Goal: Task Accomplishment & Management: Complete application form

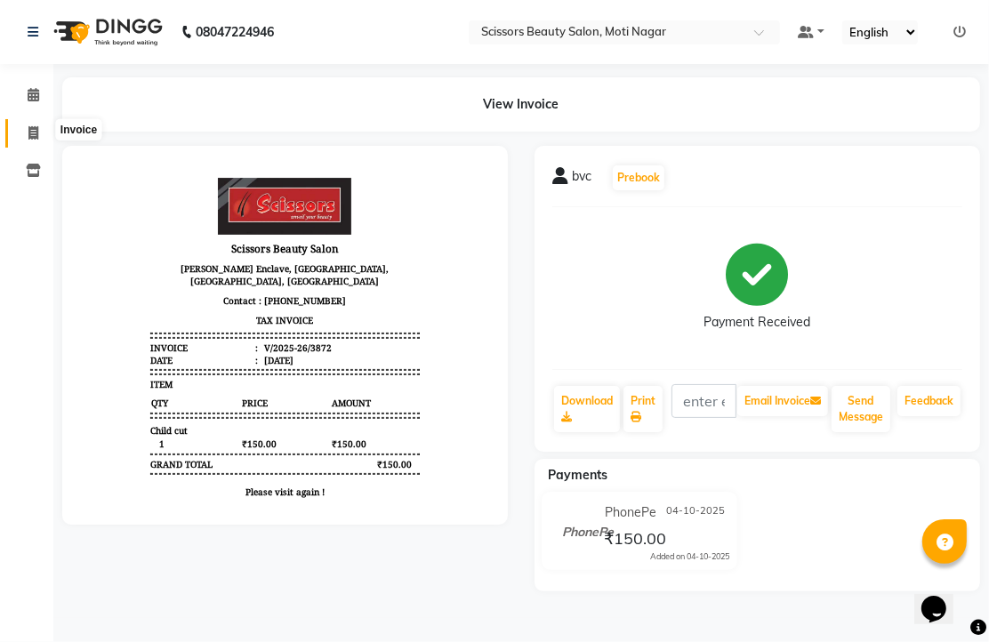
click at [25, 130] on span at bounding box center [33, 134] width 31 height 20
select select "service"
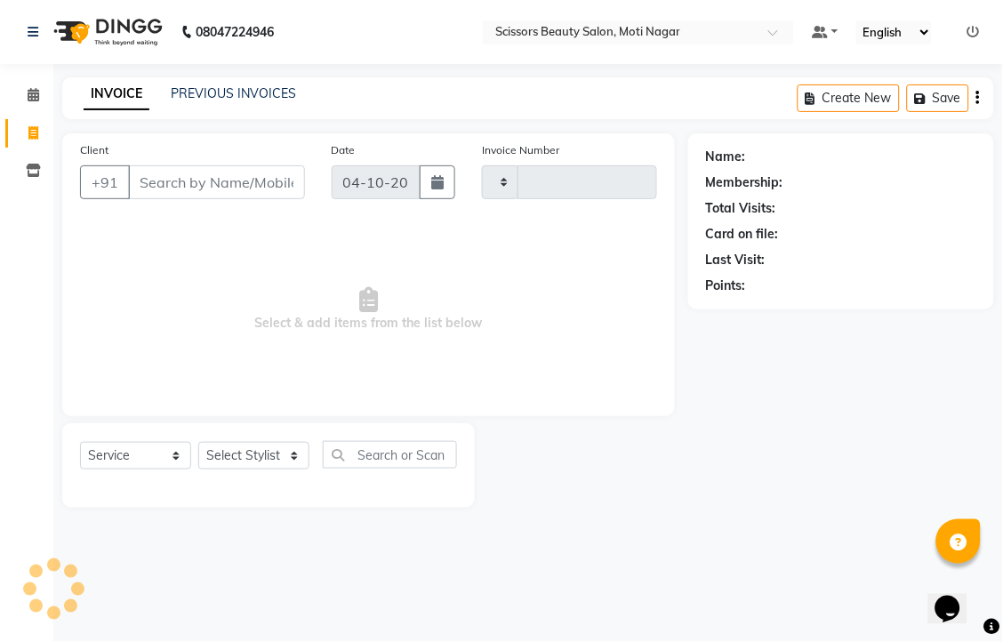
type input "3873"
click at [224, 199] on input "Client" at bounding box center [216, 182] width 177 height 34
select select "7057"
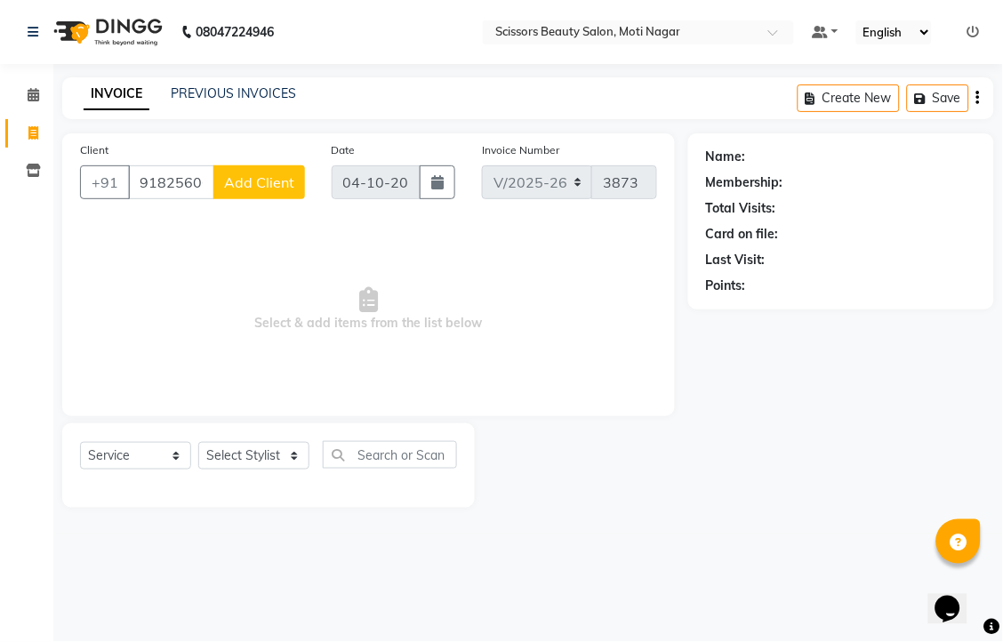
type input "9182560635"
click at [236, 191] on span "Add Client" at bounding box center [259, 182] width 70 height 18
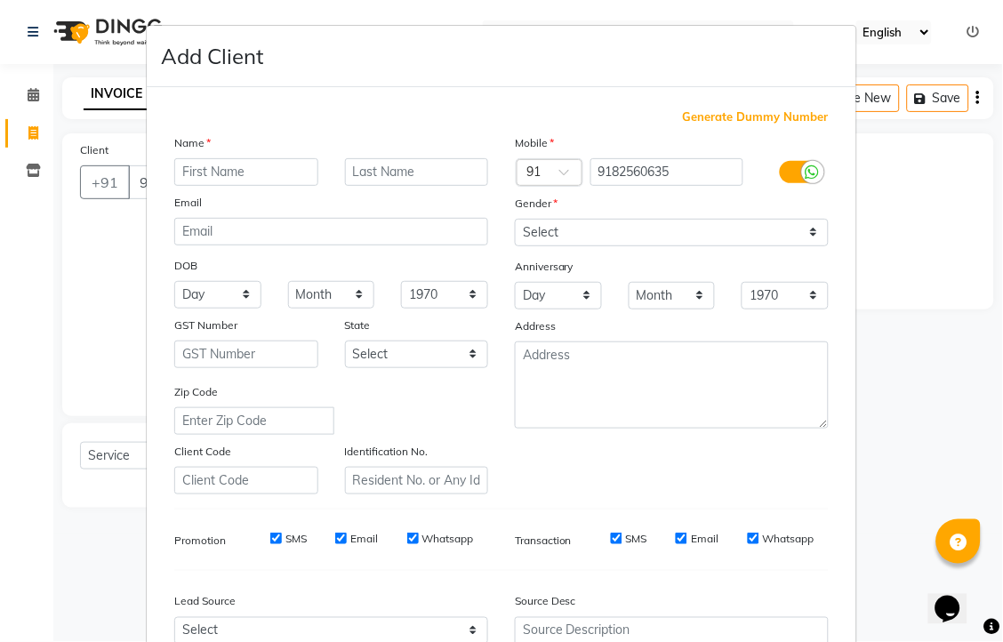
click at [236, 186] on input "text" at bounding box center [246, 172] width 144 height 28
type input "naresh"
click at [572, 246] on select "Select [DEMOGRAPHIC_DATA] [DEMOGRAPHIC_DATA] Other Prefer Not To Say" at bounding box center [672, 233] width 314 height 28
select select "[DEMOGRAPHIC_DATA]"
click at [515, 246] on select "Select [DEMOGRAPHIC_DATA] [DEMOGRAPHIC_DATA] Other Prefer Not To Say" at bounding box center [672, 233] width 314 height 28
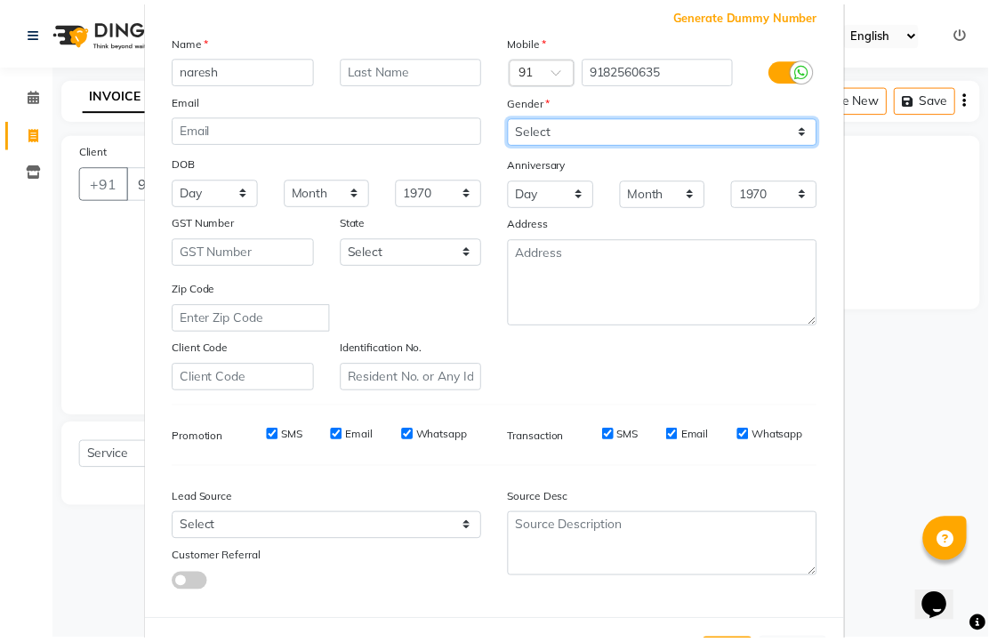
scroll to position [296, 0]
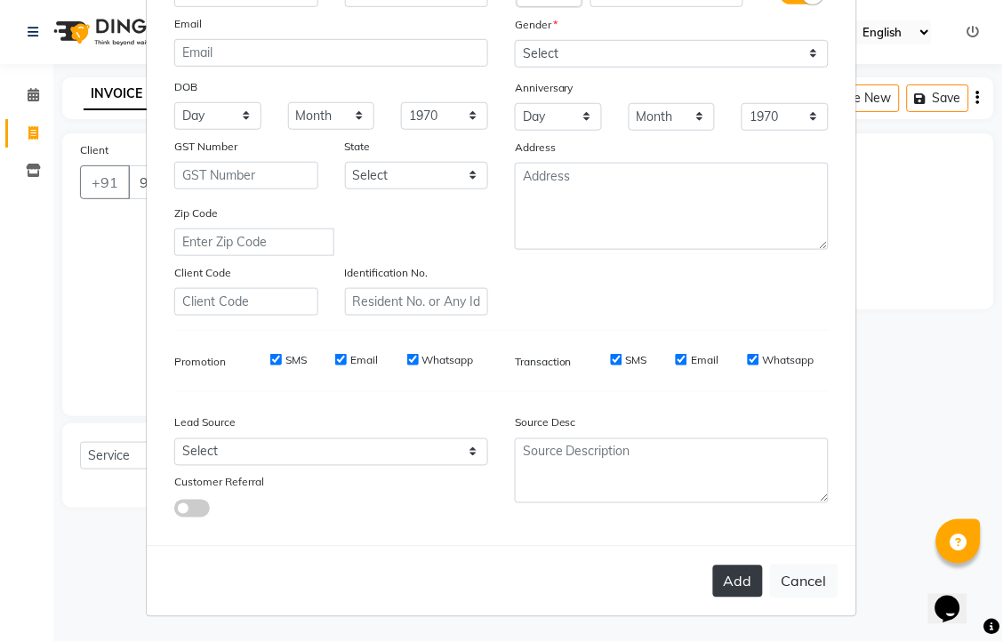
click at [713, 594] on button "Add" at bounding box center [738, 581] width 50 height 32
type input "91******35"
select select
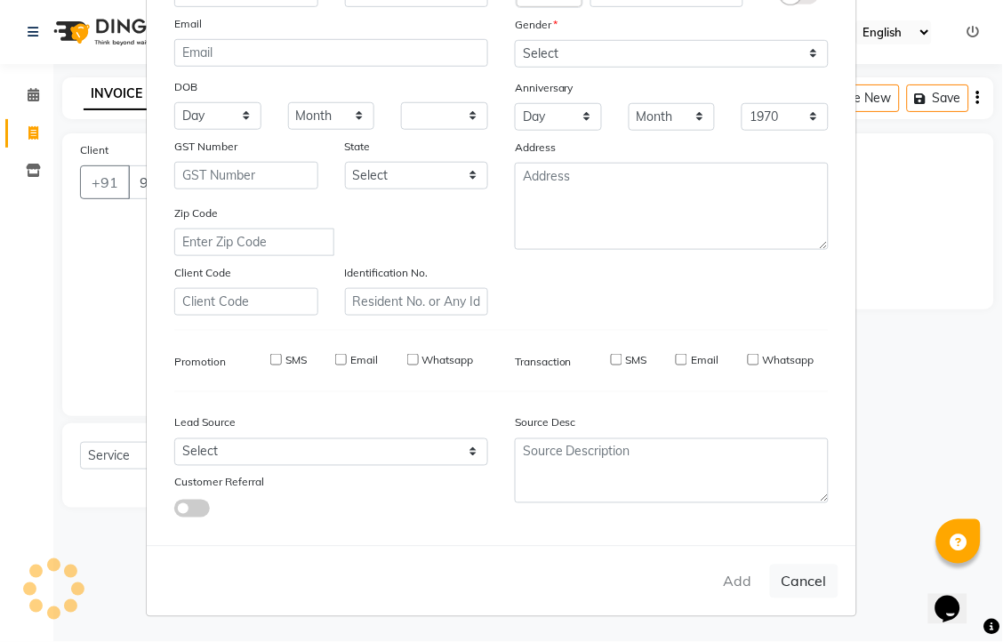
select select
checkbox input "false"
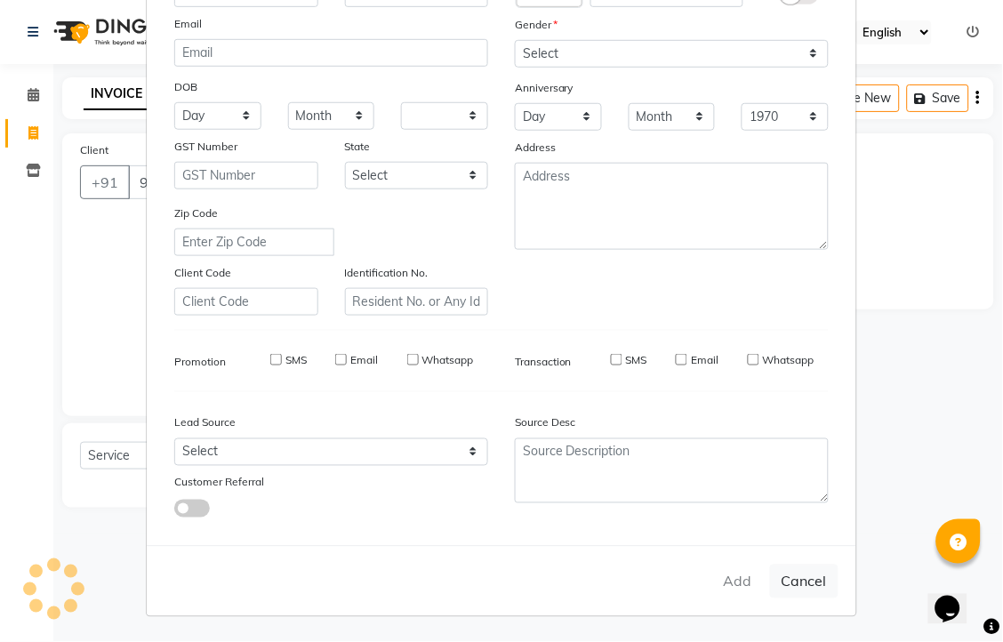
checkbox input "false"
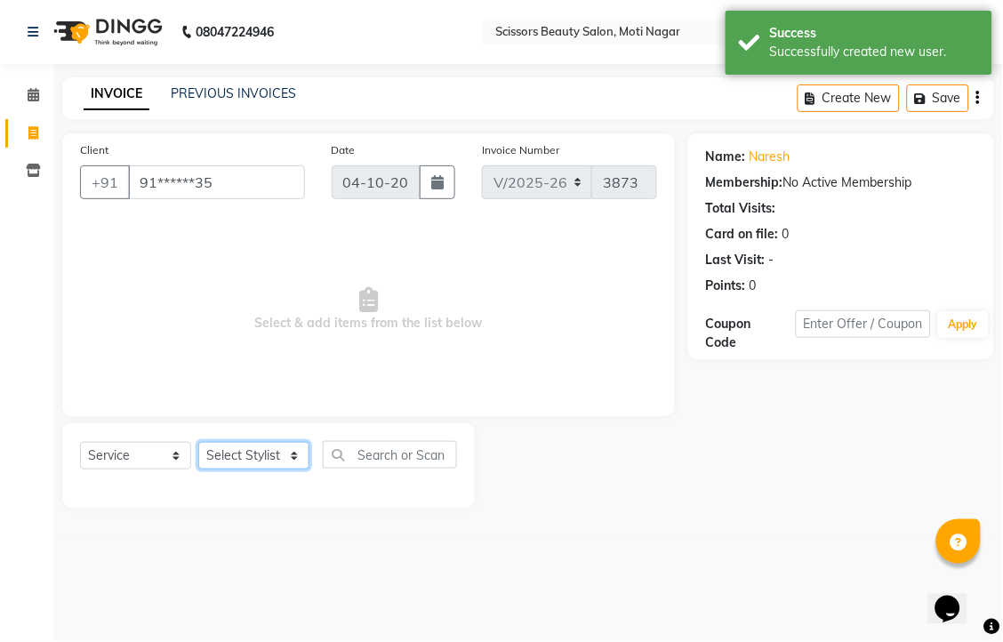
click at [252, 469] on select "Select Stylist Arman [PERSON_NAME] [PERSON_NAME] [PERSON_NAME] Sir Staff" at bounding box center [253, 456] width 111 height 28
select select "58456"
click at [204, 469] on select "Select Stylist Arman [PERSON_NAME] [PERSON_NAME] [PERSON_NAME] Sir Staff" at bounding box center [253, 456] width 111 height 28
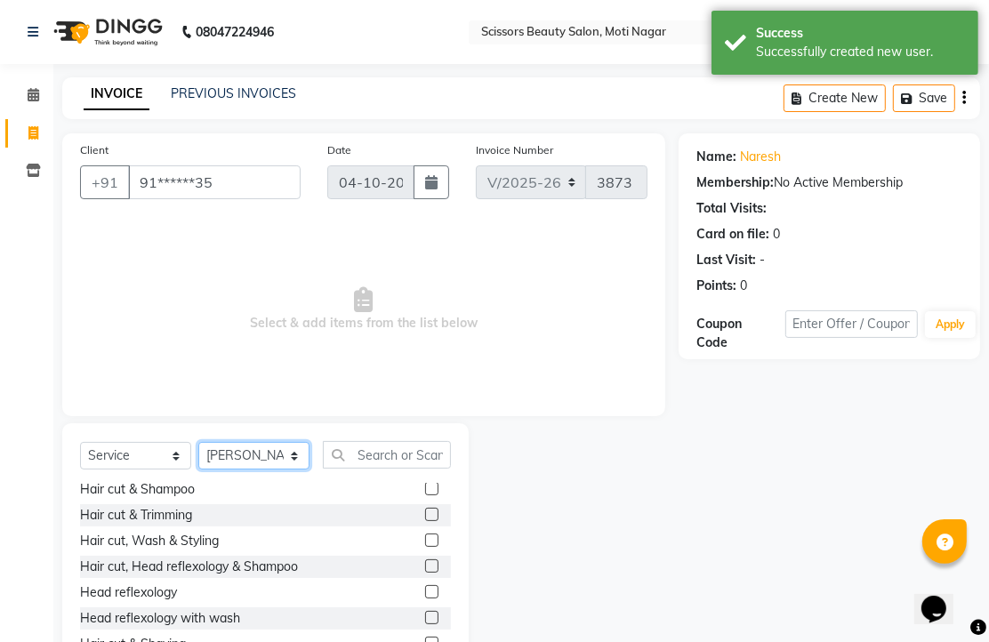
scroll to position [99, 0]
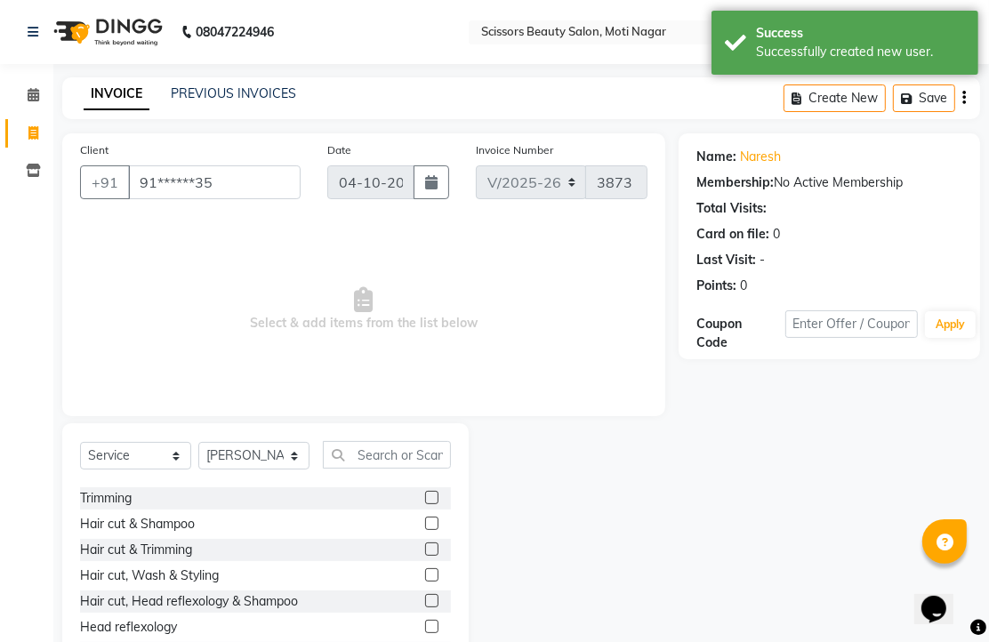
click at [425, 556] on label at bounding box center [431, 548] width 13 height 13
click at [425, 556] on input "checkbox" at bounding box center [431, 550] width 12 height 12
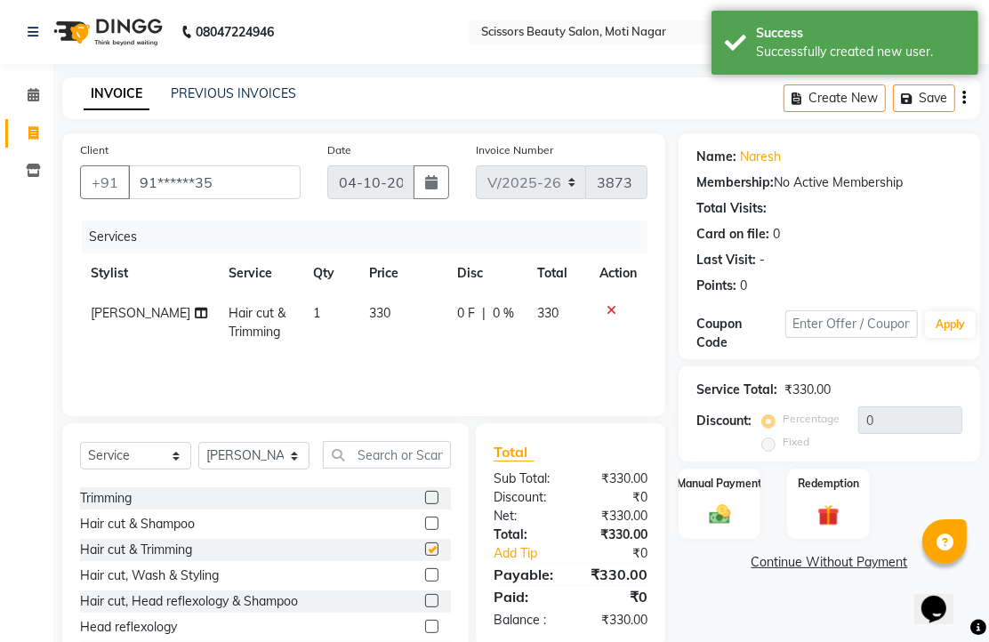
checkbox input "false"
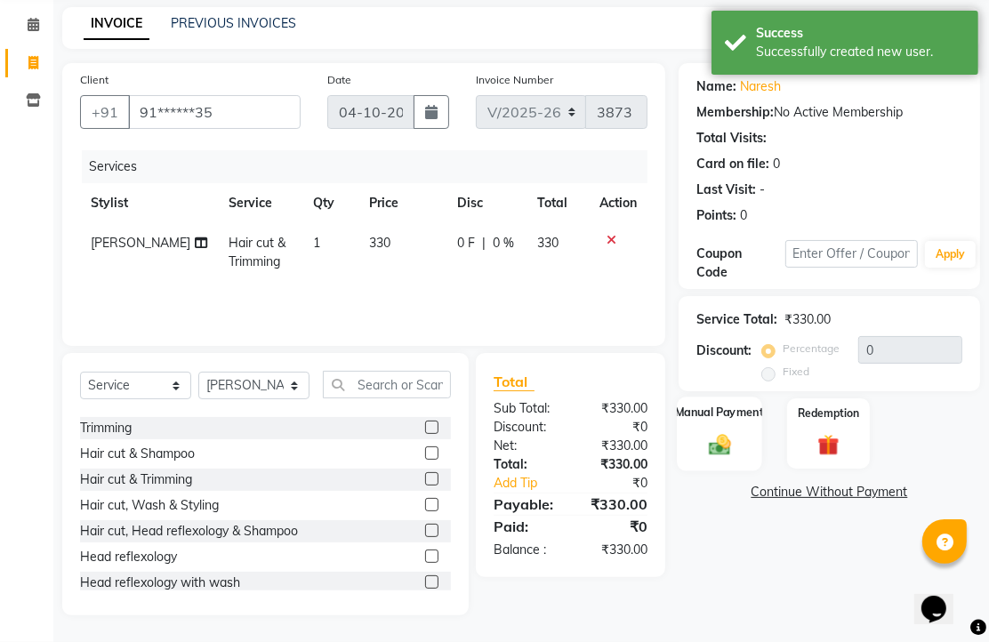
click at [722, 457] on img at bounding box center [719, 444] width 36 height 26
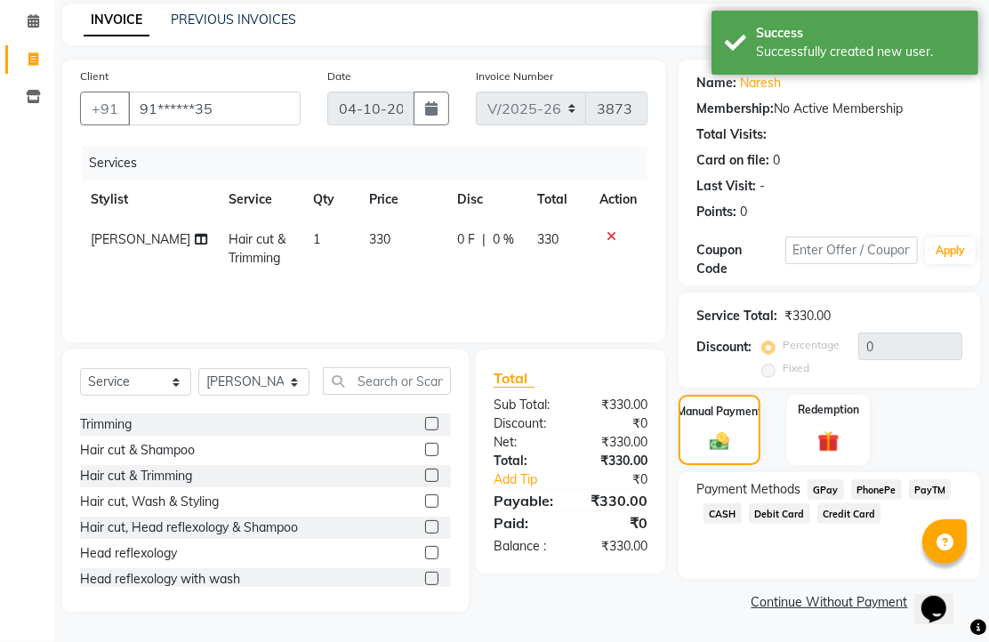
click at [741, 524] on span "CASH" at bounding box center [722, 513] width 38 height 20
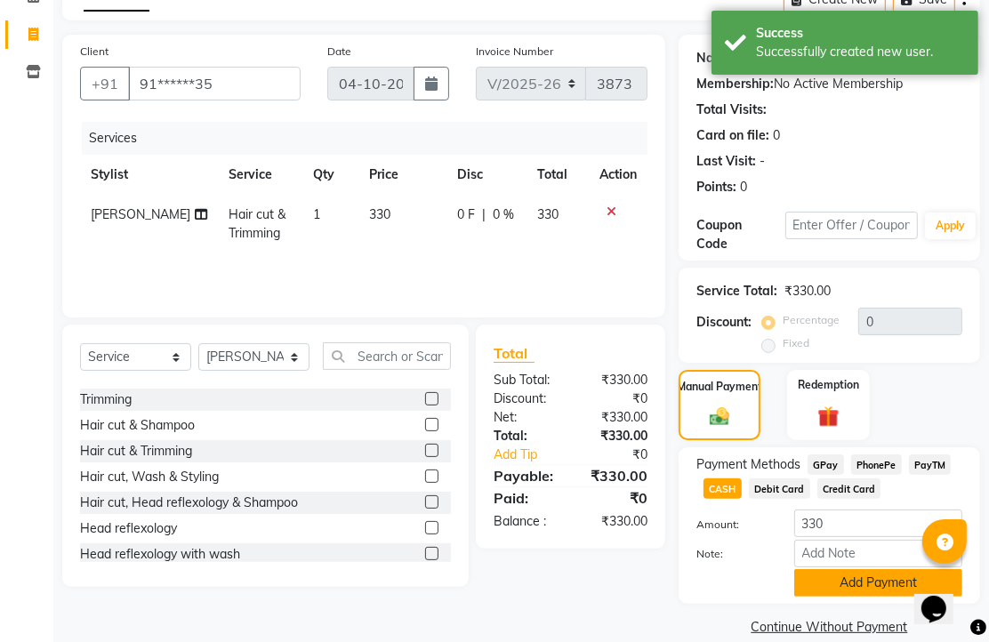
scroll to position [220, 0]
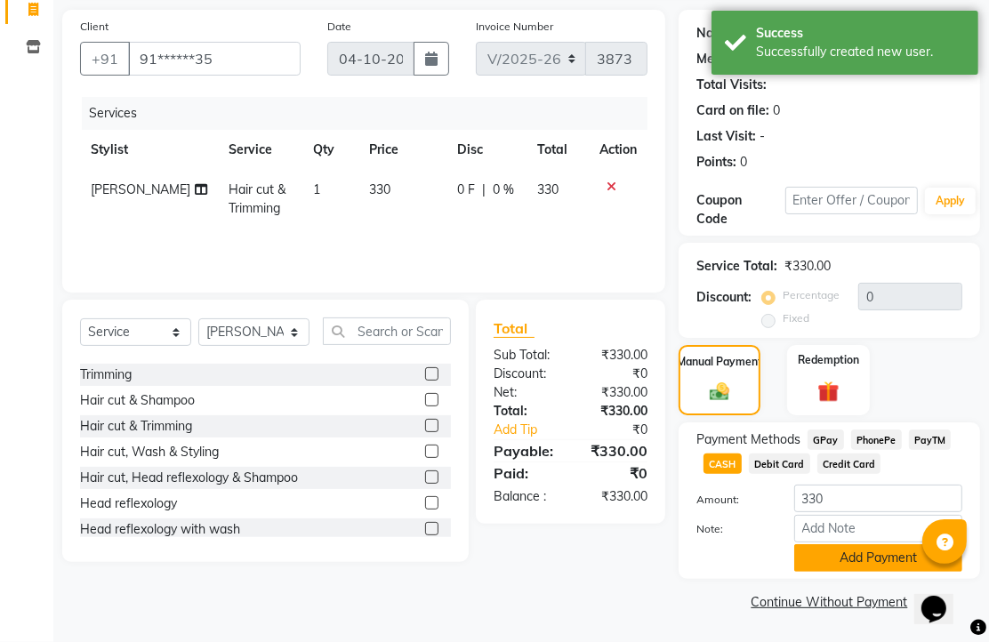
click at [851, 548] on button "Add Payment" at bounding box center [878, 558] width 168 height 28
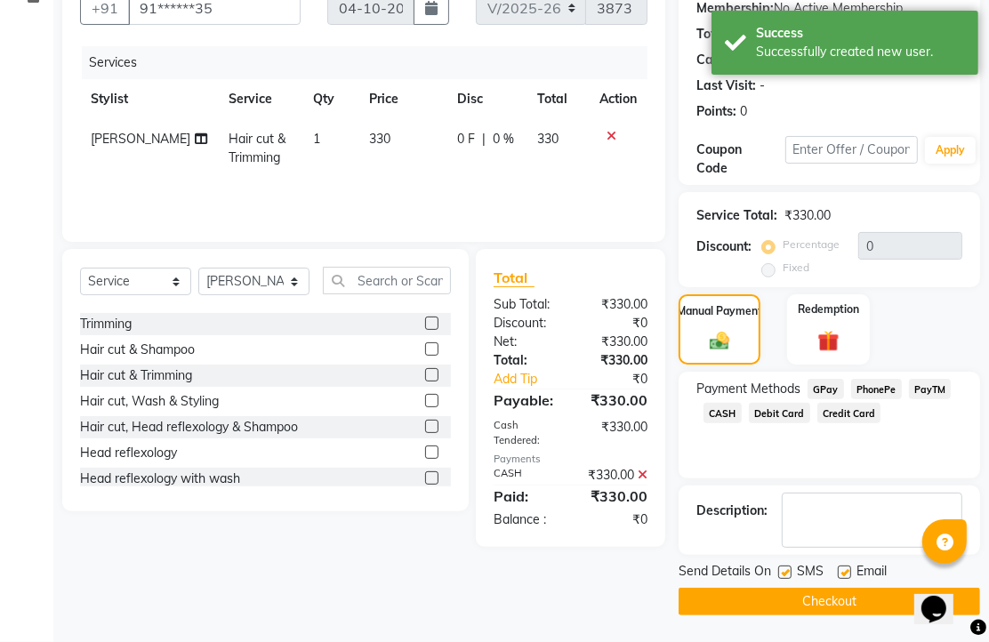
scroll to position [270, 0]
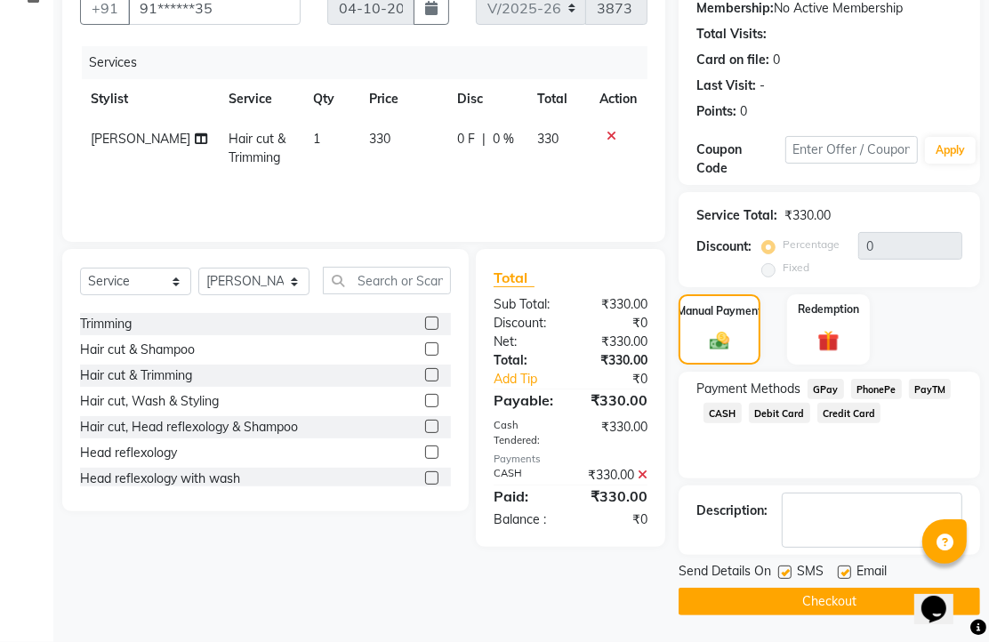
click at [851, 565] on label at bounding box center [843, 571] width 13 height 13
click at [849, 567] on input "checkbox" at bounding box center [843, 573] width 12 height 12
checkbox input "false"
click at [815, 590] on button "Checkout" at bounding box center [828, 602] width 301 height 28
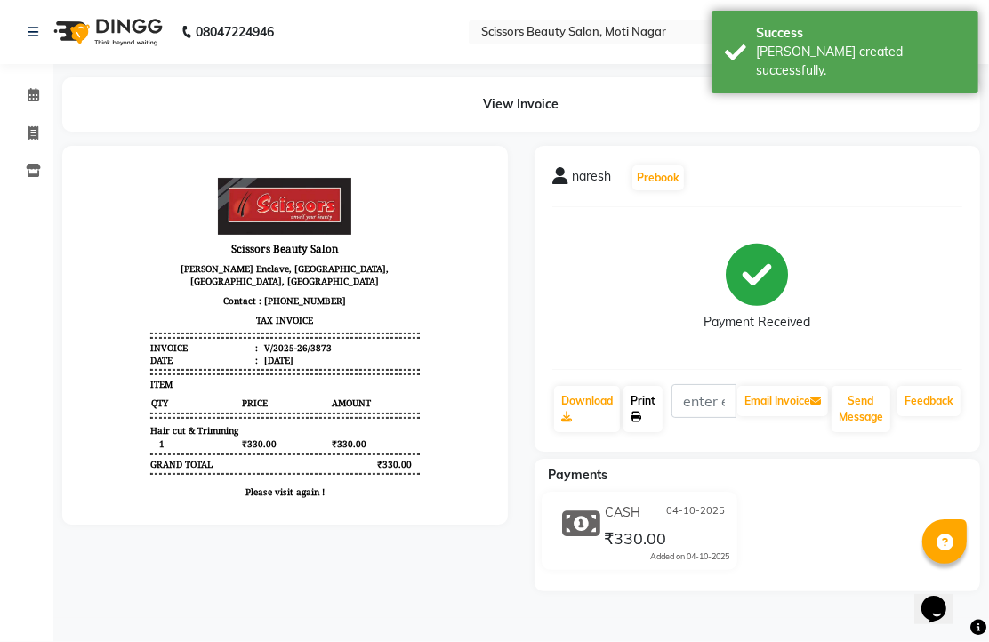
click at [654, 432] on link "Print" at bounding box center [642, 409] width 39 height 46
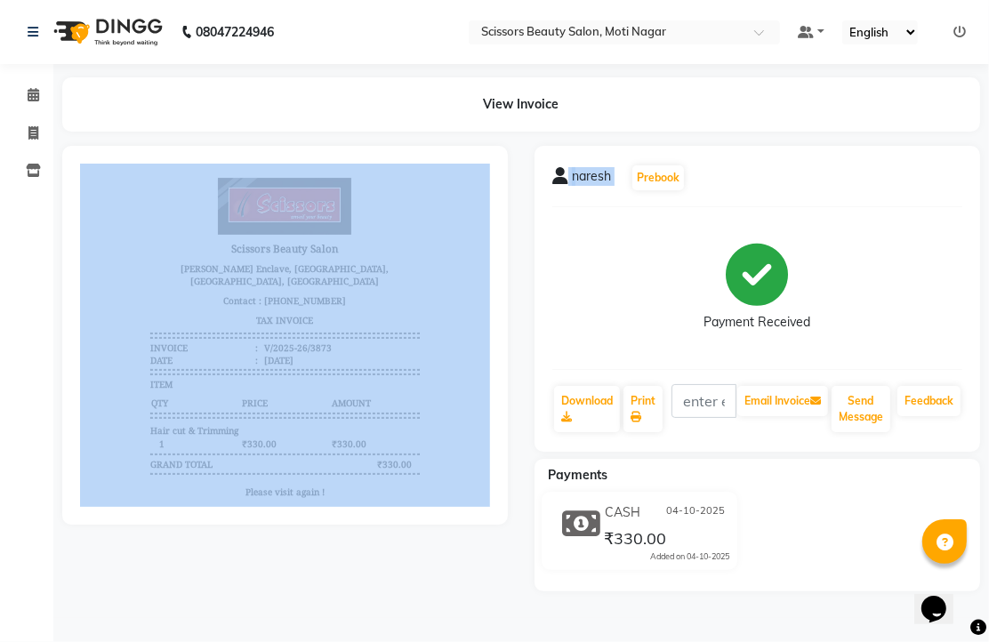
drag, startPoint x: 501, startPoint y: 306, endPoint x: 723, endPoint y: 300, distance: 221.4
click at [723, 300] on div "naresh Prebook Payment Received Download Print Email Invoice Send Message Feedb…" at bounding box center [521, 368] width 944 height 445
click at [34, 129] on icon at bounding box center [33, 132] width 10 height 13
select select "service"
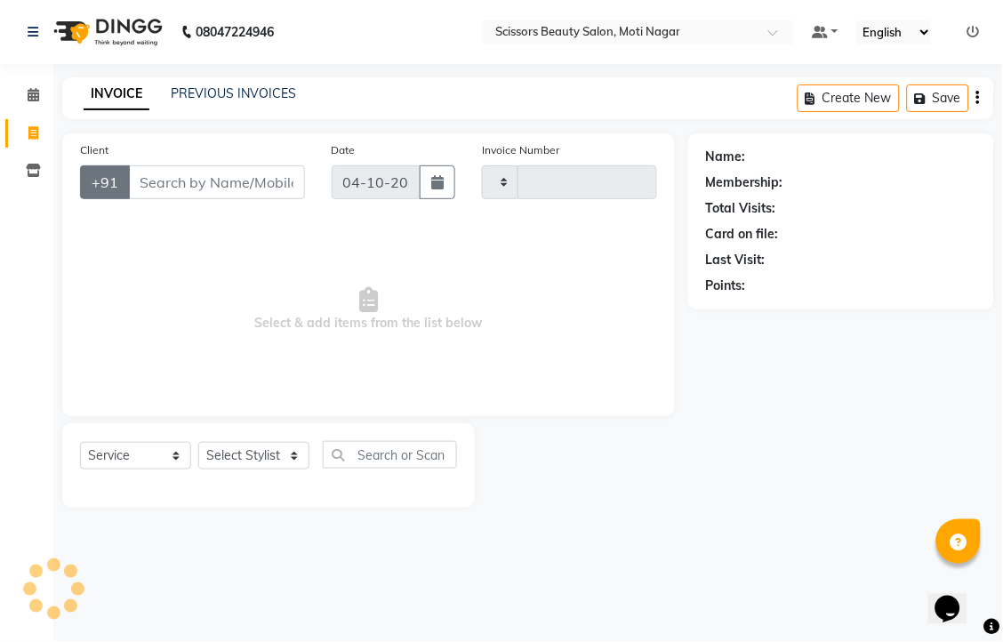
type input "3874"
select select "7057"
click at [200, 199] on input "Client" at bounding box center [216, 182] width 177 height 34
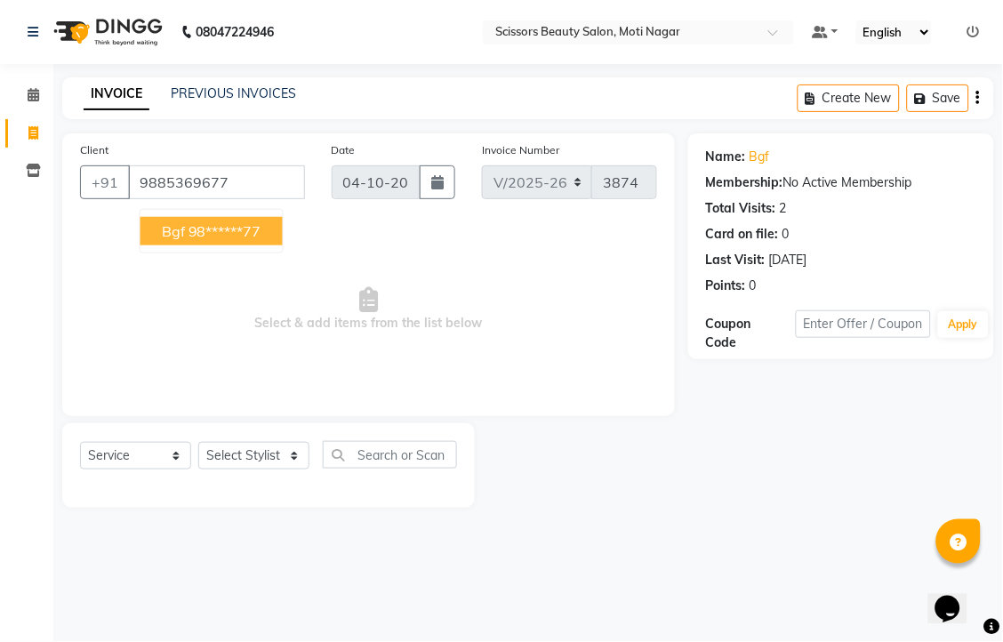
click at [259, 247] on ngb-typeahead-window "bgf 98******77" at bounding box center [212, 231] width 144 height 44
click at [259, 240] on ngb-highlight "98******77" at bounding box center [224, 231] width 73 height 18
type input "98******77"
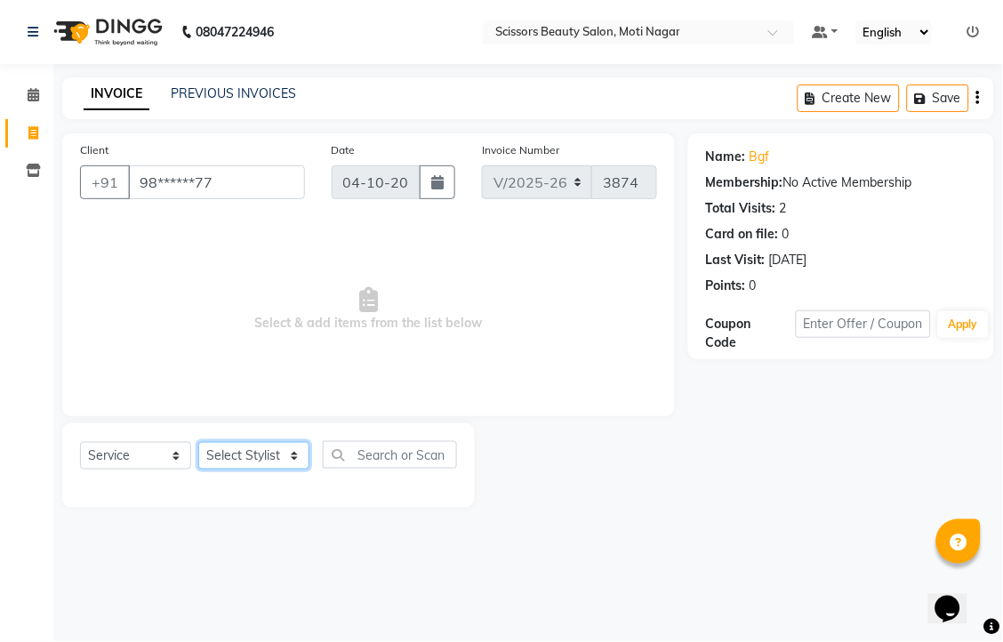
click at [276, 469] on select "Select Stylist Arman [PERSON_NAME] [PERSON_NAME] [PERSON_NAME] Sir Staff" at bounding box center [253, 456] width 111 height 28
select select "58456"
click at [204, 469] on select "Select Stylist Arman [PERSON_NAME] [PERSON_NAME] [PERSON_NAME] Sir Staff" at bounding box center [253, 456] width 111 height 28
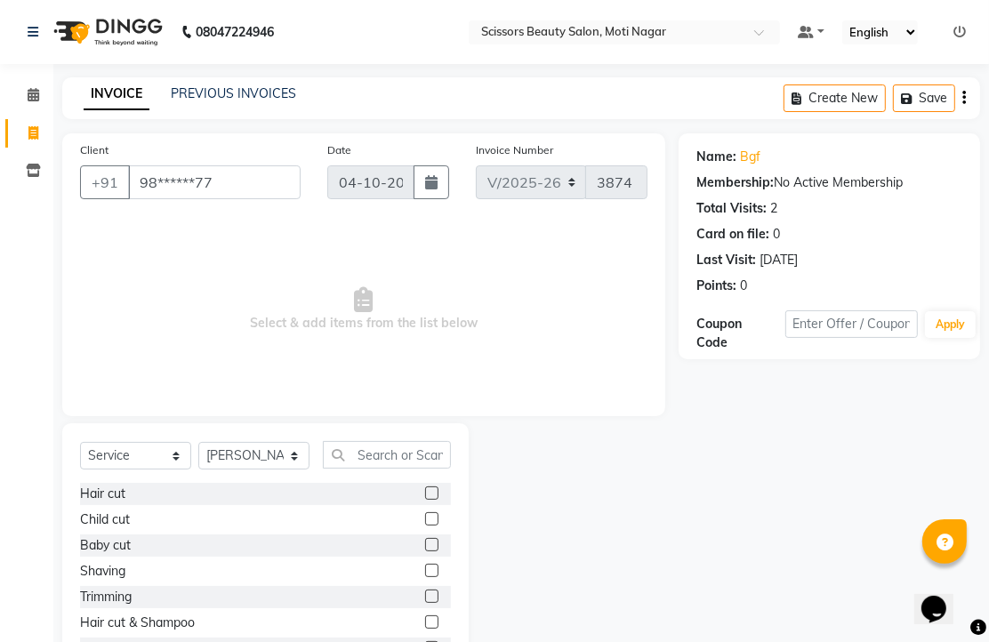
click at [425, 577] on label at bounding box center [431, 570] width 13 height 13
click at [425, 577] on input "checkbox" at bounding box center [431, 571] width 12 height 12
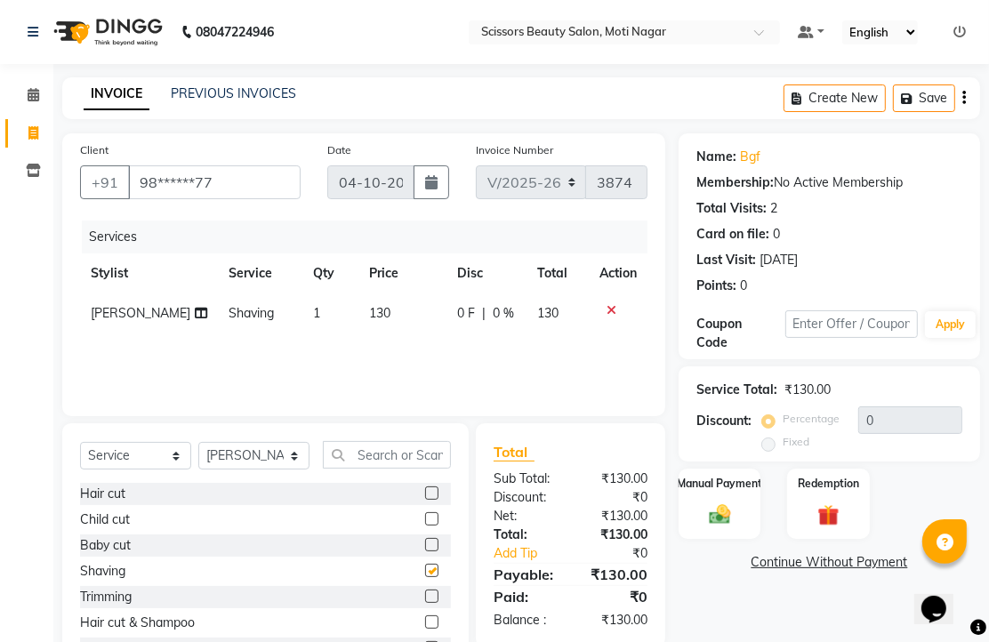
checkbox input "false"
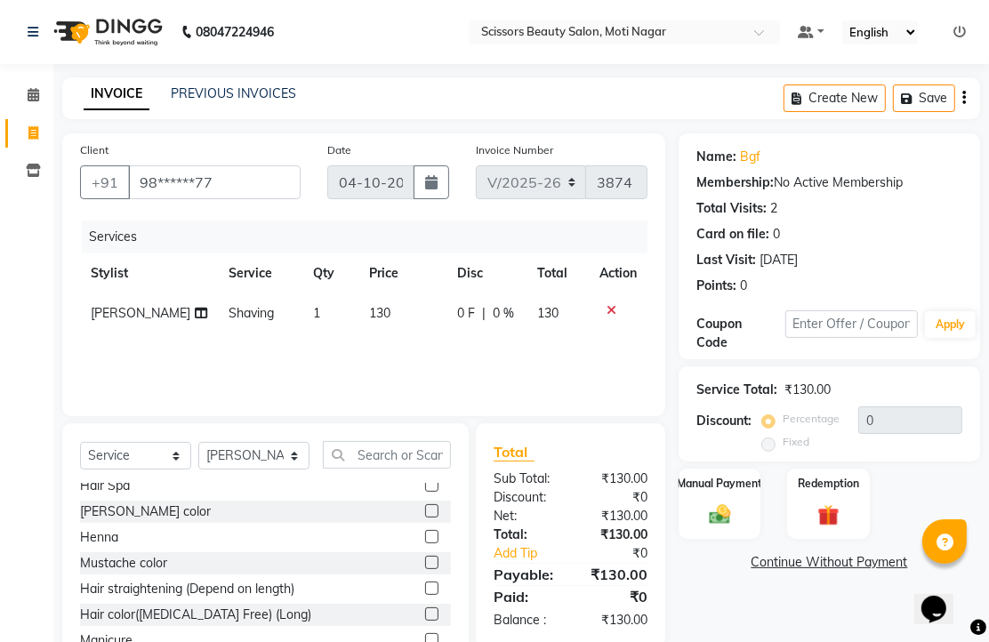
scroll to position [296, 0]
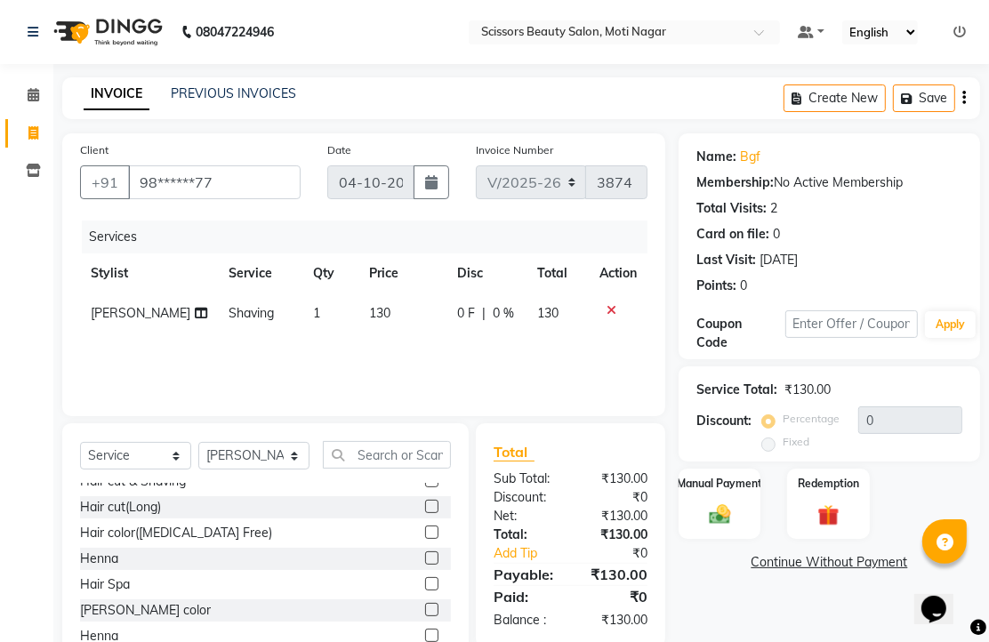
click at [425, 539] on label at bounding box center [431, 531] width 13 height 13
click at [425, 539] on input "checkbox" at bounding box center [431, 533] width 12 height 12
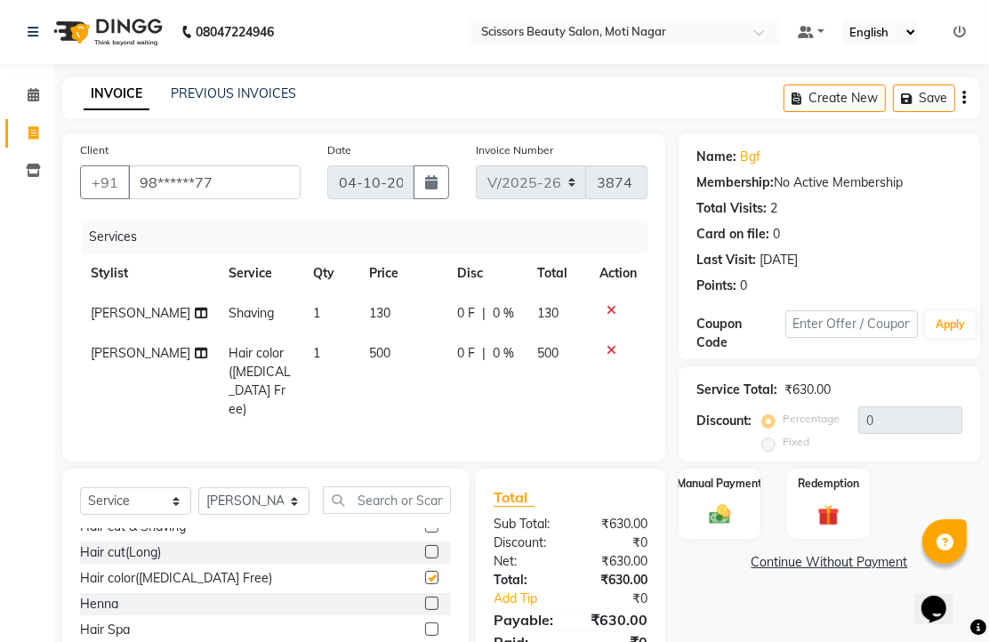
checkbox input "false"
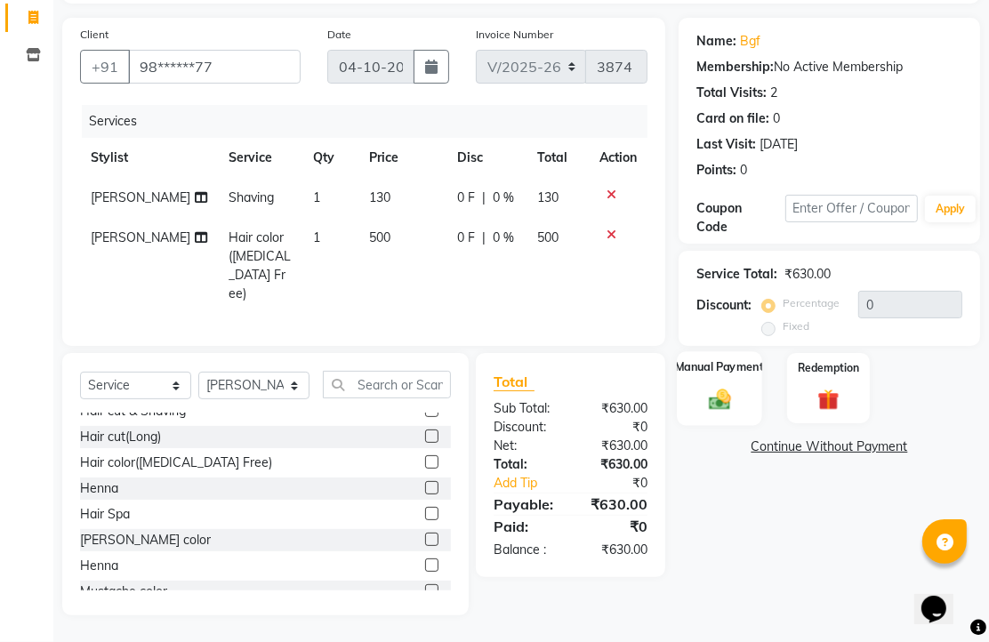
click at [715, 386] on img at bounding box center [719, 399] width 36 height 26
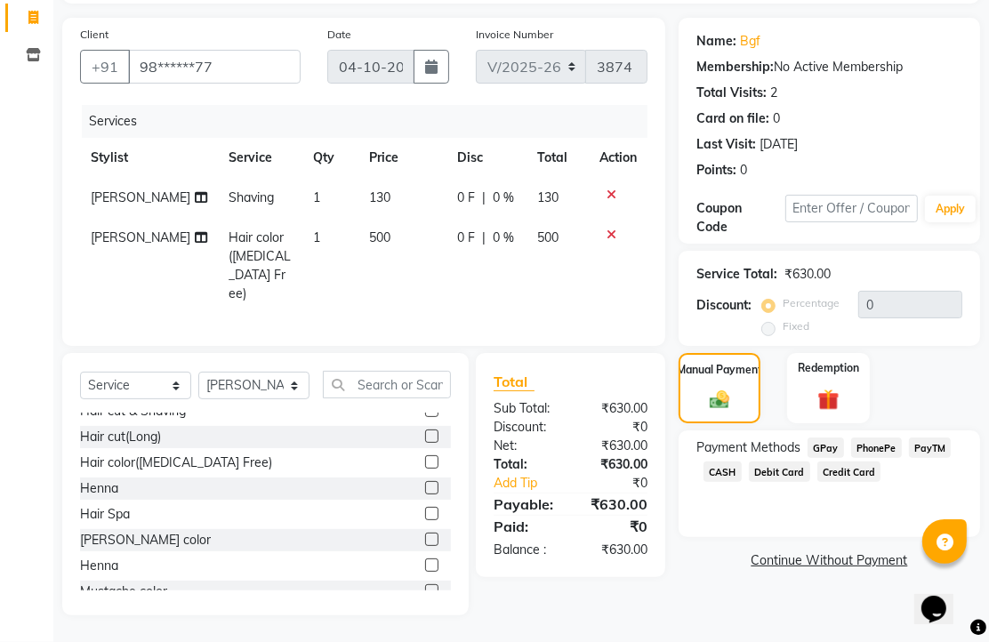
click at [901, 437] on span "PhonePe" at bounding box center [876, 447] width 51 height 20
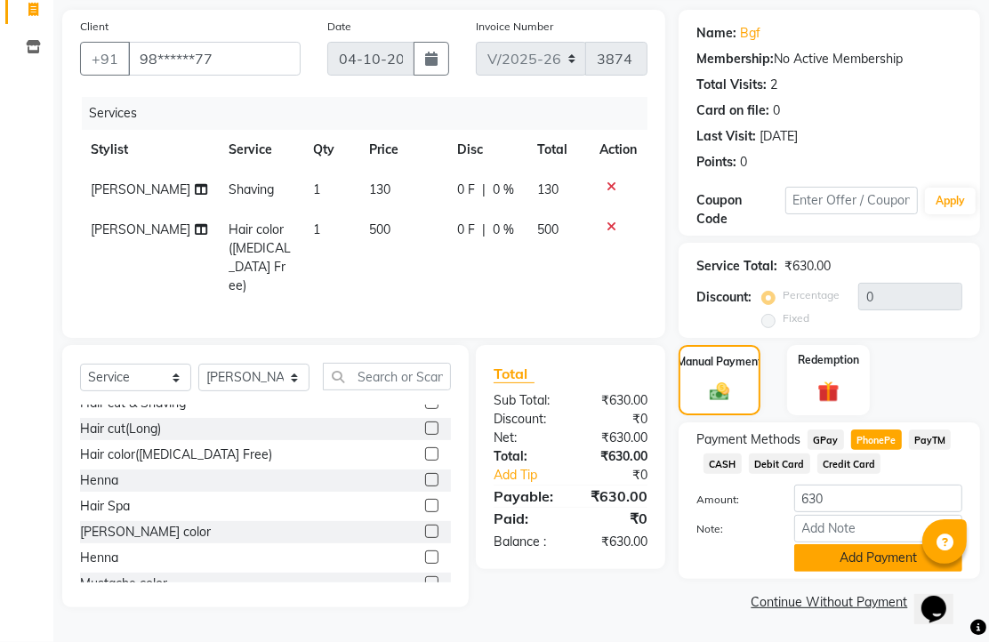
click at [902, 548] on button "Add Payment" at bounding box center [878, 558] width 168 height 28
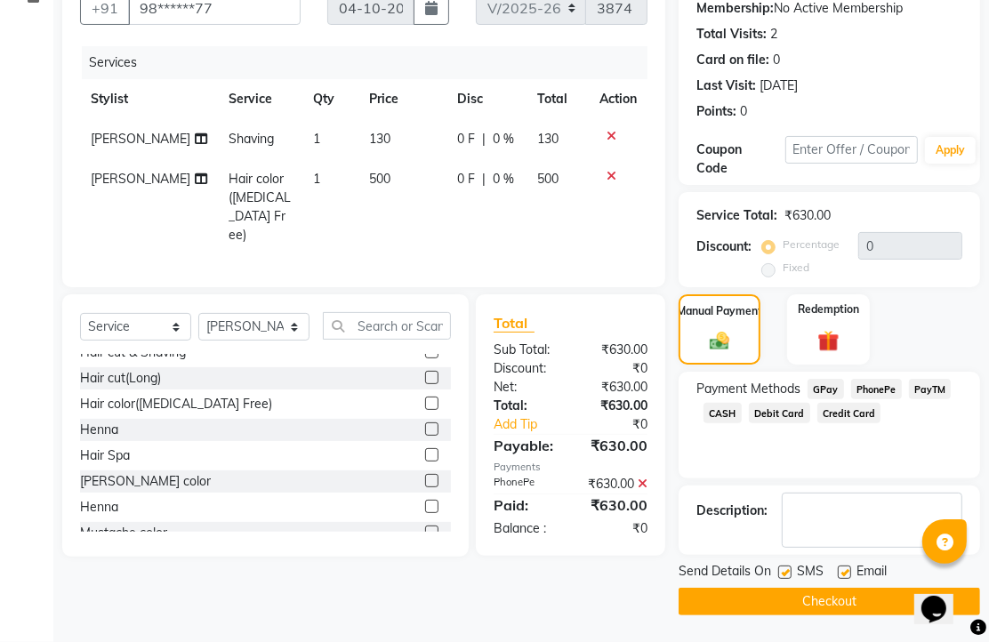
scroll to position [279, 0]
click at [850, 565] on label at bounding box center [843, 571] width 13 height 13
click at [849, 567] on input "checkbox" at bounding box center [843, 573] width 12 height 12
checkbox input "false"
click at [843, 588] on button "Checkout" at bounding box center [828, 602] width 301 height 28
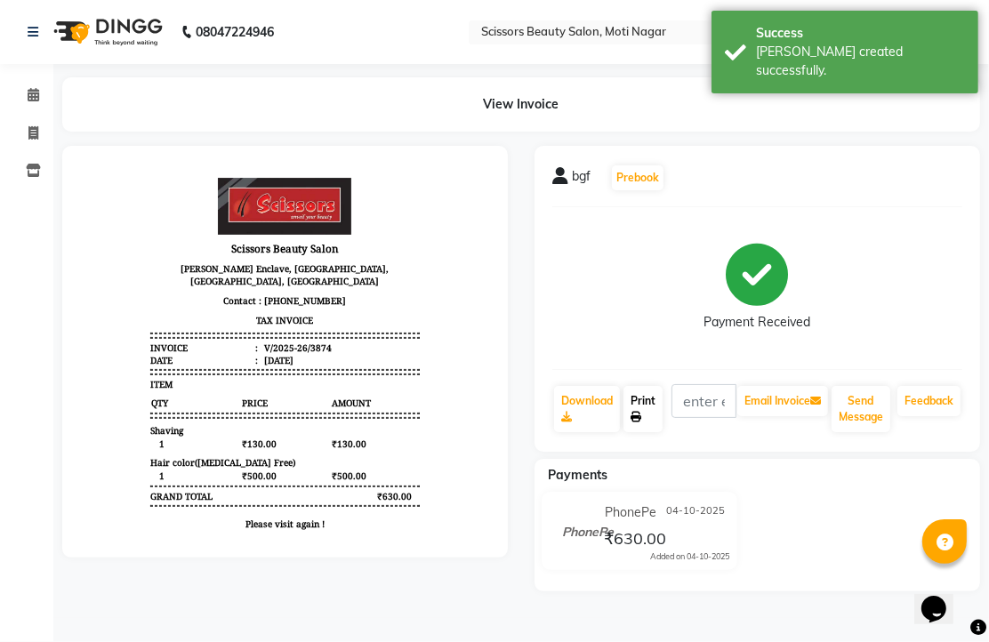
click at [644, 432] on link "Print" at bounding box center [642, 409] width 39 height 46
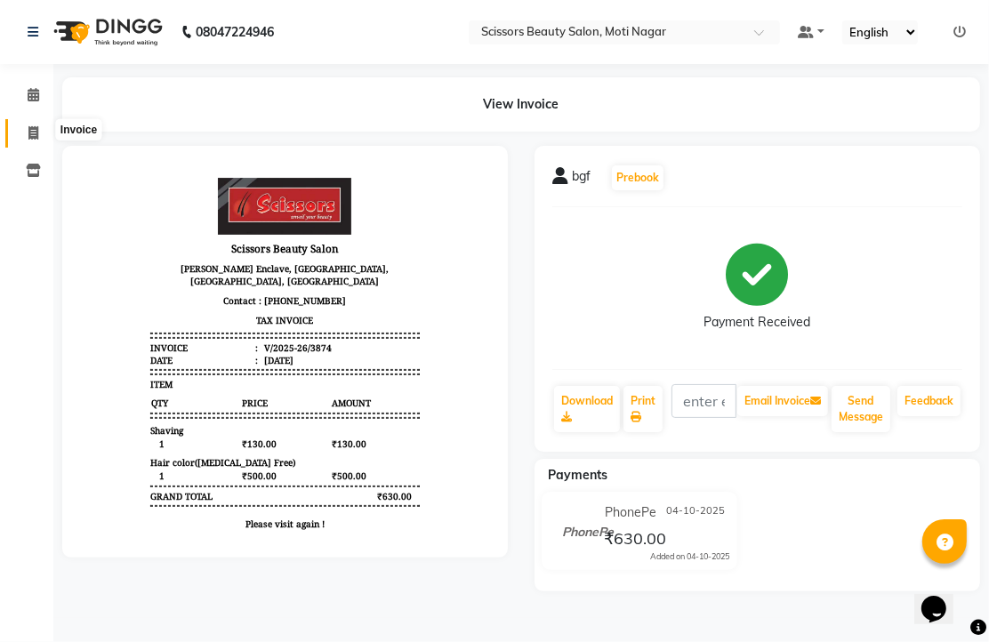
click at [32, 136] on icon at bounding box center [33, 132] width 10 height 13
select select "service"
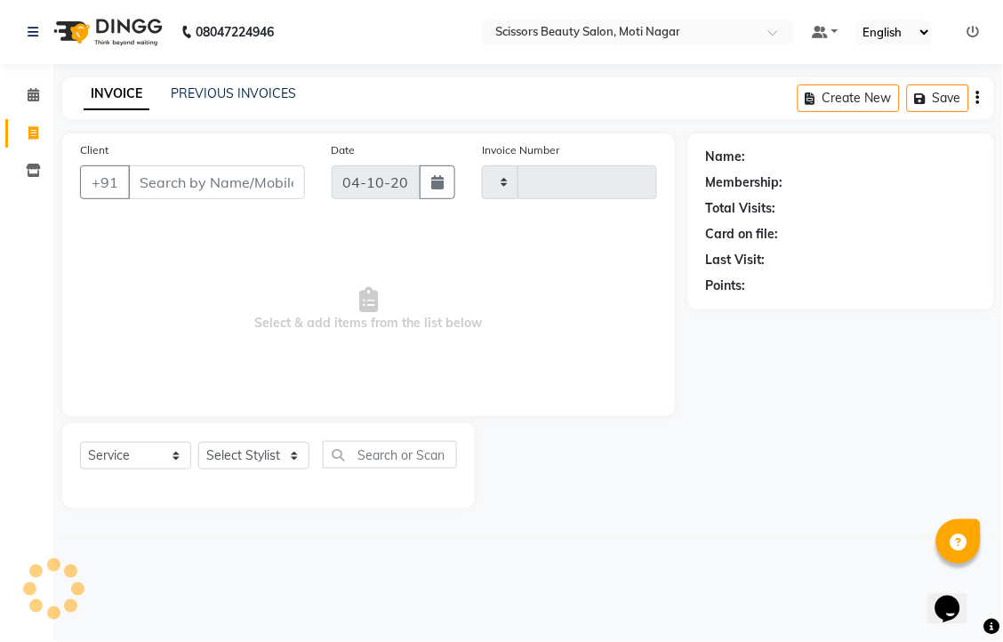
type input "3875"
select select "7057"
click at [160, 199] on input "Client" at bounding box center [216, 182] width 177 height 34
type input "9"
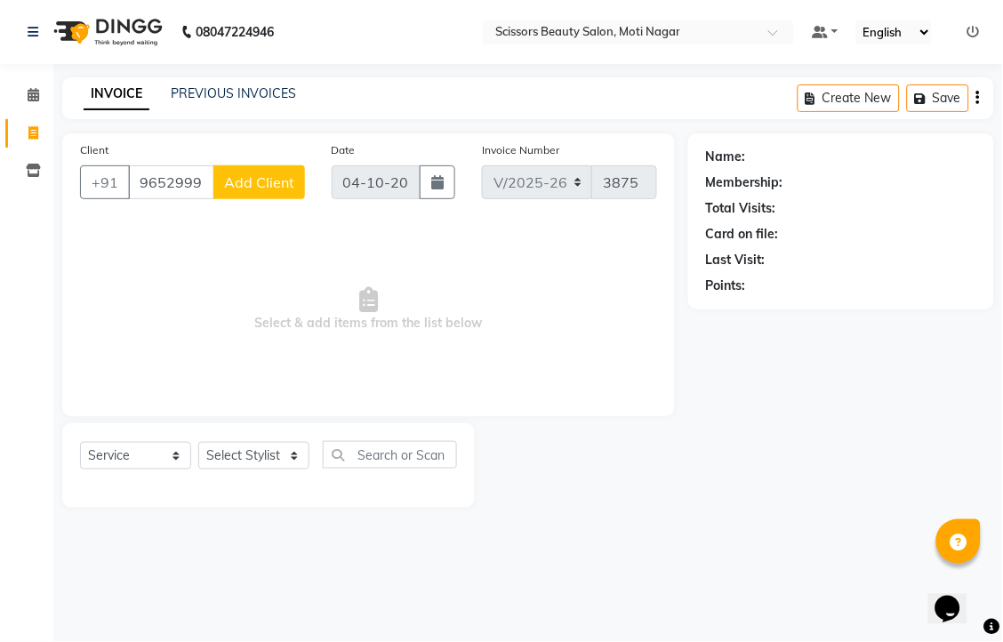
type input "9652999722"
click at [297, 469] on select "Select Stylist Arman [PERSON_NAME] [PERSON_NAME] [PERSON_NAME] Sir Staff" at bounding box center [253, 456] width 111 height 28
select select "81450"
click at [204, 469] on select "Select Stylist Arman [PERSON_NAME] [PERSON_NAME] [PERSON_NAME] Sir Staff" at bounding box center [253, 456] width 111 height 28
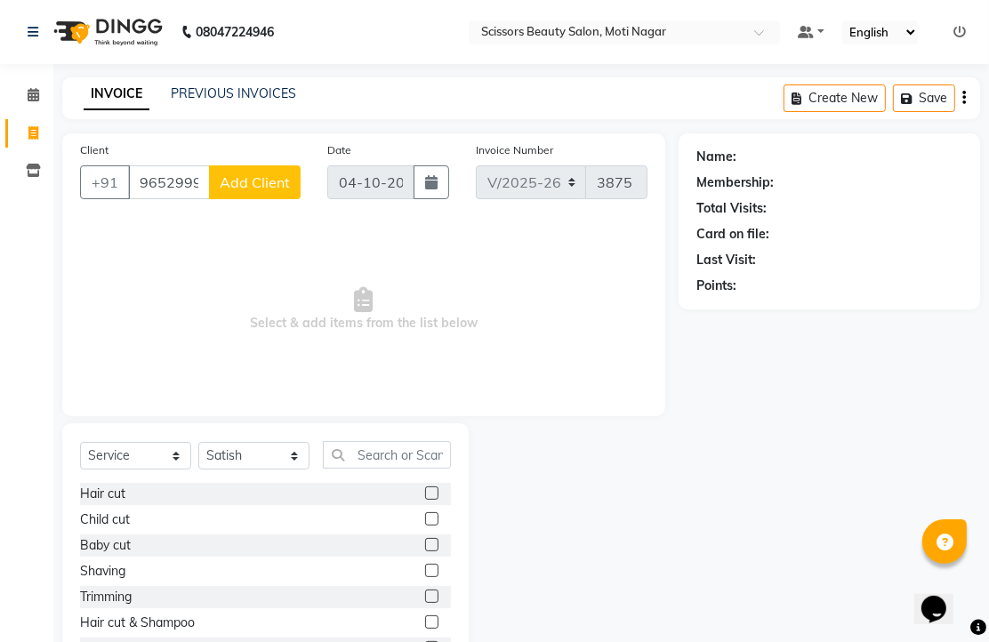
click at [425, 500] on label at bounding box center [431, 492] width 13 height 13
click at [425, 500] on input "checkbox" at bounding box center [431, 494] width 12 height 12
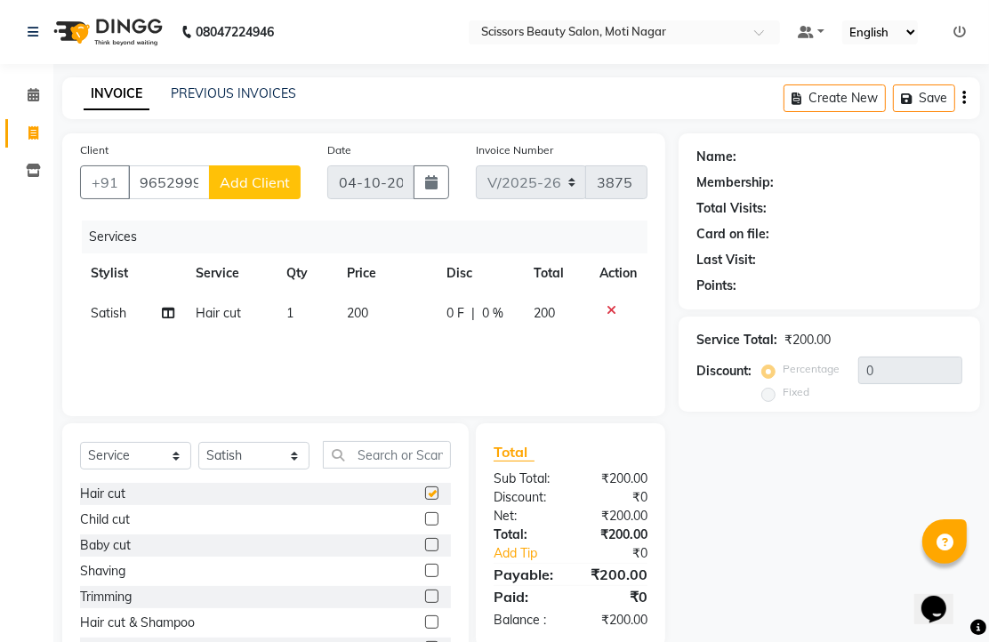
checkbox input "false"
click at [260, 190] on button "Add Client" at bounding box center [255, 182] width 92 height 34
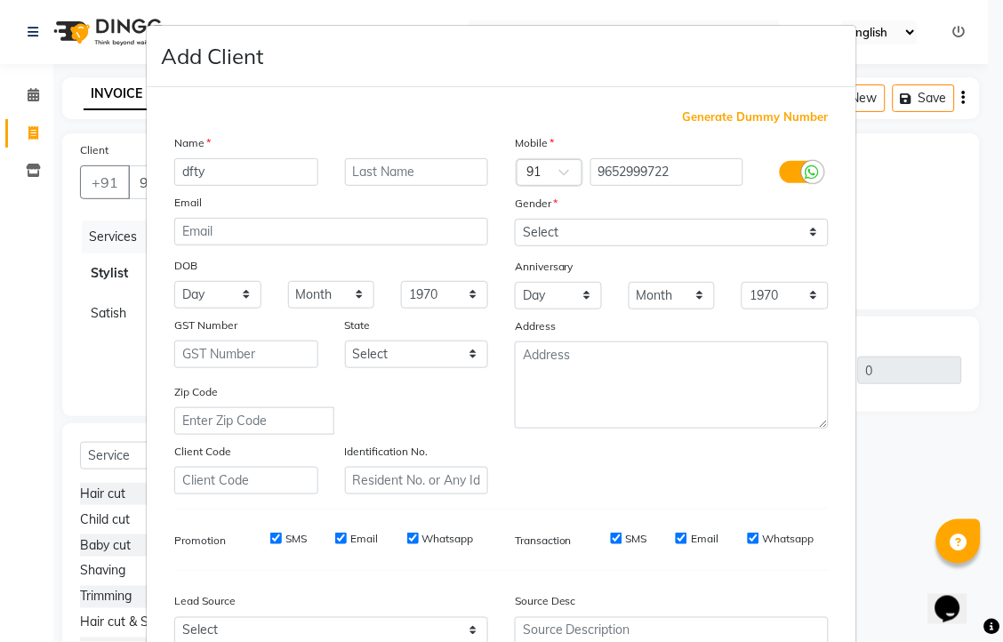
type input "dfty"
click at [795, 246] on select "Select [DEMOGRAPHIC_DATA] [DEMOGRAPHIC_DATA] Other Prefer Not To Say" at bounding box center [672, 233] width 314 height 28
select select "[DEMOGRAPHIC_DATA]"
click at [515, 246] on select "Select [DEMOGRAPHIC_DATA] [DEMOGRAPHIC_DATA] Other Prefer Not To Say" at bounding box center [672, 233] width 314 height 28
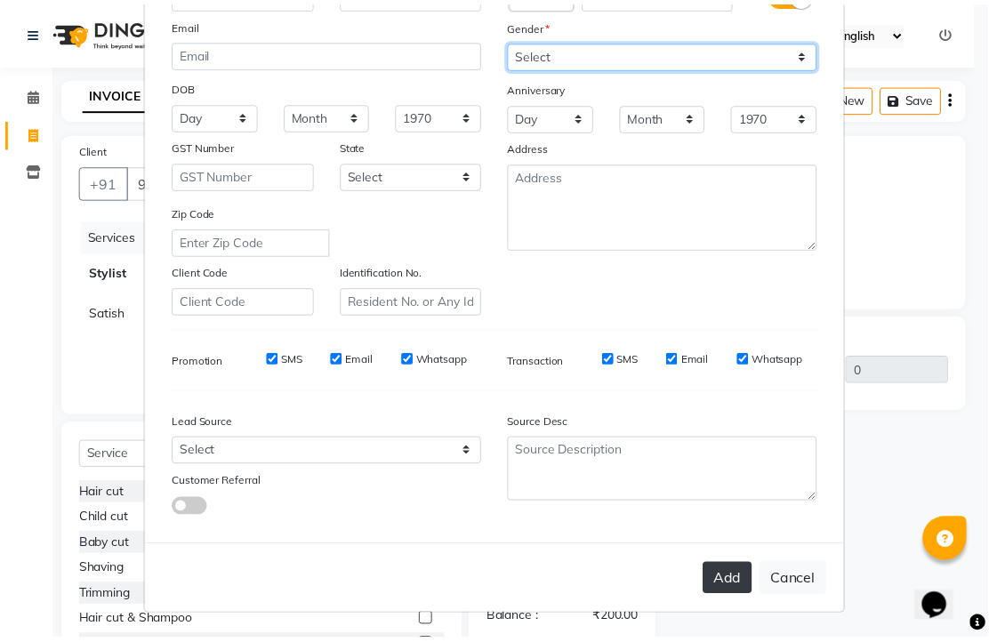
scroll to position [338, 0]
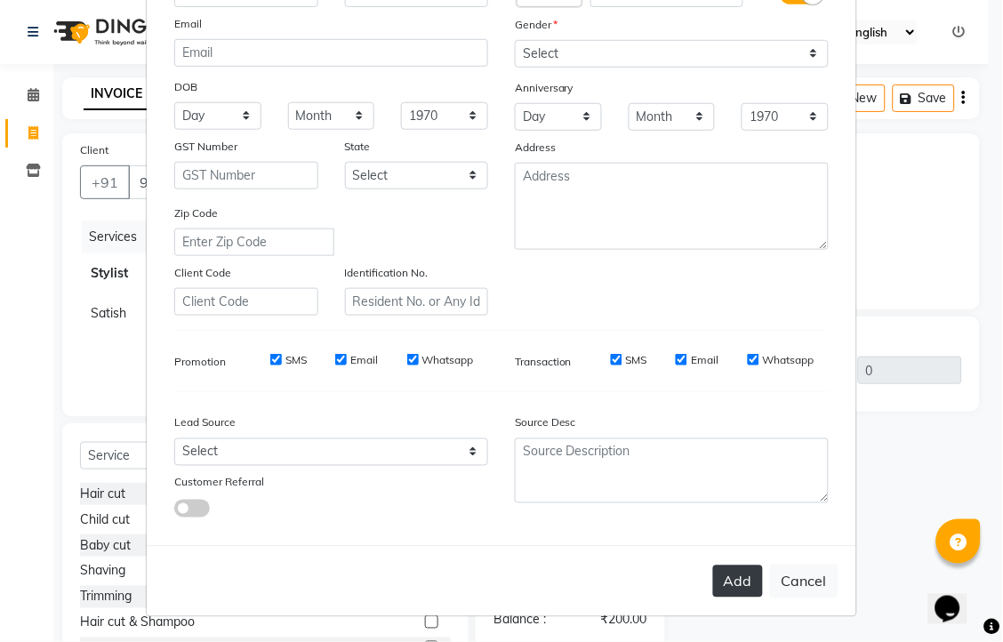
click at [713, 569] on button "Add" at bounding box center [738, 581] width 50 height 32
type input "96******22"
select select
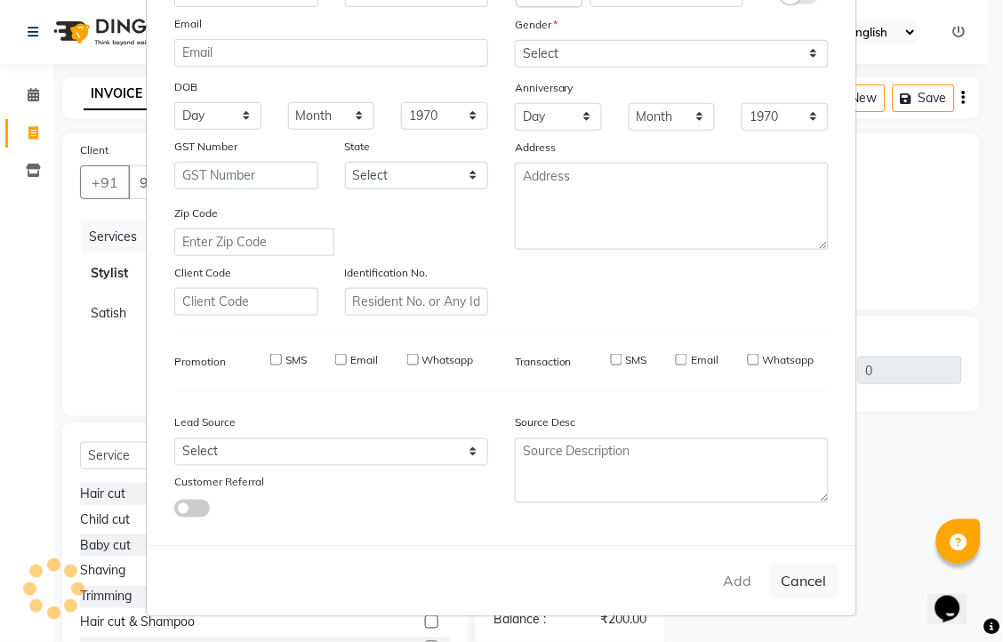
select select
checkbox input "false"
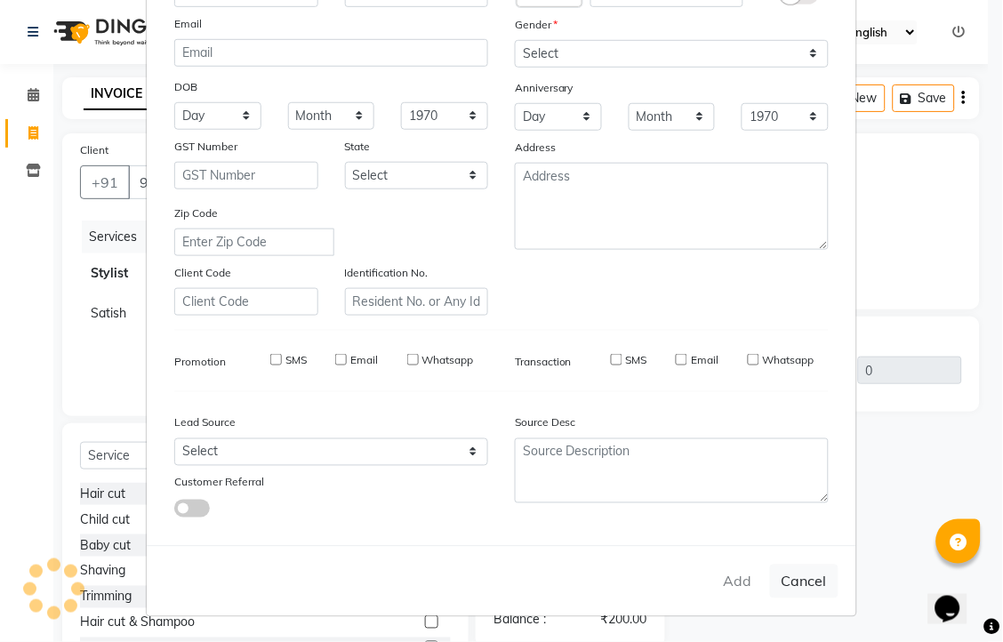
checkbox input "false"
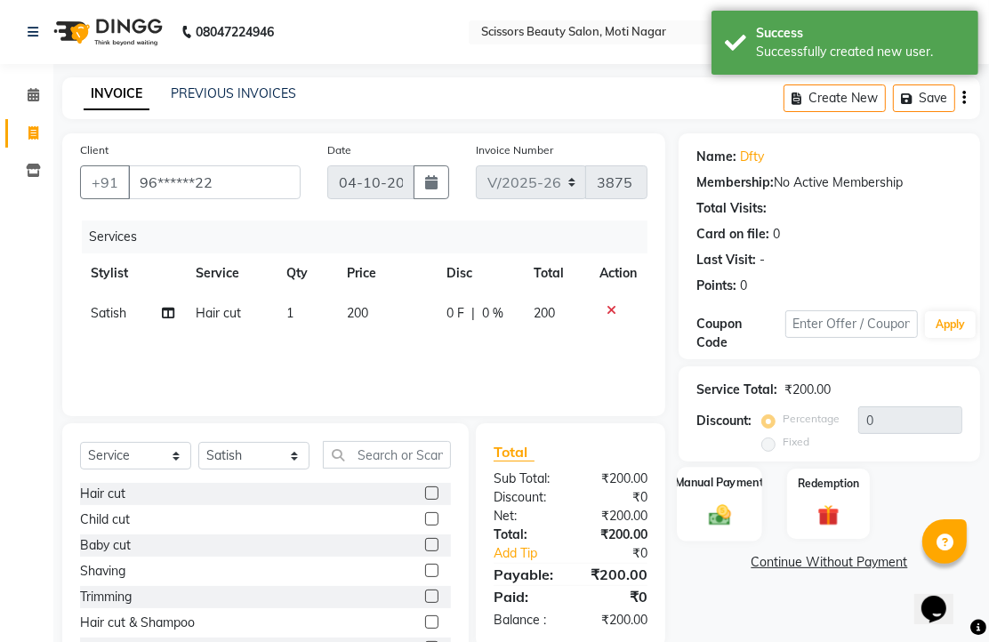
click at [723, 527] on img at bounding box center [719, 514] width 36 height 26
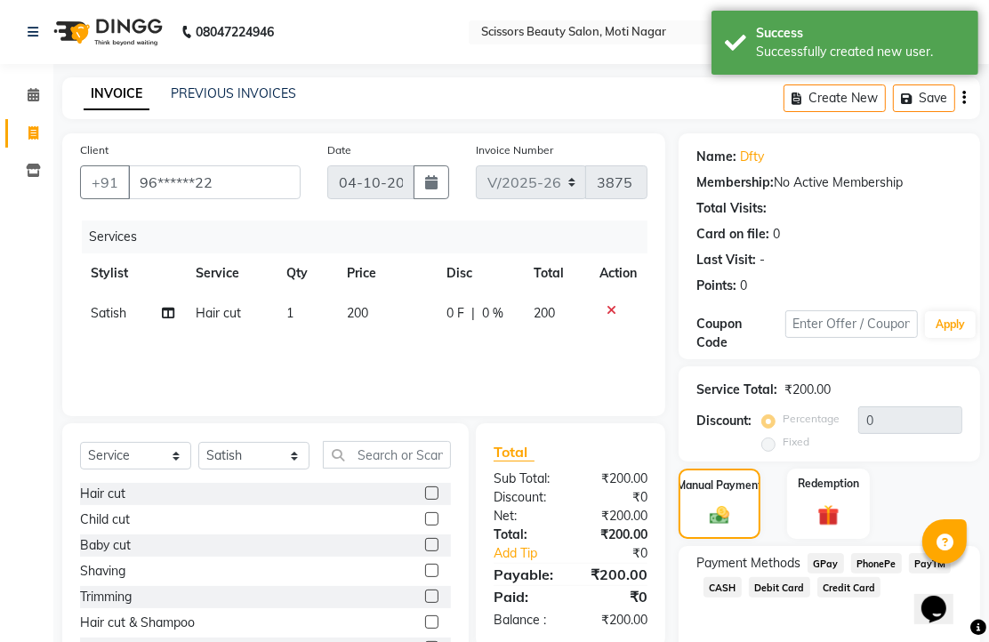
scroll to position [145, 0]
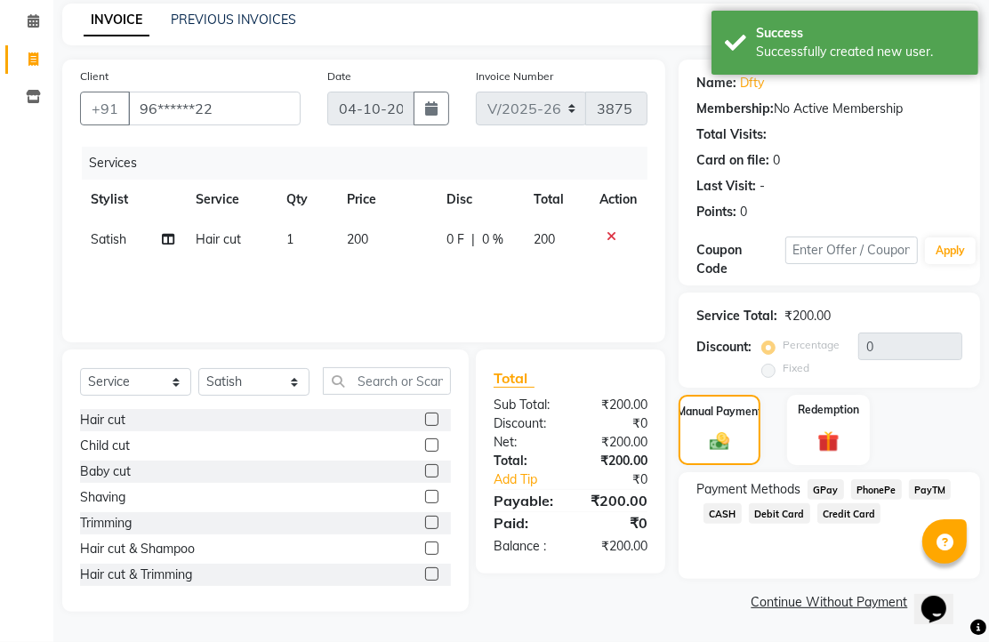
click at [895, 491] on span "PhonePe" at bounding box center [876, 489] width 51 height 20
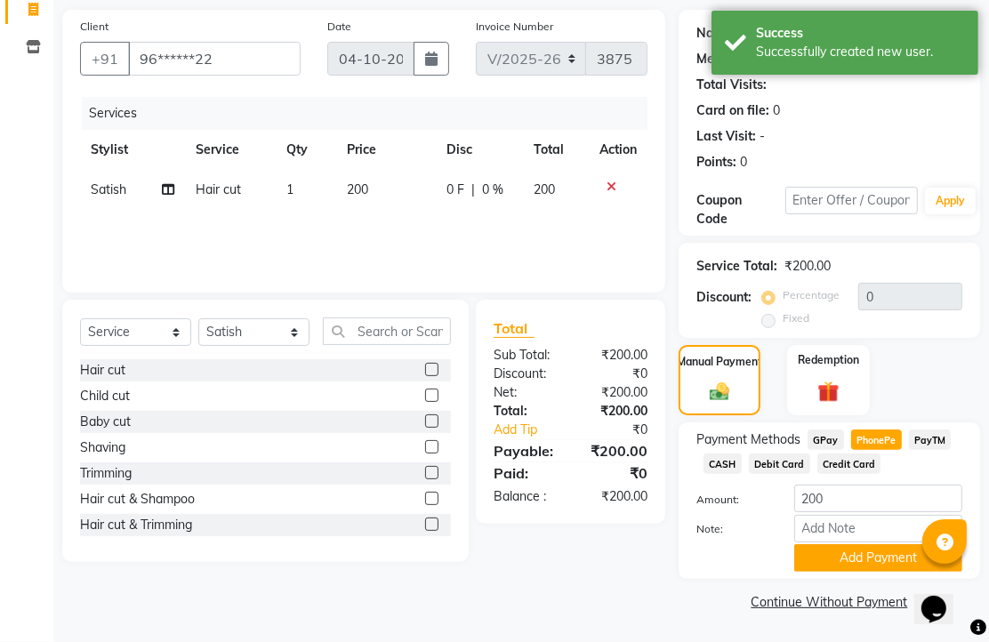
scroll to position [220, 0]
click at [881, 544] on button "Add Payment" at bounding box center [878, 558] width 168 height 28
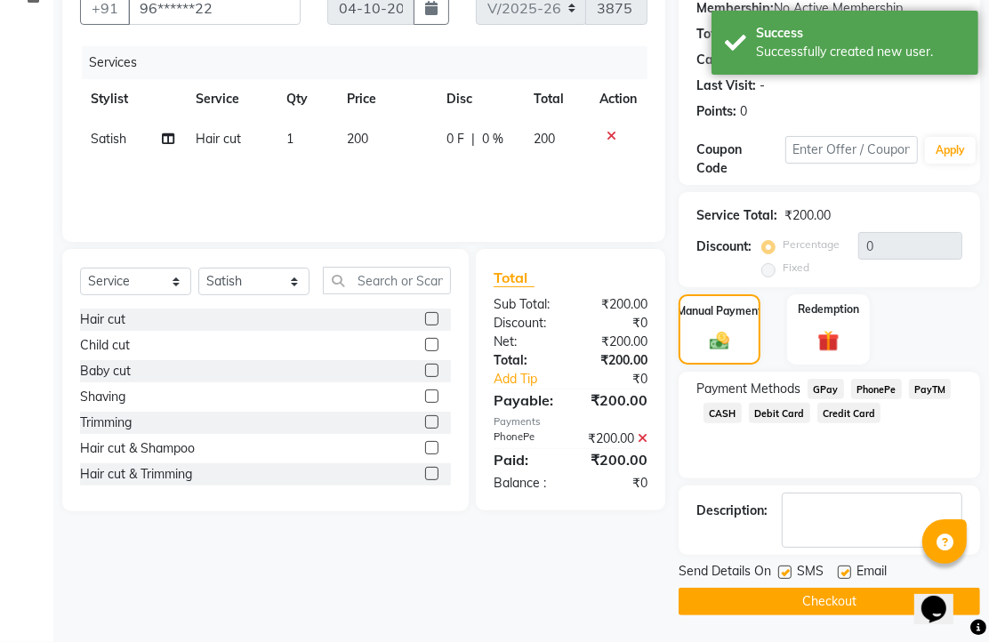
scroll to position [270, 0]
click at [837, 599] on button "Checkout" at bounding box center [828, 602] width 301 height 28
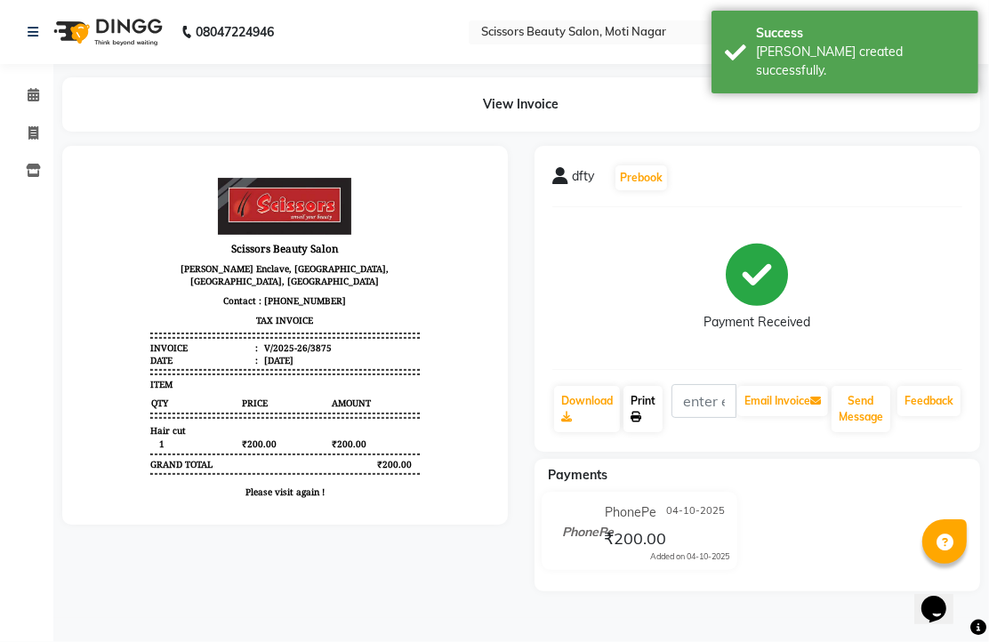
click at [652, 432] on link "Print" at bounding box center [642, 409] width 39 height 46
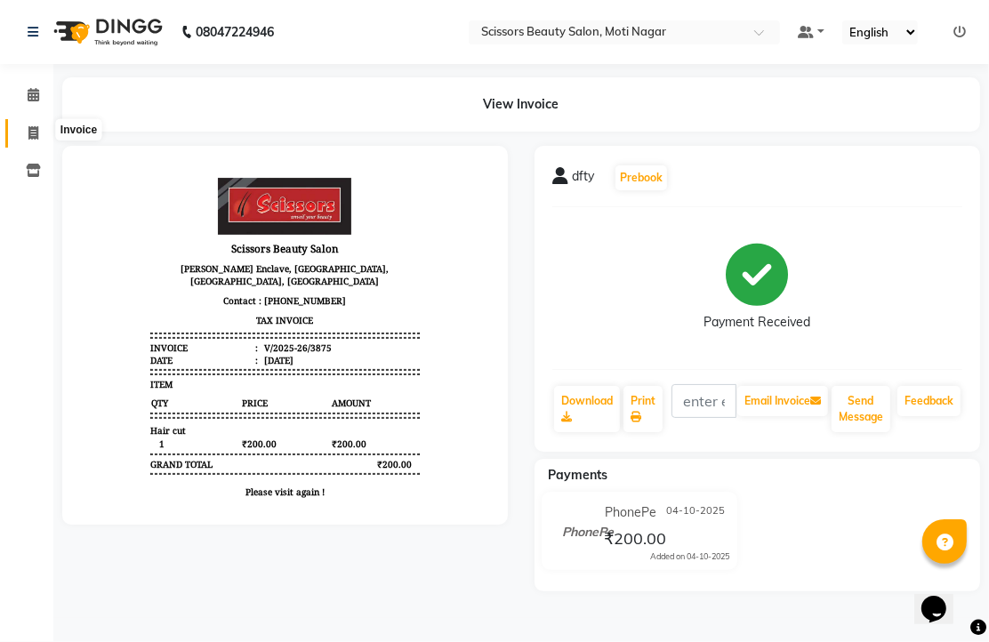
click at [24, 126] on span at bounding box center [33, 134] width 31 height 20
select select "service"
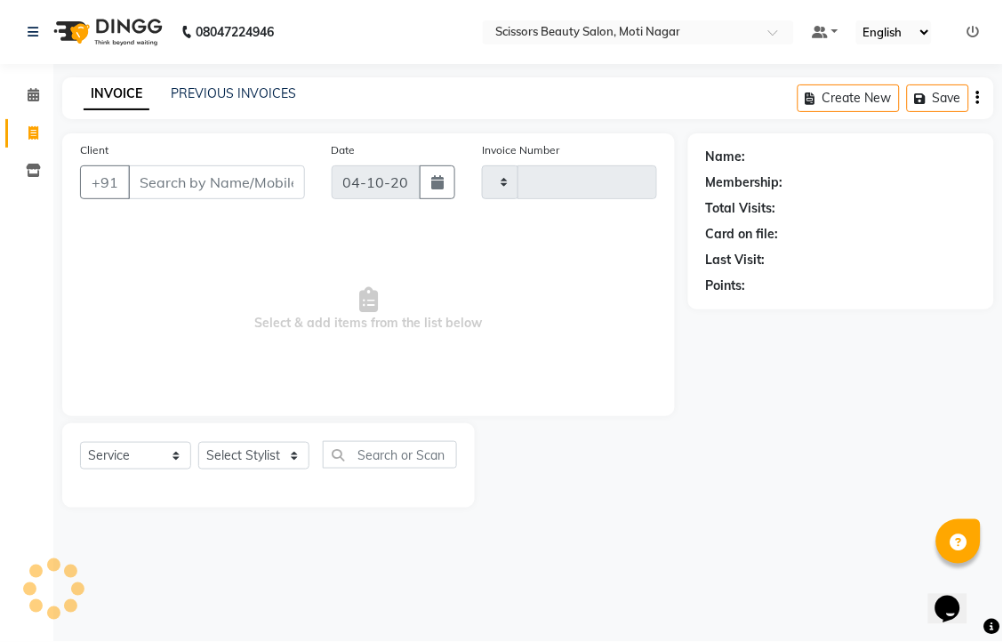
type input "3876"
select select "7057"
click at [238, 199] on input "Client" at bounding box center [216, 182] width 177 height 34
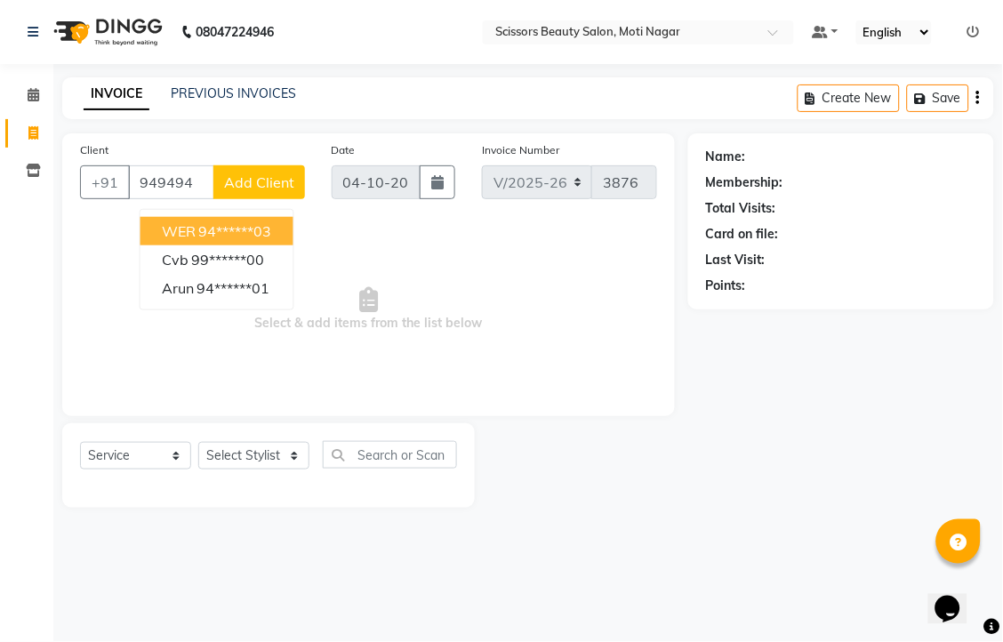
click at [272, 240] on ngb-highlight "94******03" at bounding box center [235, 231] width 73 height 18
type input "94******03"
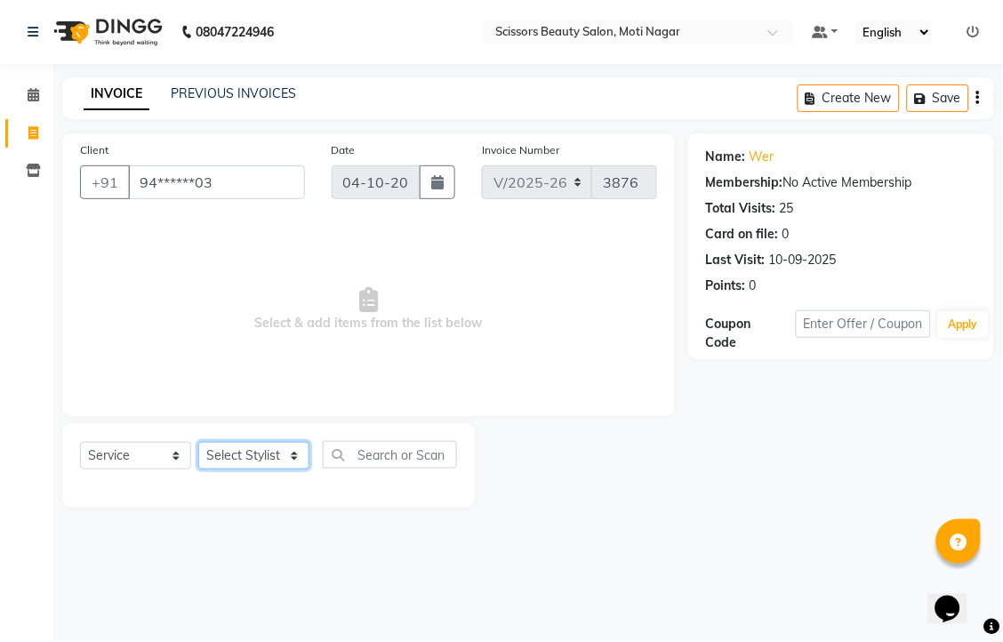
click at [241, 469] on select "Select Stylist Arman [PERSON_NAME] [PERSON_NAME] [PERSON_NAME] Sir Staff" at bounding box center [253, 456] width 111 height 28
select select "58456"
click at [204, 469] on select "Select Stylist Arman [PERSON_NAME] [PERSON_NAME] [PERSON_NAME] Sir Staff" at bounding box center [253, 456] width 111 height 28
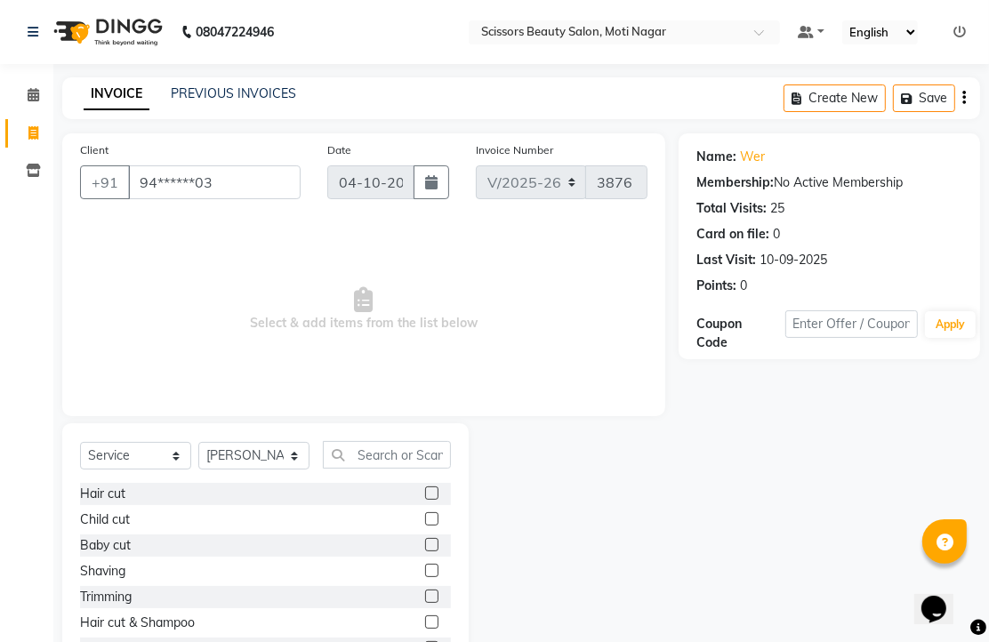
click at [425, 500] on label at bounding box center [431, 492] width 13 height 13
click at [425, 500] on input "checkbox" at bounding box center [431, 494] width 12 height 12
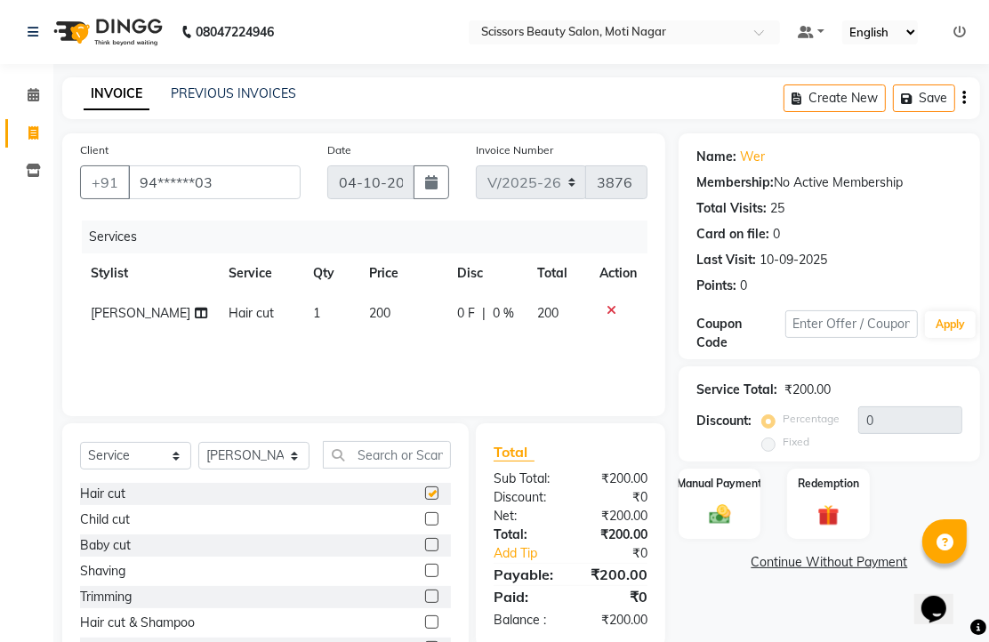
checkbox input "false"
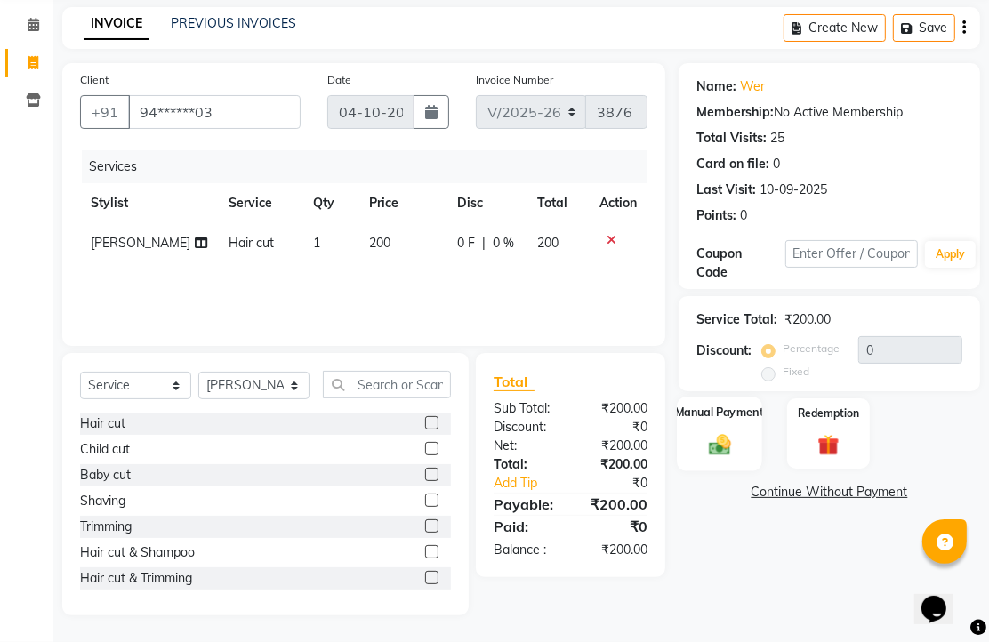
click at [717, 445] on img at bounding box center [719, 444] width 36 height 26
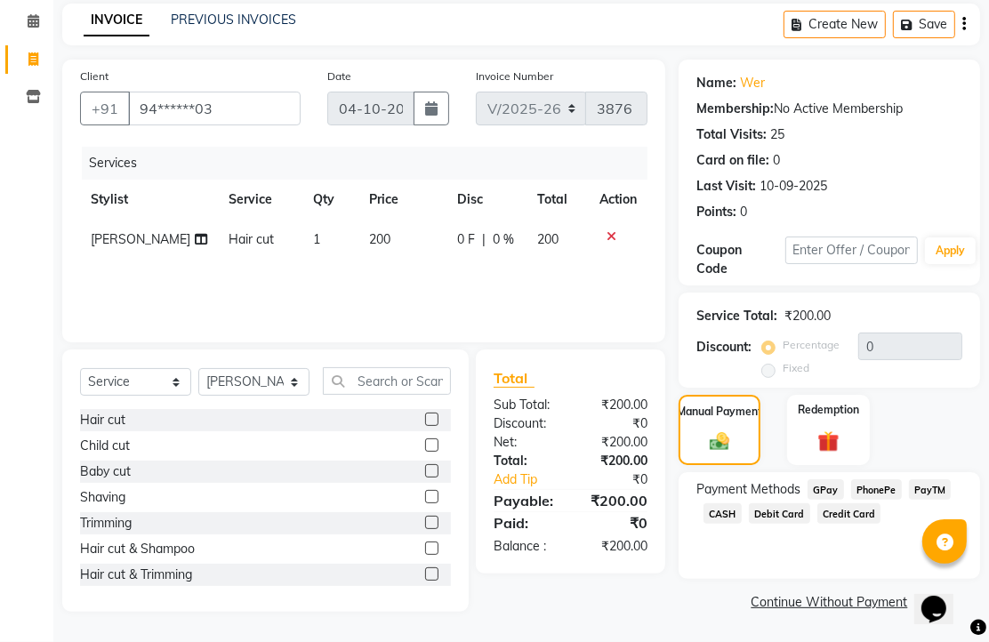
drag, startPoint x: 780, startPoint y: 503, endPoint x: 780, endPoint y: 513, distance: 9.8
click at [780, 513] on div "Payment Methods GPay PhonePe PayTM CASH Debit Card Credit Card" at bounding box center [829, 503] width 266 height 48
click at [741, 514] on span "CASH" at bounding box center [722, 513] width 38 height 20
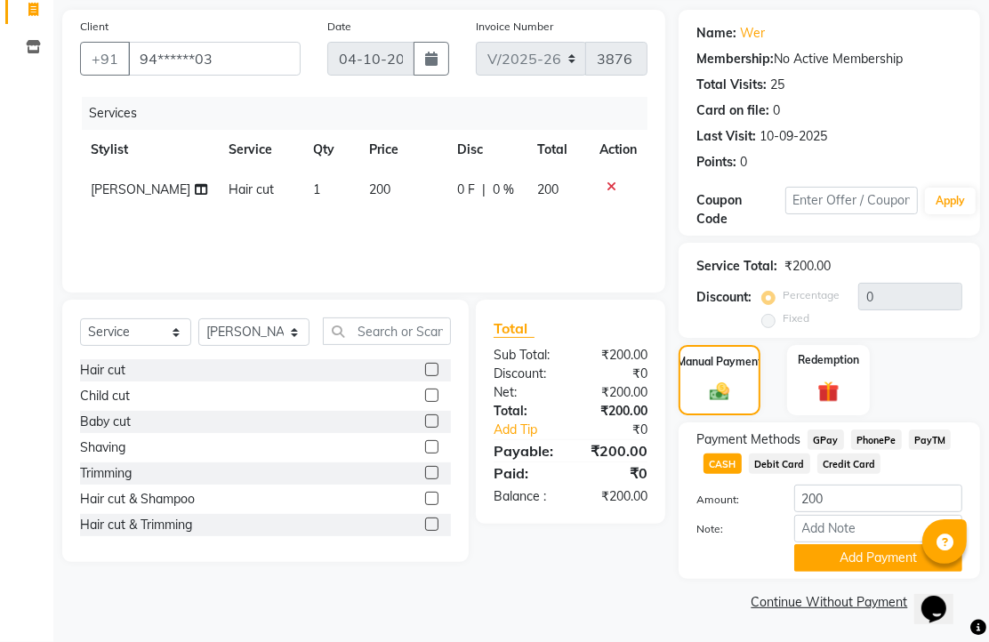
scroll to position [220, 0]
click at [832, 544] on button "Add Payment" at bounding box center [878, 558] width 168 height 28
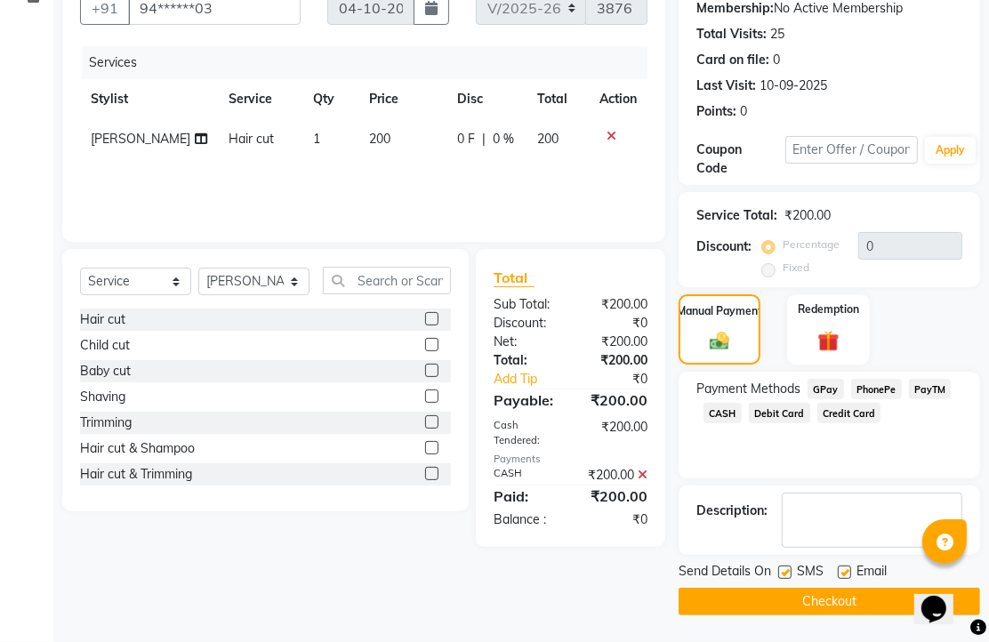
scroll to position [270, 0]
click at [851, 565] on label at bounding box center [843, 571] width 13 height 13
click at [849, 567] on input "checkbox" at bounding box center [843, 573] width 12 height 12
checkbox input "false"
click at [842, 591] on button "Checkout" at bounding box center [828, 602] width 301 height 28
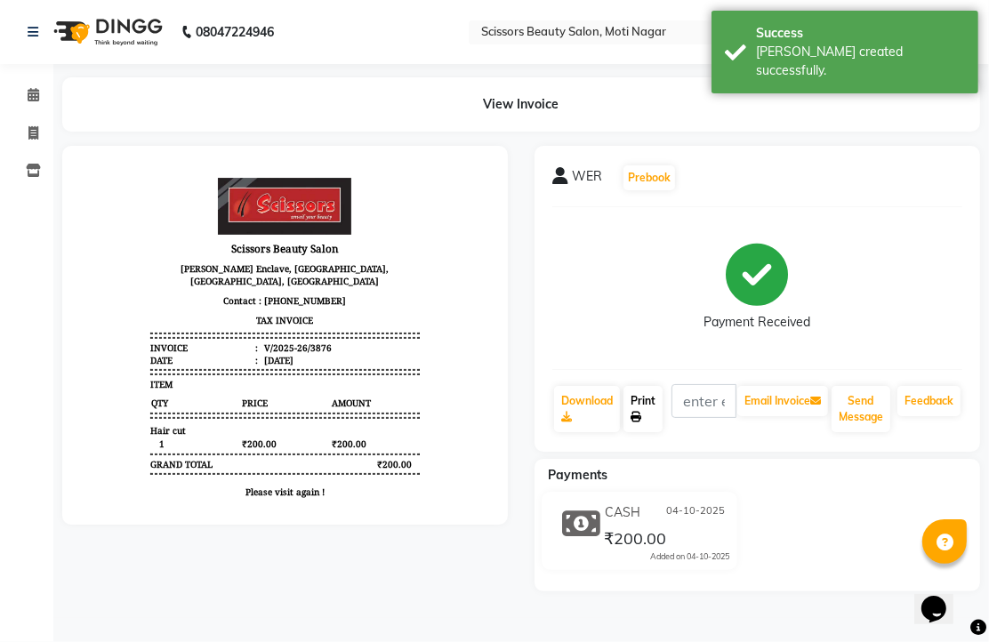
click at [645, 430] on link "Print" at bounding box center [642, 409] width 39 height 46
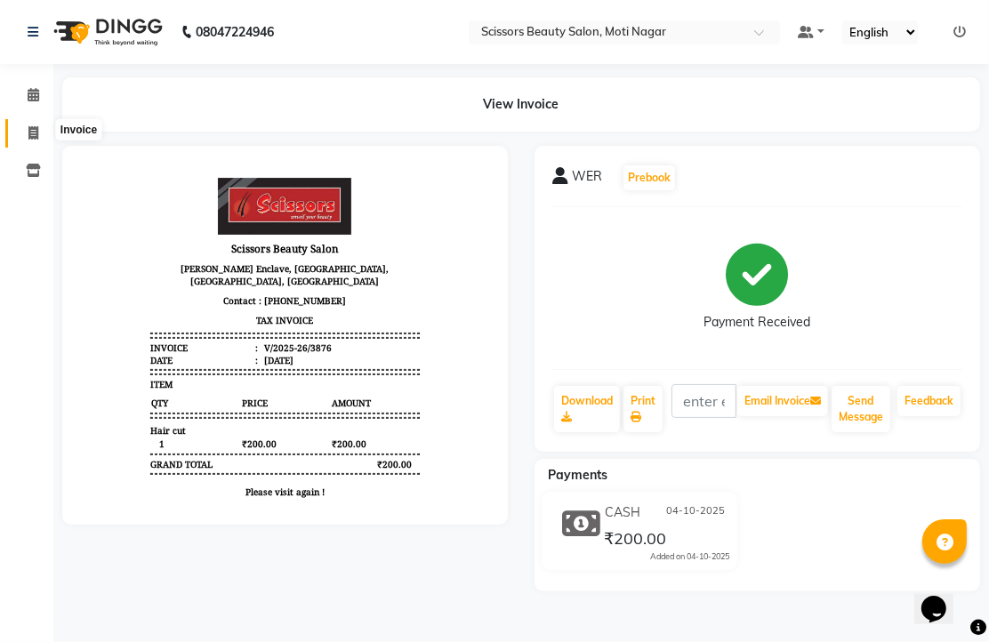
click at [28, 130] on icon at bounding box center [33, 132] width 10 height 13
select select "service"
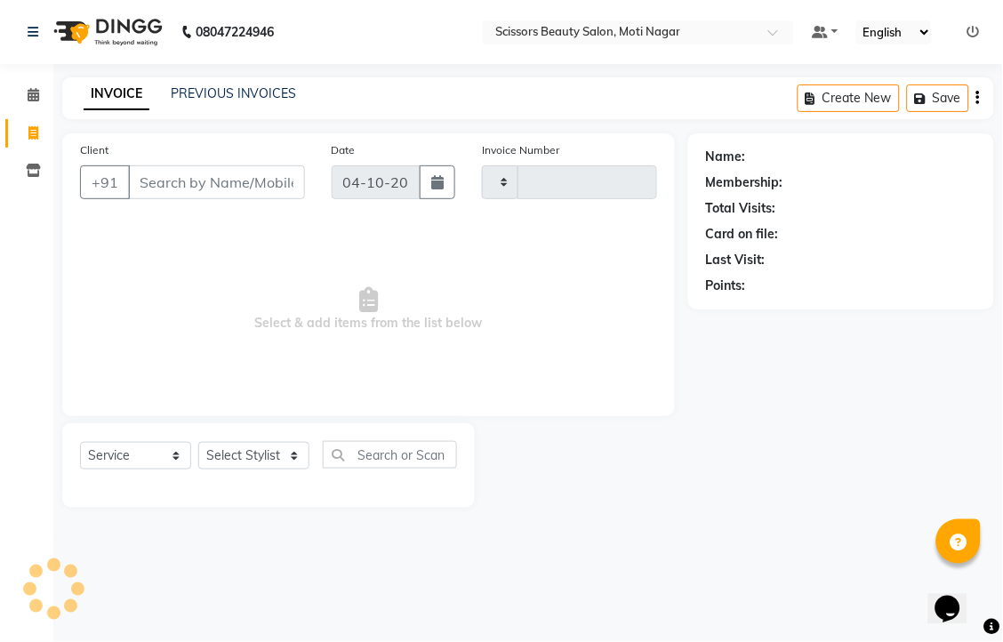
type input "3877"
select select "7057"
click at [169, 199] on input "Client" at bounding box center [216, 182] width 177 height 34
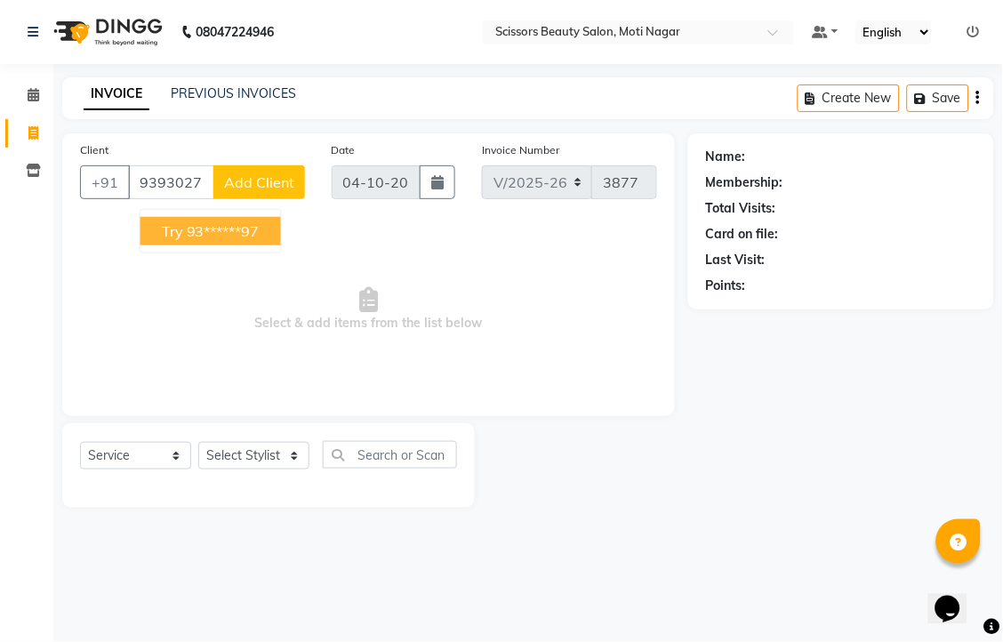
click at [260, 240] on ngb-highlight "93******97" at bounding box center [223, 231] width 73 height 18
type input "93******97"
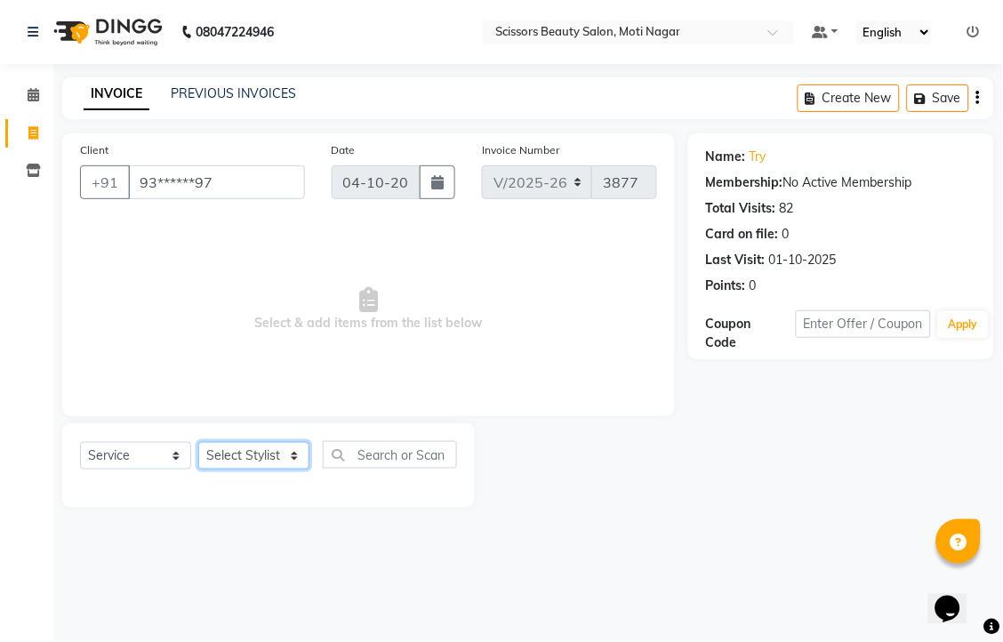
click at [271, 469] on select "Select Stylist Arman [PERSON_NAME] [PERSON_NAME] [PERSON_NAME] Sir Staff" at bounding box center [253, 456] width 111 height 28
select select "81450"
click at [204, 469] on select "Select Stylist Arman [PERSON_NAME] [PERSON_NAME] [PERSON_NAME] Sir Staff" at bounding box center [253, 456] width 111 height 28
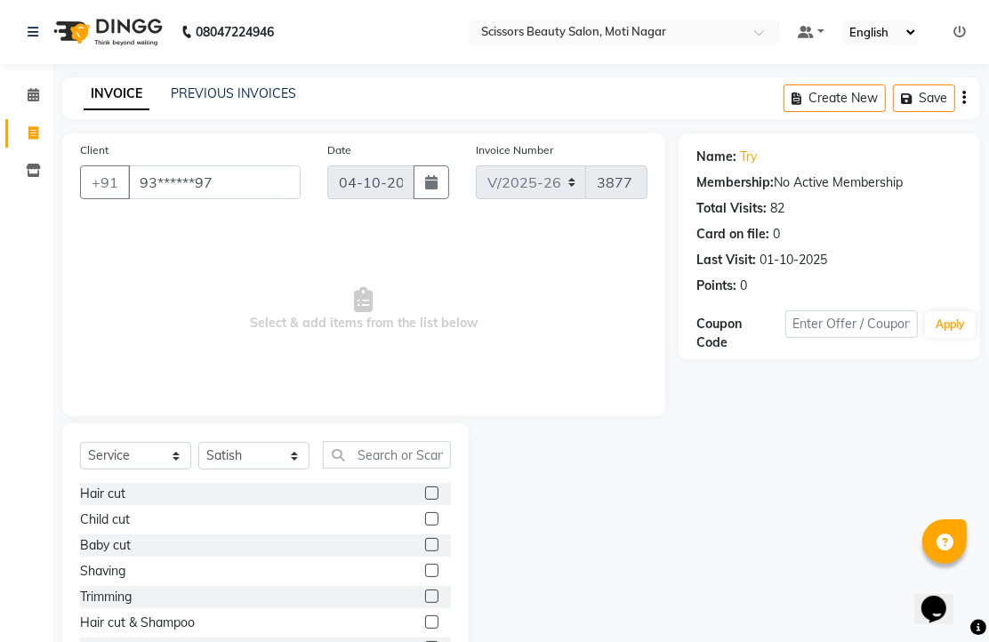
click at [425, 531] on div at bounding box center [431, 521] width 12 height 19
click at [425, 525] on label at bounding box center [431, 518] width 13 height 13
click at [425, 525] on input "checkbox" at bounding box center [431, 520] width 12 height 12
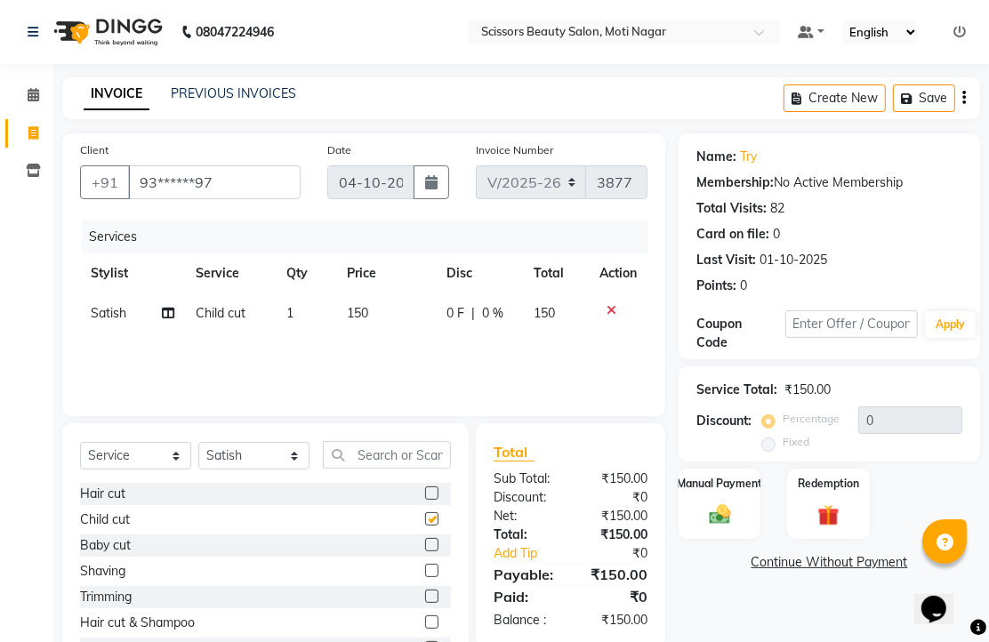
checkbox input "false"
click at [725, 527] on img at bounding box center [719, 514] width 36 height 26
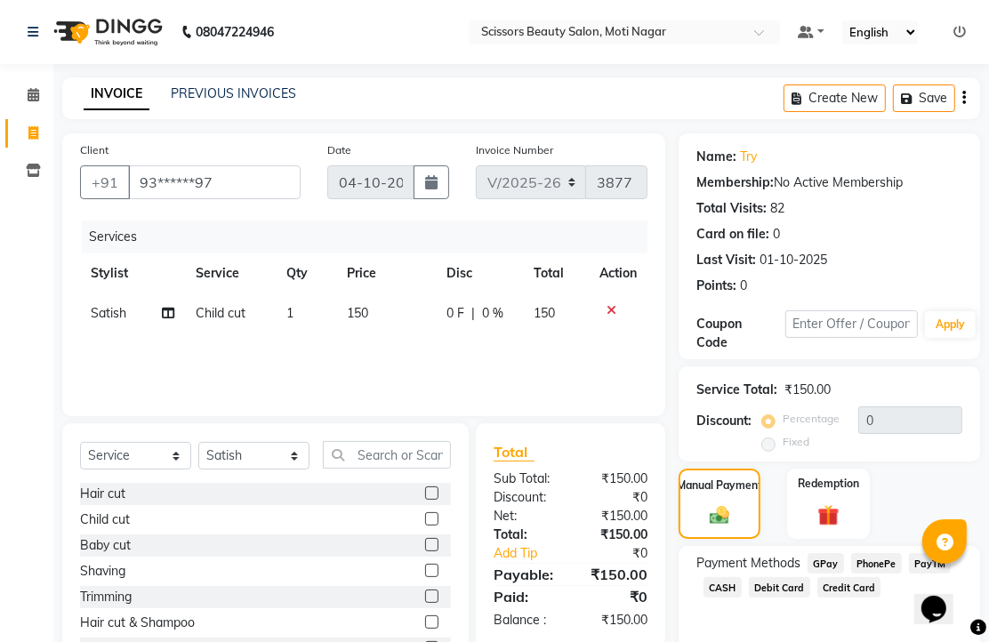
scroll to position [145, 0]
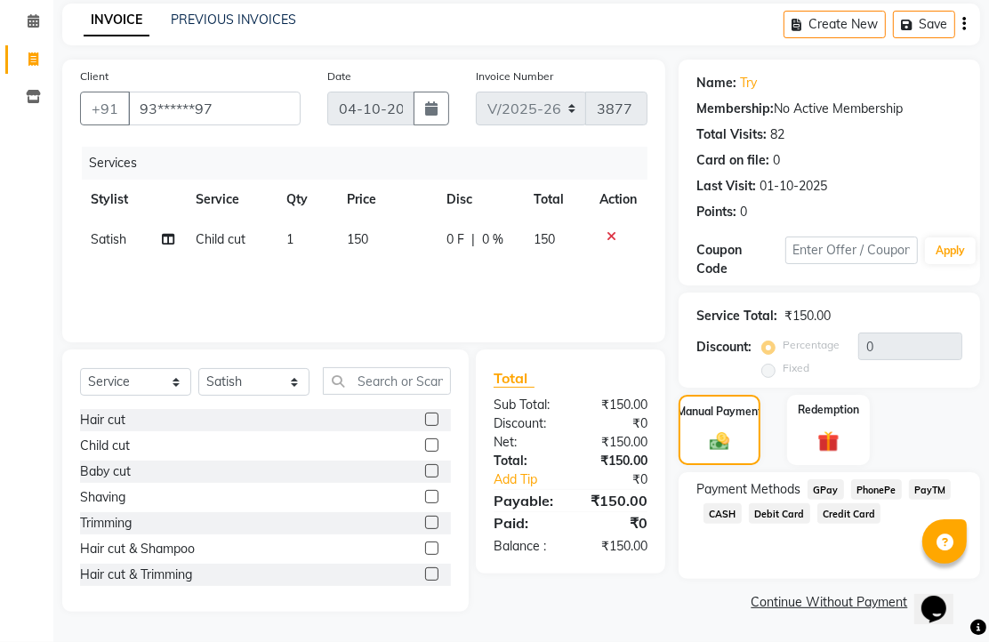
click at [884, 487] on span "PhonePe" at bounding box center [876, 489] width 51 height 20
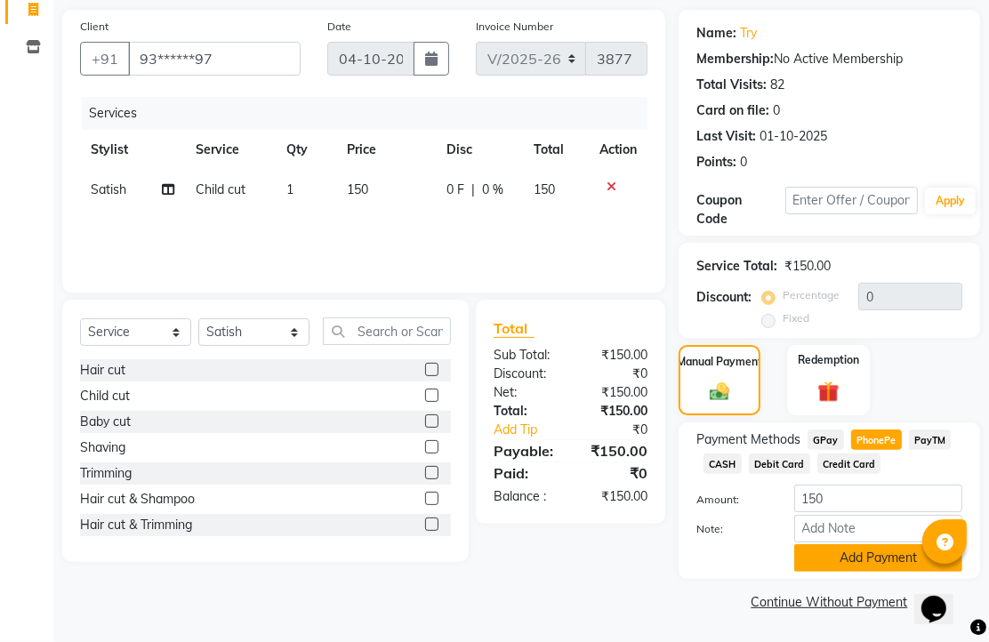
scroll to position [220, 0]
click at [863, 551] on button "Add Payment" at bounding box center [878, 558] width 168 height 28
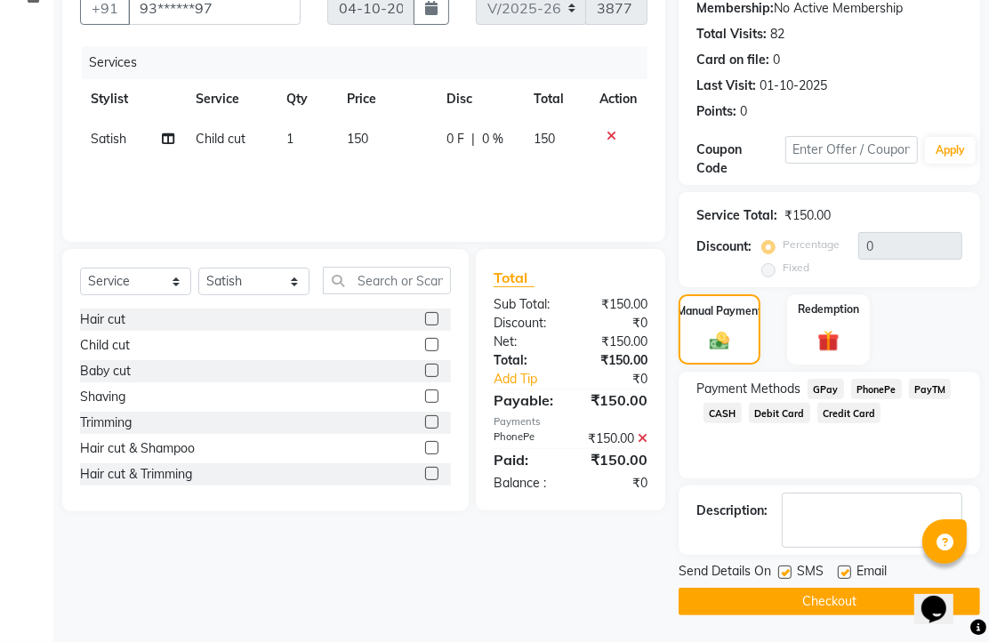
scroll to position [270, 0]
click at [851, 565] on label at bounding box center [843, 571] width 13 height 13
click at [849, 567] on input "checkbox" at bounding box center [843, 573] width 12 height 12
checkbox input "false"
click at [845, 596] on button "Checkout" at bounding box center [828, 602] width 301 height 28
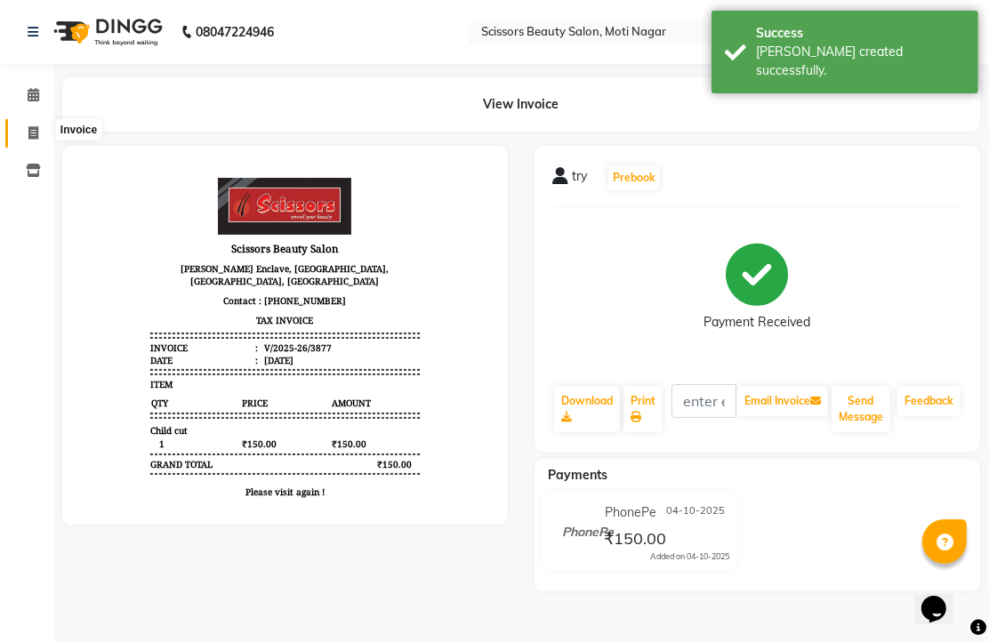
click at [32, 128] on icon at bounding box center [33, 132] width 10 height 13
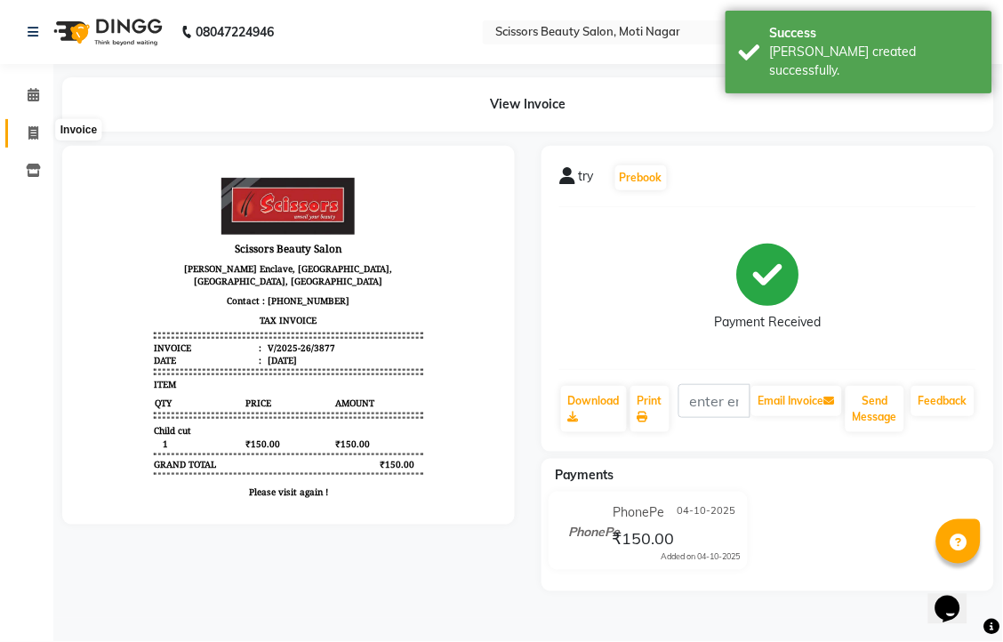
select select "service"
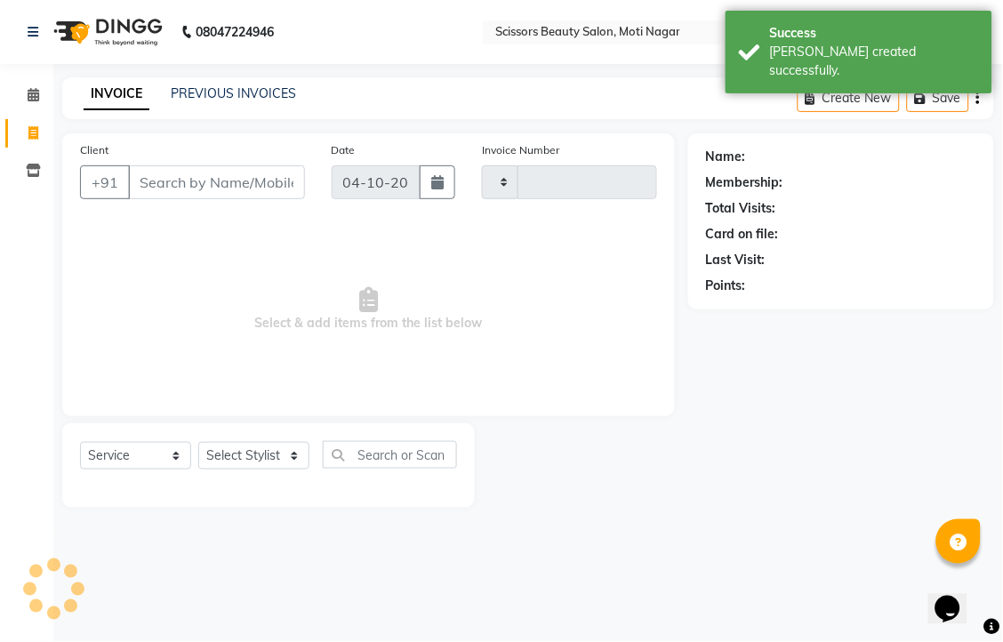
type input "3878"
select select "7057"
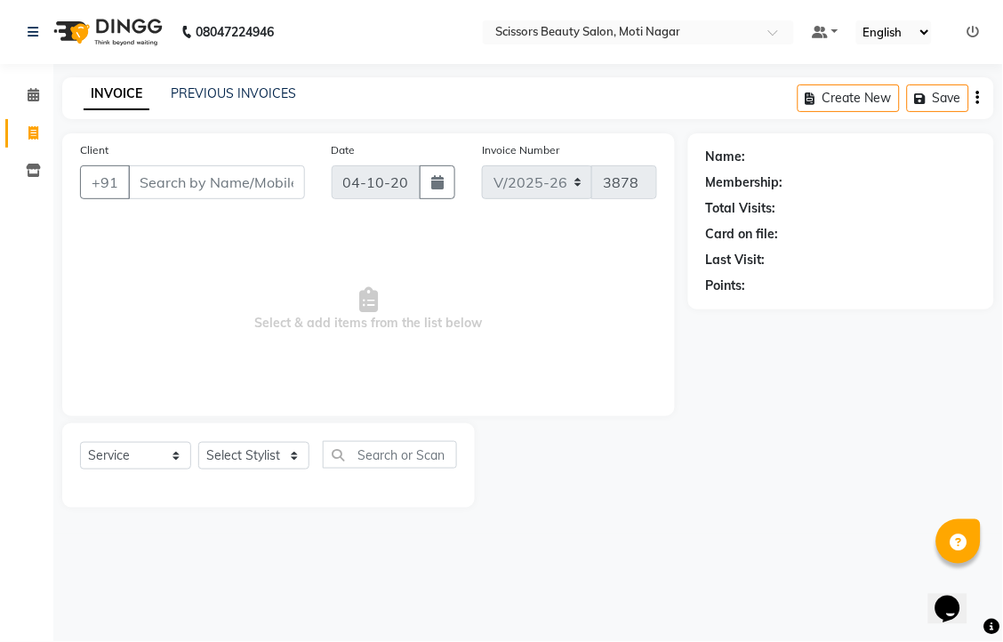
click at [156, 199] on input "Client" at bounding box center [216, 182] width 177 height 34
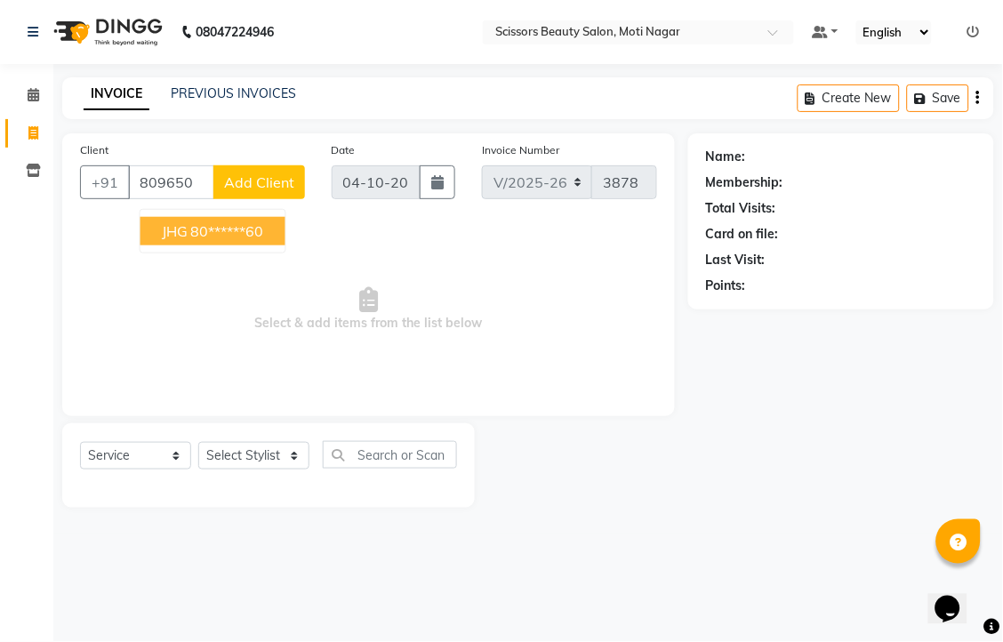
click at [264, 240] on ngb-highlight "80******60" at bounding box center [227, 231] width 73 height 18
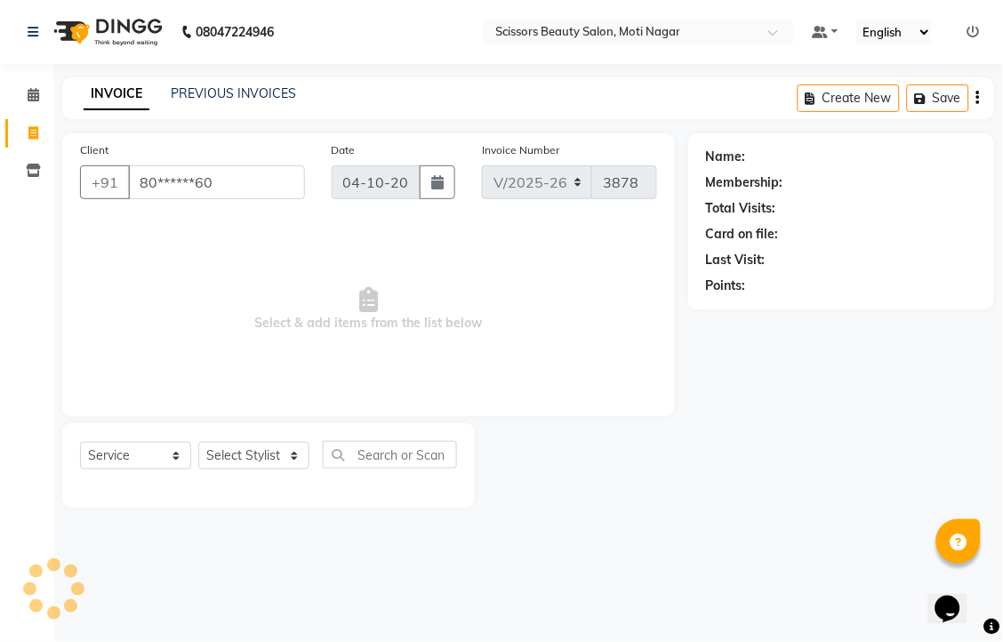
type input "80******60"
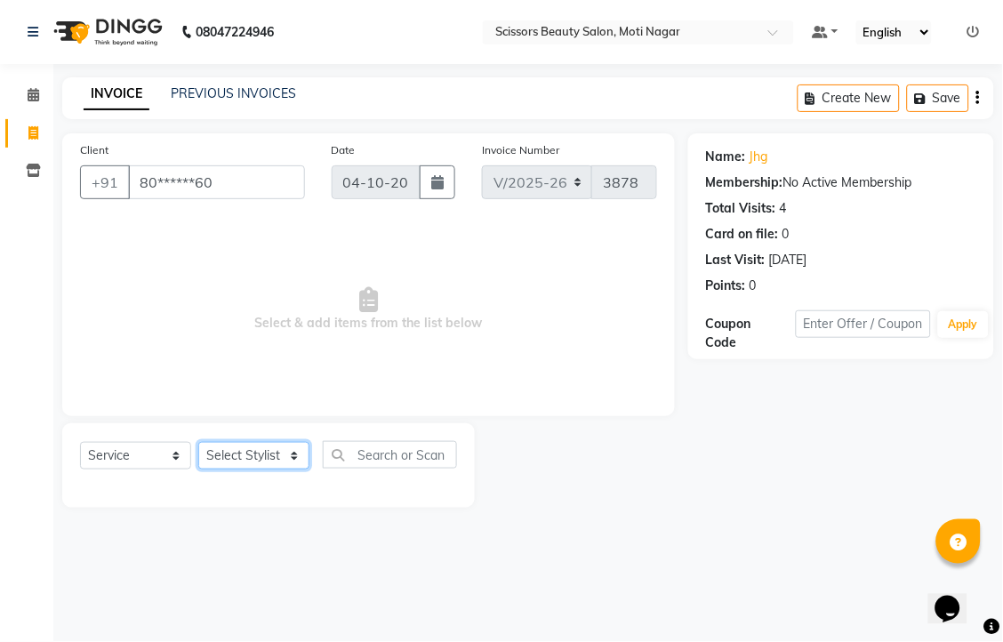
click at [284, 469] on select "Select Stylist Arman [PERSON_NAME] [PERSON_NAME] [PERSON_NAME] Sir Staff" at bounding box center [253, 456] width 111 height 28
select select "81450"
click at [204, 469] on select "Select Stylist Arman [PERSON_NAME] [PERSON_NAME] [PERSON_NAME] Sir Staff" at bounding box center [253, 456] width 111 height 28
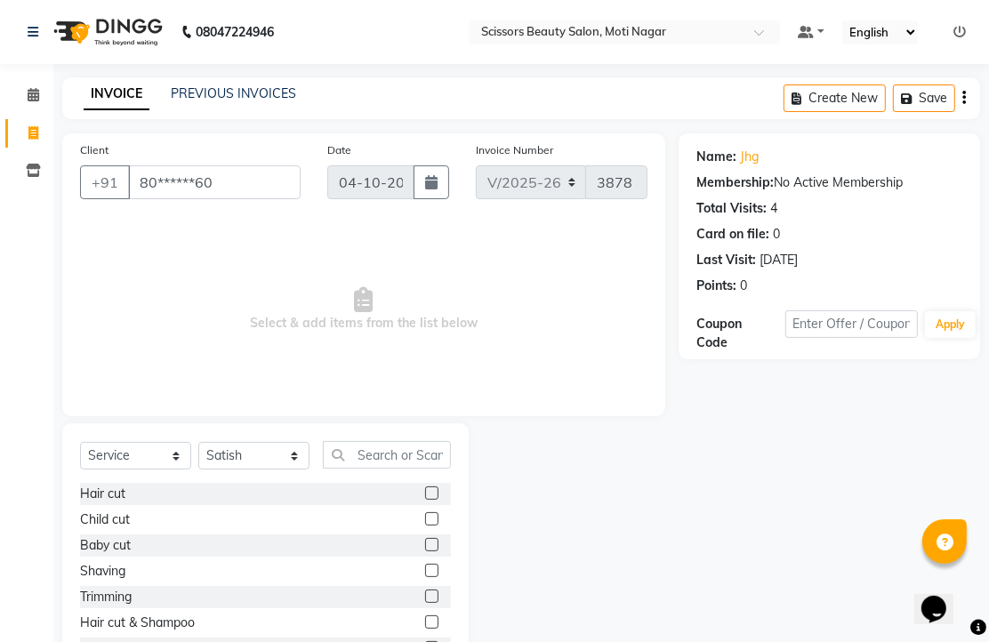
click at [425, 500] on label at bounding box center [431, 492] width 13 height 13
click at [425, 500] on input "checkbox" at bounding box center [431, 494] width 12 height 12
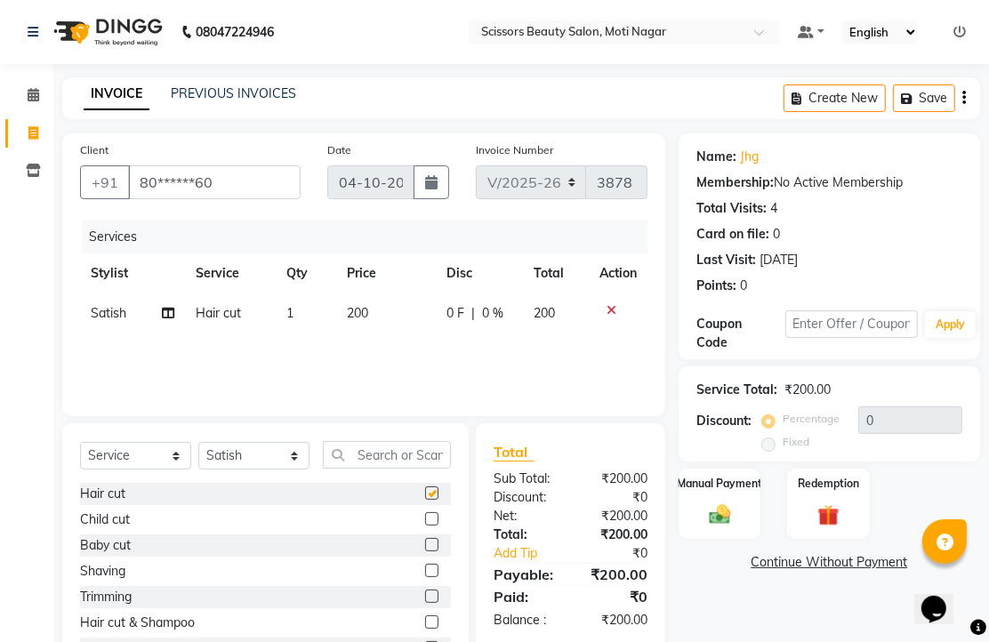
checkbox input "false"
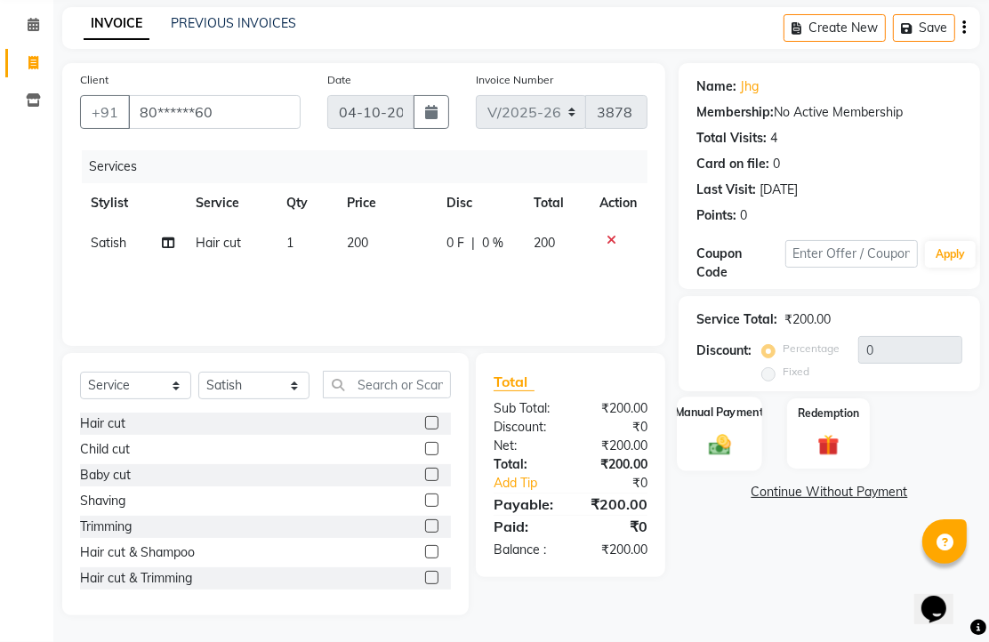
click at [717, 431] on img at bounding box center [719, 444] width 36 height 26
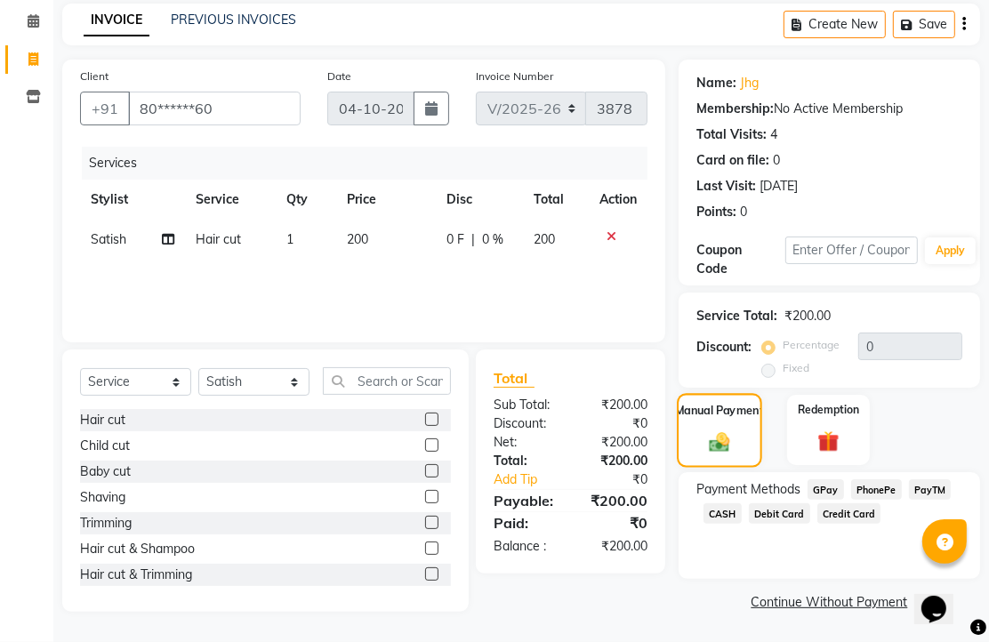
scroll to position [145, 0]
click at [883, 490] on span "PhonePe" at bounding box center [876, 489] width 51 height 20
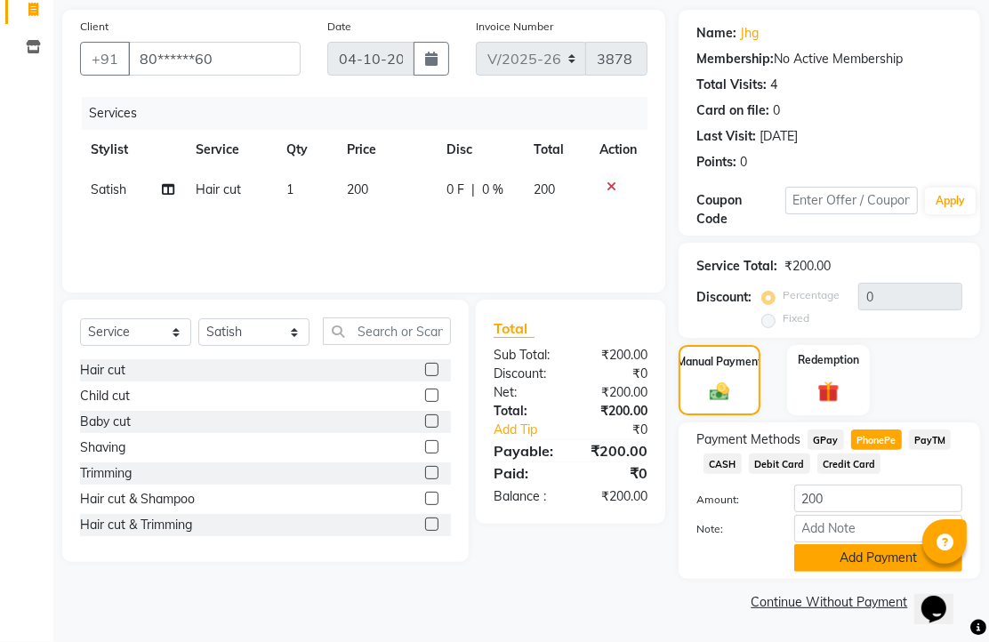
scroll to position [220, 0]
click at [865, 545] on button "Add Payment" at bounding box center [878, 558] width 168 height 28
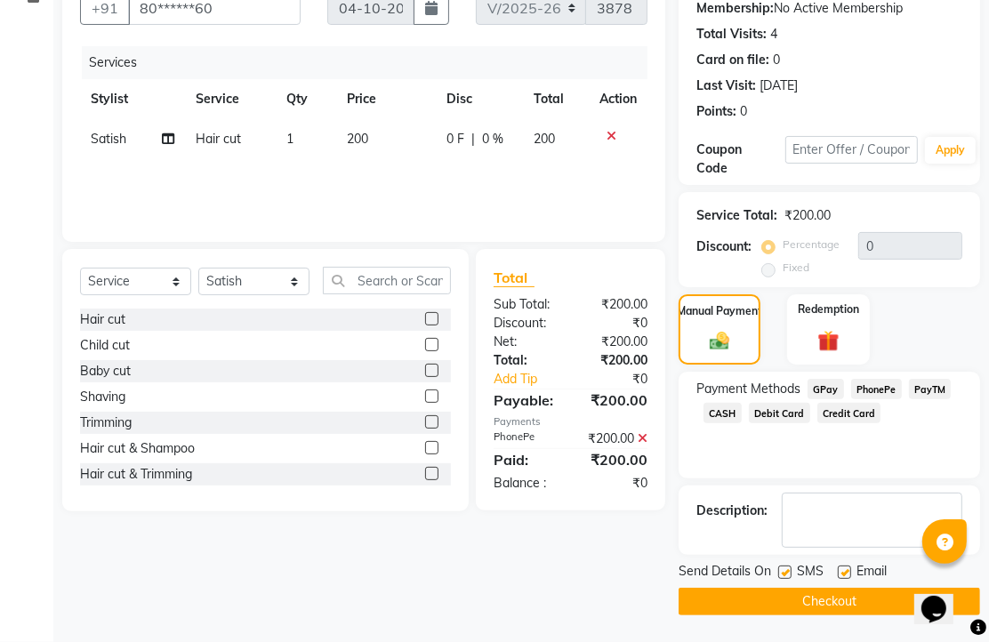
scroll to position [270, 0]
click at [851, 565] on label at bounding box center [843, 571] width 13 height 13
click at [849, 567] on input "checkbox" at bounding box center [843, 573] width 12 height 12
checkbox input "false"
click at [845, 588] on button "Checkout" at bounding box center [828, 602] width 301 height 28
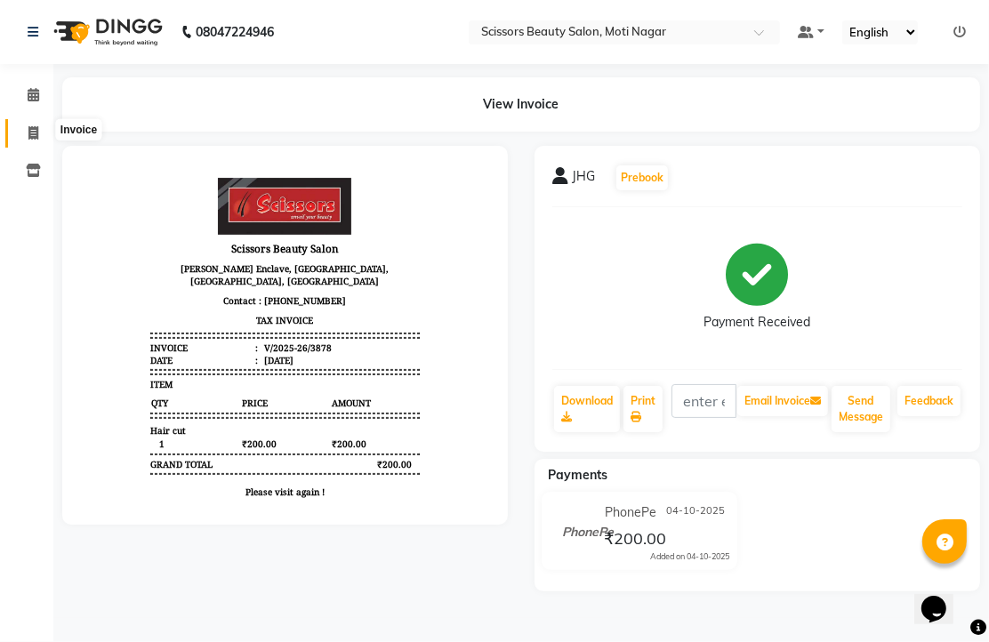
click at [28, 133] on icon at bounding box center [33, 132] width 10 height 13
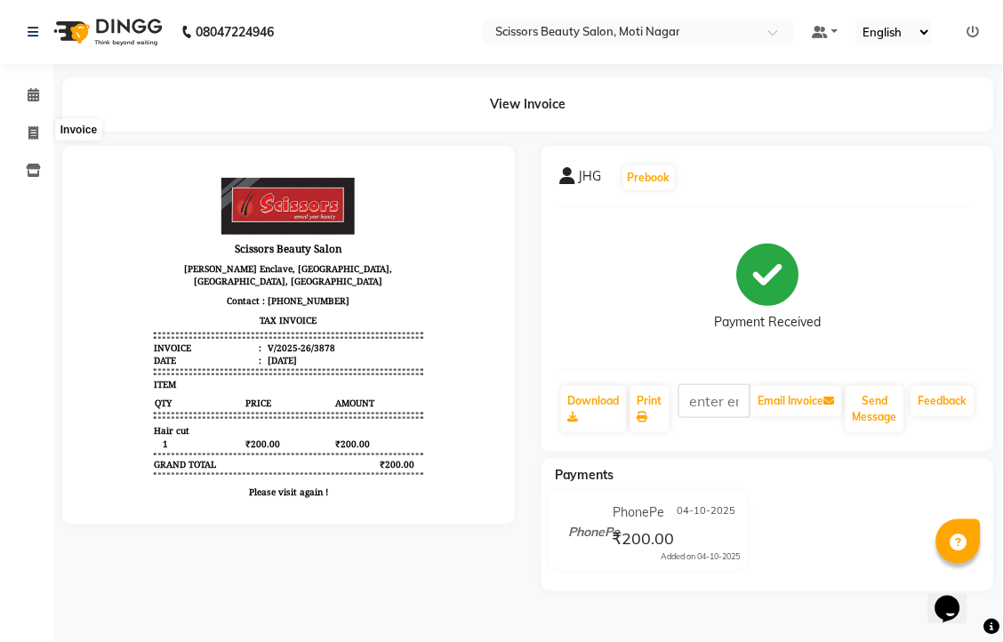
select select "service"
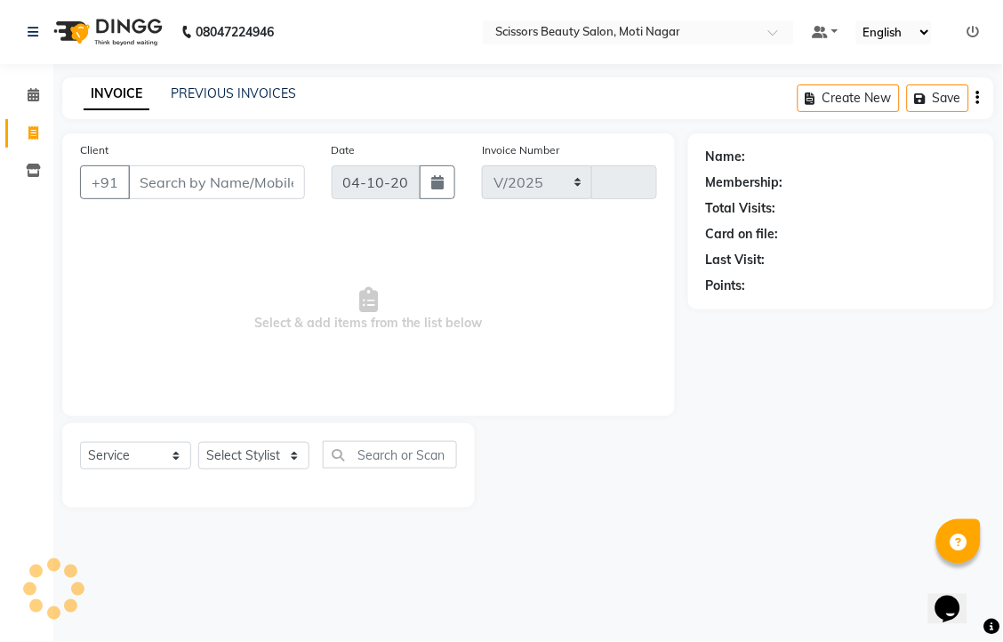
select select "7057"
type input "3879"
click at [218, 199] on input "Client" at bounding box center [216, 182] width 177 height 34
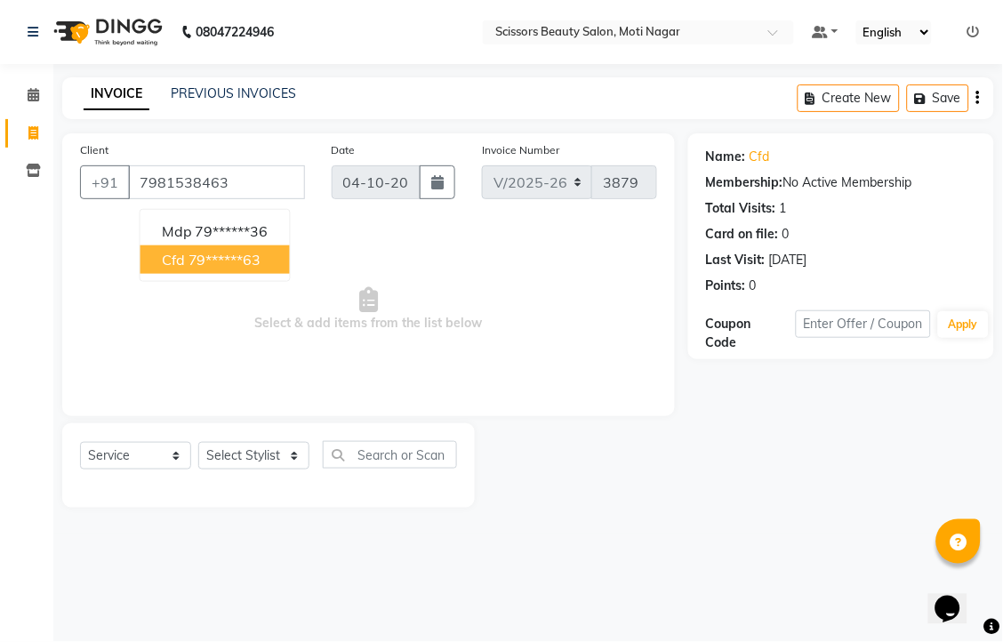
click at [261, 268] on ngb-highlight "79******63" at bounding box center [224, 260] width 73 height 18
type input "79******63"
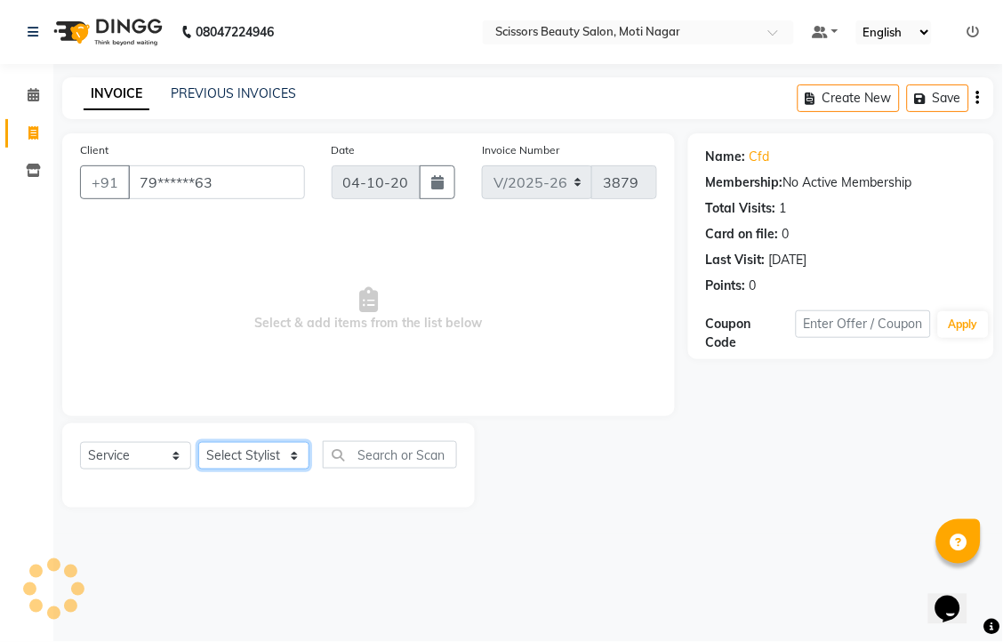
click at [233, 469] on select "Select Stylist Arman [PERSON_NAME] [PERSON_NAME] [PERSON_NAME] Sir Staff" at bounding box center [253, 456] width 111 height 28
select select "58456"
click at [204, 469] on select "Select Stylist Arman [PERSON_NAME] [PERSON_NAME] [PERSON_NAME] Sir Staff" at bounding box center [253, 456] width 111 height 28
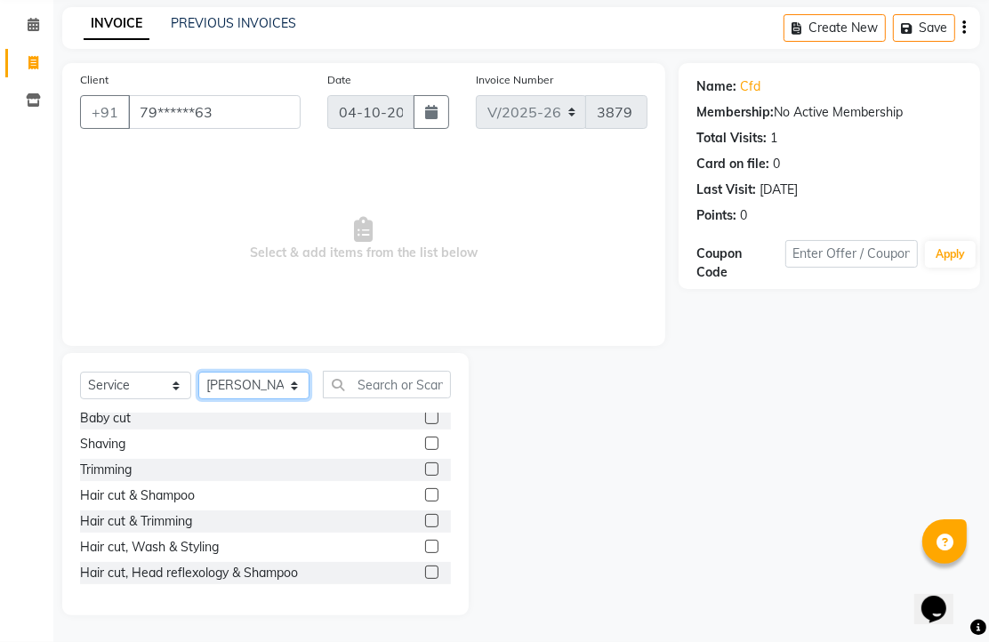
scroll to position [99, 0]
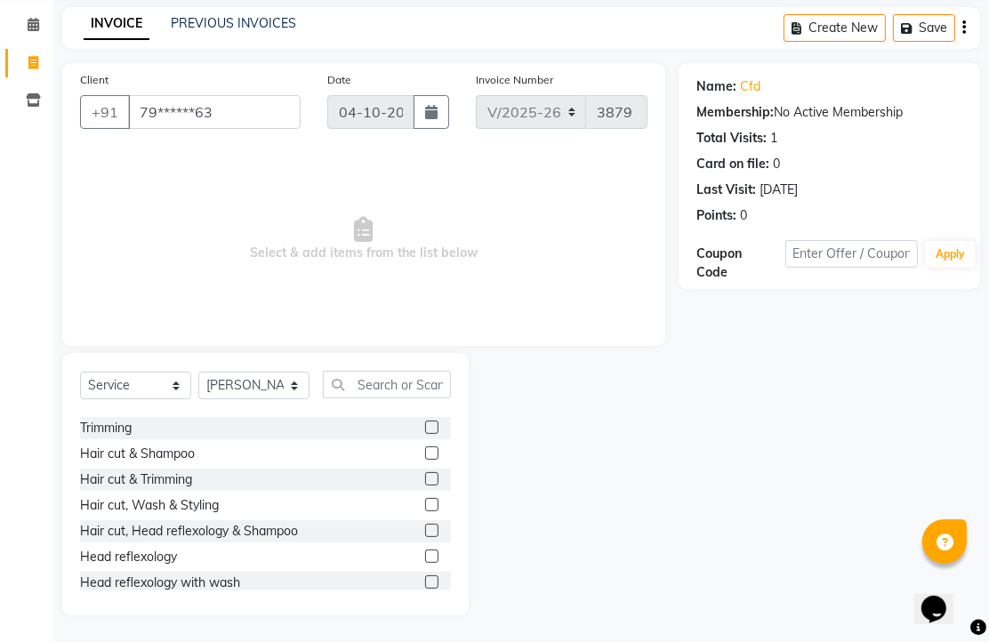
click at [425, 485] on label at bounding box center [431, 478] width 13 height 13
click at [425, 485] on input "checkbox" at bounding box center [431, 480] width 12 height 12
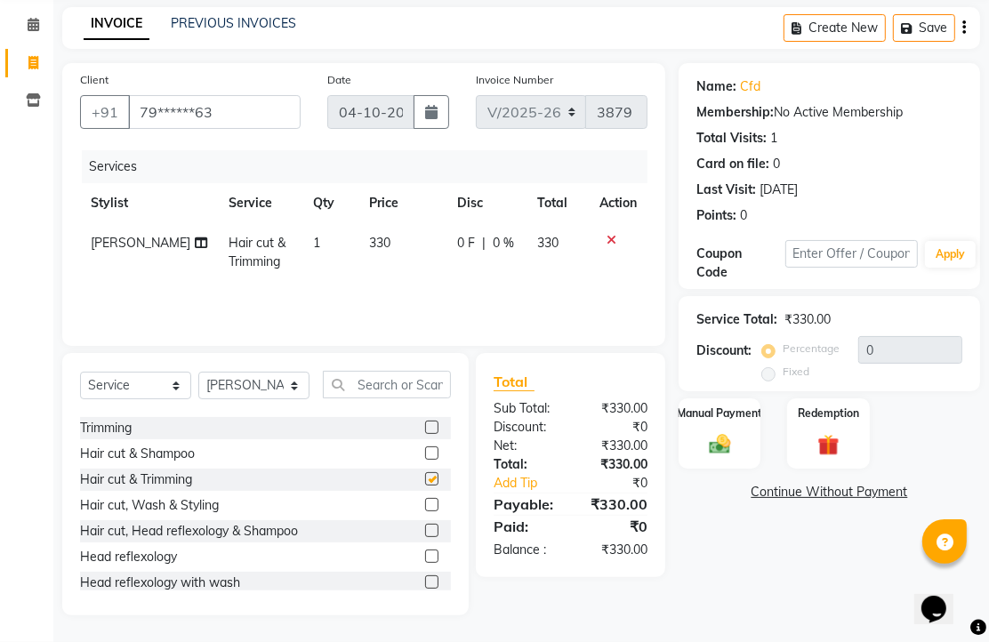
checkbox input "false"
click at [714, 441] on img at bounding box center [719, 444] width 36 height 26
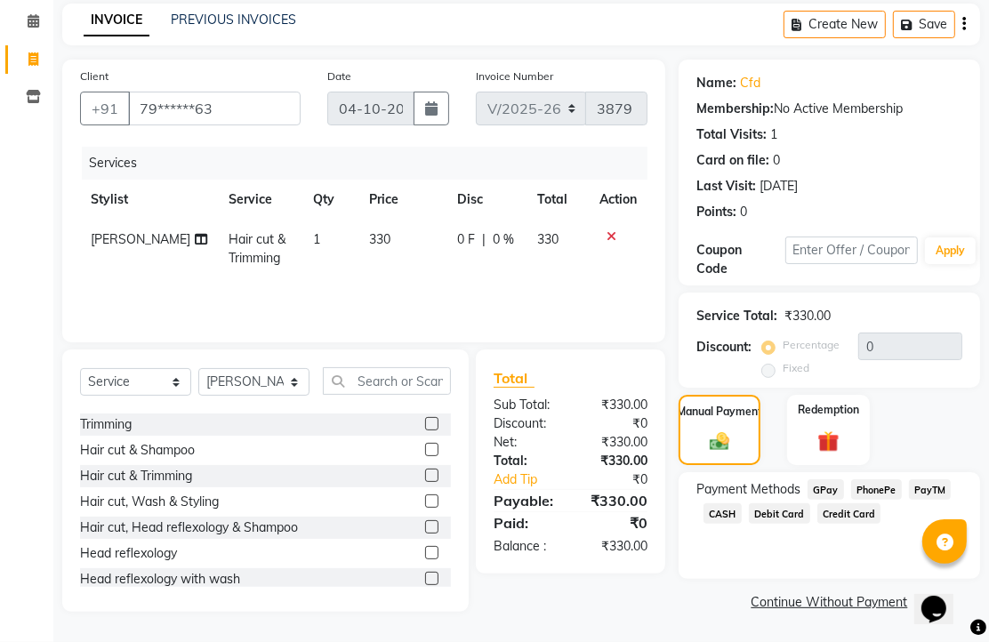
click at [878, 489] on span "PhonePe" at bounding box center [876, 489] width 51 height 20
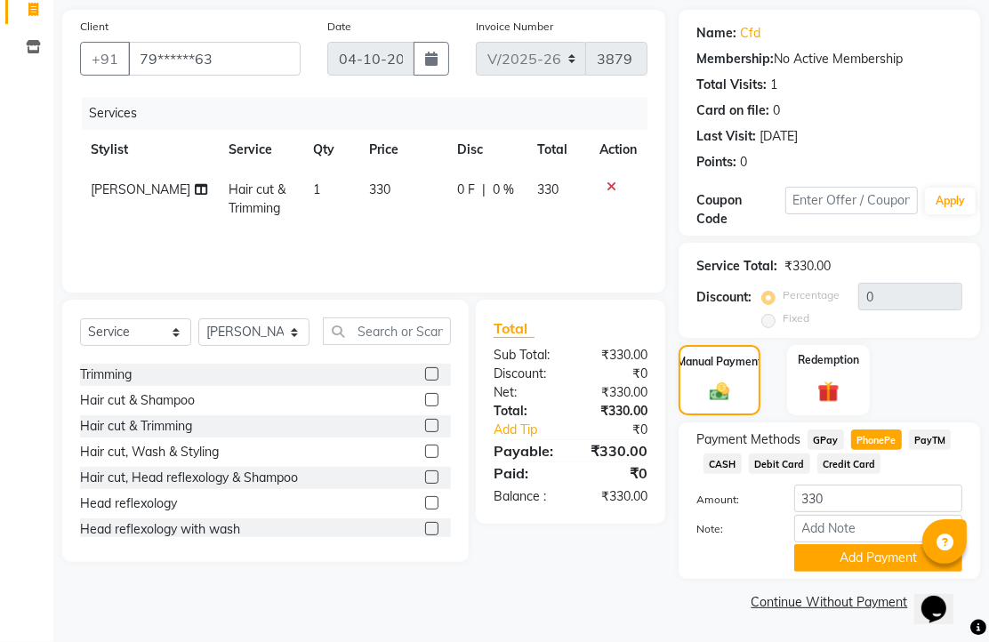
scroll to position [220, 0]
click at [861, 547] on button "Add Payment" at bounding box center [878, 558] width 168 height 28
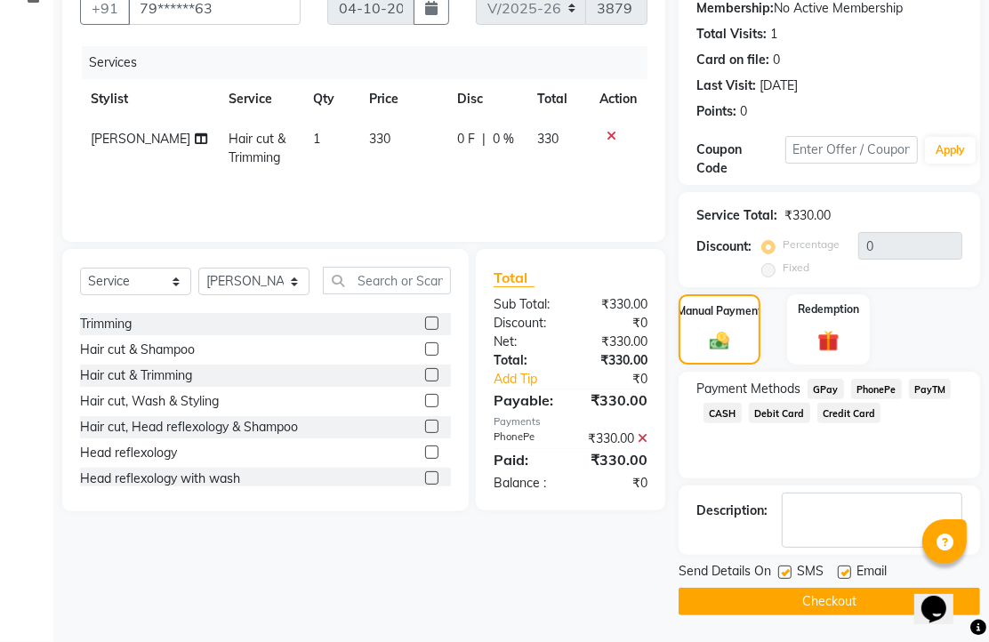
scroll to position [270, 0]
drag, startPoint x: 856, startPoint y: 565, endPoint x: 843, endPoint y: 589, distance: 27.5
click at [851, 566] on label at bounding box center [843, 571] width 13 height 13
click at [849, 567] on input "checkbox" at bounding box center [843, 573] width 12 height 12
checkbox input "false"
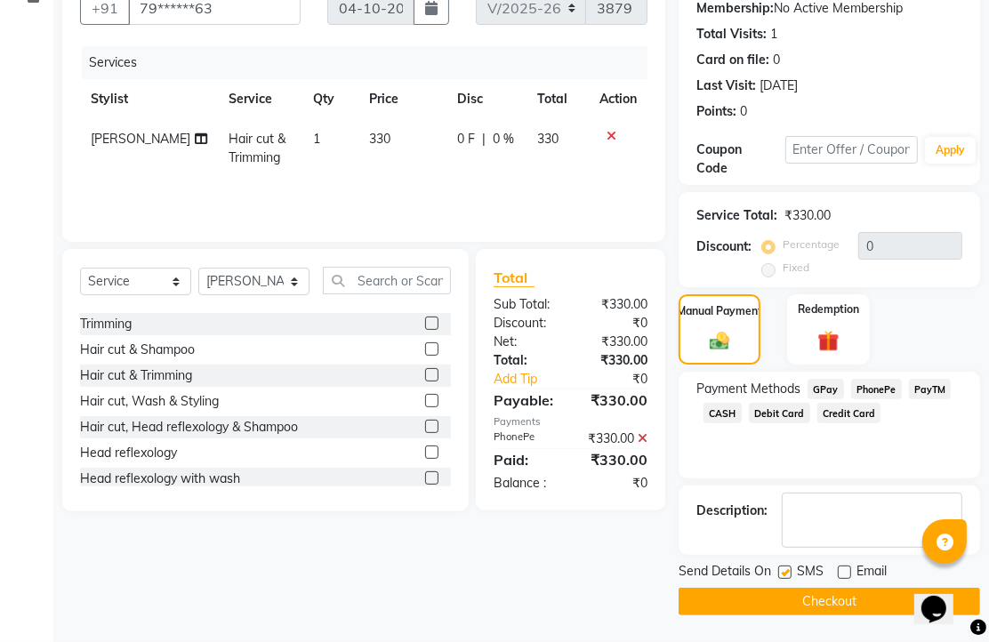
click at [839, 596] on button "Checkout" at bounding box center [828, 602] width 301 height 28
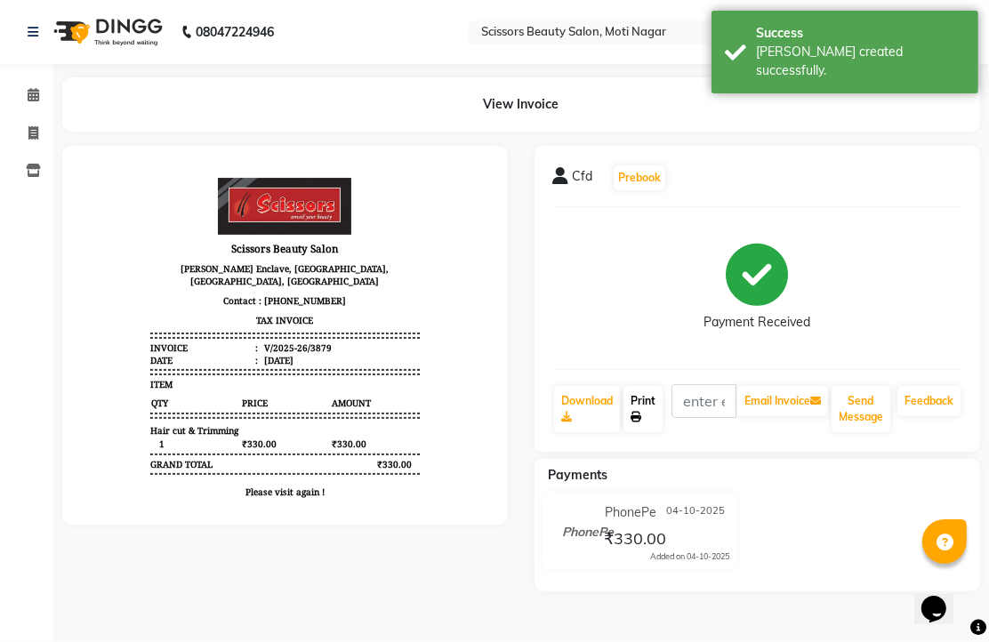
click at [653, 432] on link "Print" at bounding box center [642, 409] width 39 height 46
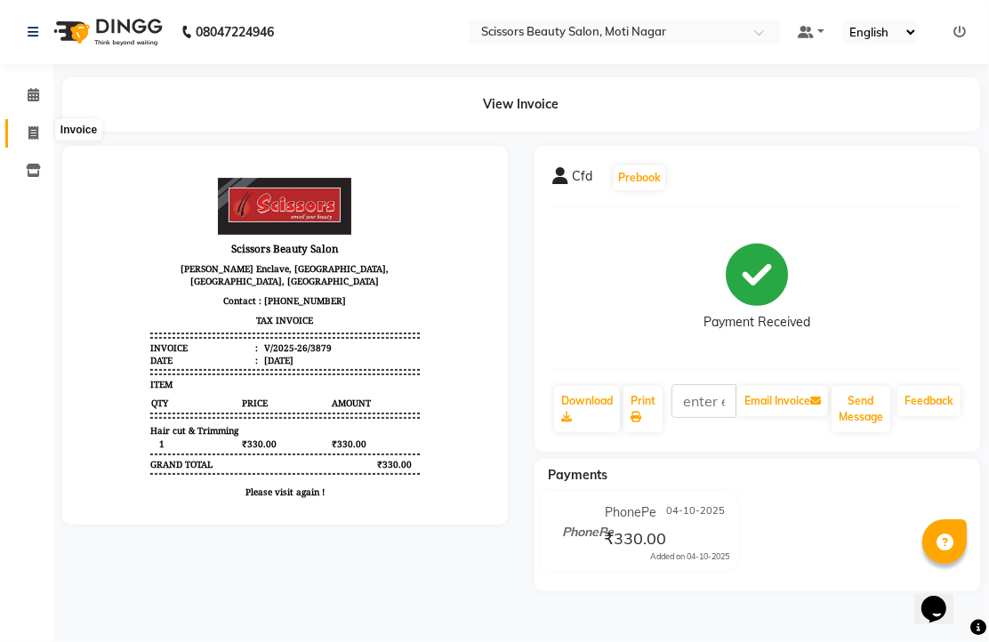
click at [33, 128] on icon at bounding box center [33, 132] width 10 height 13
select select "service"
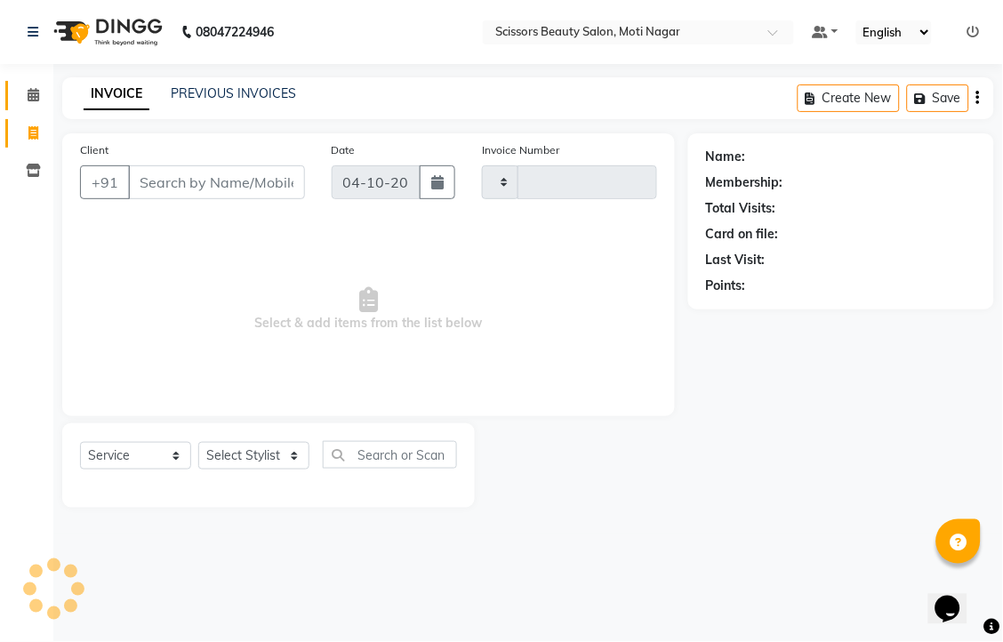
type input "3880"
select select "7057"
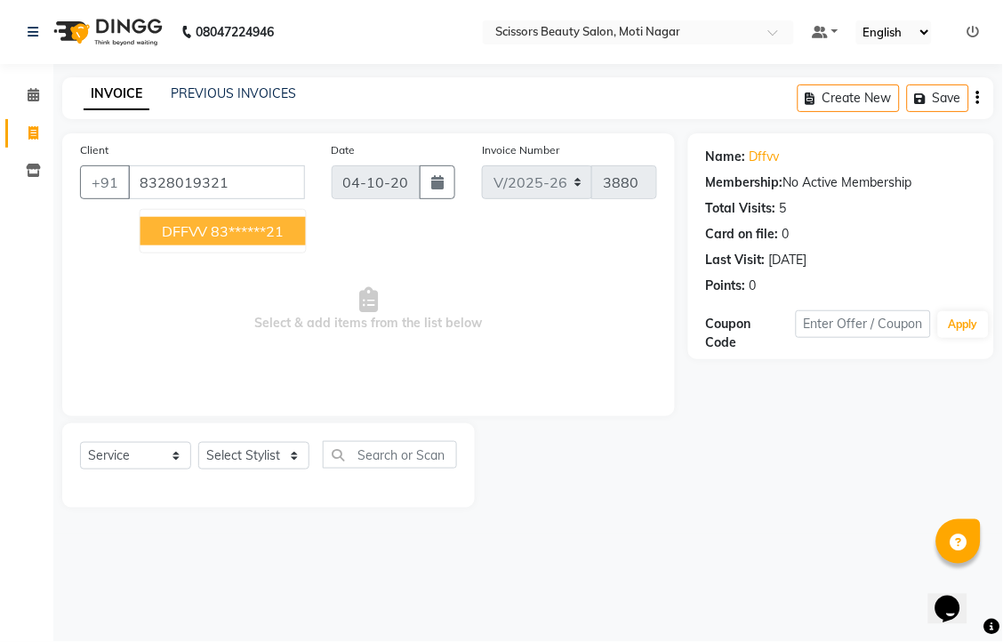
drag, startPoint x: 330, startPoint y: 260, endPoint x: 322, endPoint y: 255, distance: 9.6
click at [306, 245] on button "DFFVV 83******21" at bounding box center [222, 231] width 165 height 28
type input "83******21"
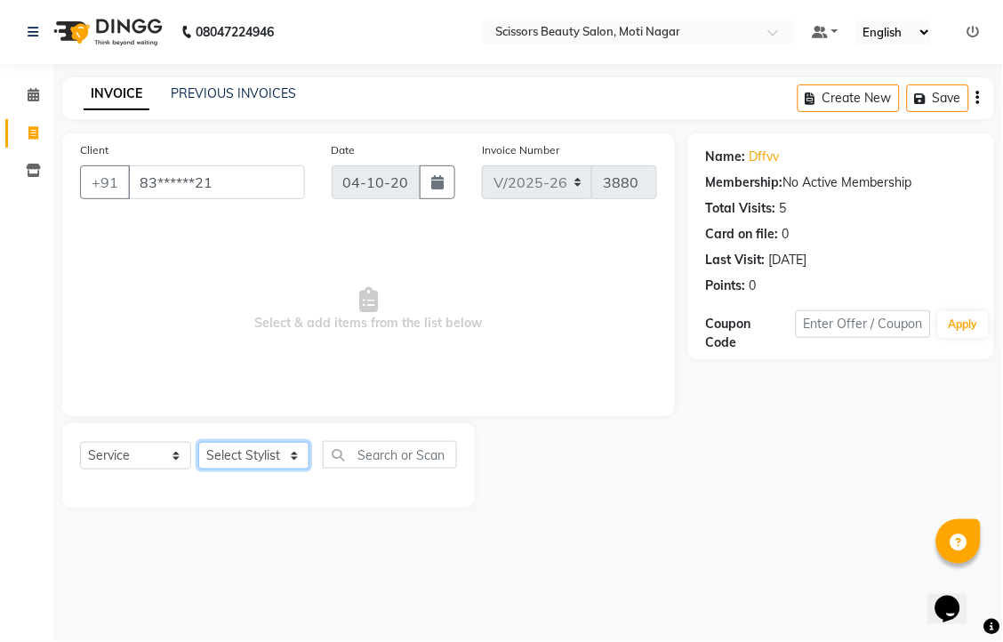
click at [284, 469] on select "Select Stylist Arman [PERSON_NAME] [PERSON_NAME] [PERSON_NAME] Sir Staff" at bounding box center [253, 456] width 111 height 28
select select "81450"
click at [204, 469] on select "Select Stylist Arman [PERSON_NAME] [PERSON_NAME] [PERSON_NAME] Sir Staff" at bounding box center [253, 456] width 111 height 28
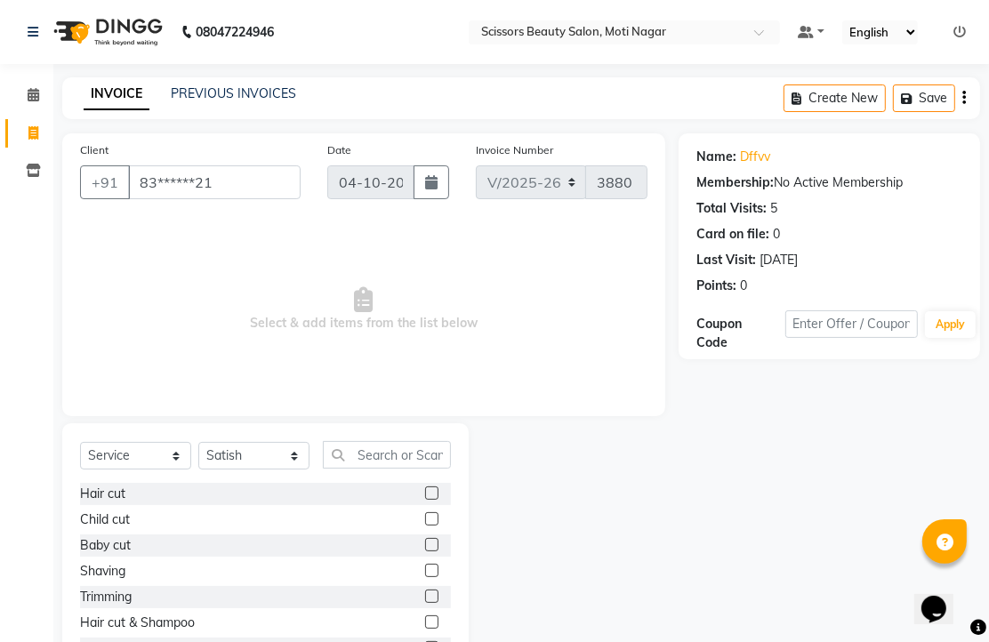
click at [425, 500] on label at bounding box center [431, 492] width 13 height 13
click at [425, 500] on input "checkbox" at bounding box center [431, 494] width 12 height 12
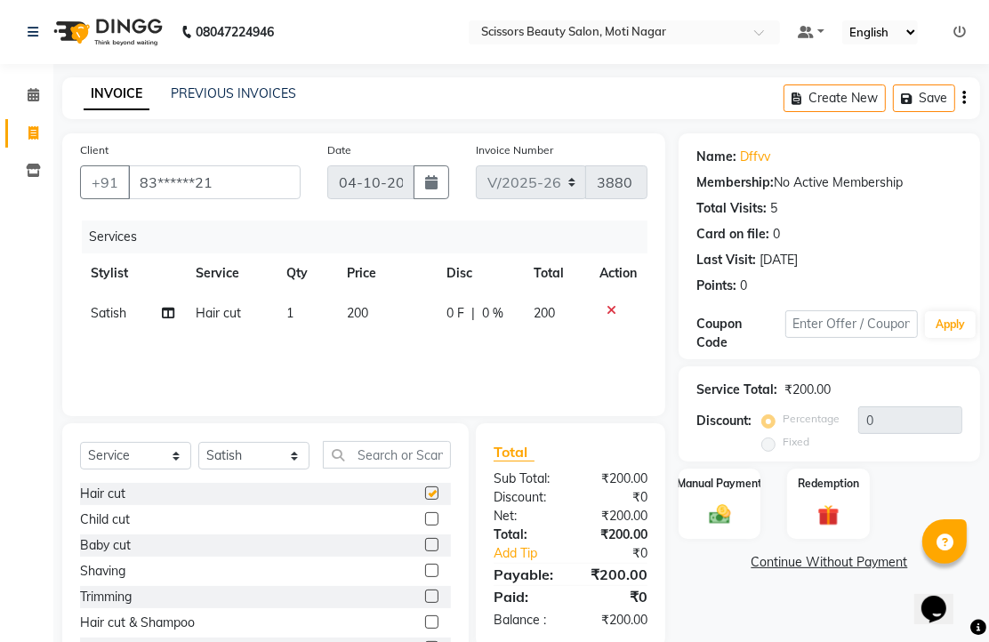
checkbox input "false"
click at [717, 527] on img at bounding box center [719, 514] width 36 height 26
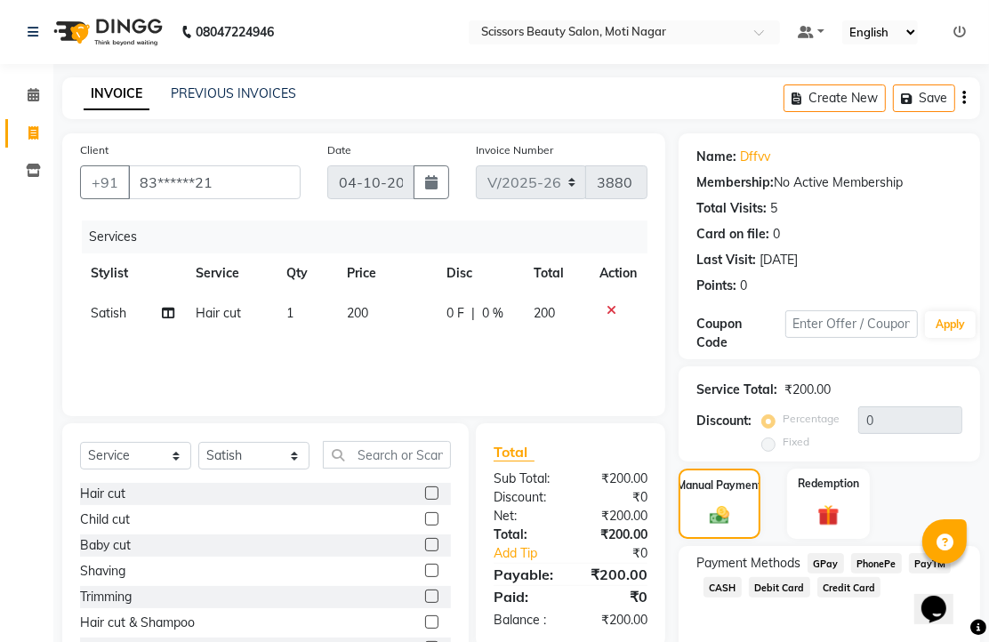
scroll to position [145, 0]
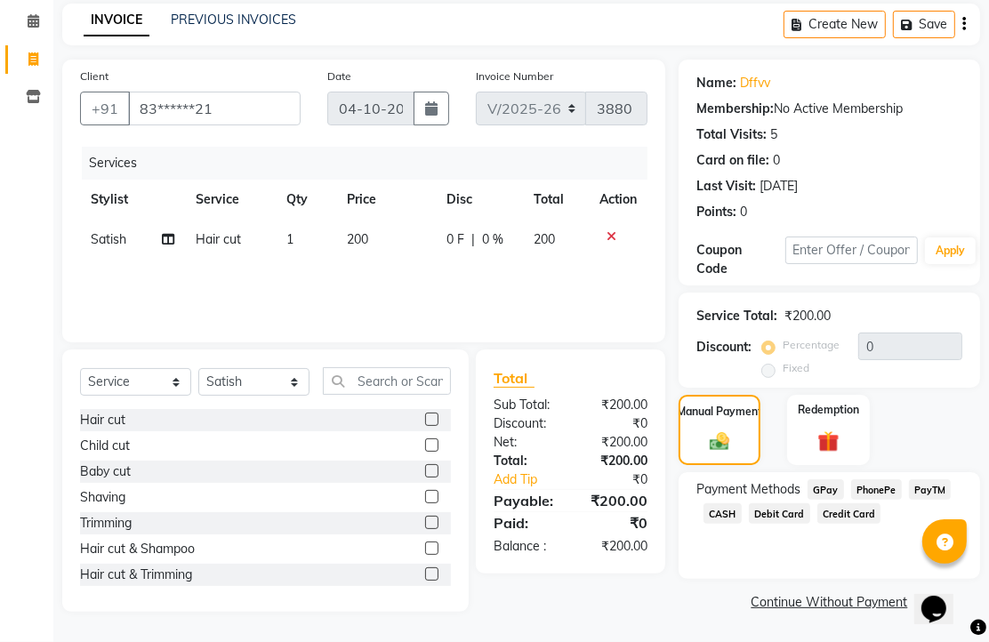
click at [896, 498] on div "PhonePe" at bounding box center [873, 491] width 58 height 24
click at [880, 484] on span "PhonePe" at bounding box center [876, 489] width 51 height 20
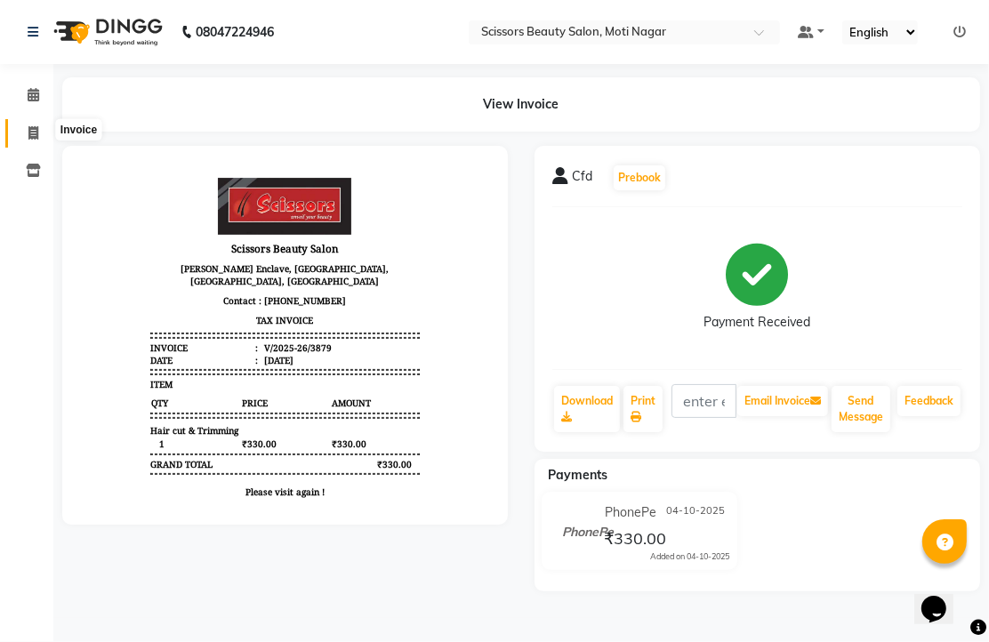
click at [36, 125] on span at bounding box center [33, 134] width 31 height 20
select select "service"
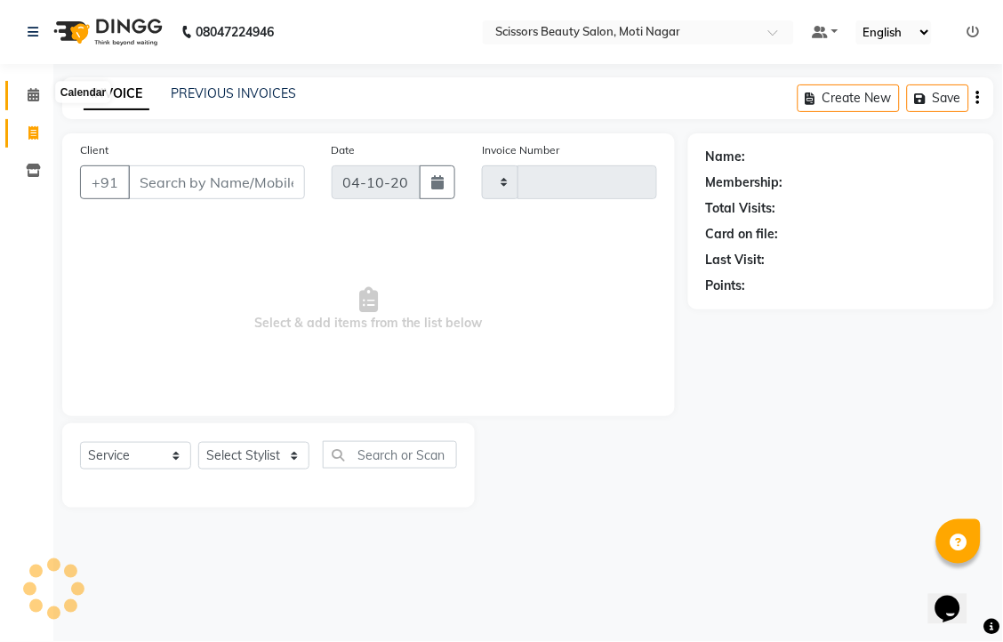
type input "3880"
select select "7057"
click at [250, 199] on input "Client" at bounding box center [216, 182] width 177 height 34
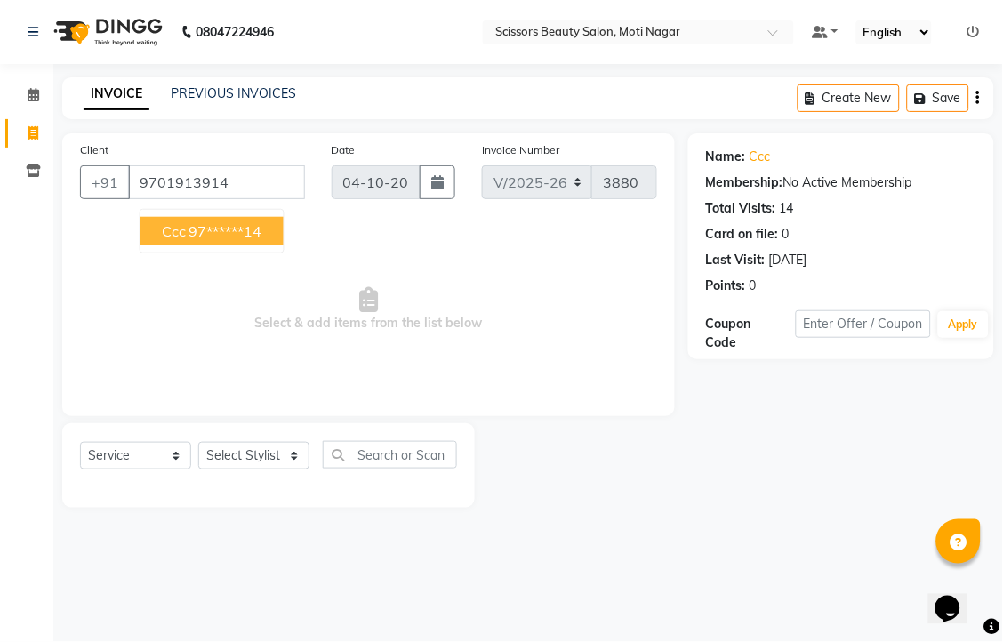
click at [262, 240] on ngb-highlight "97******14" at bounding box center [225, 231] width 73 height 18
type input "97******14"
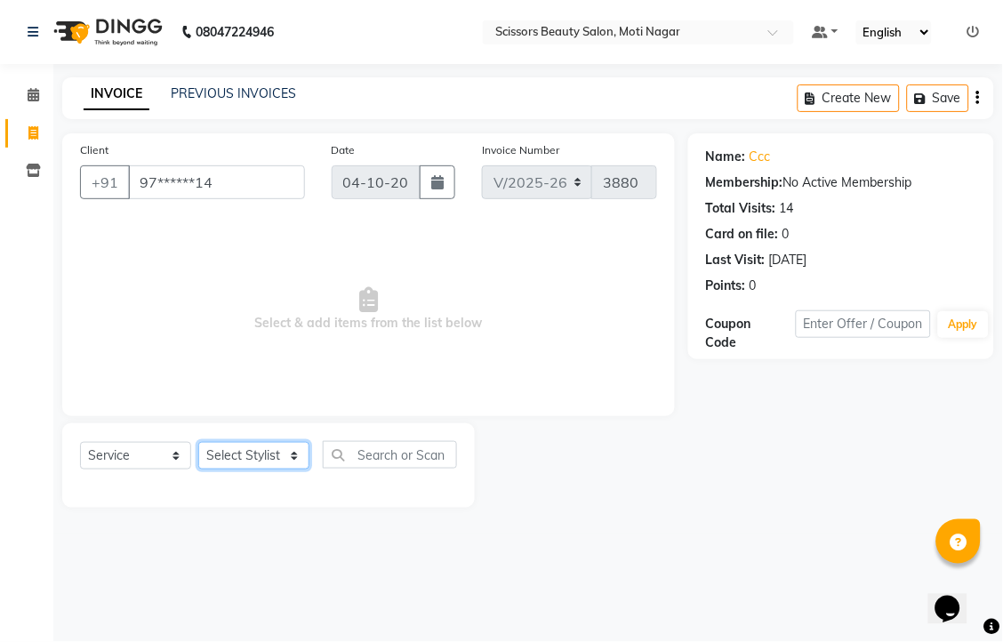
click at [226, 469] on select "Select Stylist Arman [PERSON_NAME] [PERSON_NAME] [PERSON_NAME] Sir Staff" at bounding box center [253, 456] width 111 height 28
select select "58456"
click at [204, 469] on select "Select Stylist Arman [PERSON_NAME] [PERSON_NAME] [PERSON_NAME] Sir Staff" at bounding box center [253, 456] width 111 height 28
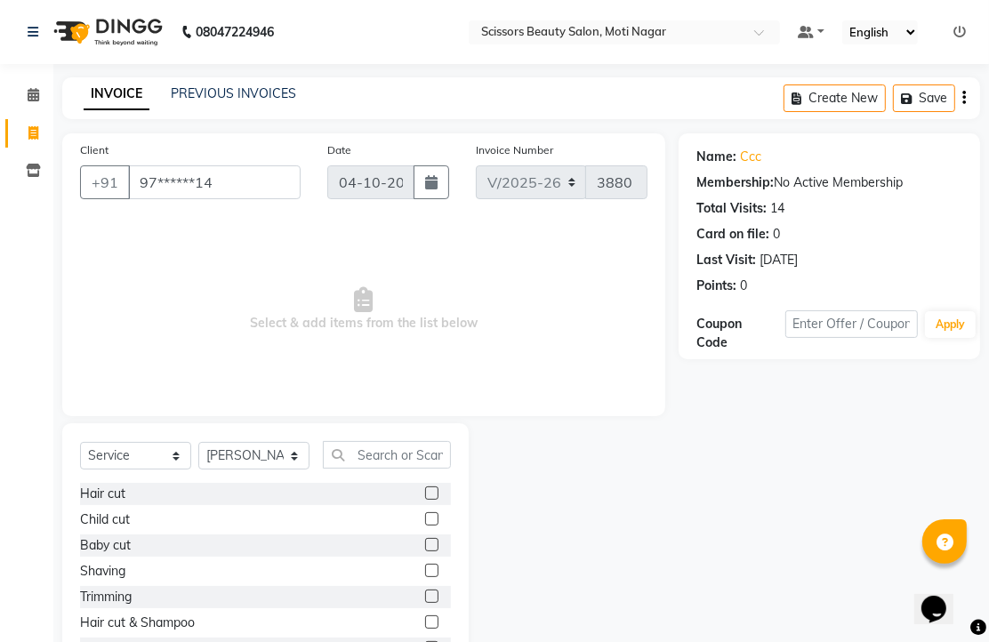
click at [425, 500] on label at bounding box center [431, 492] width 13 height 13
click at [425, 500] on input "checkbox" at bounding box center [431, 494] width 12 height 12
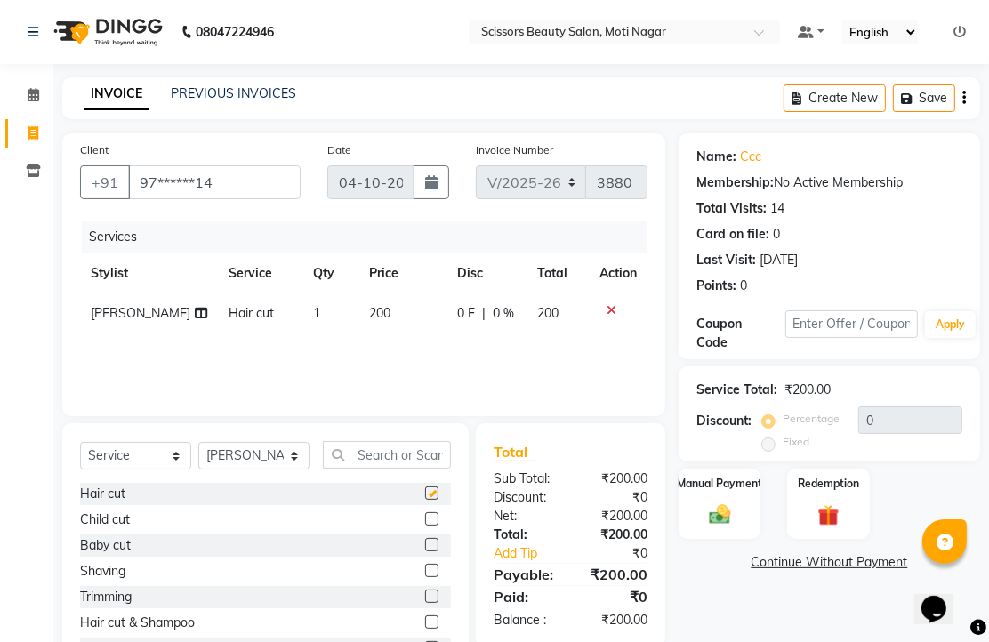
checkbox input "false"
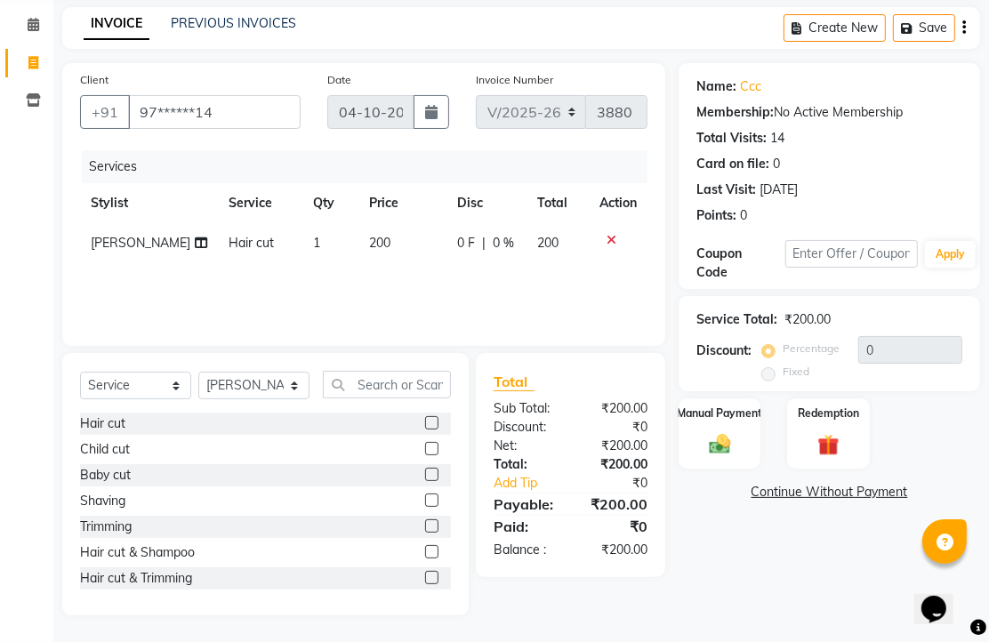
scroll to position [140, 0]
click at [714, 441] on img at bounding box center [719, 444] width 36 height 26
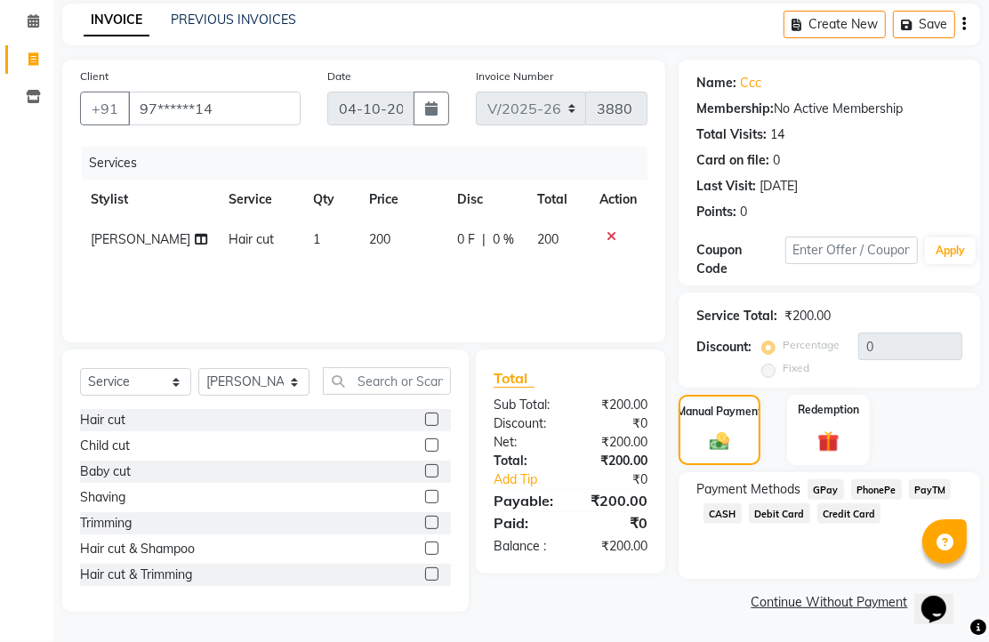
click at [877, 491] on span "PhonePe" at bounding box center [876, 489] width 51 height 20
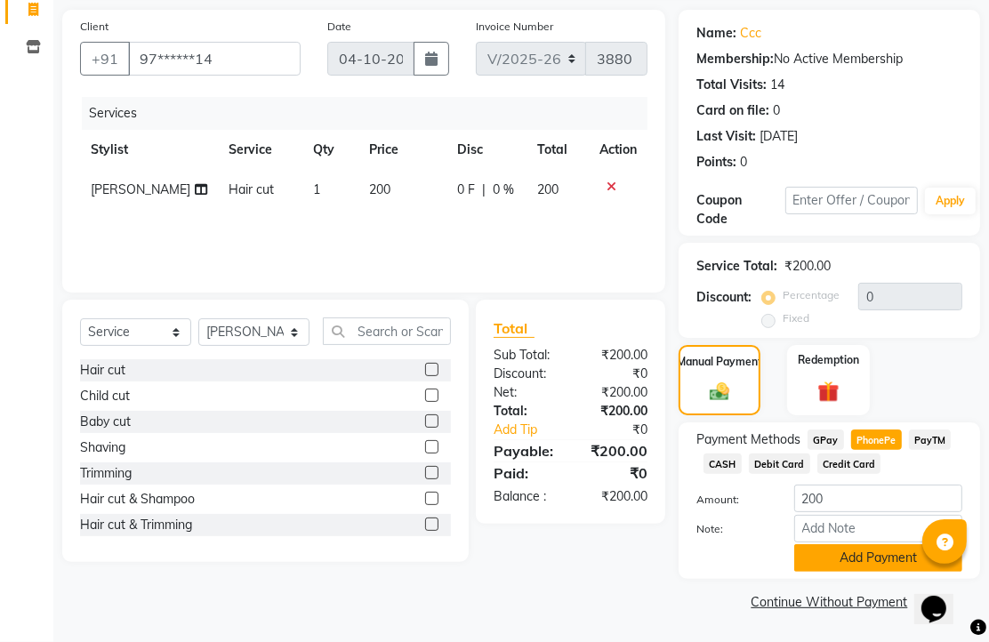
click at [855, 544] on button "Add Payment" at bounding box center [878, 558] width 168 height 28
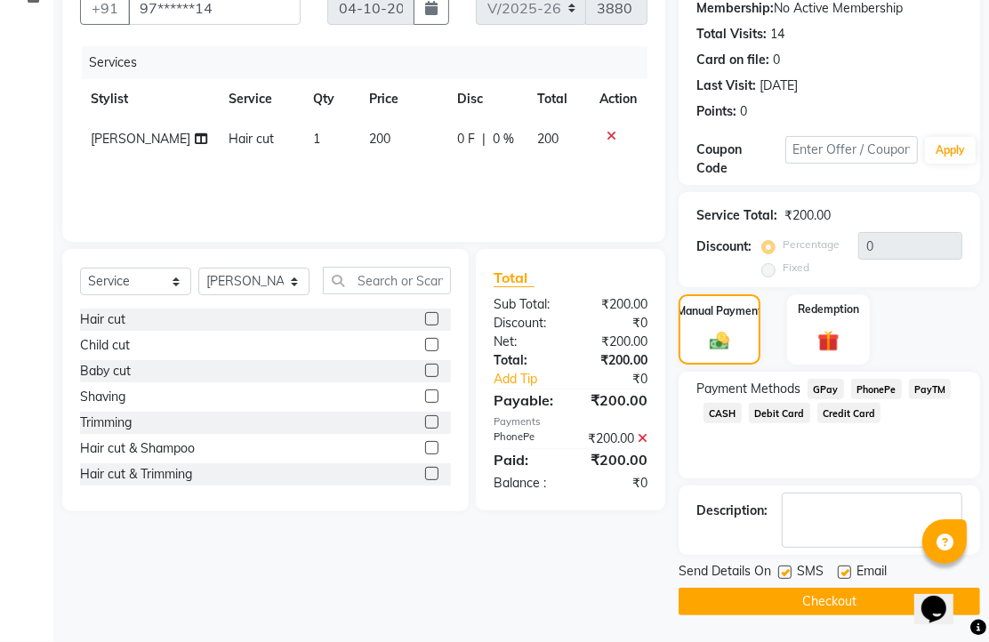
scroll to position [270, 0]
click at [851, 565] on label at bounding box center [843, 571] width 13 height 13
click at [849, 567] on input "checkbox" at bounding box center [843, 573] width 12 height 12
checkbox input "false"
click at [821, 588] on button "Checkout" at bounding box center [828, 602] width 301 height 28
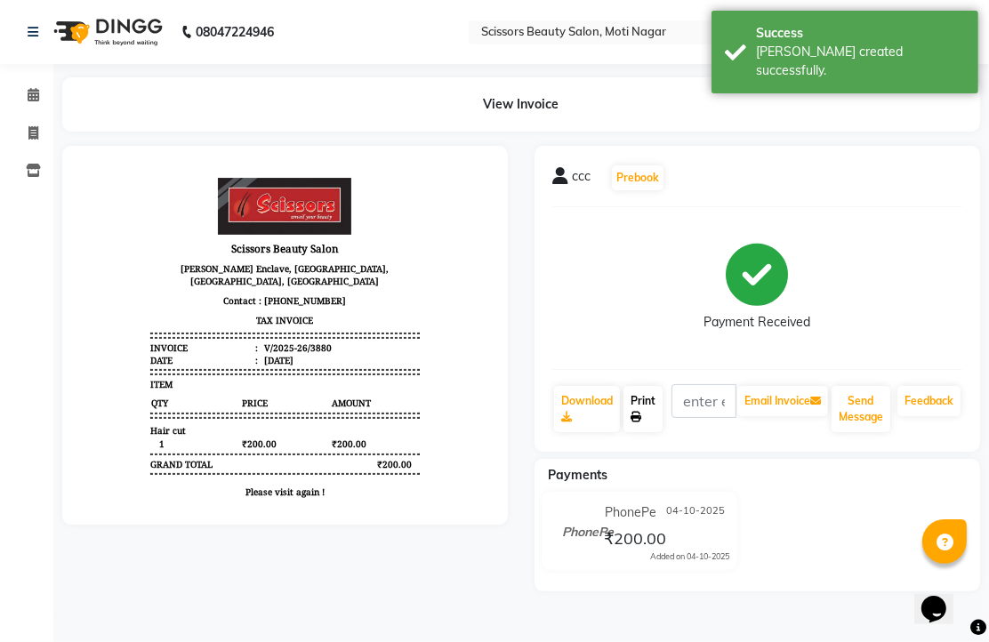
click at [652, 432] on link "Print" at bounding box center [642, 409] width 39 height 46
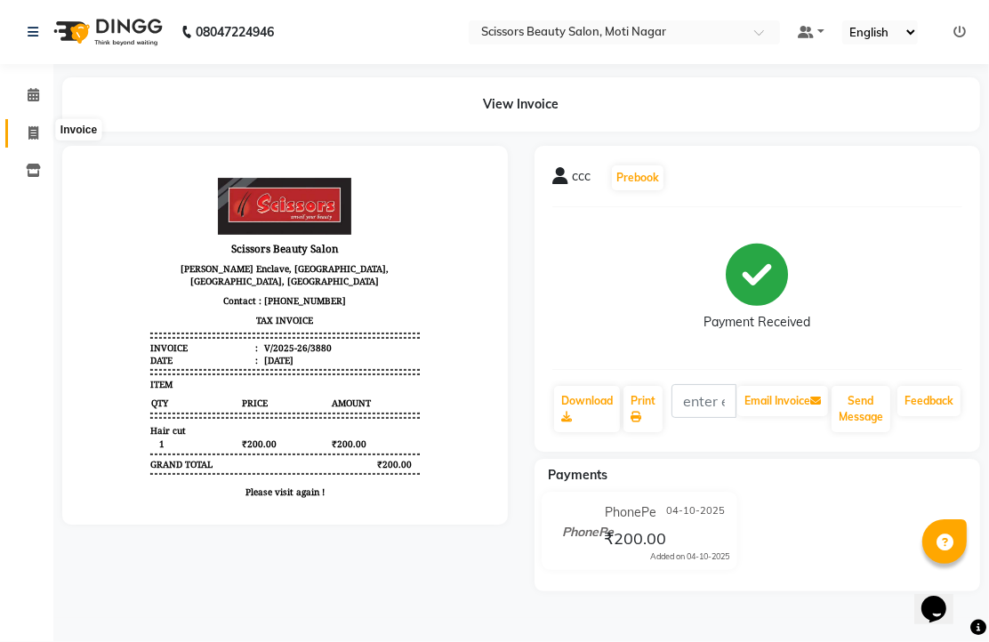
click at [33, 129] on icon at bounding box center [33, 132] width 10 height 13
select select "service"
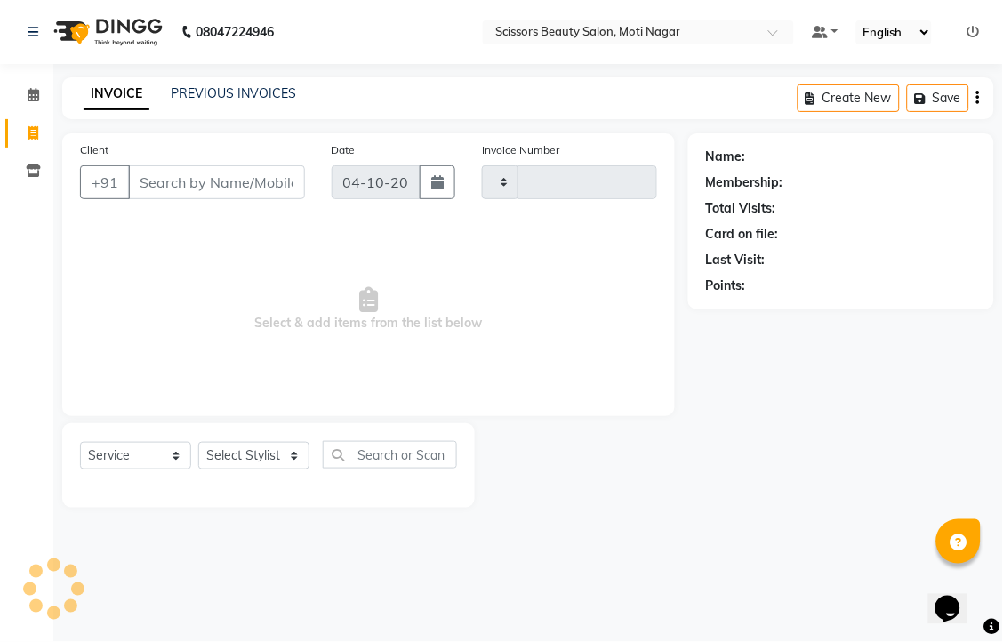
type input "3881"
select select "7057"
click at [214, 199] on input "Client" at bounding box center [216, 182] width 177 height 34
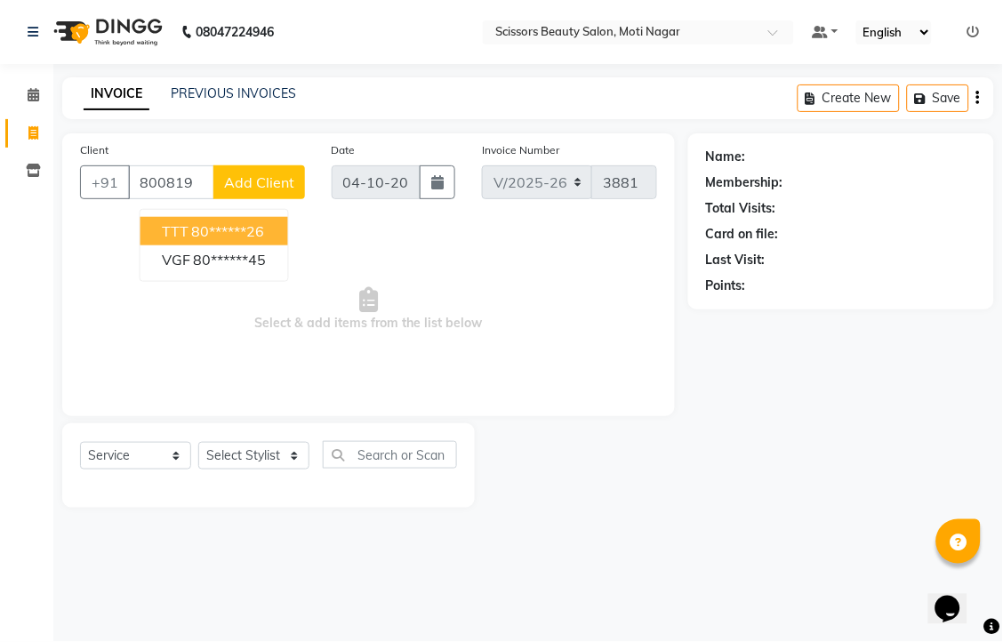
click at [247, 240] on ngb-highlight "80******26" at bounding box center [228, 231] width 73 height 18
type input "80******26"
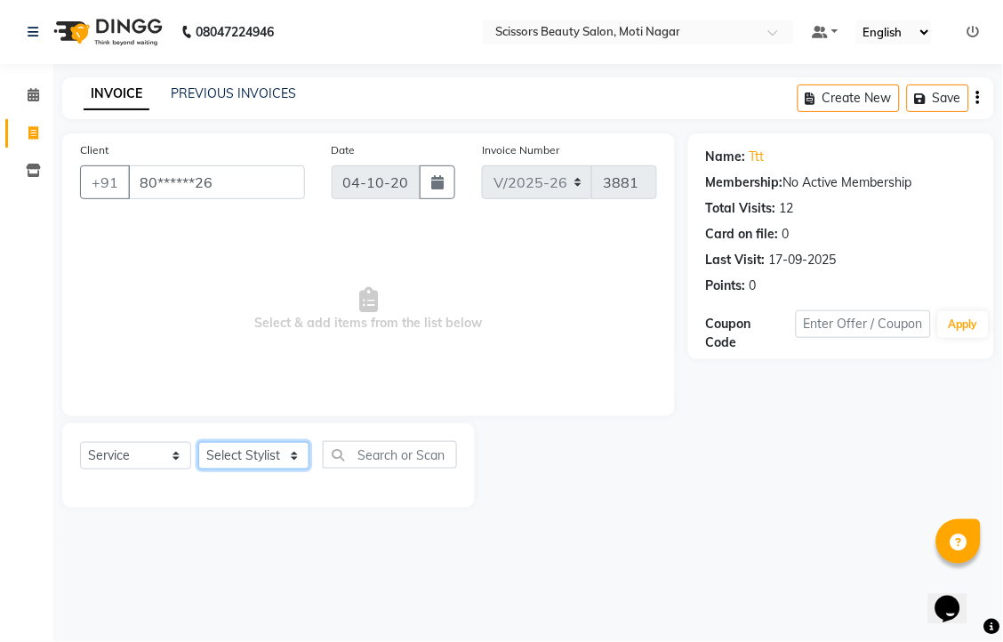
click at [249, 469] on select "Select Stylist Arman [PERSON_NAME] [PERSON_NAME] [PERSON_NAME] Sir Staff" at bounding box center [253, 456] width 111 height 28
select select "58456"
click at [204, 469] on select "Select Stylist Arman [PERSON_NAME] [PERSON_NAME] [PERSON_NAME] Sir Staff" at bounding box center [253, 456] width 111 height 28
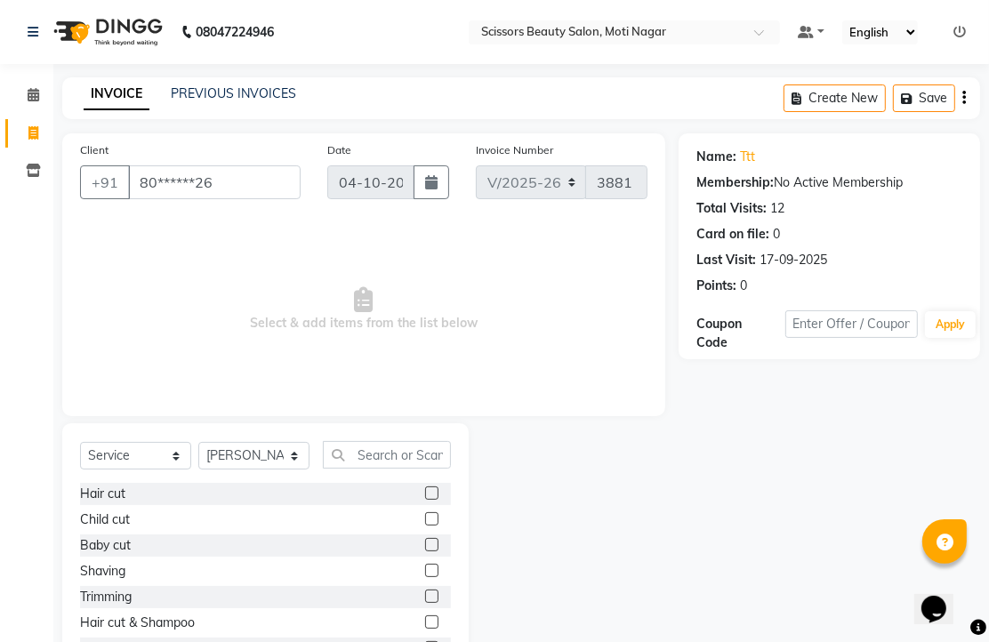
click at [425, 500] on label at bounding box center [431, 492] width 13 height 13
click at [425, 500] on input "checkbox" at bounding box center [431, 494] width 12 height 12
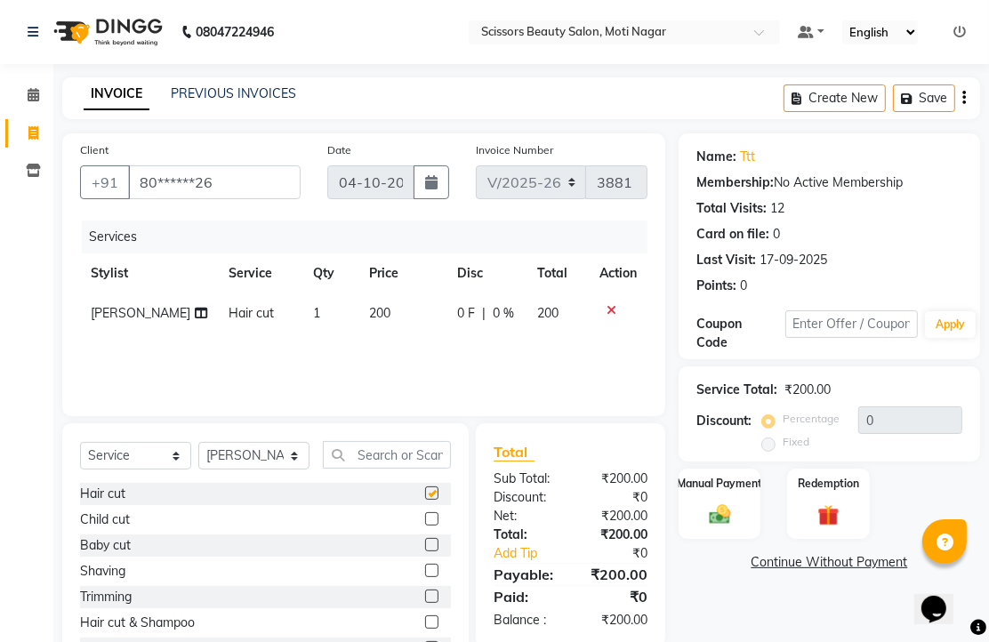
checkbox input "false"
click at [234, 469] on select "Select Stylist Arman [PERSON_NAME] [PERSON_NAME] [PERSON_NAME] Sir Staff" at bounding box center [253, 456] width 111 height 28
select select "78710"
click at [204, 469] on select "Select Stylist Arman [PERSON_NAME] [PERSON_NAME] [PERSON_NAME] Sir Staff" at bounding box center [253, 456] width 111 height 28
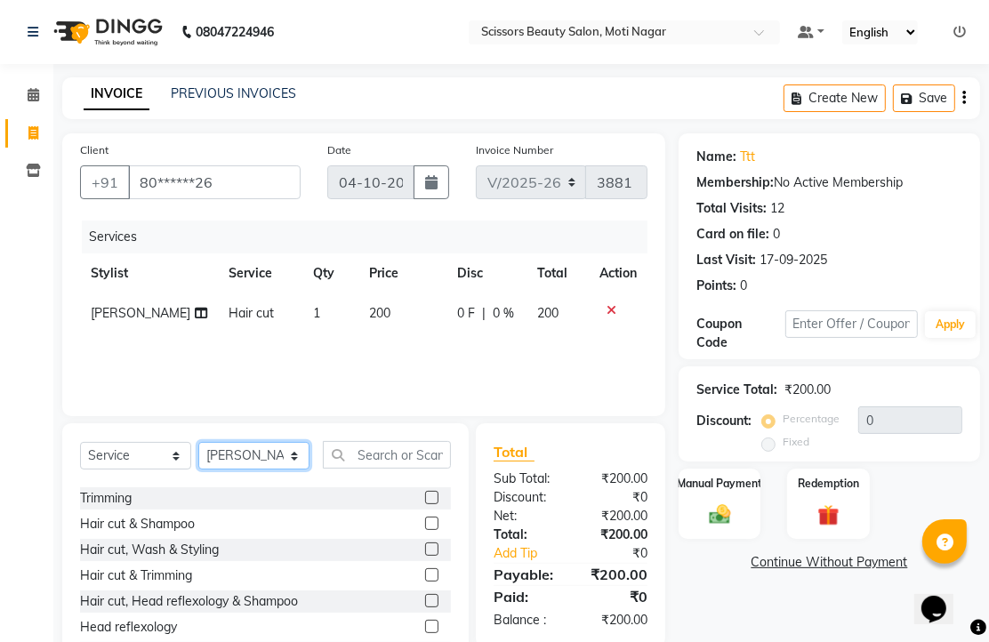
scroll to position [197, 0]
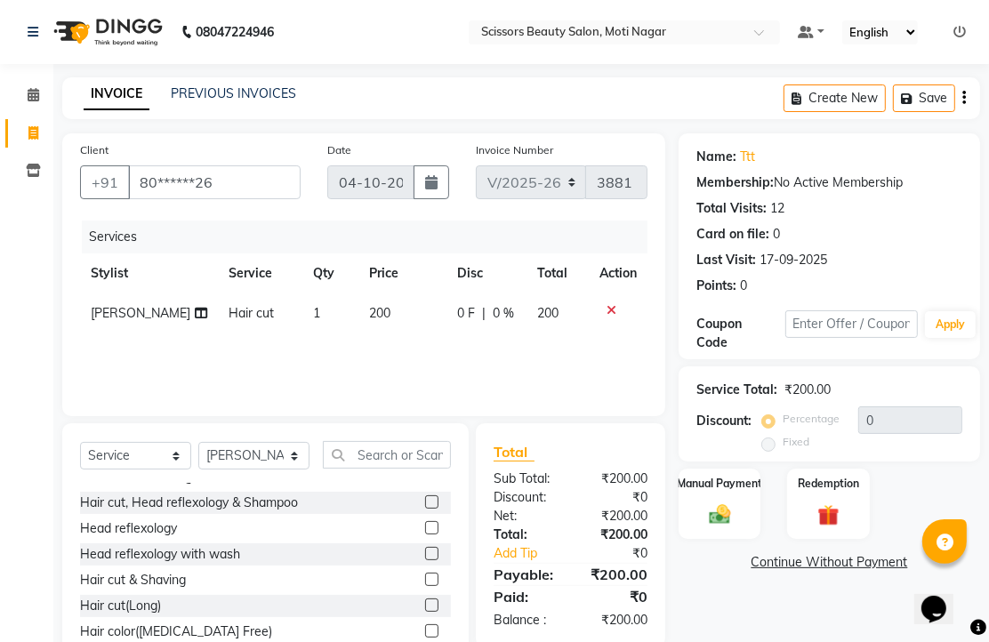
click at [425, 534] on label at bounding box center [431, 527] width 13 height 13
click at [425, 534] on input "checkbox" at bounding box center [431, 529] width 12 height 12
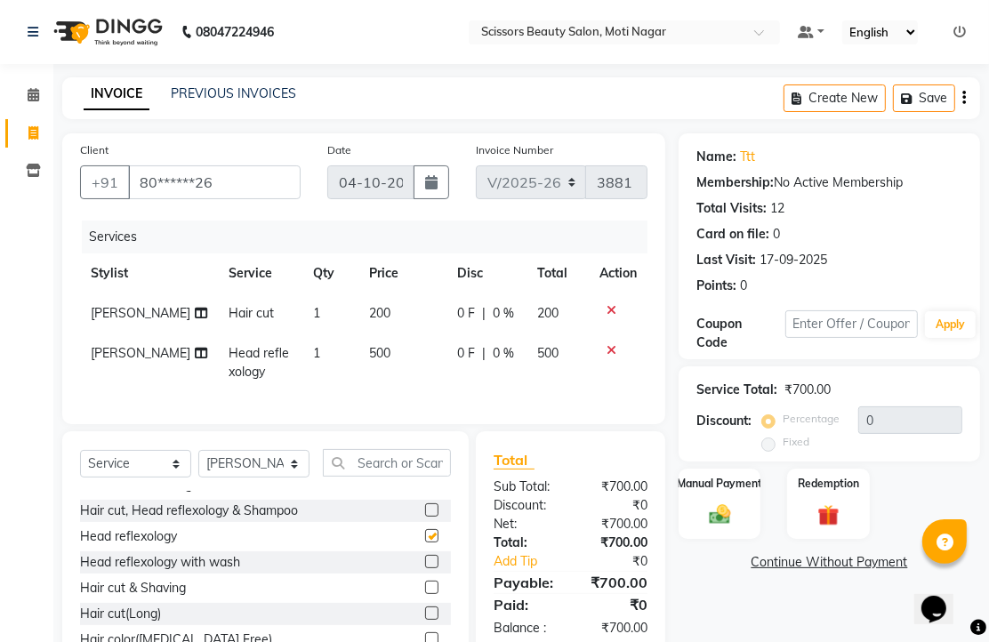
checkbox input "false"
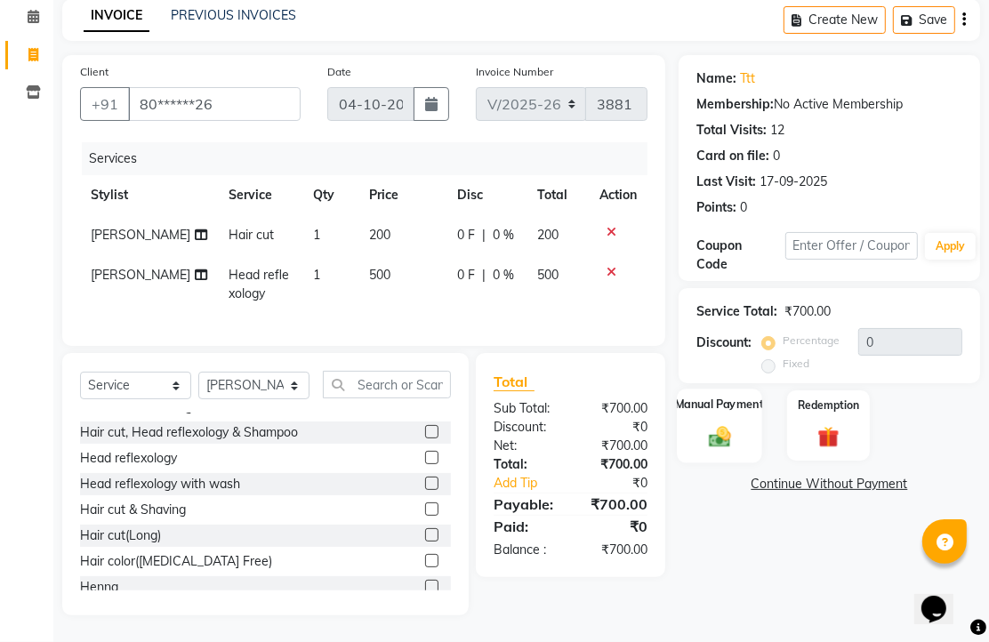
click at [721, 423] on img at bounding box center [719, 436] width 36 height 26
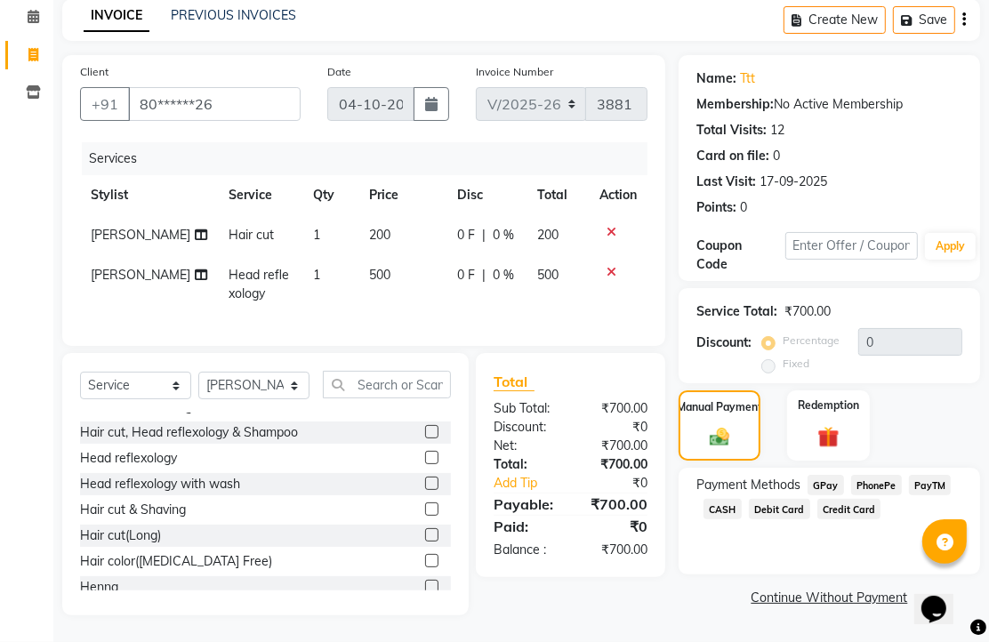
click at [900, 475] on span "PhonePe" at bounding box center [876, 485] width 51 height 20
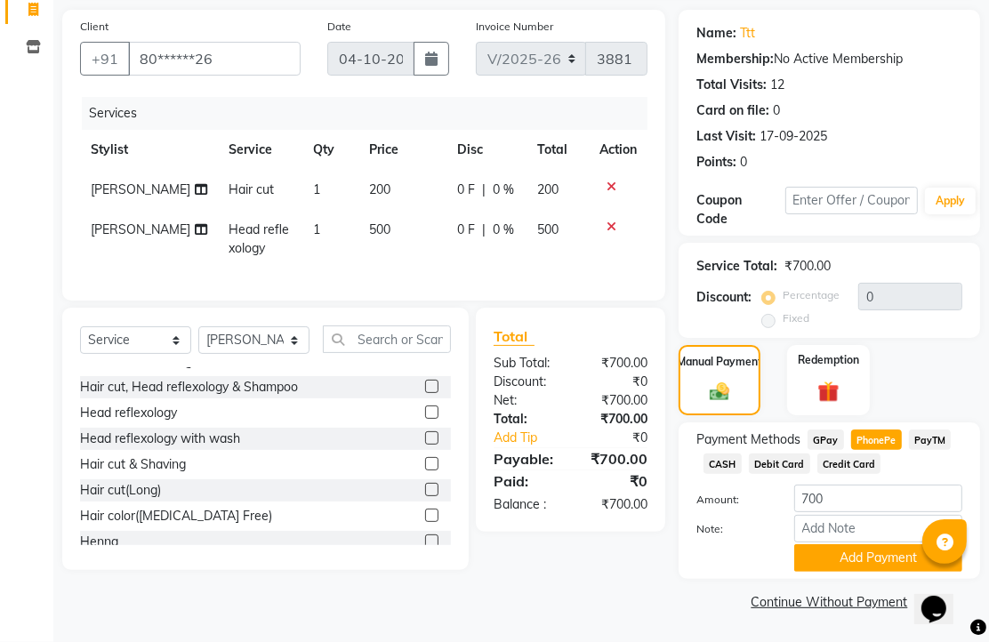
scroll to position [220, 0]
click at [863, 544] on button "Add Payment" at bounding box center [878, 558] width 168 height 28
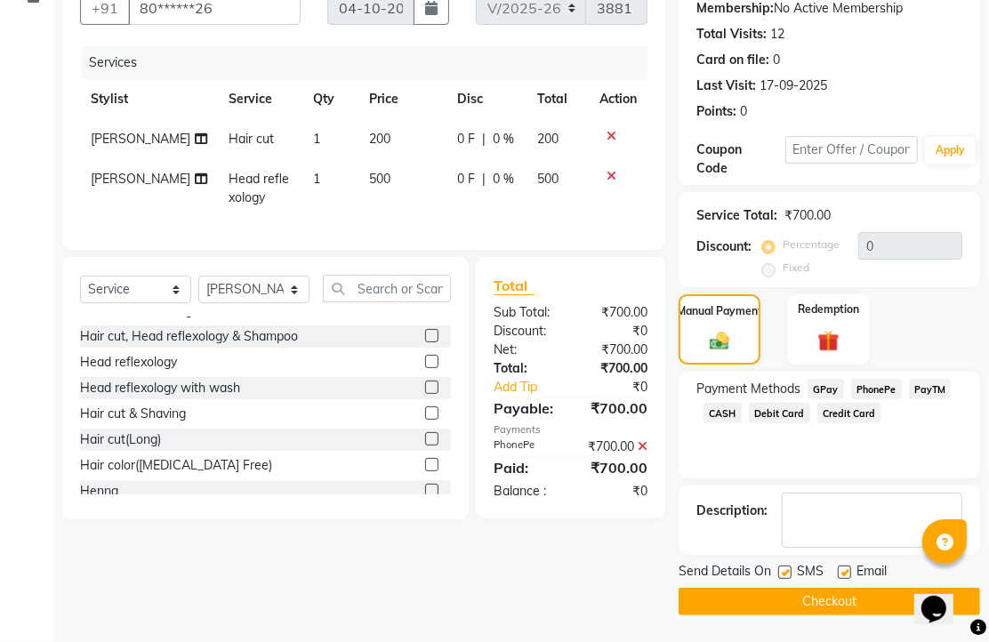
scroll to position [270, 0]
drag, startPoint x: 851, startPoint y: 565, endPoint x: 843, endPoint y: 588, distance: 24.5
click at [851, 567] on label at bounding box center [843, 571] width 13 height 13
click at [849, 567] on input "checkbox" at bounding box center [843, 573] width 12 height 12
checkbox input "false"
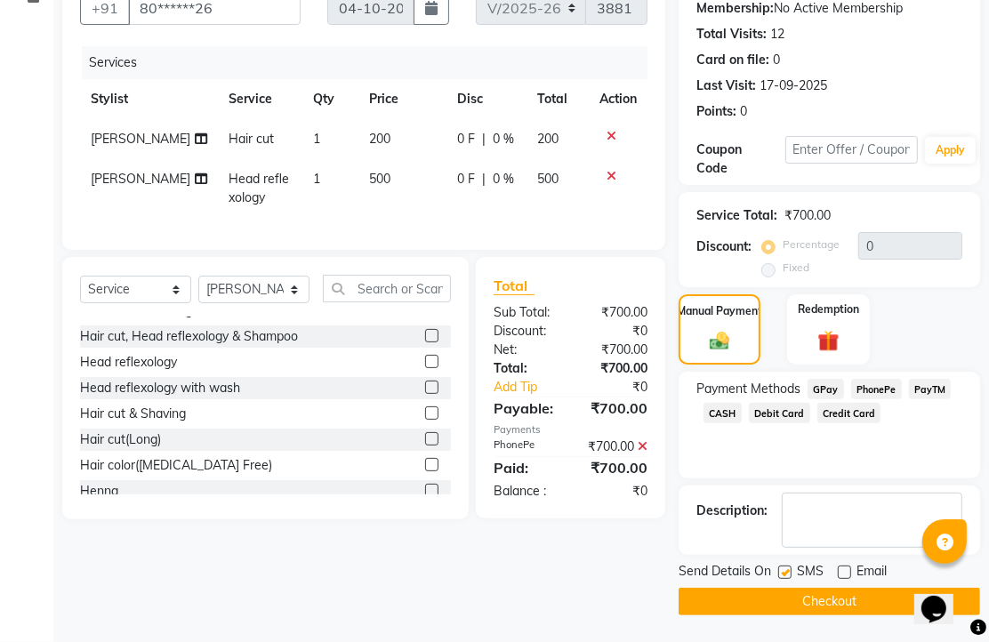
click at [838, 593] on button "Checkout" at bounding box center [828, 602] width 301 height 28
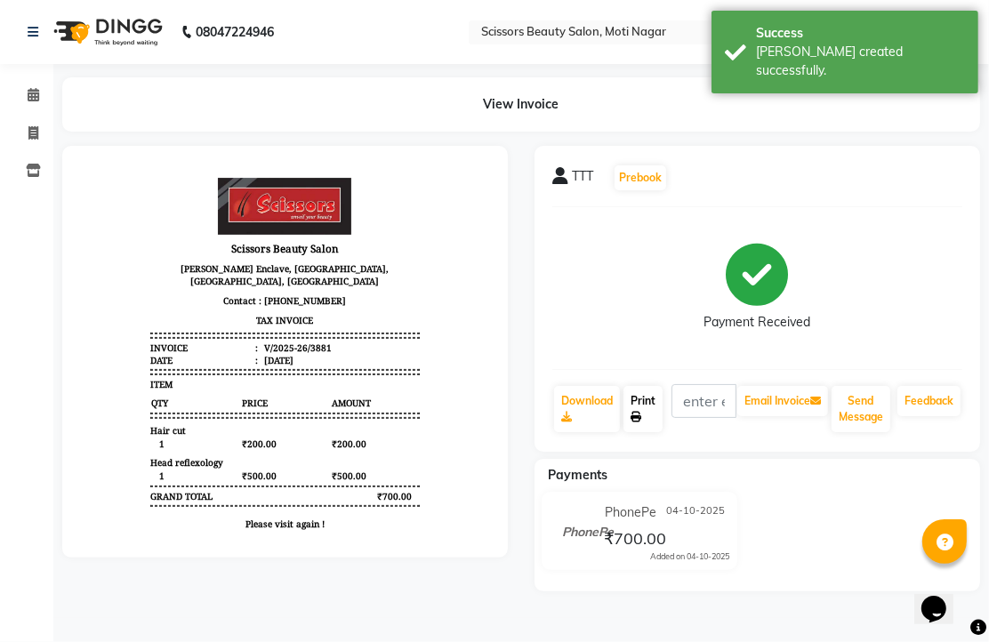
click at [645, 431] on link "Print" at bounding box center [642, 409] width 39 height 46
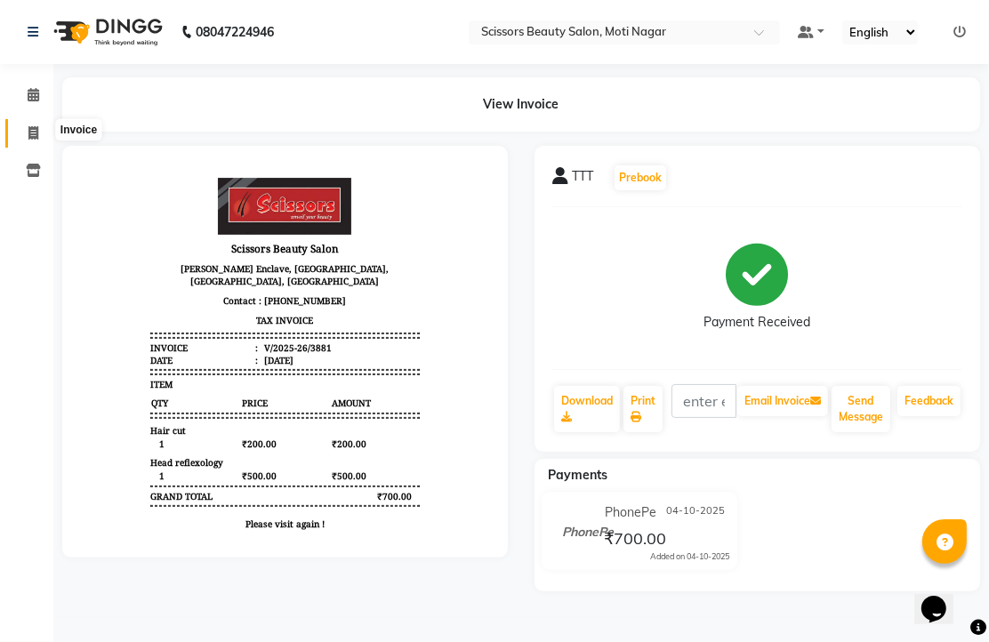
click at [34, 131] on icon at bounding box center [33, 132] width 10 height 13
select select "service"
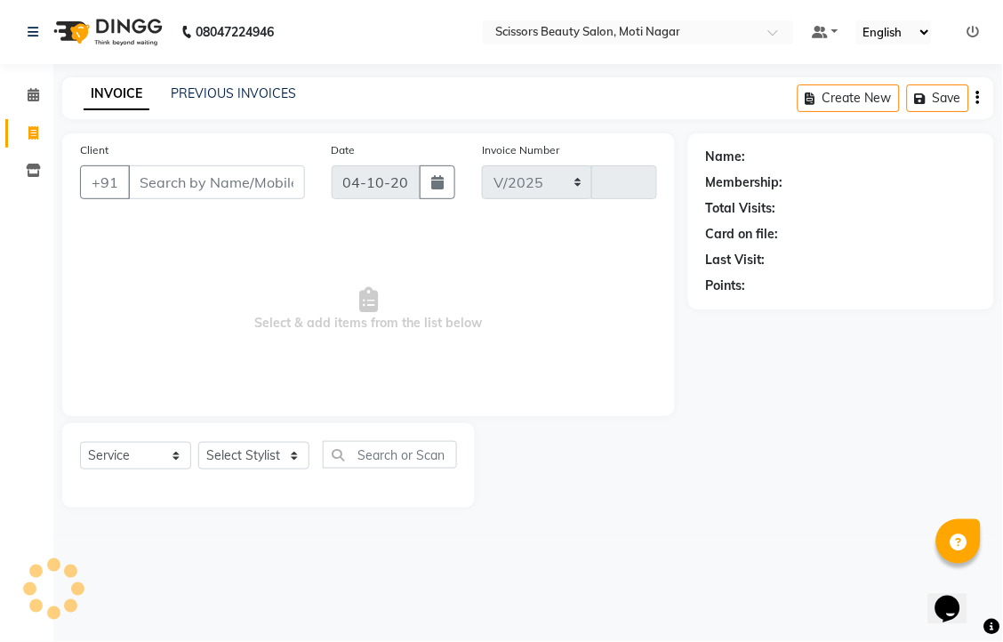
select select "7057"
type input "3882"
click at [229, 199] on input "Client" at bounding box center [216, 182] width 177 height 34
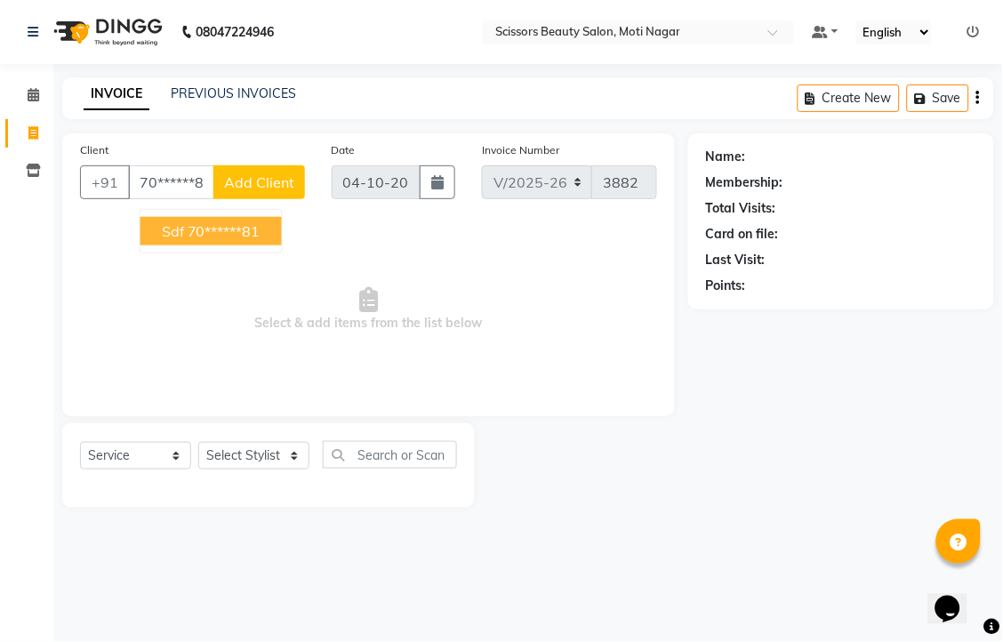
type input "70******81"
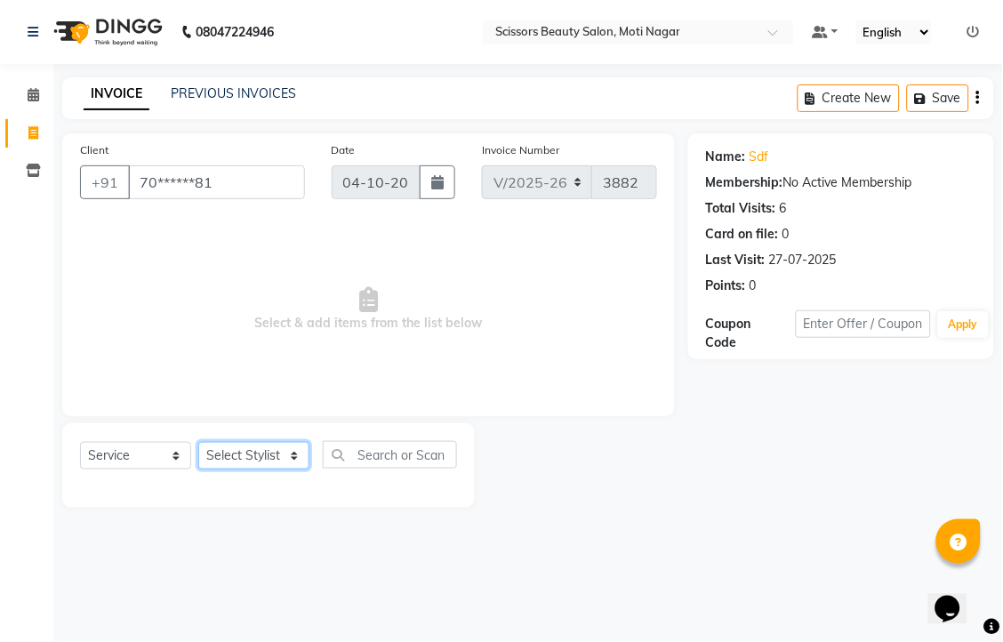
click at [280, 469] on select "Select Stylist Arman [PERSON_NAME] [PERSON_NAME] [PERSON_NAME] Sir Staff" at bounding box center [253, 456] width 111 height 28
select select "81450"
click at [204, 469] on select "Select Stylist Arman [PERSON_NAME] [PERSON_NAME] [PERSON_NAME] Sir Staff" at bounding box center [253, 456] width 111 height 28
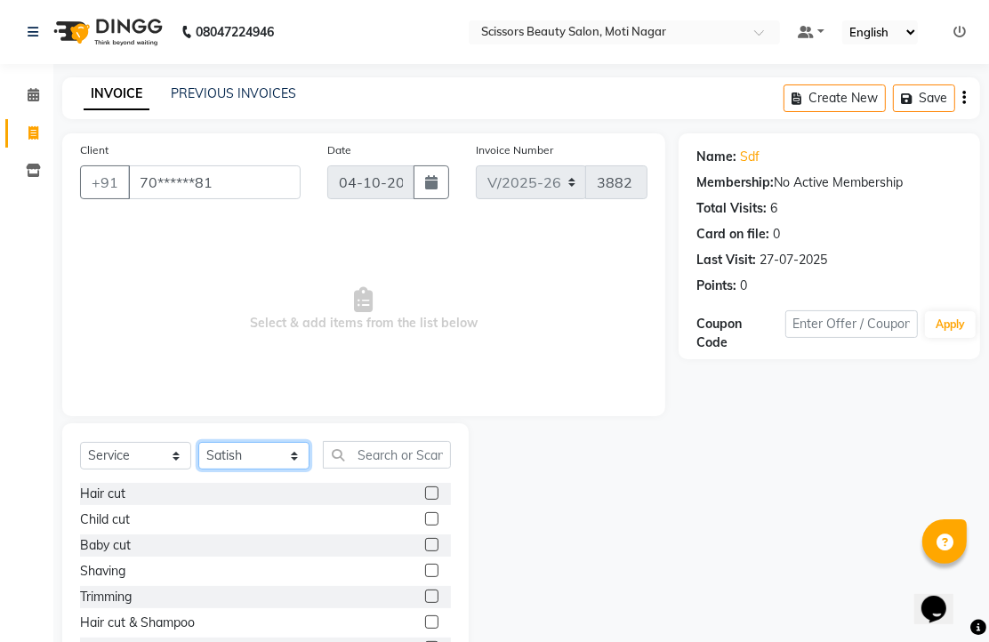
scroll to position [99, 0]
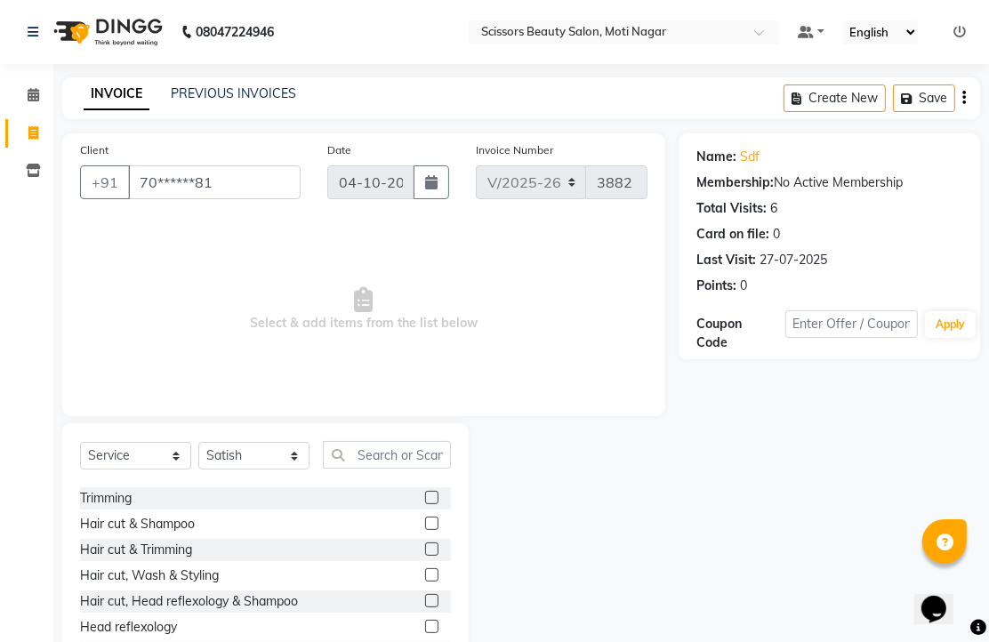
click at [425, 556] on label at bounding box center [431, 548] width 13 height 13
click at [425, 556] on input "checkbox" at bounding box center [431, 550] width 12 height 12
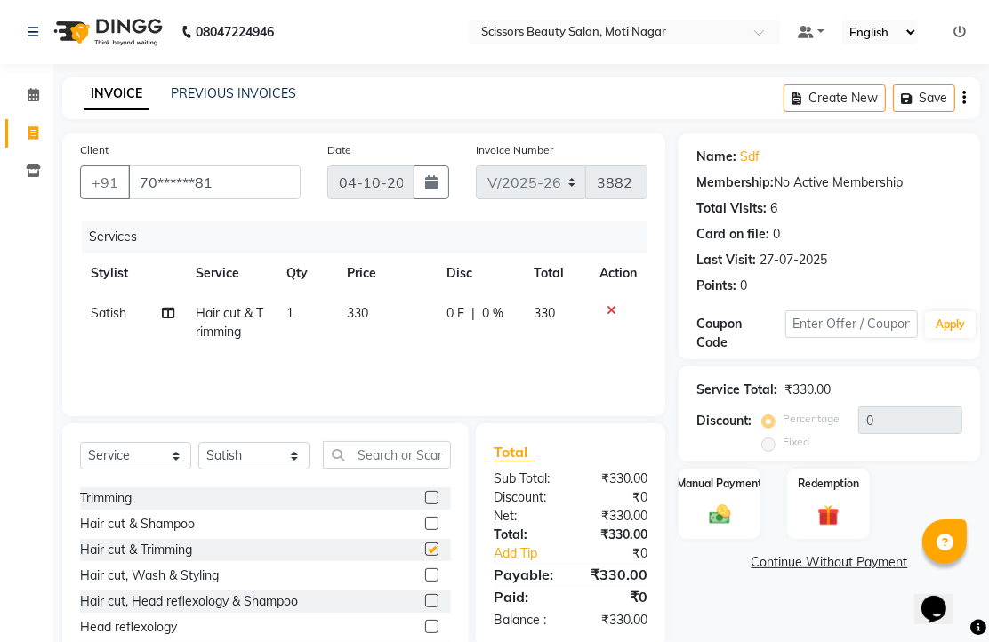
checkbox input "false"
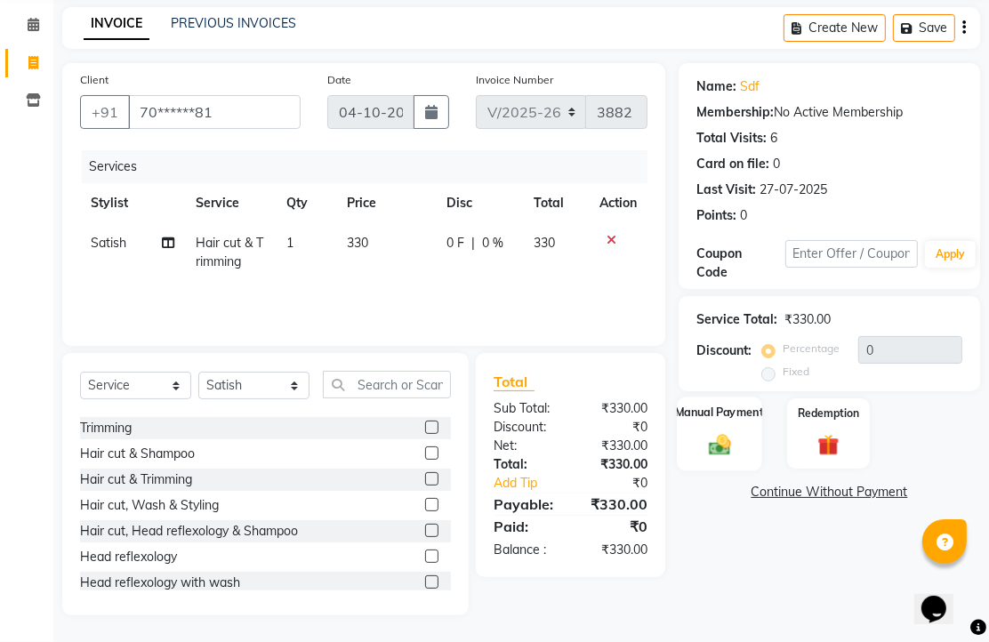
click at [721, 437] on img at bounding box center [719, 444] width 36 height 26
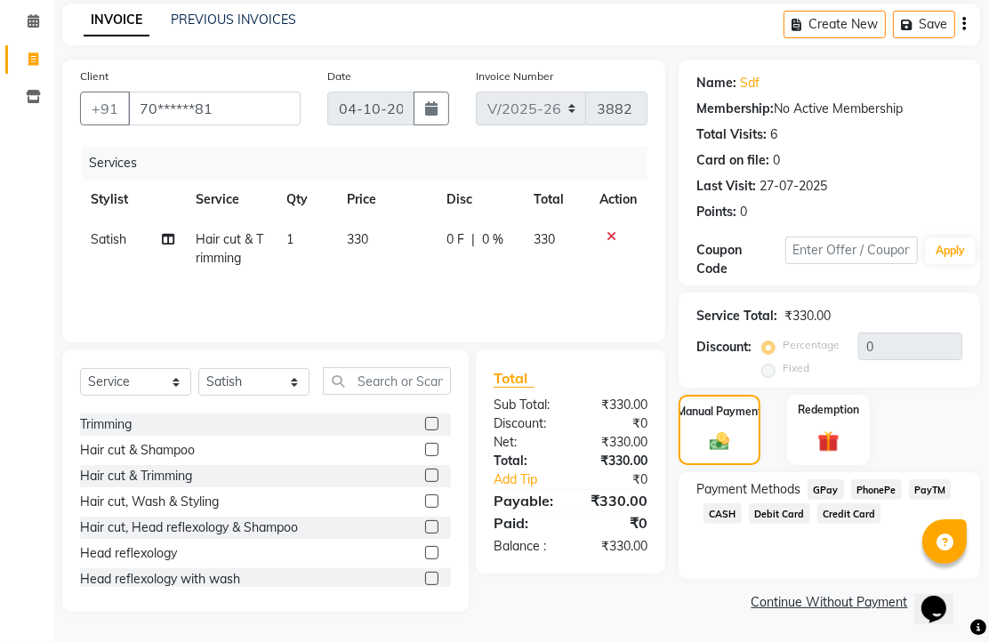
scroll to position [145, 0]
click at [889, 479] on span "PhonePe" at bounding box center [876, 489] width 51 height 20
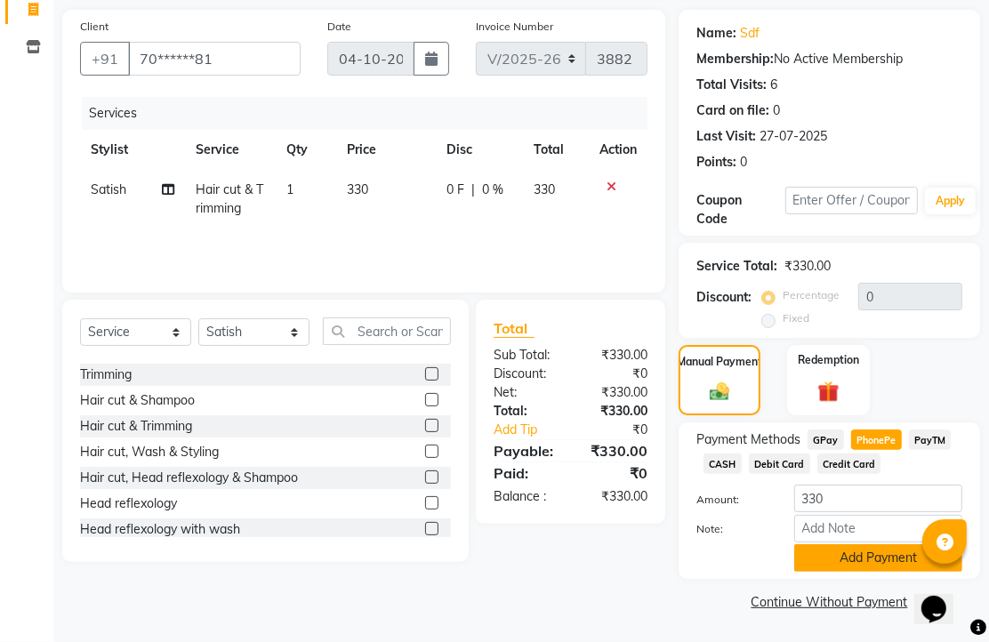
scroll to position [220, 0]
click at [898, 548] on button "Add Payment" at bounding box center [878, 558] width 168 height 28
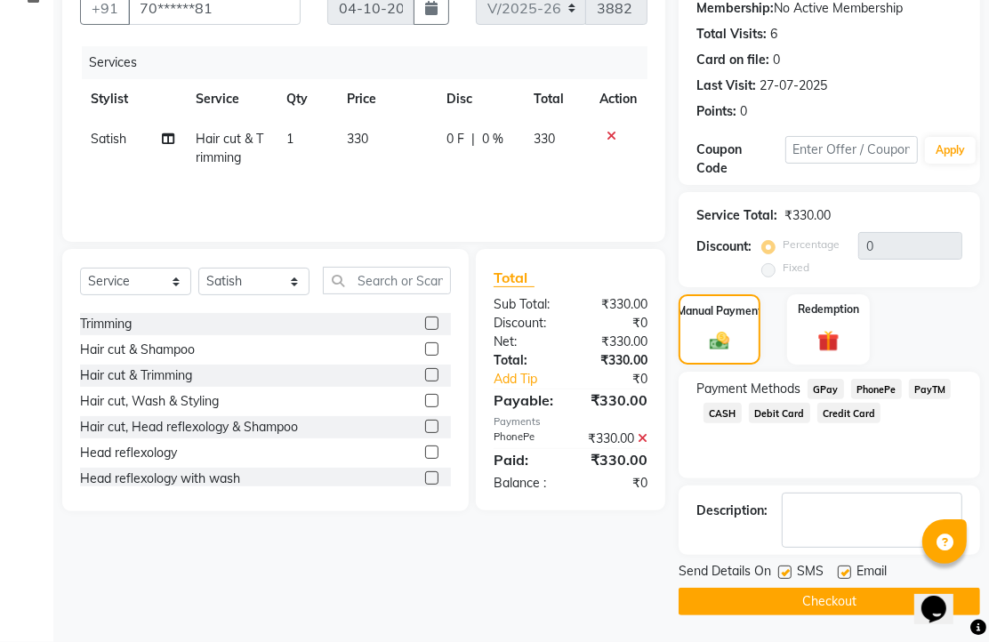
scroll to position [270, 0]
click at [851, 565] on label at bounding box center [843, 571] width 13 height 13
click at [849, 567] on input "checkbox" at bounding box center [843, 573] width 12 height 12
checkbox input "false"
click at [848, 597] on button "Checkout" at bounding box center [828, 602] width 301 height 28
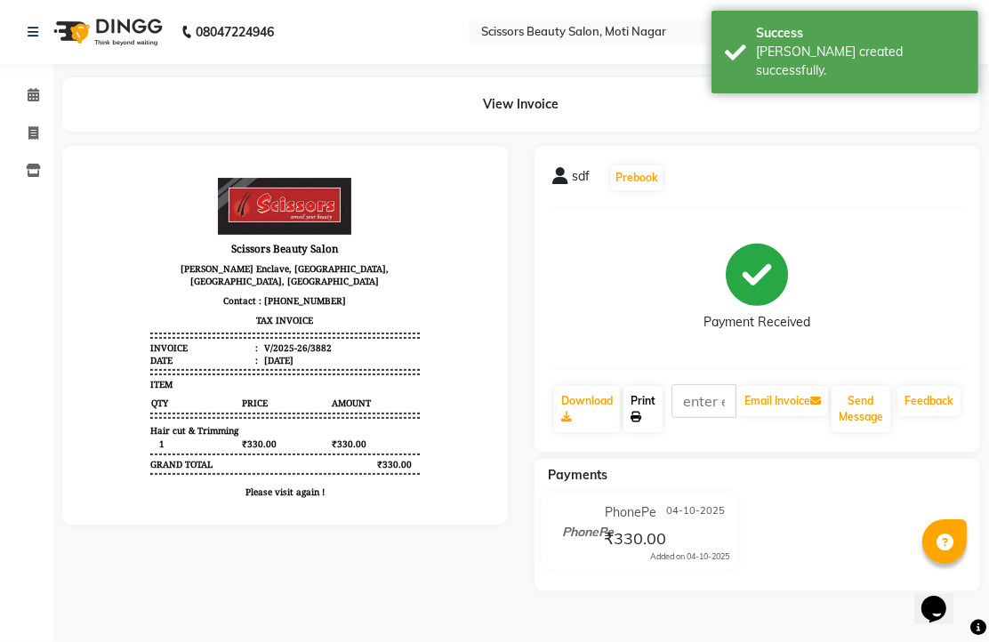
click at [659, 432] on link "Print" at bounding box center [642, 409] width 39 height 46
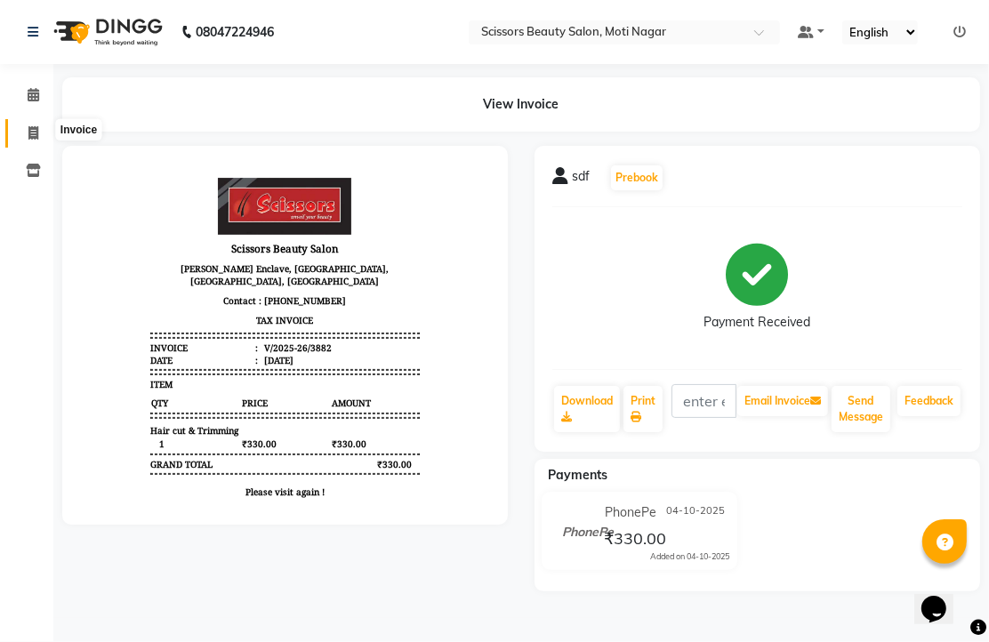
click at [33, 132] on icon at bounding box center [33, 132] width 10 height 13
select select "service"
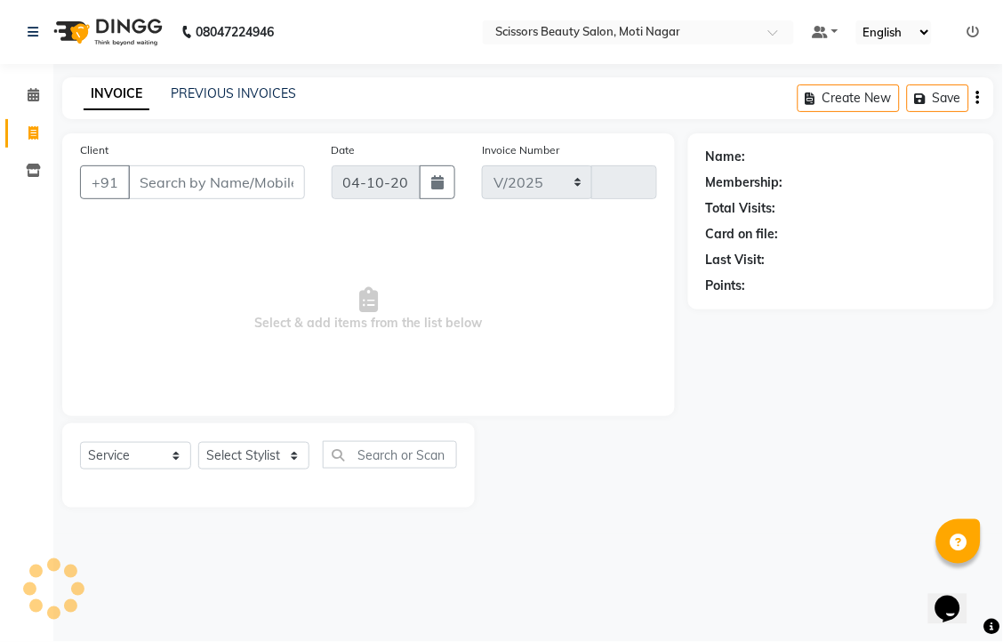
select select "7057"
type input "3883"
click at [253, 199] on input "Client" at bounding box center [216, 182] width 177 height 34
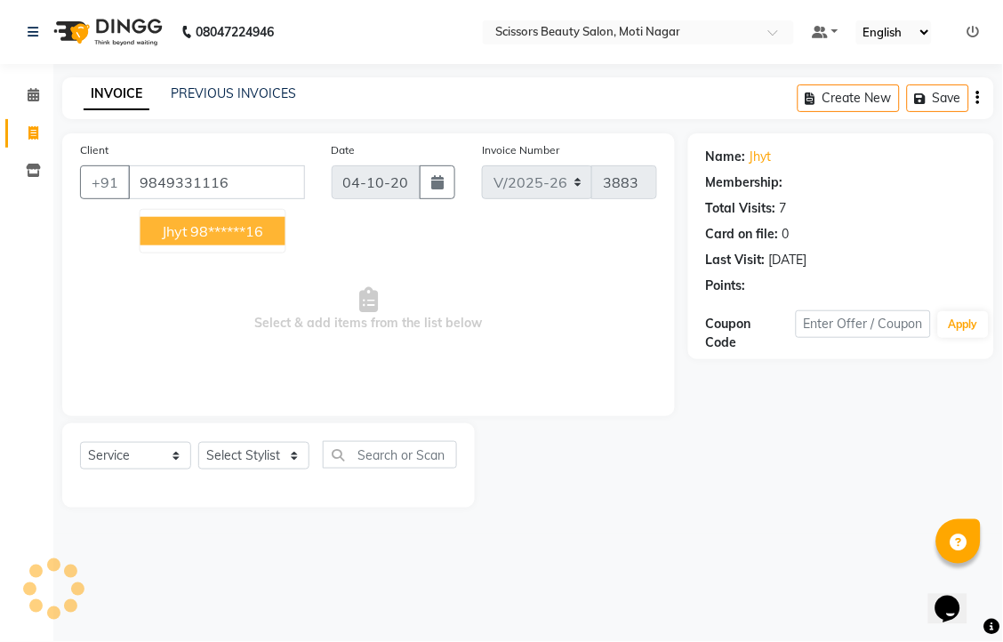
click at [234, 240] on ngb-highlight "98******16" at bounding box center [227, 231] width 73 height 18
type input "98******16"
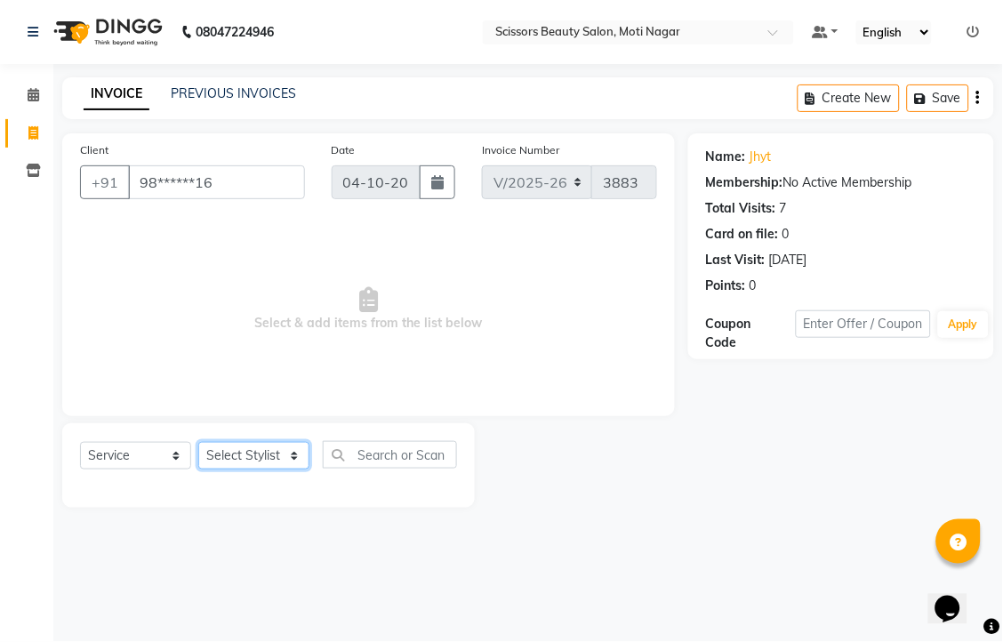
click at [238, 469] on select "Select Stylist Arman [PERSON_NAME] [PERSON_NAME] [PERSON_NAME] Sir Staff" at bounding box center [253, 456] width 111 height 28
select select "58456"
click at [204, 469] on select "Select Stylist Arman [PERSON_NAME] [PERSON_NAME] [PERSON_NAME] Sir Staff" at bounding box center [253, 456] width 111 height 28
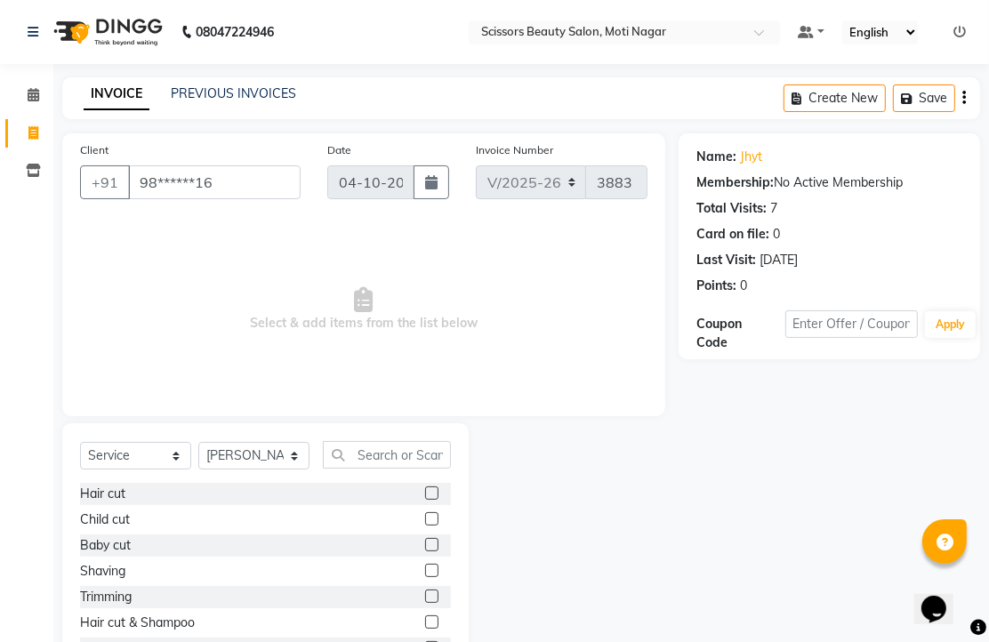
click at [425, 505] on div at bounding box center [438, 494] width 26 height 22
click at [425, 500] on label at bounding box center [431, 492] width 13 height 13
click at [425, 500] on input "checkbox" at bounding box center [431, 494] width 12 height 12
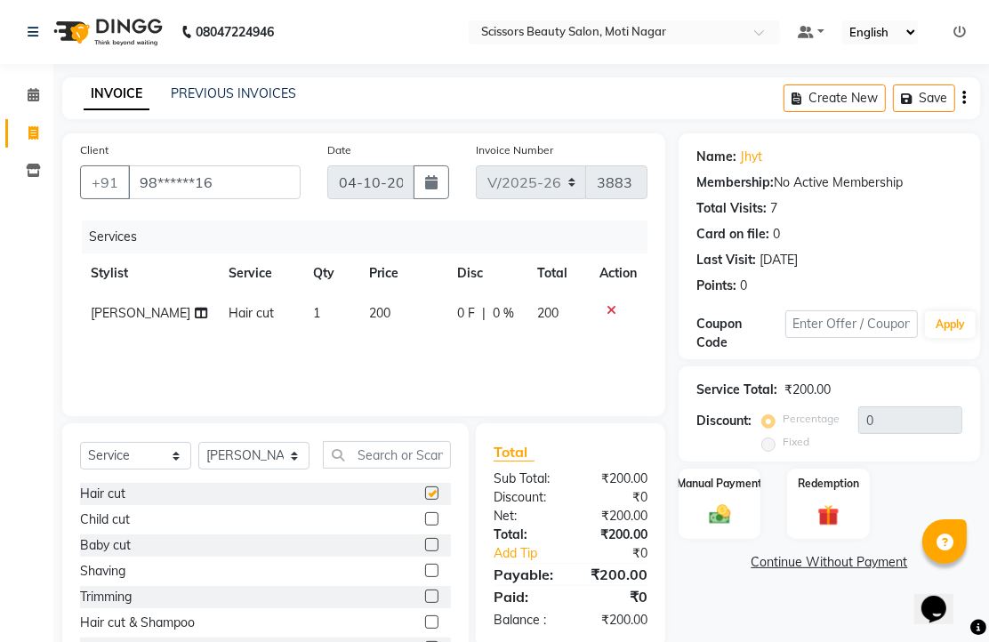
checkbox input "false"
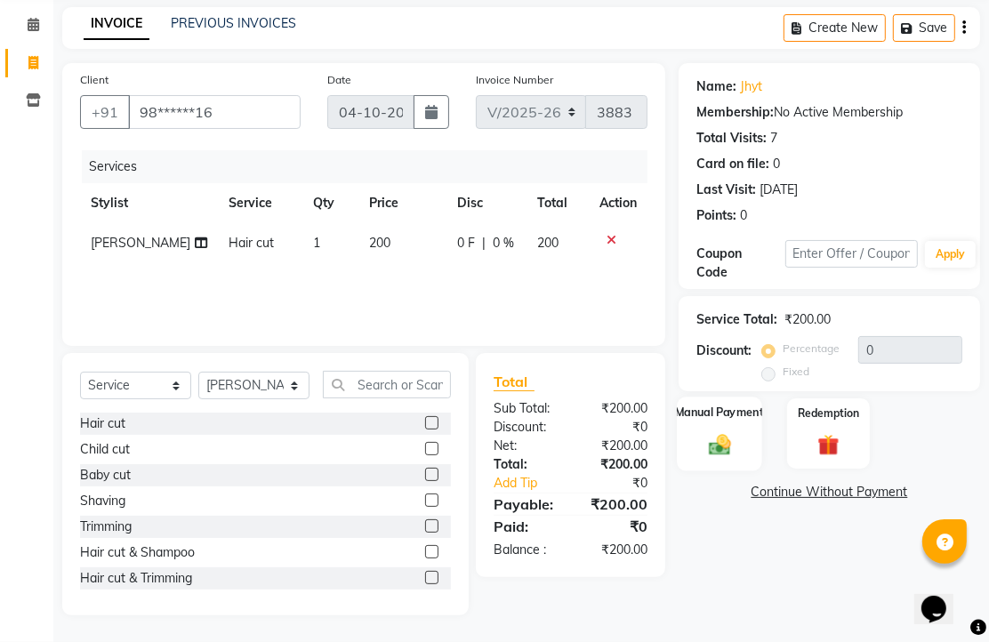
click at [716, 457] on img at bounding box center [719, 444] width 36 height 26
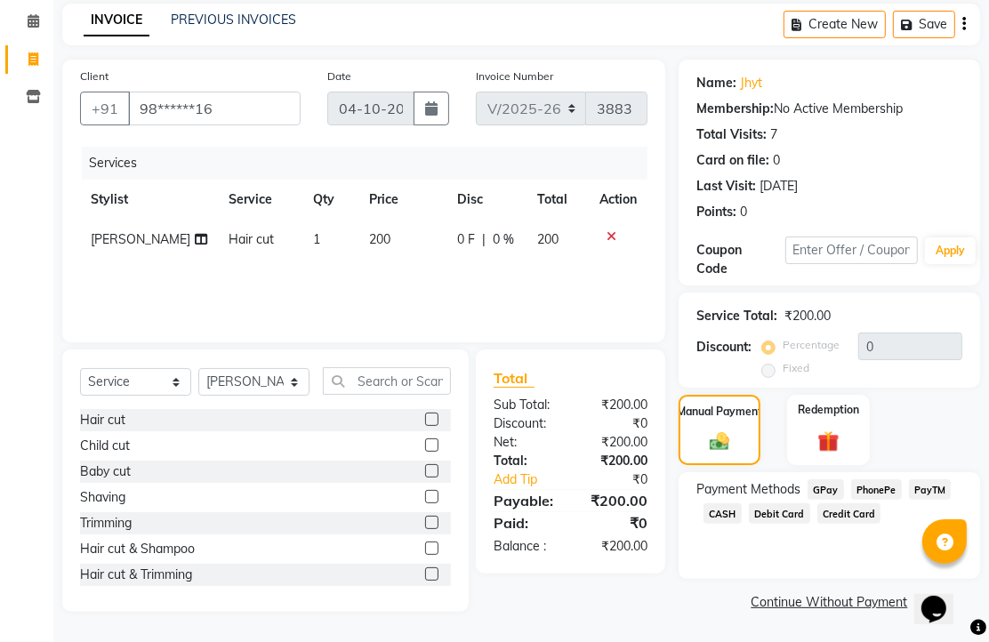
click at [810, 505] on span "Debit Card" at bounding box center [779, 513] width 61 height 20
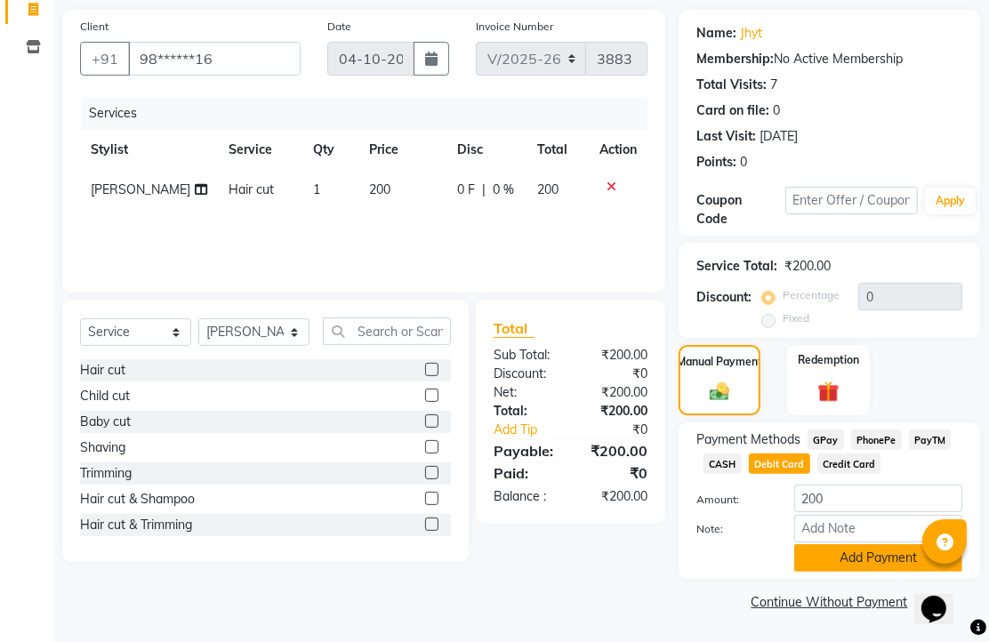
scroll to position [220, 0]
click at [846, 544] on button "Add Payment" at bounding box center [878, 558] width 168 height 28
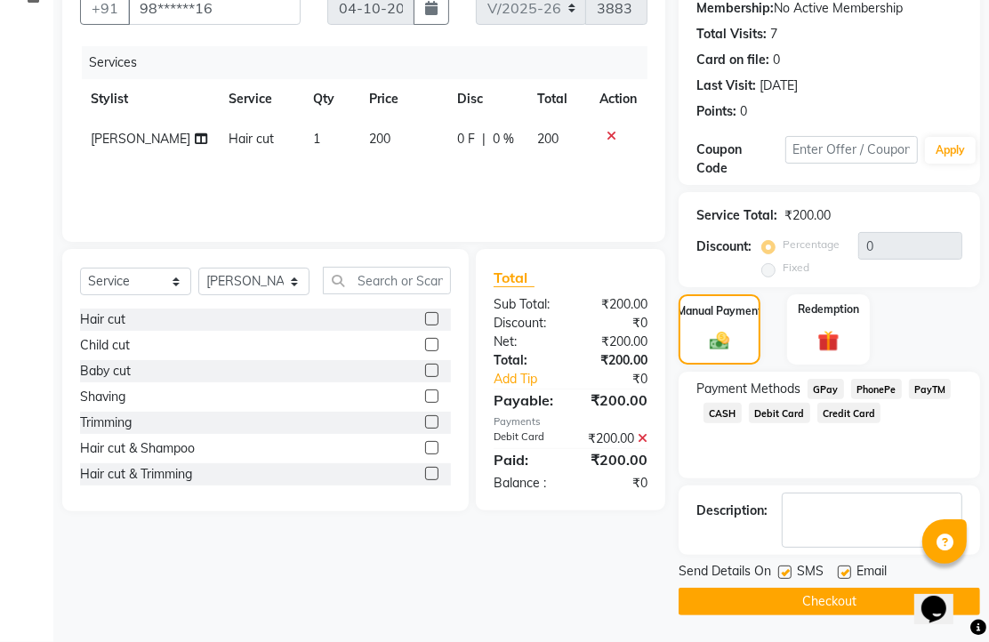
scroll to position [270, 0]
click at [850, 565] on label at bounding box center [843, 571] width 13 height 13
click at [849, 567] on input "checkbox" at bounding box center [843, 573] width 12 height 12
checkbox input "false"
click at [822, 596] on button "Checkout" at bounding box center [828, 602] width 301 height 28
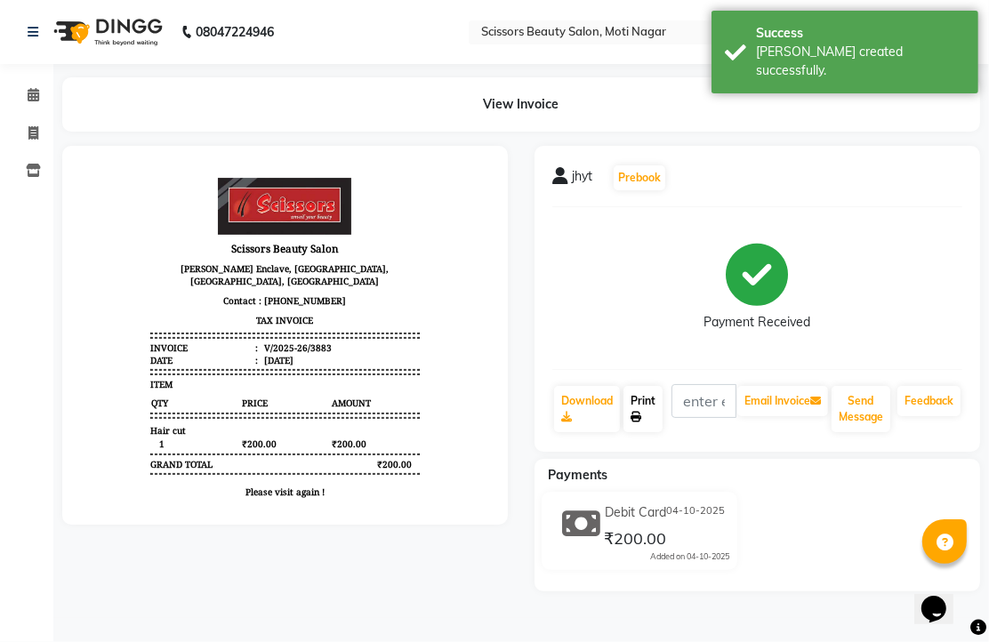
click at [650, 432] on link "Print" at bounding box center [642, 409] width 39 height 46
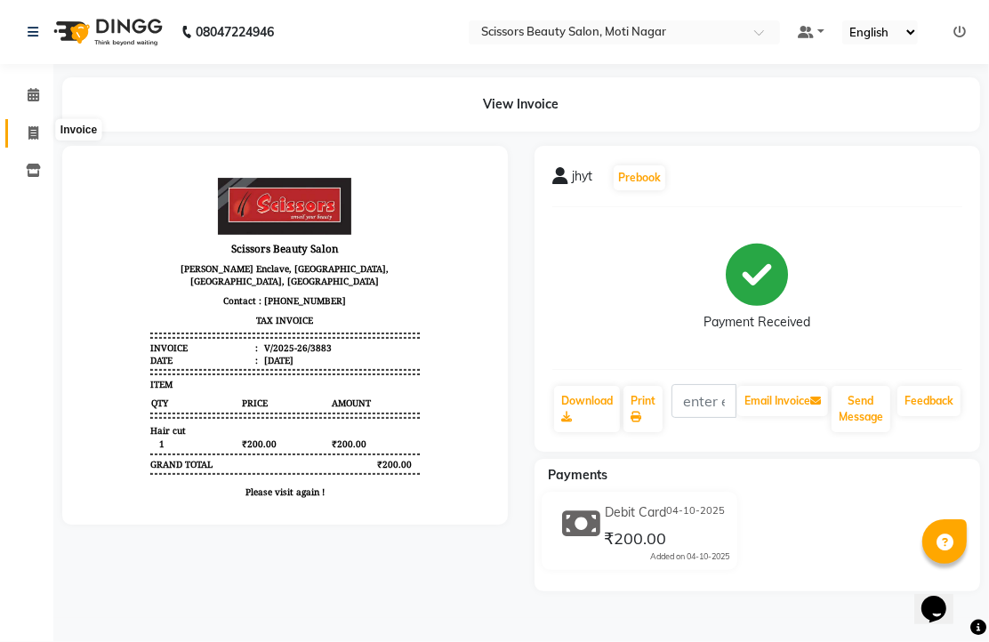
click at [30, 130] on icon at bounding box center [33, 132] width 10 height 13
select select "service"
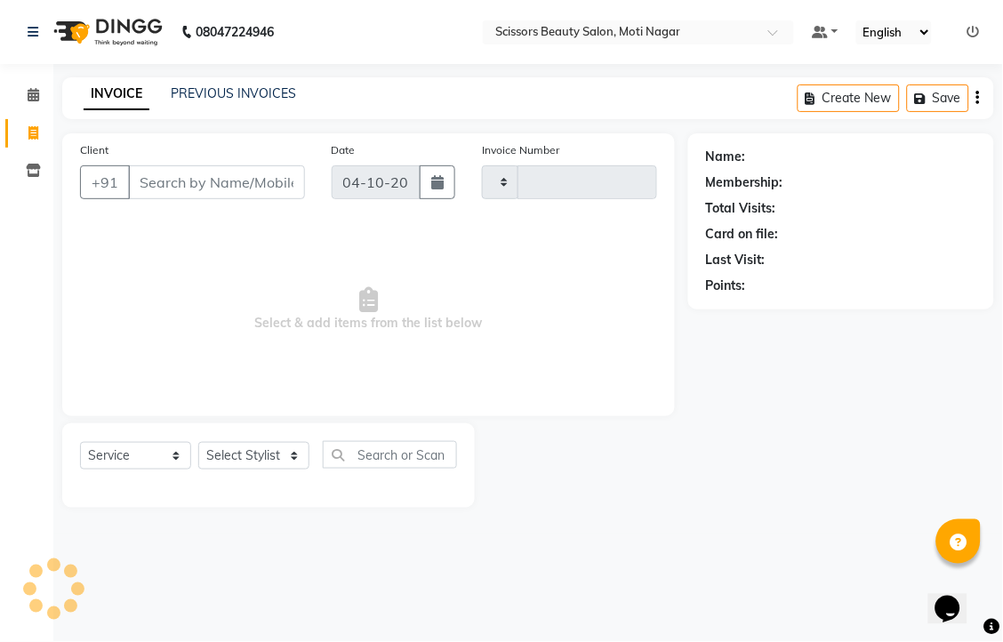
type input "3884"
select select "7057"
click at [187, 199] on input "Client" at bounding box center [216, 182] width 177 height 34
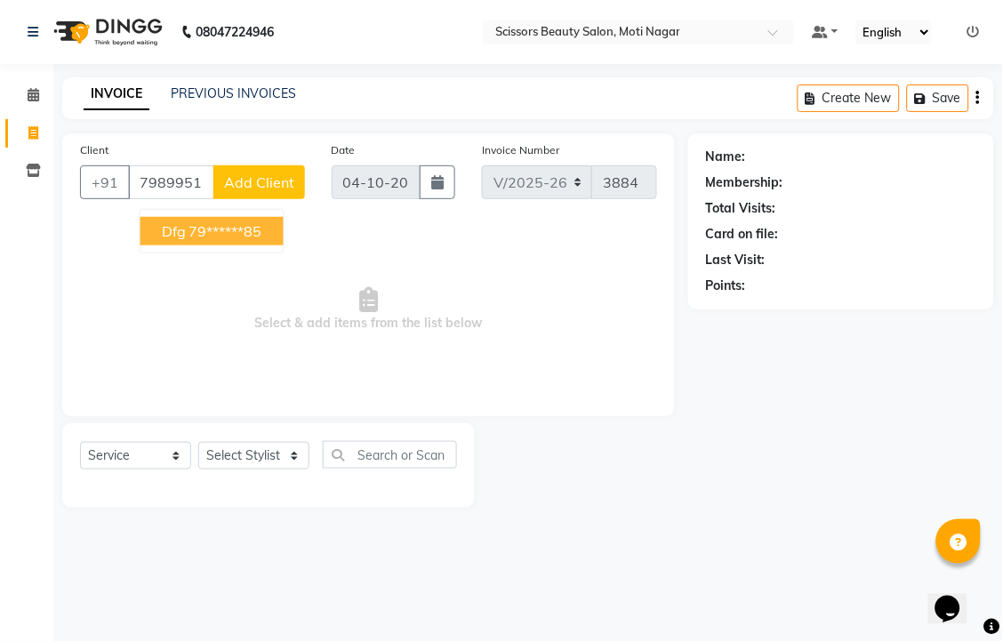
click at [246, 240] on ngb-highlight "79******85" at bounding box center [225, 231] width 73 height 18
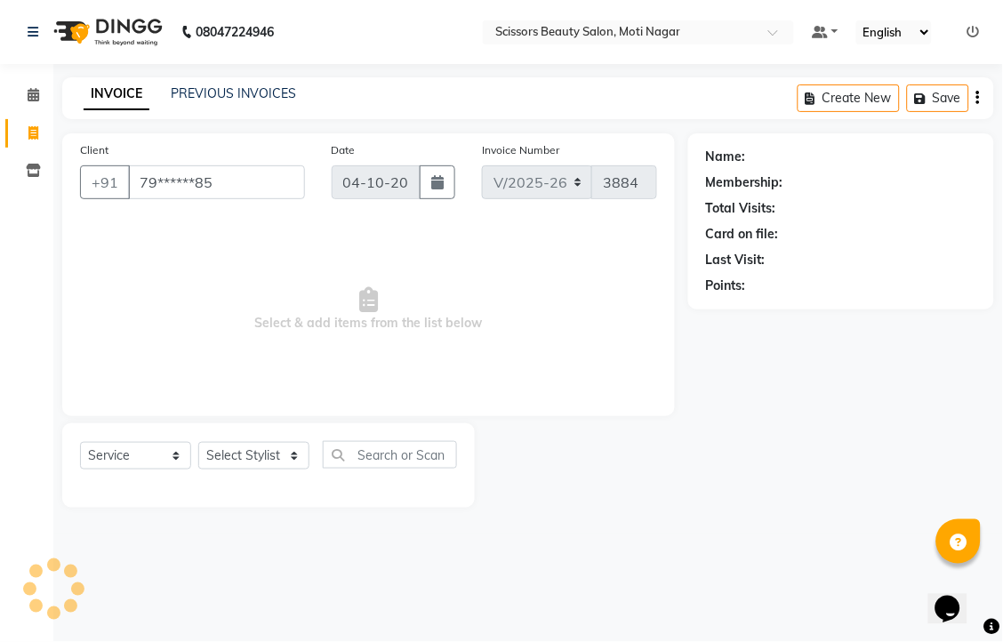
type input "79******85"
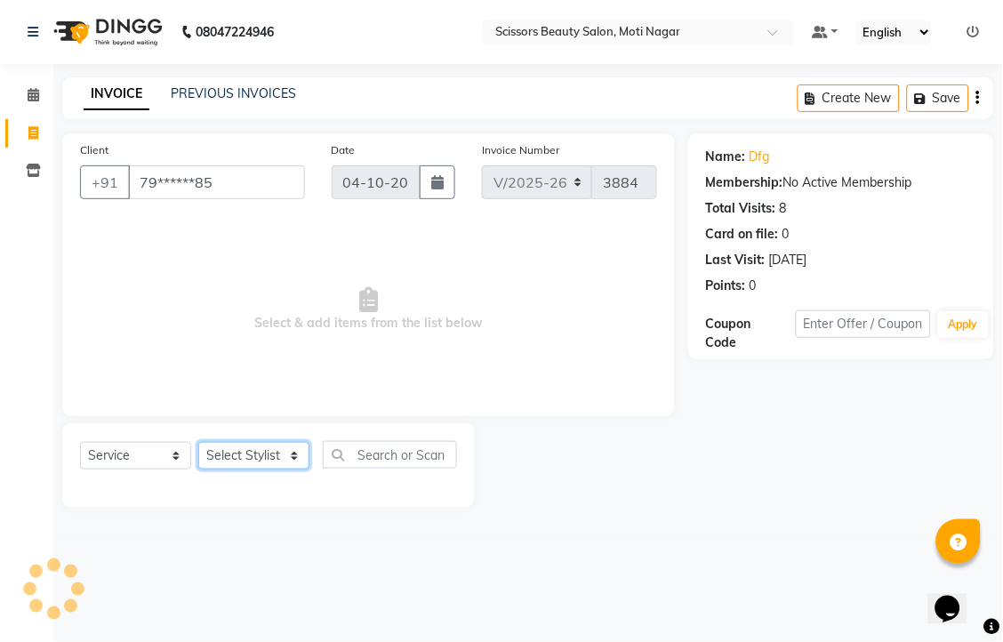
click at [276, 469] on select "Select Stylist Arman [PERSON_NAME] [PERSON_NAME] [PERSON_NAME] Sir Staff" at bounding box center [253, 456] width 111 height 28
select select "81450"
click at [204, 469] on select "Select Stylist Arman [PERSON_NAME] [PERSON_NAME] [PERSON_NAME] Sir Staff" at bounding box center [253, 456] width 111 height 28
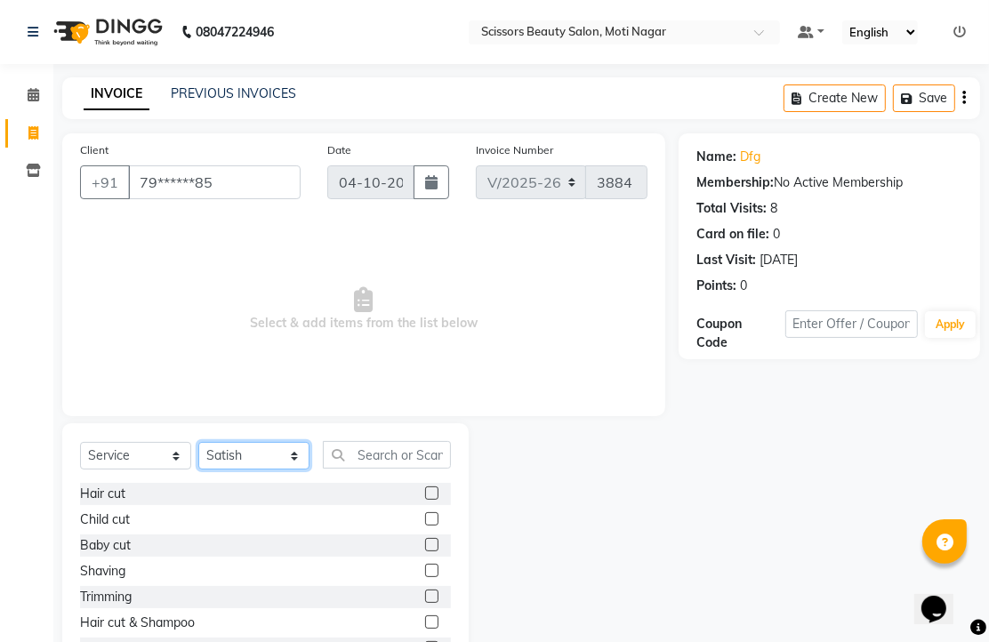
scroll to position [99, 0]
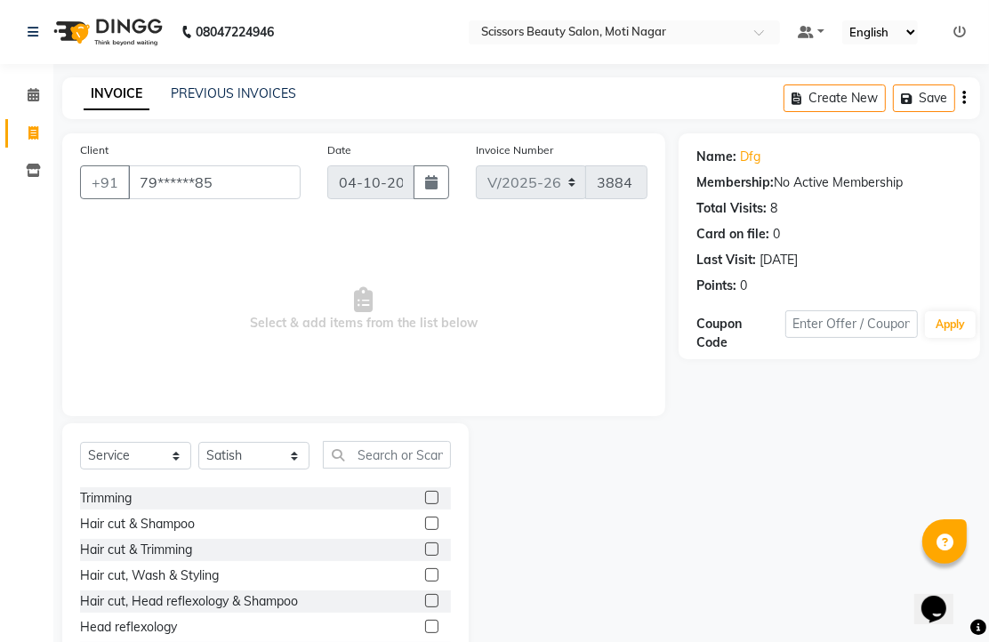
click at [425, 556] on label at bounding box center [431, 548] width 13 height 13
click at [425, 556] on input "checkbox" at bounding box center [431, 550] width 12 height 12
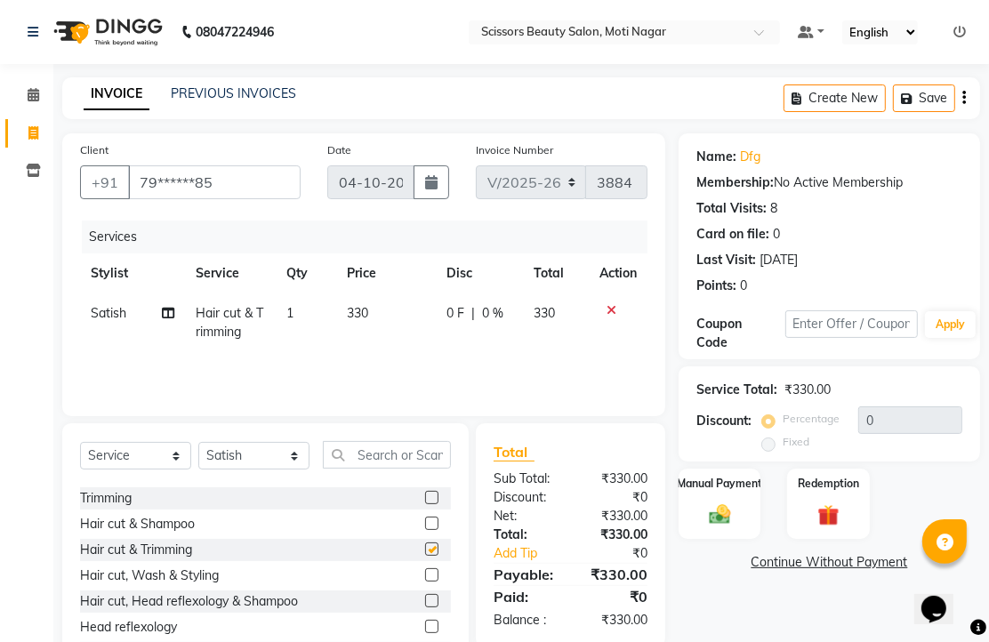
checkbox input "false"
click at [714, 527] on img at bounding box center [719, 514] width 36 height 26
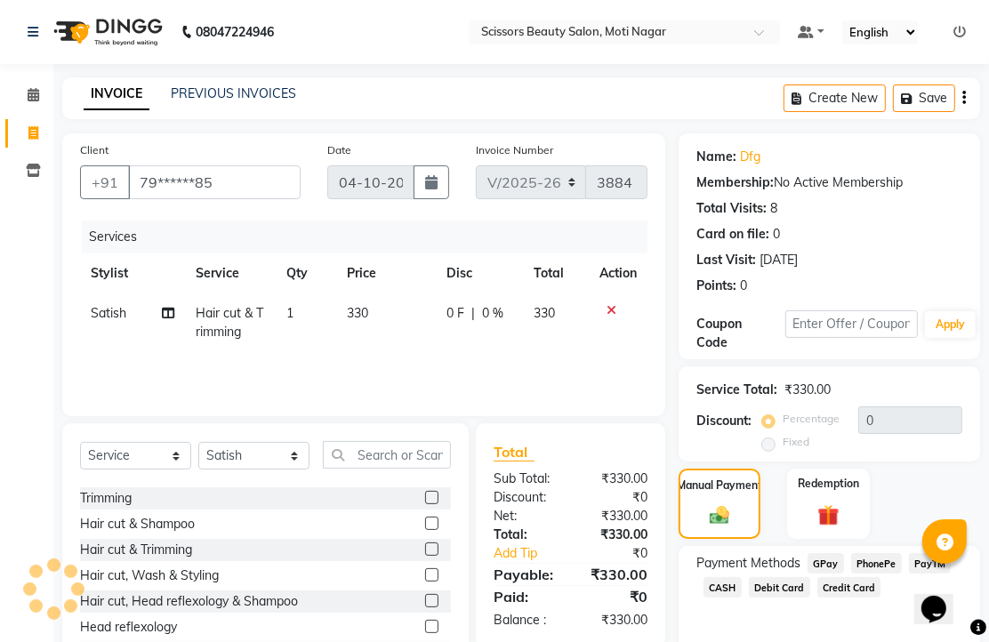
scroll to position [145, 0]
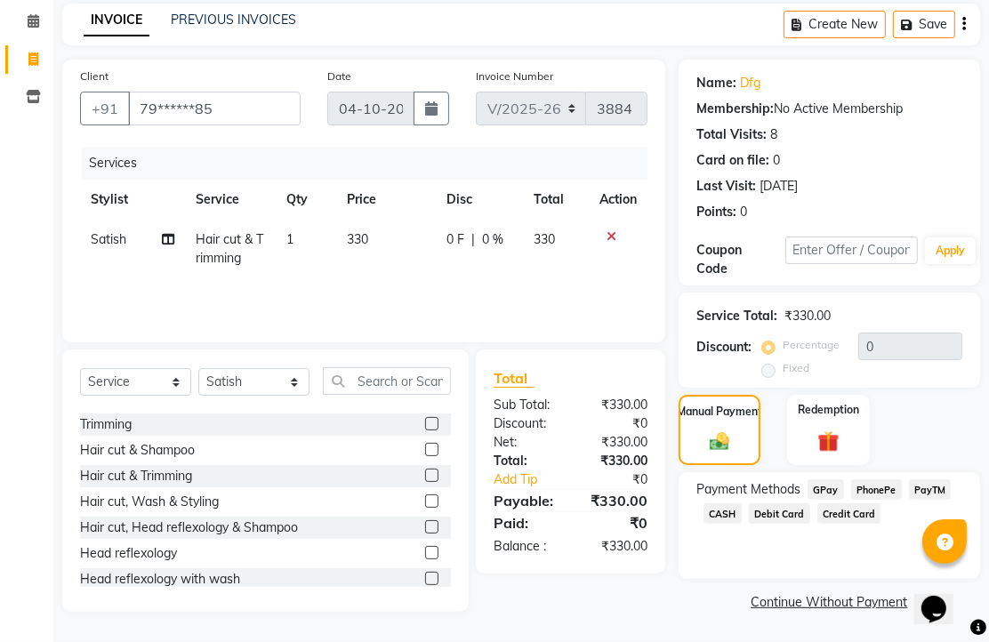
click at [883, 483] on span "PhonePe" at bounding box center [876, 489] width 51 height 20
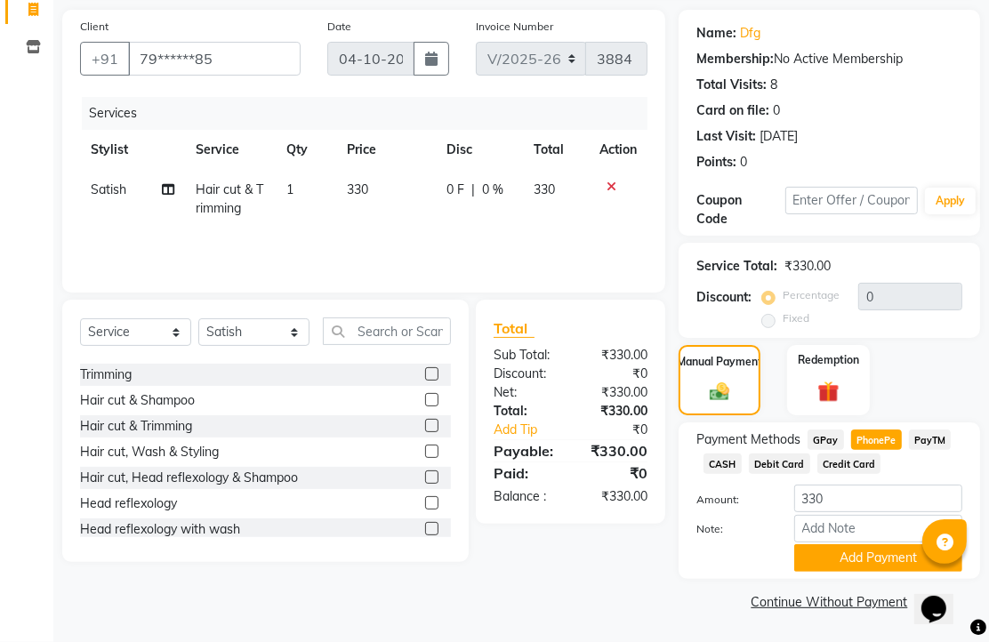
scroll to position [220, 0]
click at [601, 170] on td at bounding box center [617, 199] width 59 height 59
click at [603, 170] on td at bounding box center [617, 199] width 59 height 59
click at [606, 180] on icon at bounding box center [611, 186] width 10 height 12
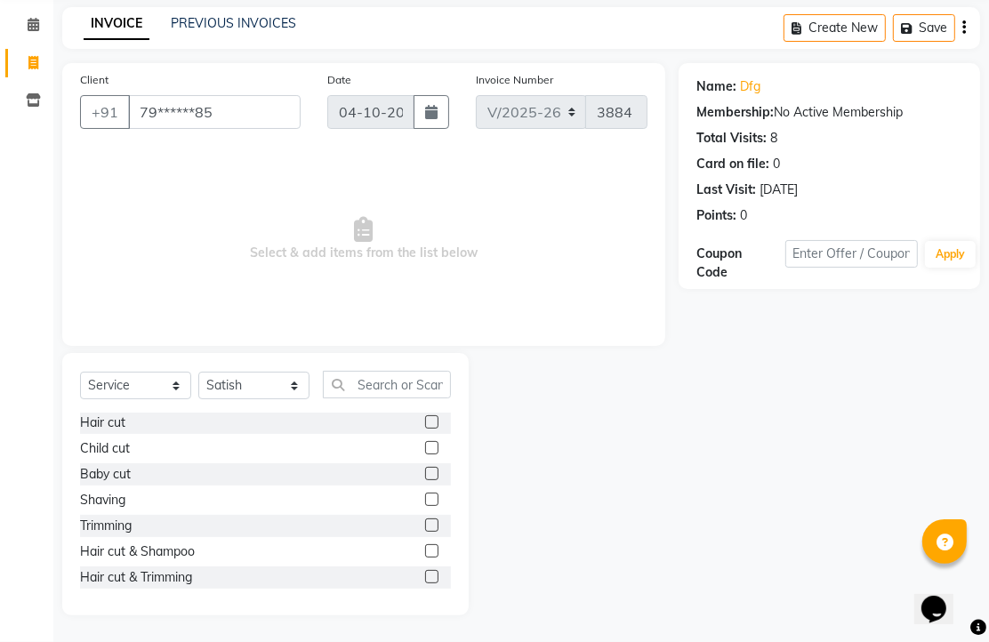
scroll to position [0, 0]
click at [425, 416] on label at bounding box center [431, 422] width 13 height 13
click at [425, 418] on input "checkbox" at bounding box center [431, 424] width 12 height 12
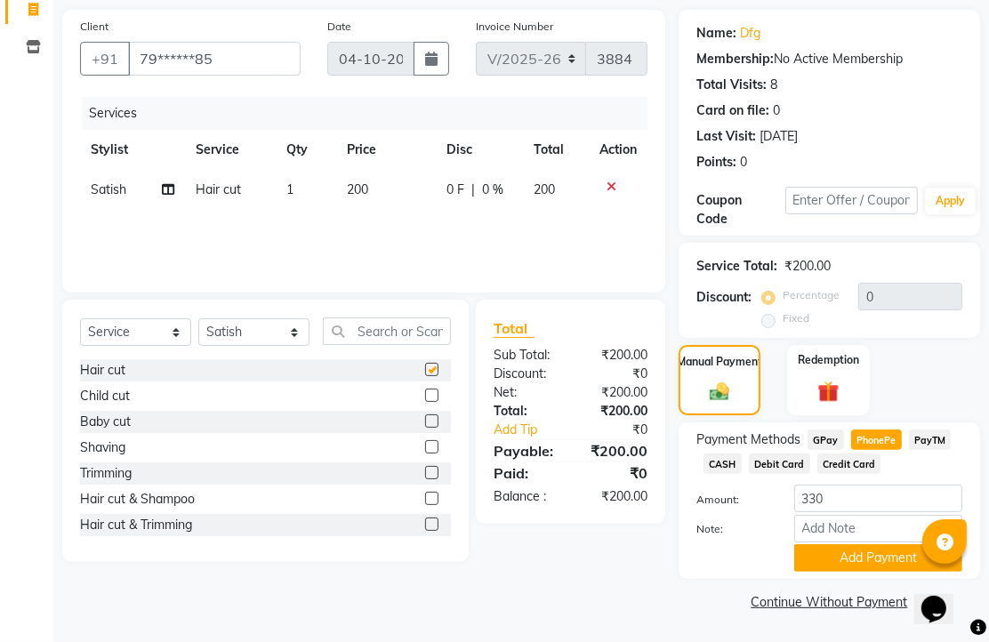
checkbox input "false"
click at [741, 474] on span "CASH" at bounding box center [722, 463] width 38 height 20
type input "200"
click at [838, 544] on button "Add Payment" at bounding box center [878, 558] width 168 height 28
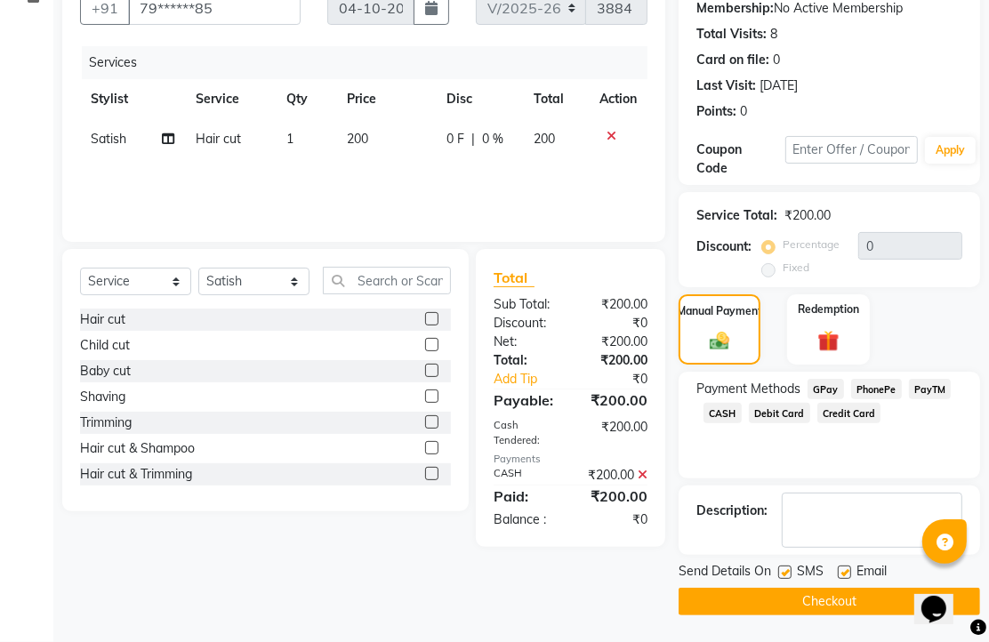
scroll to position [270, 0]
click at [851, 565] on label at bounding box center [843, 571] width 13 height 13
click at [849, 567] on input "checkbox" at bounding box center [843, 573] width 12 height 12
checkbox input "false"
click at [849, 596] on button "Checkout" at bounding box center [828, 602] width 301 height 28
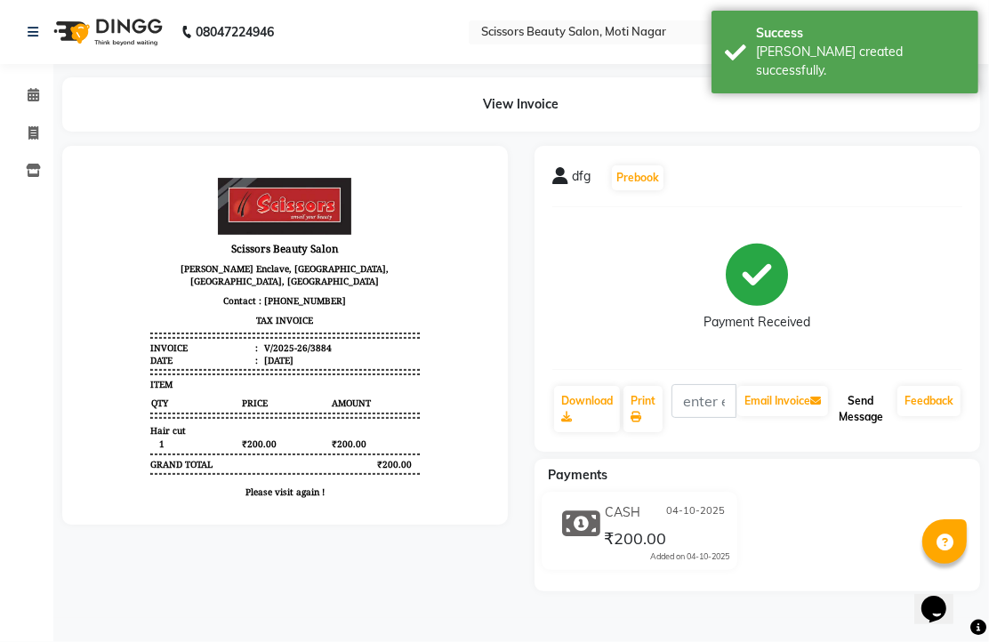
click at [849, 432] on button "Send Message" at bounding box center [860, 409] width 59 height 46
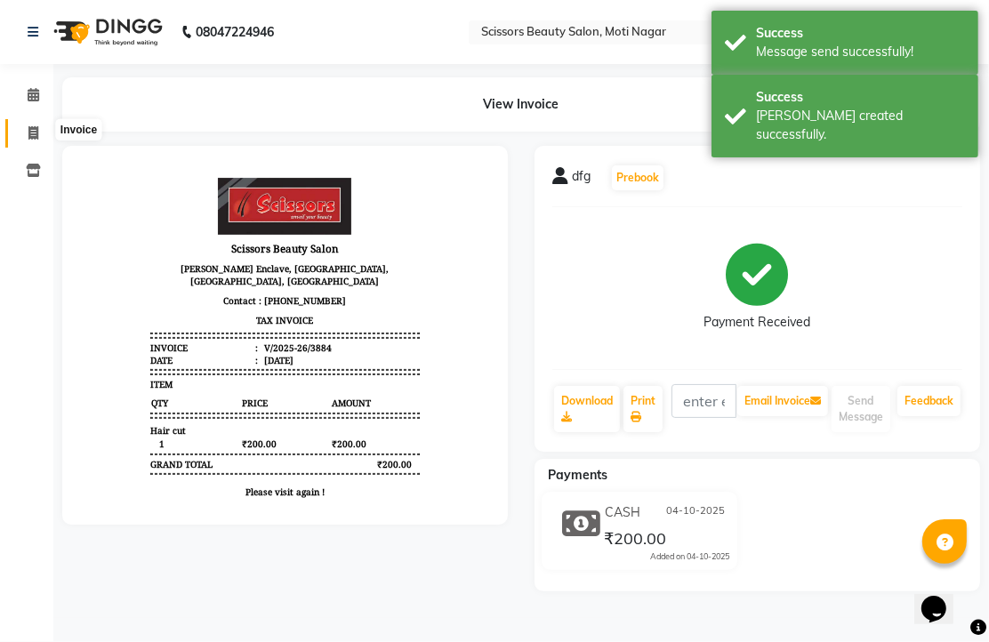
click at [28, 132] on icon at bounding box center [33, 132] width 10 height 13
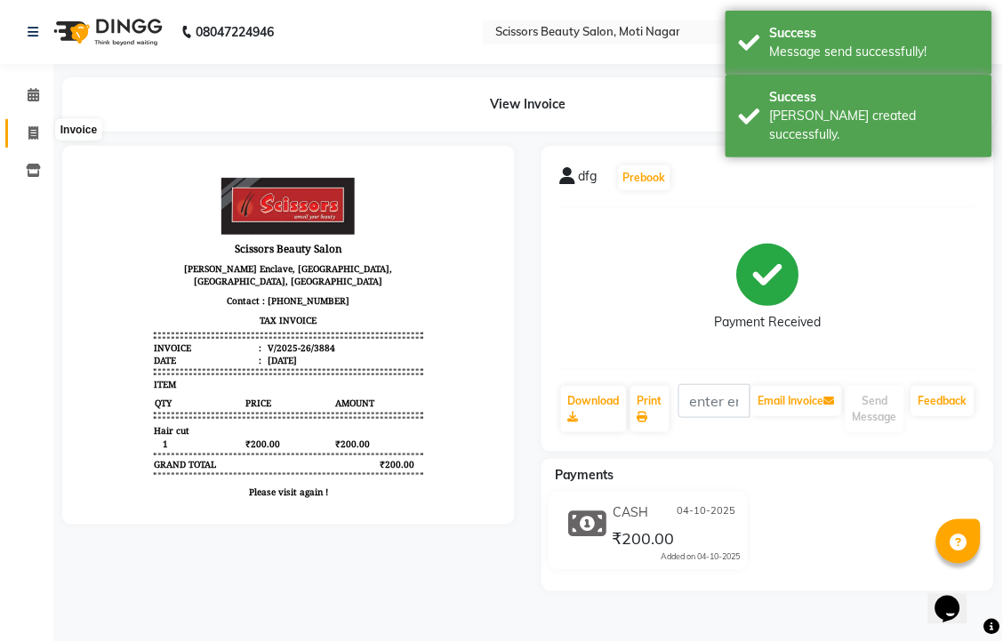
select select "service"
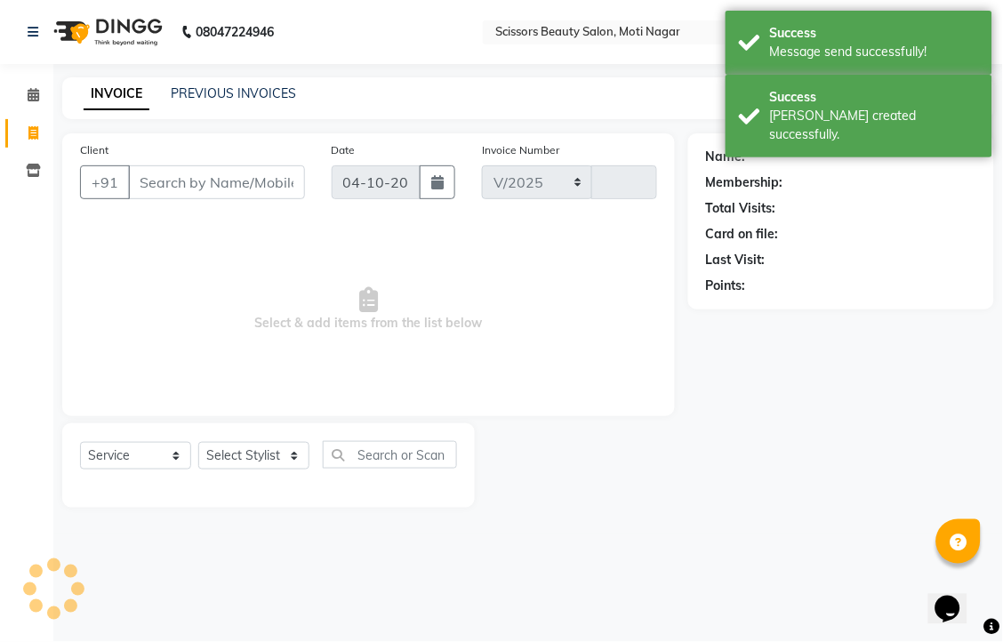
select select "7057"
type input "3885"
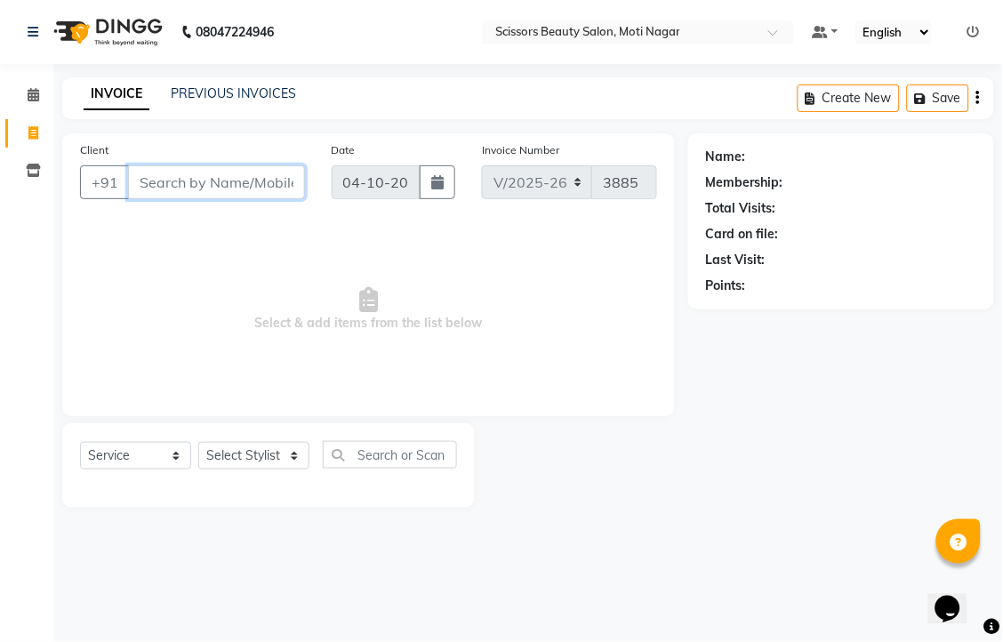
click at [276, 199] on input "Client" at bounding box center [216, 182] width 177 height 34
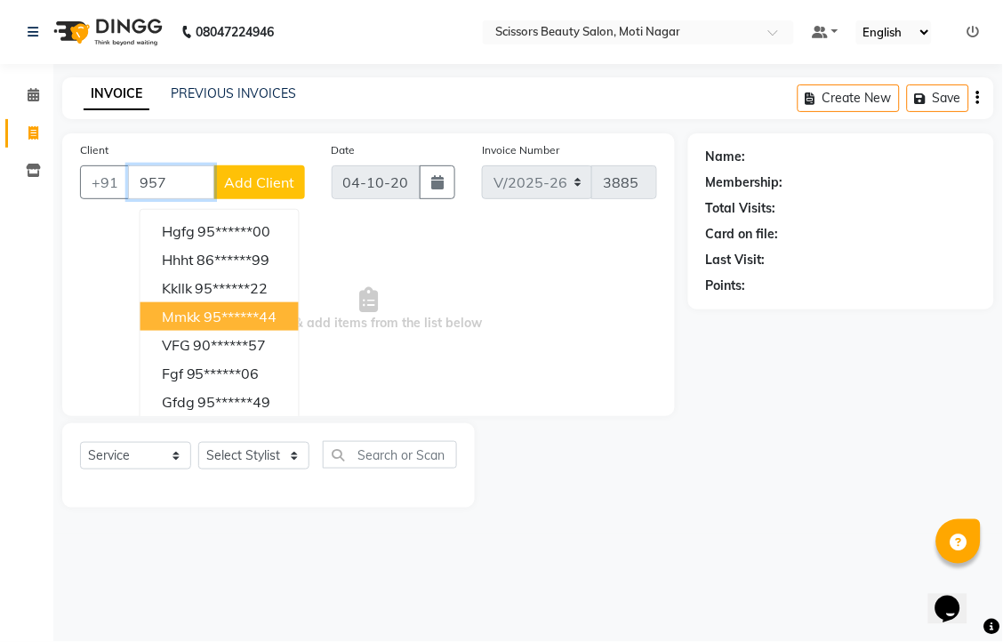
click at [277, 325] on ngb-highlight "95******44" at bounding box center [240, 317] width 73 height 18
type input "95******44"
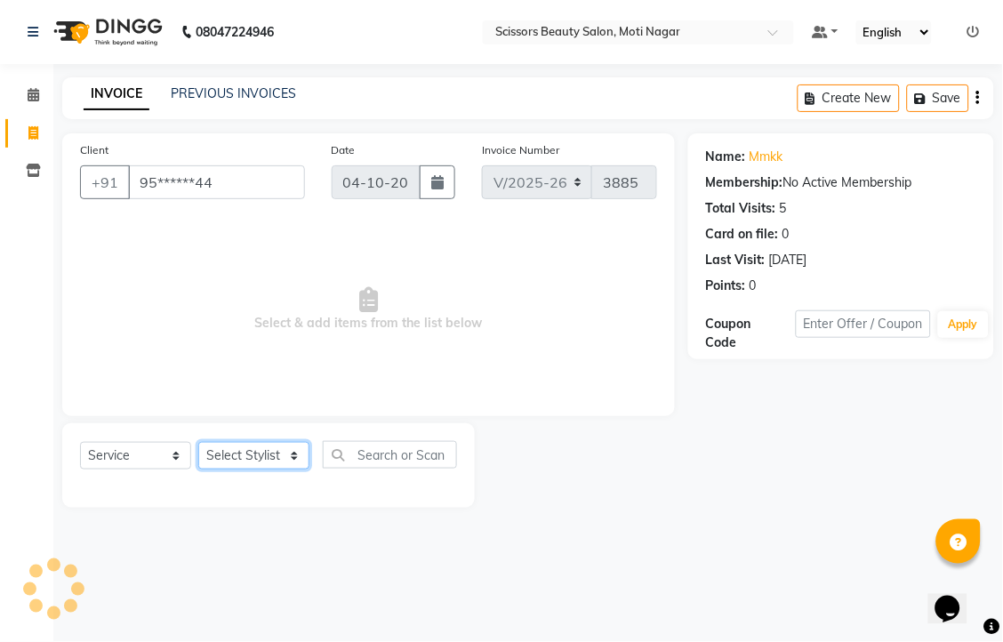
click at [274, 469] on select "Select Stylist Arman [PERSON_NAME] [PERSON_NAME] [PERSON_NAME] Sir Staff" at bounding box center [253, 456] width 111 height 28
select select "58456"
click at [204, 469] on select "Select Stylist Arman [PERSON_NAME] [PERSON_NAME] [PERSON_NAME] Sir Staff" at bounding box center [253, 456] width 111 height 28
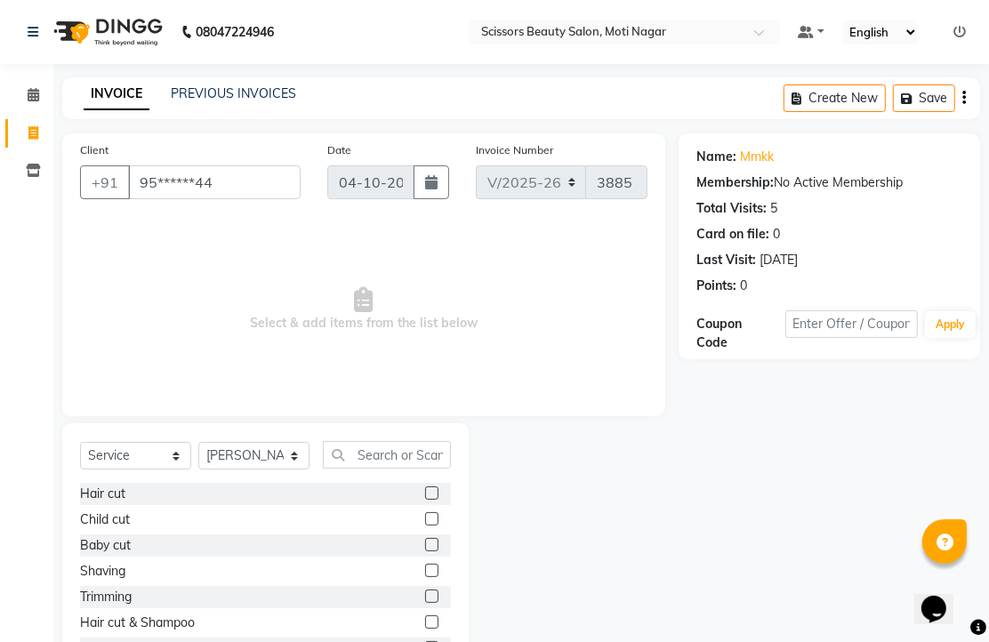
click at [425, 500] on label at bounding box center [431, 492] width 13 height 13
click at [425, 500] on input "checkbox" at bounding box center [431, 494] width 12 height 12
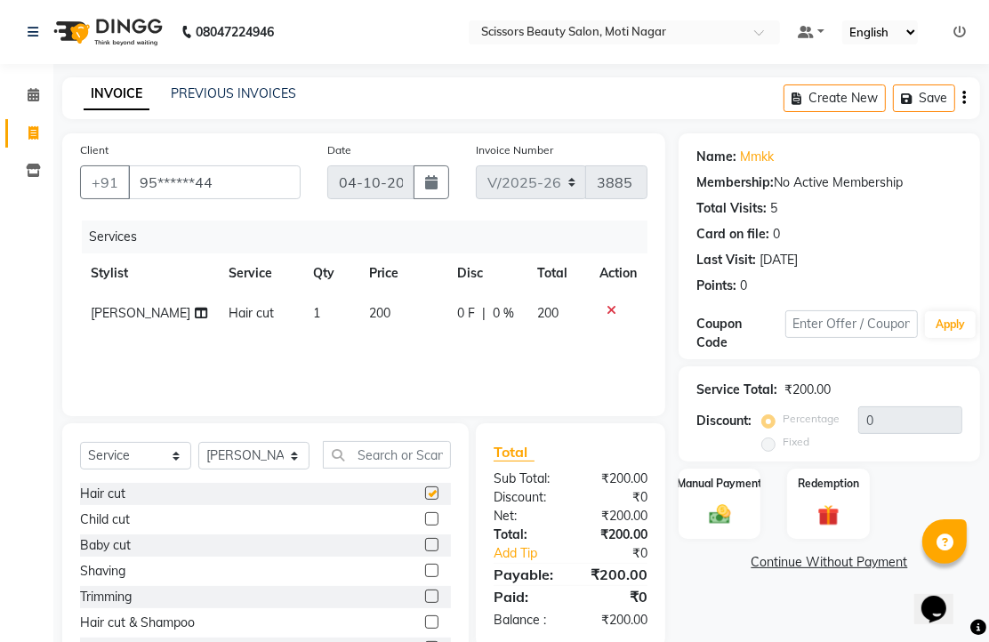
checkbox input "false"
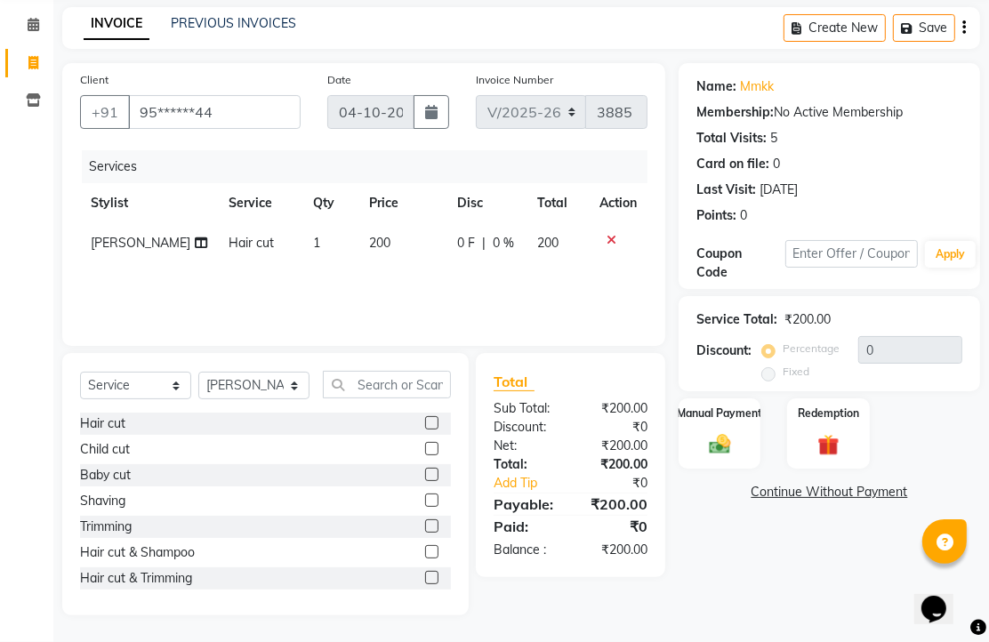
scroll to position [140, 0]
click at [725, 436] on img at bounding box center [719, 444] width 36 height 26
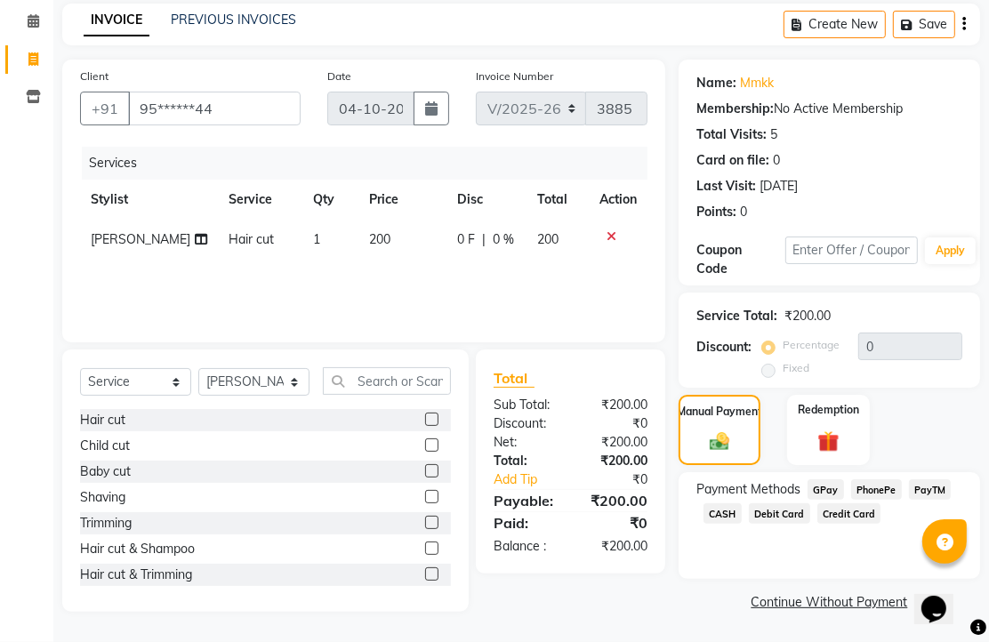
click at [873, 489] on span "PhonePe" at bounding box center [876, 489] width 51 height 20
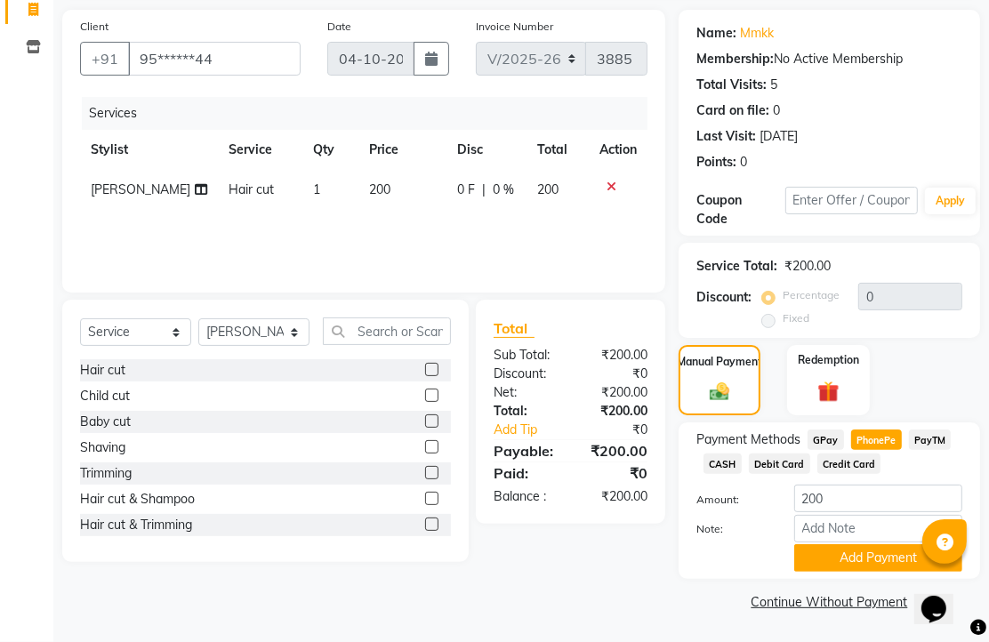
scroll to position [220, 0]
click at [861, 544] on button "Add Payment" at bounding box center [878, 558] width 168 height 28
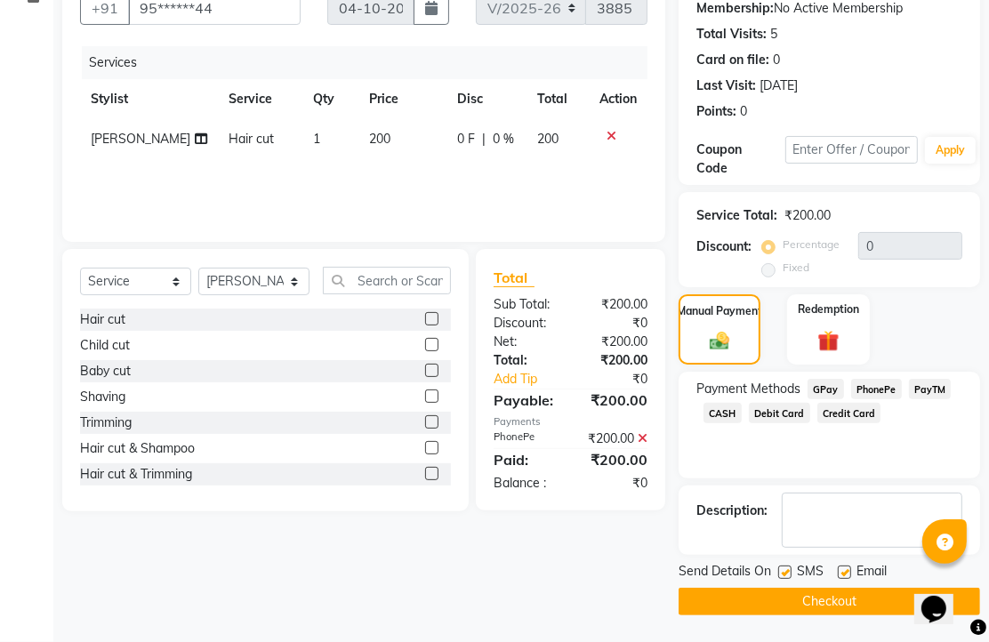
scroll to position [270, 0]
click at [847, 565] on label at bounding box center [843, 571] width 13 height 13
click at [847, 567] on input "checkbox" at bounding box center [843, 573] width 12 height 12
checkbox input "false"
click at [837, 592] on button "Checkout" at bounding box center [828, 602] width 301 height 28
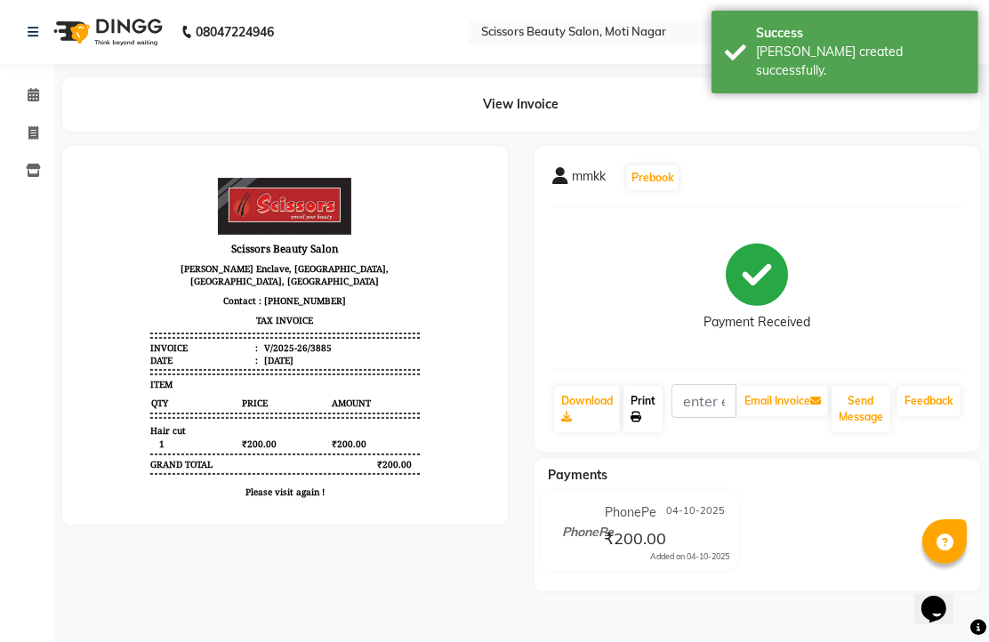
click at [662, 432] on link "Print" at bounding box center [642, 409] width 39 height 46
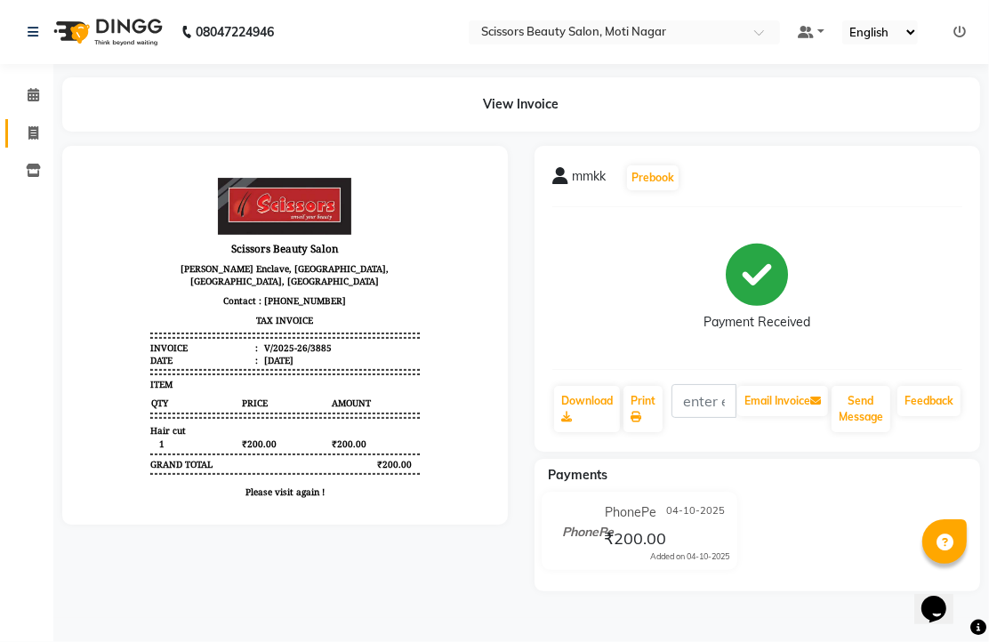
click at [33, 129] on icon at bounding box center [33, 132] width 10 height 13
select select "service"
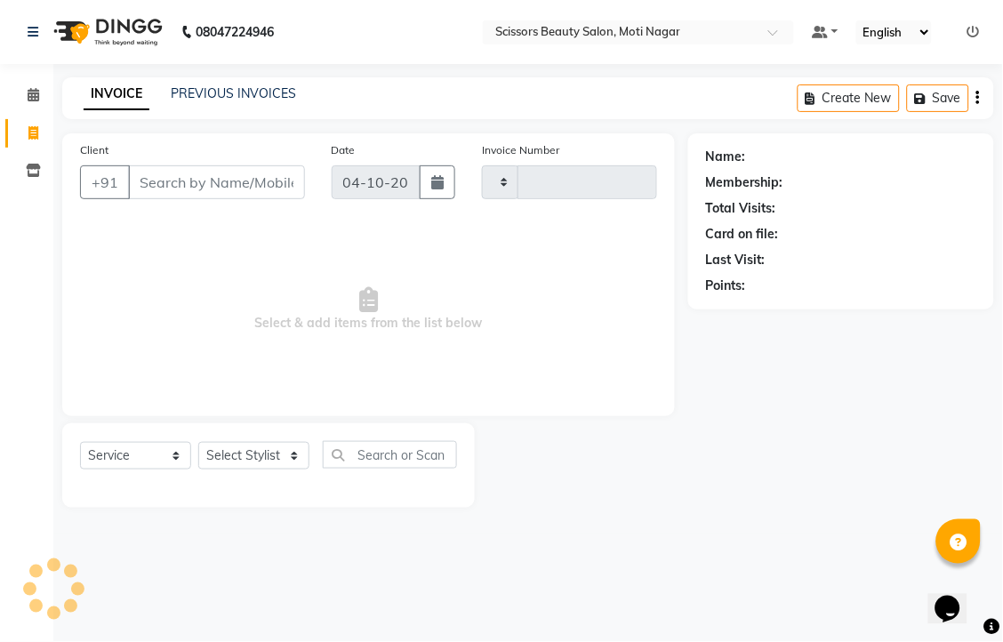
type input "3886"
select select "7057"
click at [167, 197] on input "Client" at bounding box center [216, 182] width 177 height 34
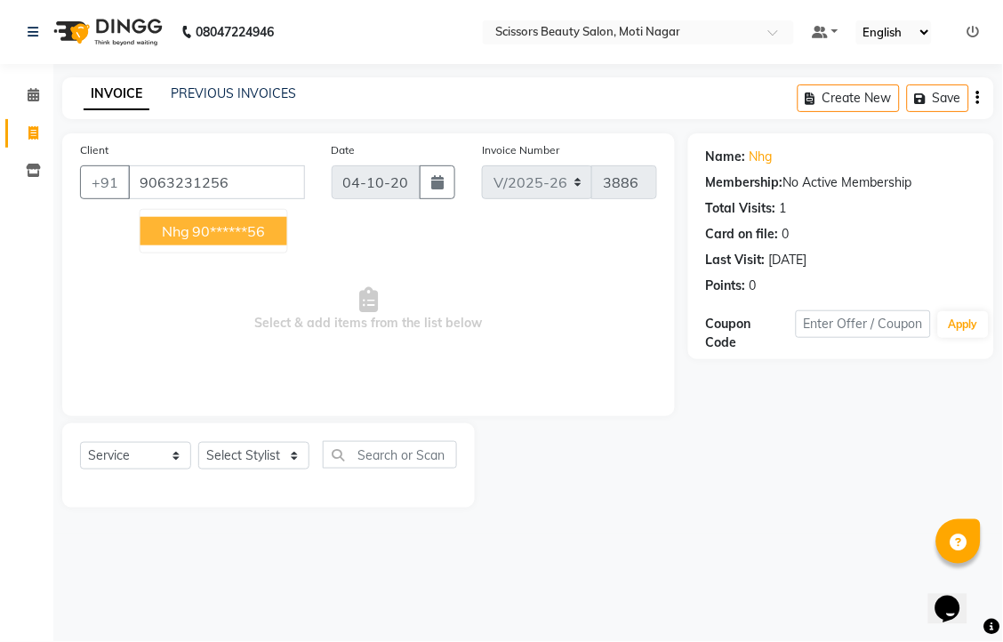
click at [266, 240] on ngb-highlight "90******56" at bounding box center [229, 231] width 73 height 18
type input "90******56"
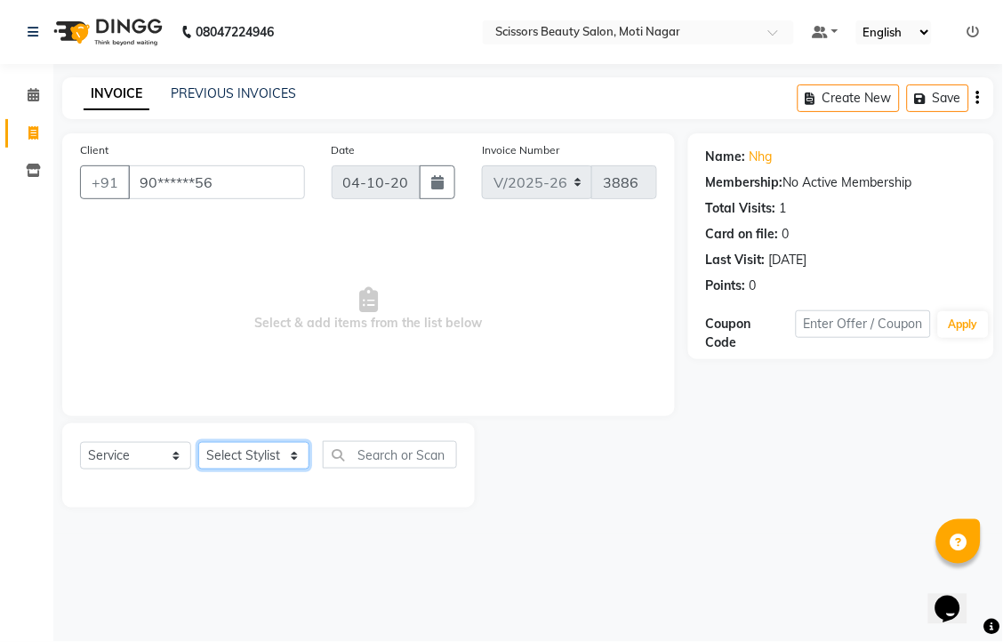
click at [288, 469] on select "Select Stylist Arman [PERSON_NAME] [PERSON_NAME] [PERSON_NAME] Sir Staff" at bounding box center [253, 456] width 111 height 28
select select "58456"
click at [204, 469] on select "Select Stylist Arman [PERSON_NAME] [PERSON_NAME] [PERSON_NAME] Sir Staff" at bounding box center [253, 456] width 111 height 28
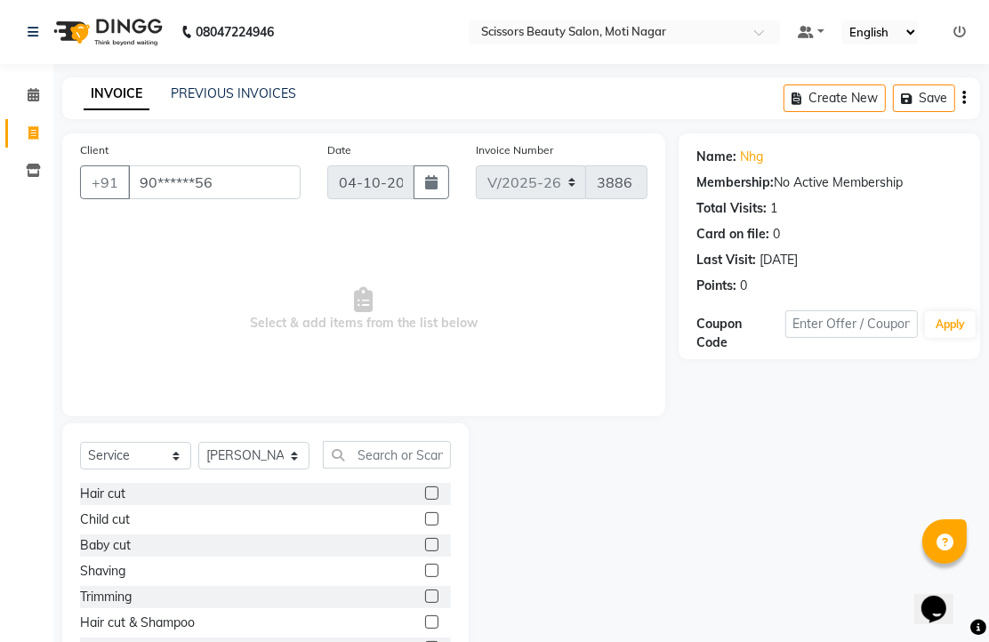
click at [425, 500] on label at bounding box center [431, 492] width 13 height 13
click at [425, 500] on input "checkbox" at bounding box center [431, 494] width 12 height 12
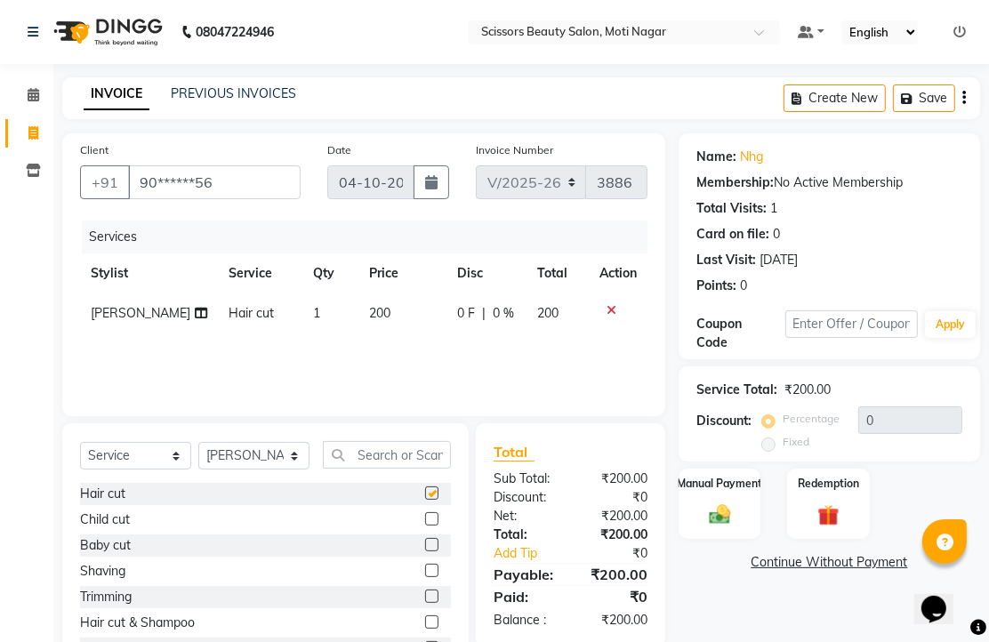
checkbox input "false"
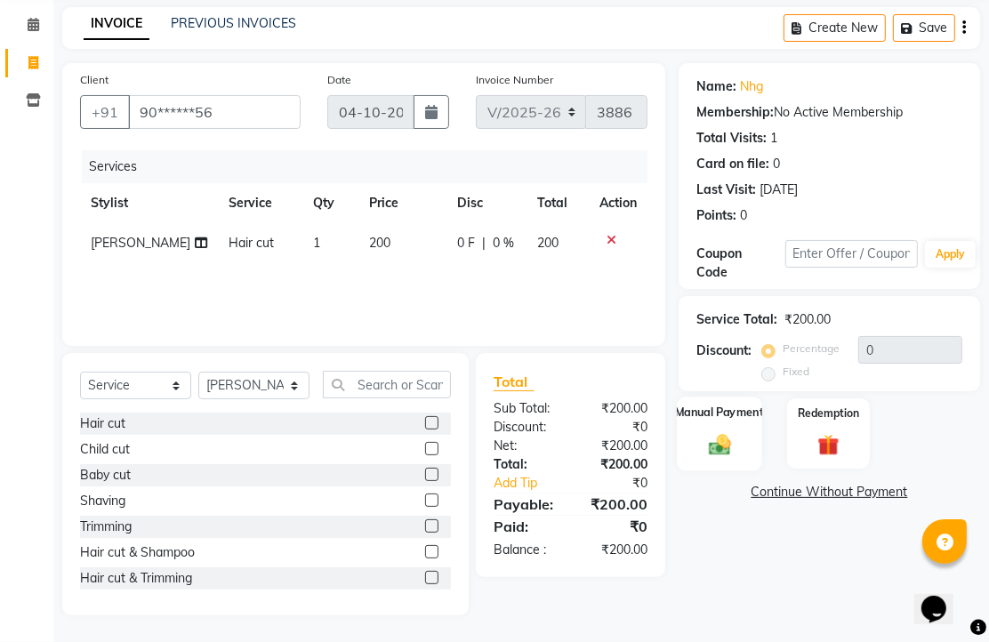
click at [718, 444] on img at bounding box center [719, 444] width 36 height 26
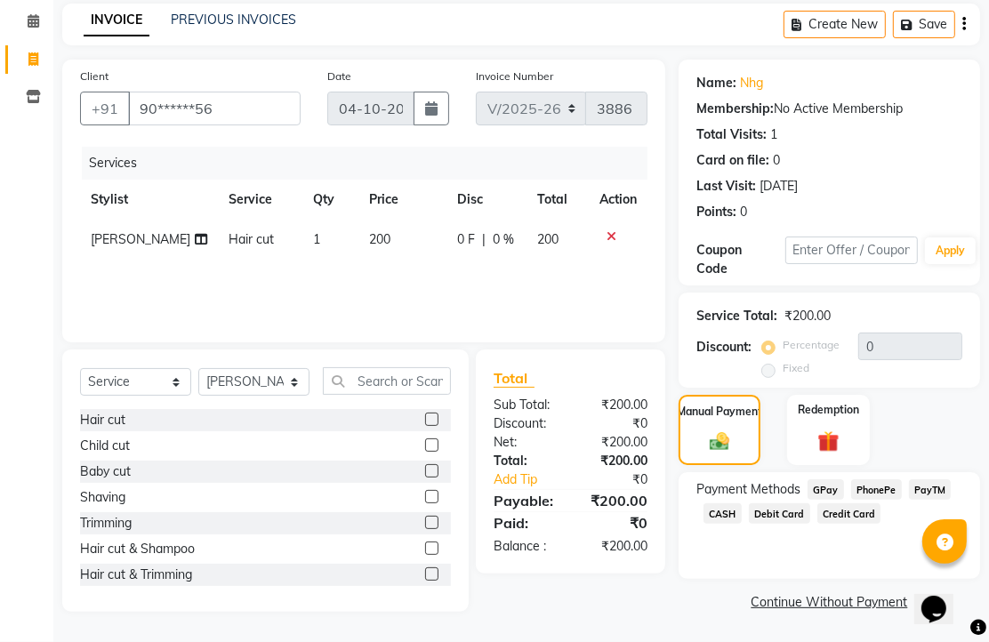
click at [890, 492] on span "PhonePe" at bounding box center [876, 489] width 51 height 20
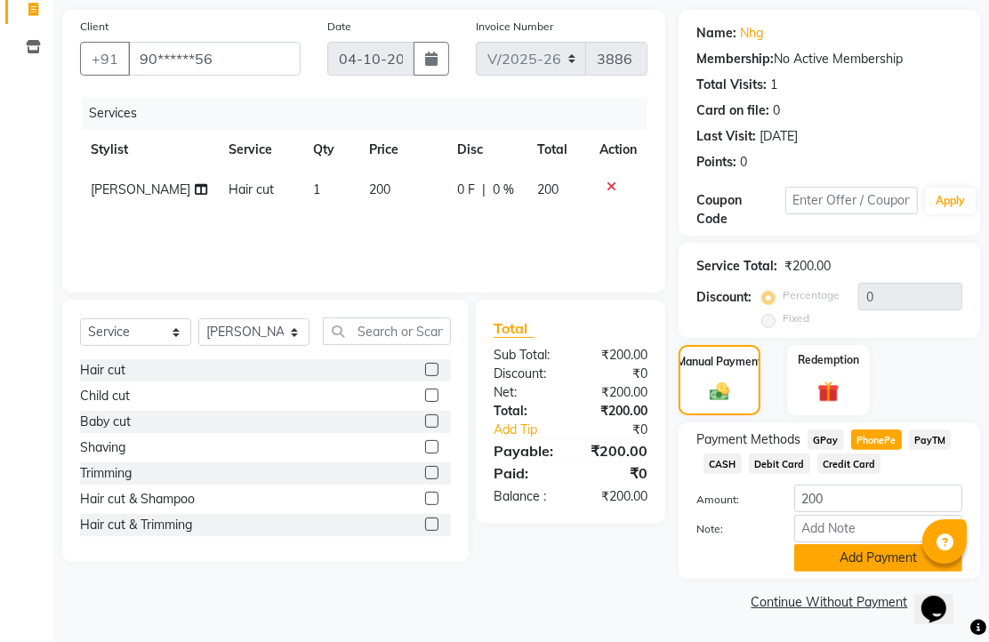
scroll to position [220, 0]
click at [861, 546] on button "Add Payment" at bounding box center [878, 558] width 168 height 28
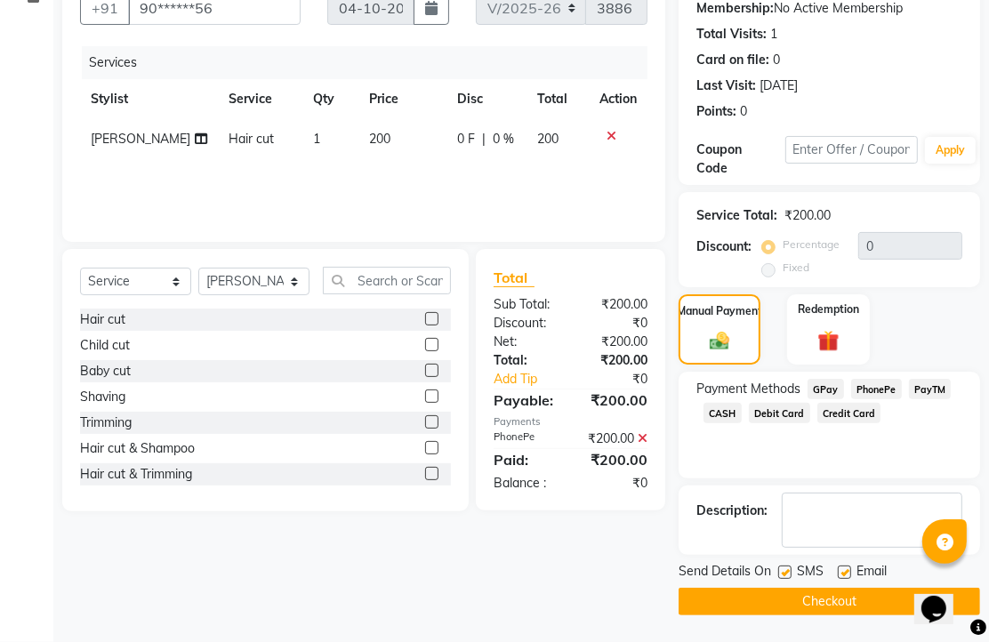
scroll to position [270, 0]
click at [851, 565] on label at bounding box center [843, 571] width 13 height 13
click at [849, 567] on input "checkbox" at bounding box center [843, 573] width 12 height 12
checkbox input "false"
click at [845, 588] on button "Checkout" at bounding box center [828, 602] width 301 height 28
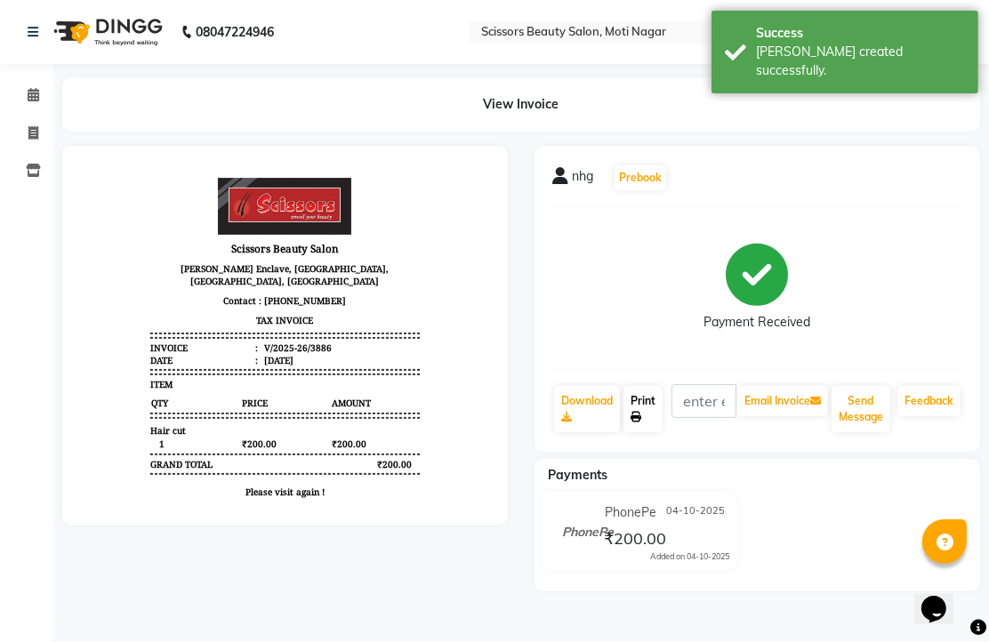
click at [661, 432] on link "Print" at bounding box center [642, 409] width 39 height 46
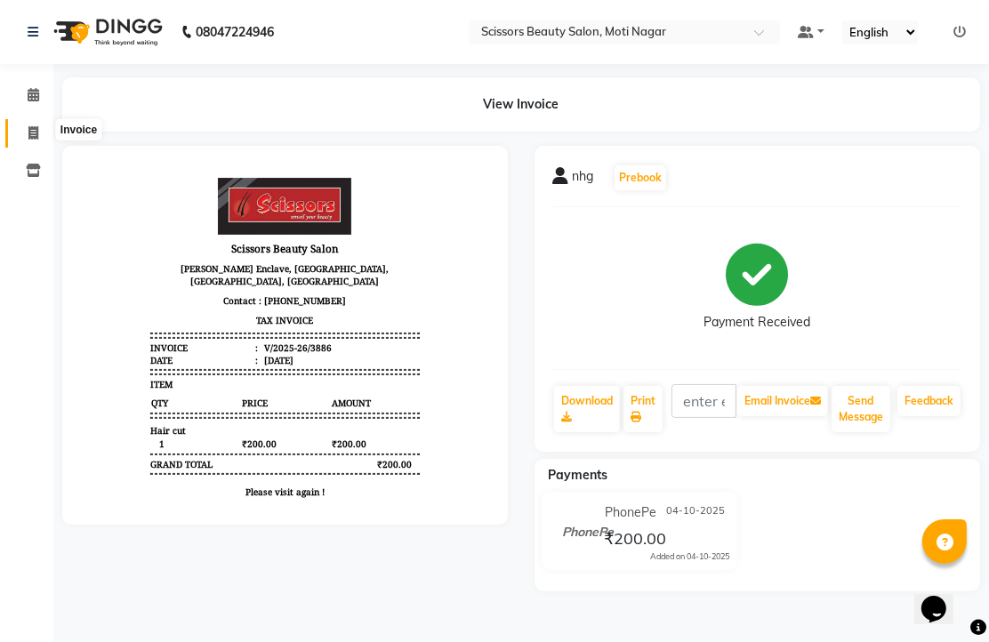
click at [28, 126] on icon at bounding box center [33, 132] width 10 height 13
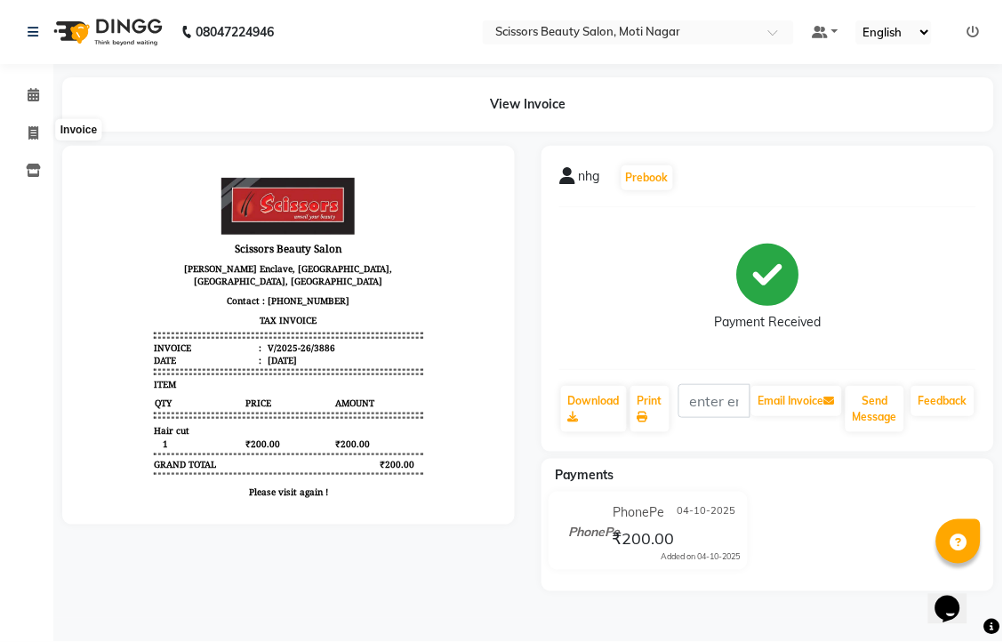
select select "service"
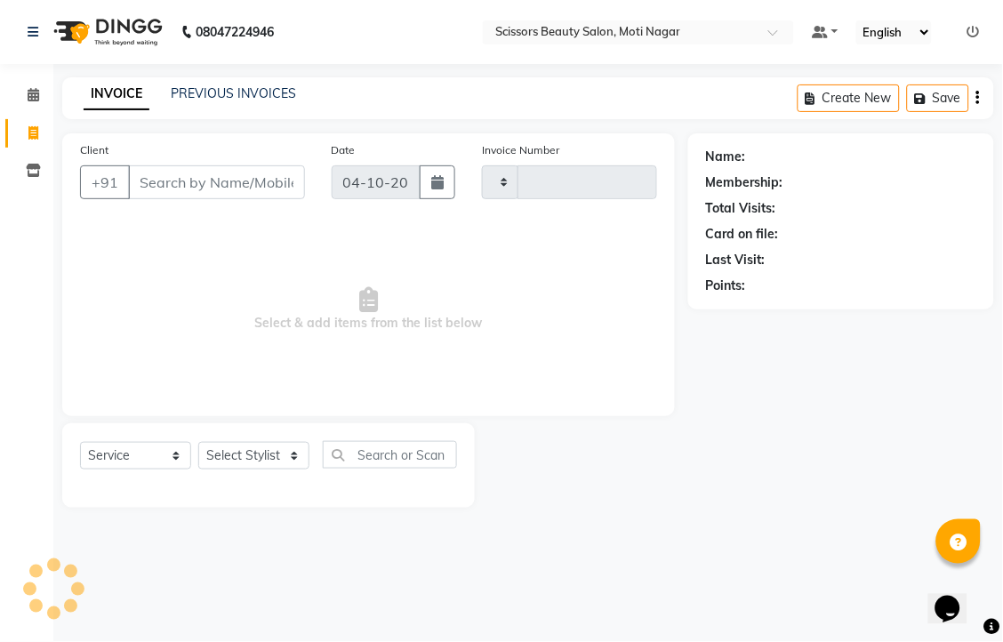
type input "3887"
select select "7057"
click at [173, 199] on input "Client" at bounding box center [216, 182] width 177 height 34
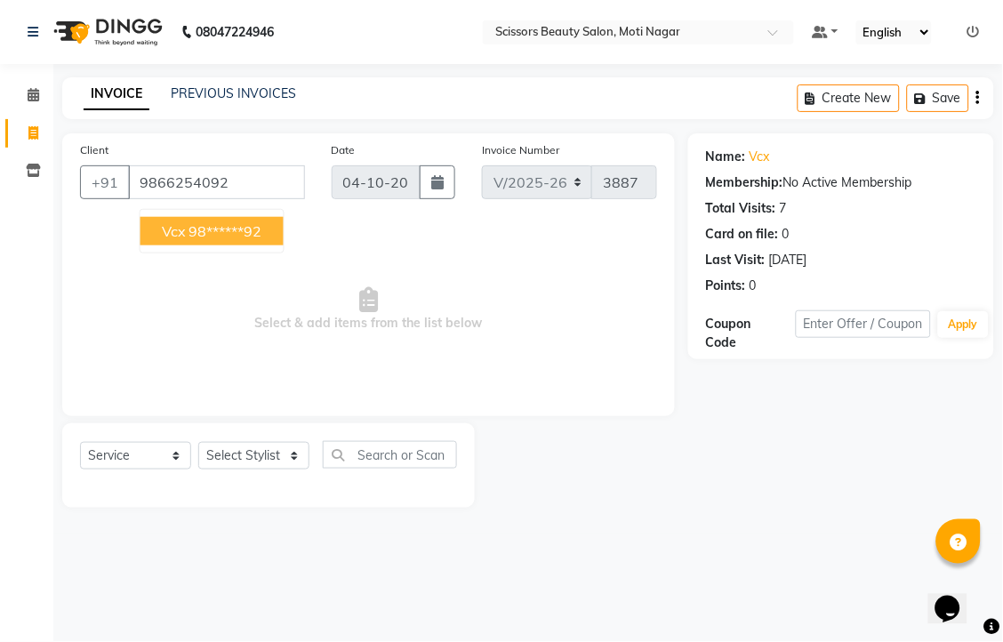
click at [186, 240] on span "vcx" at bounding box center [174, 231] width 24 height 18
type input "98******92"
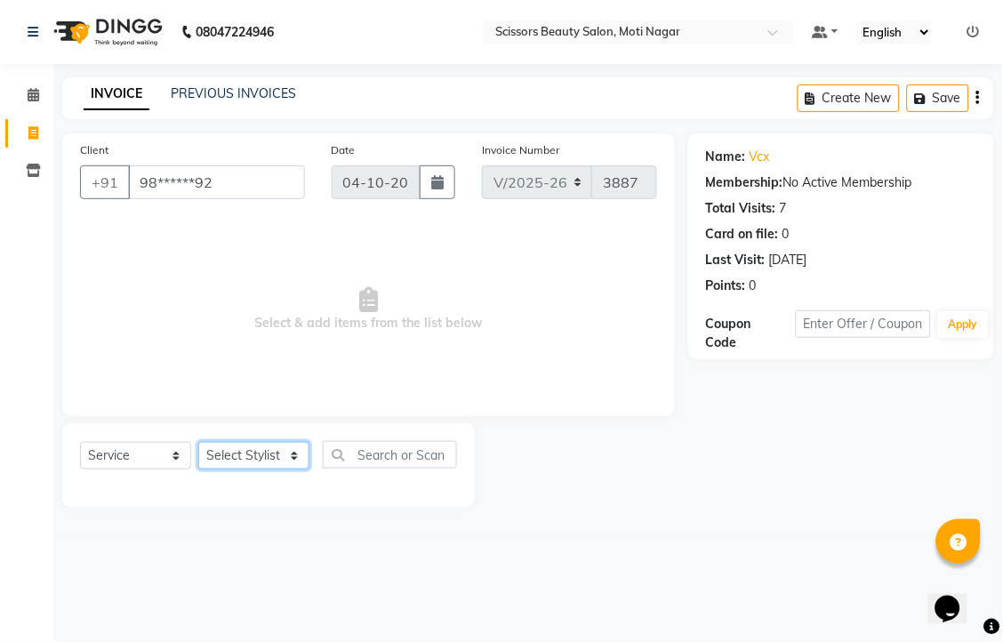
click at [278, 469] on select "Select Stylist Arman [PERSON_NAME] [PERSON_NAME] [PERSON_NAME] Sir Staff" at bounding box center [253, 456] width 111 height 28
select select "81450"
click at [204, 469] on select "Select Stylist Arman [PERSON_NAME] [PERSON_NAME] [PERSON_NAME] Sir Staff" at bounding box center [253, 456] width 111 height 28
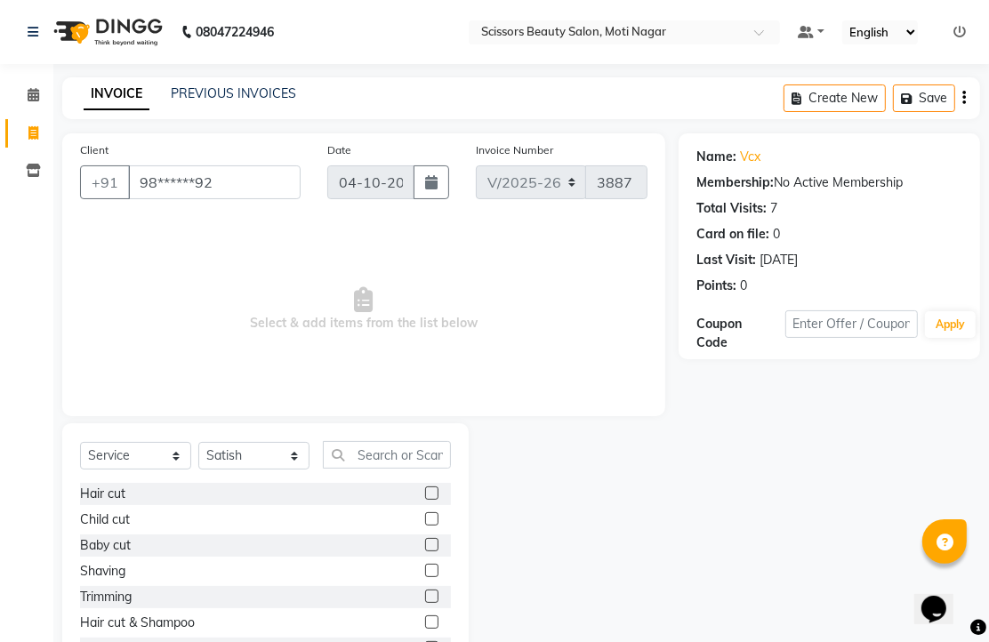
click at [425, 500] on label at bounding box center [431, 492] width 13 height 13
click at [425, 500] on input "checkbox" at bounding box center [431, 494] width 12 height 12
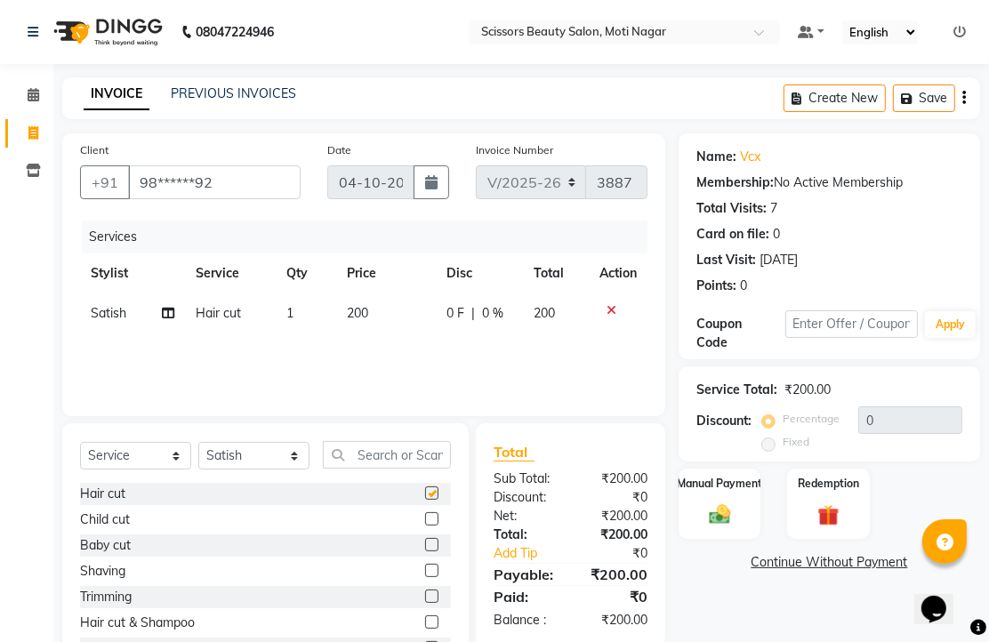
click at [425, 500] on label at bounding box center [431, 492] width 13 height 13
click at [425, 500] on input "checkbox" at bounding box center [431, 494] width 12 height 12
click at [425, 500] on label at bounding box center [431, 492] width 13 height 13
click at [425, 500] on input "checkbox" at bounding box center [431, 494] width 12 height 12
checkbox input "false"
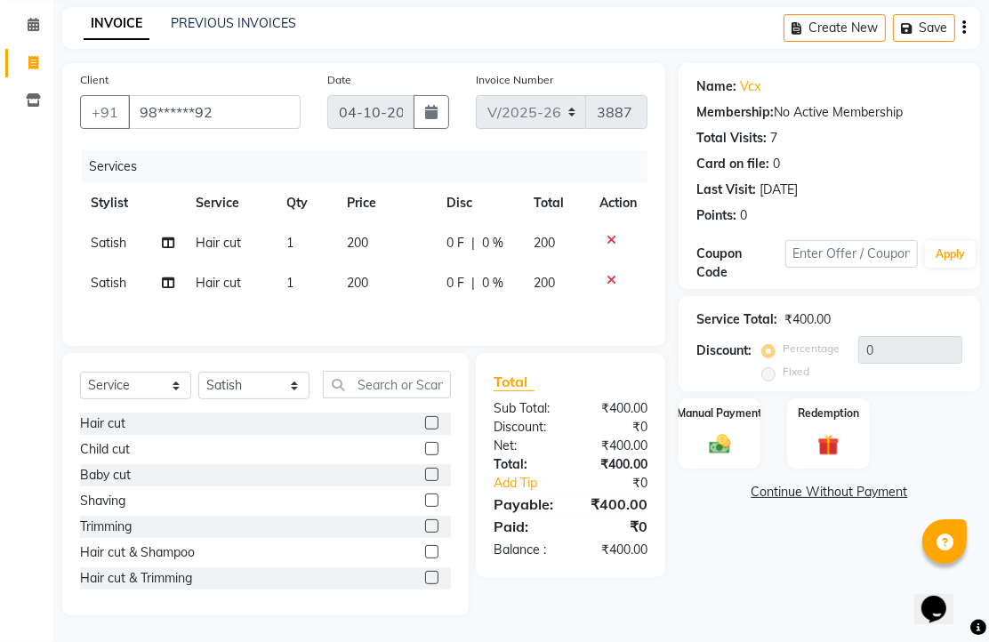
scroll to position [204, 0]
click at [724, 431] on img at bounding box center [719, 444] width 36 height 26
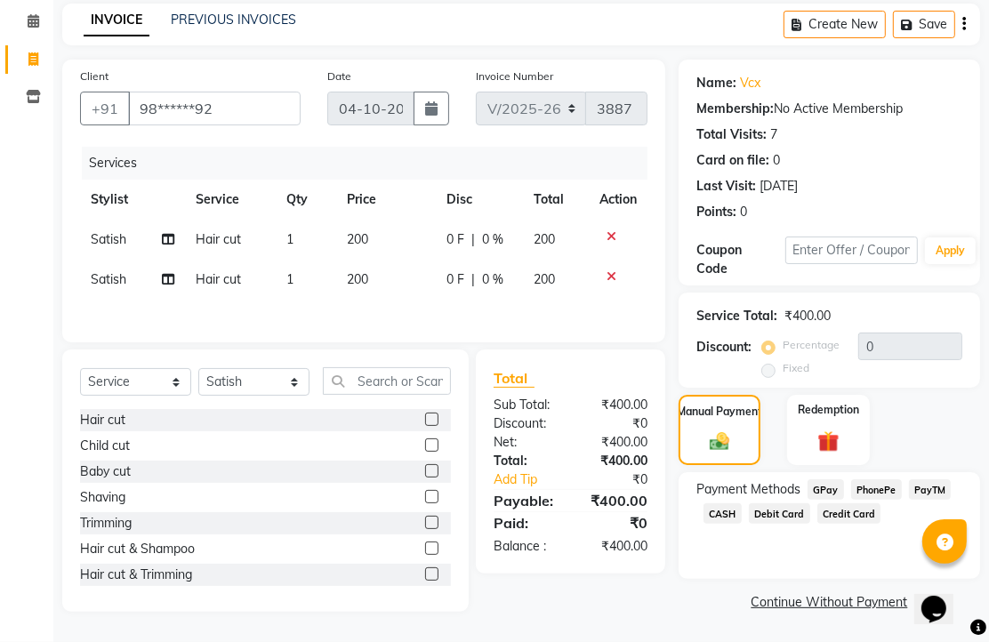
click at [893, 479] on span "PhonePe" at bounding box center [876, 489] width 51 height 20
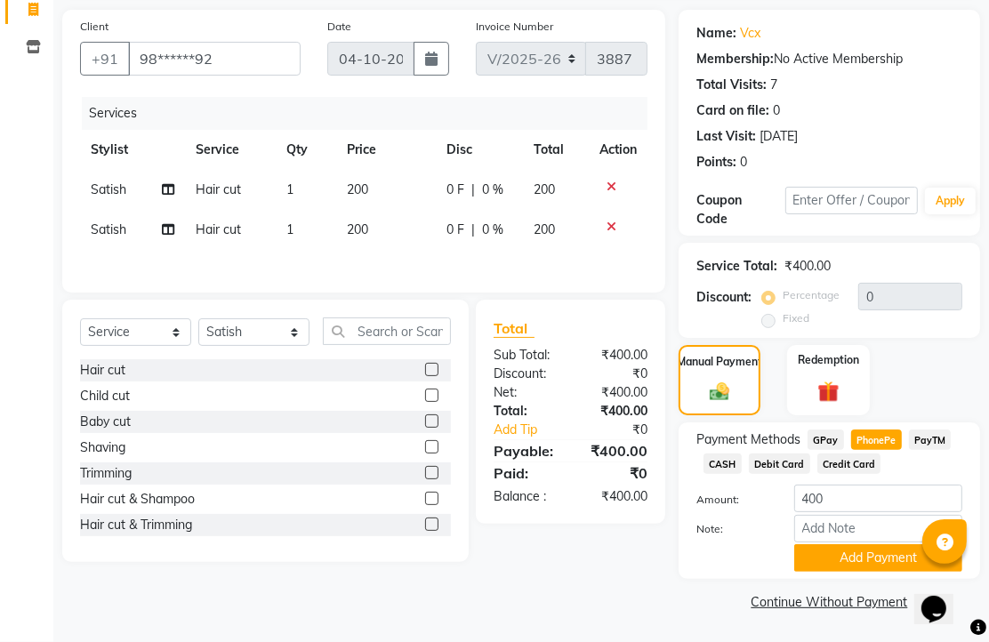
scroll to position [220, 0]
click at [848, 544] on button "Add Payment" at bounding box center [878, 558] width 168 height 28
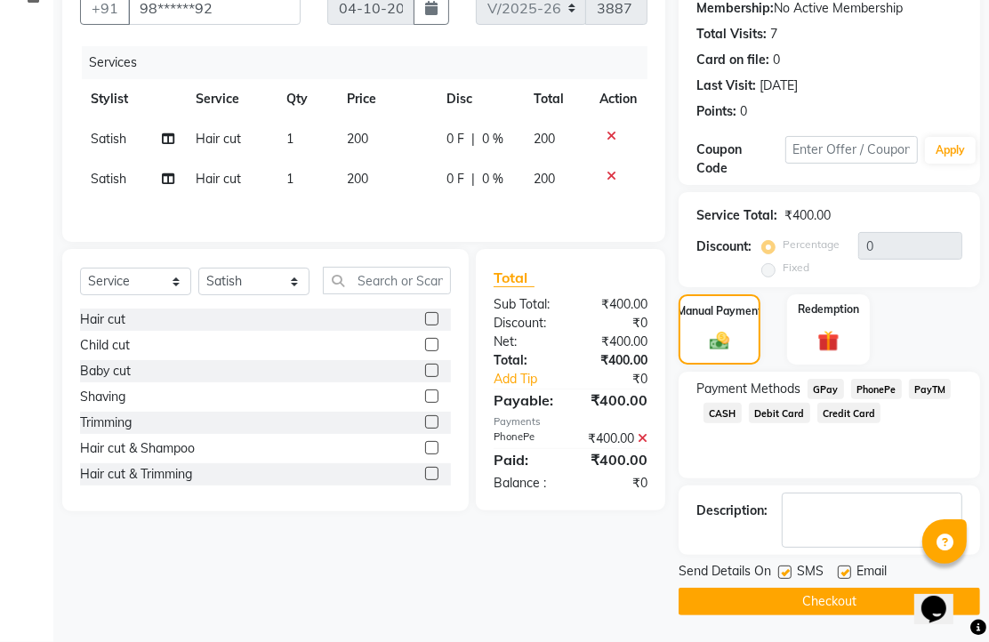
scroll to position [270, 0]
click at [851, 565] on label at bounding box center [843, 571] width 13 height 13
click at [849, 567] on input "checkbox" at bounding box center [843, 573] width 12 height 12
checkbox input "false"
click at [828, 596] on button "Checkout" at bounding box center [828, 602] width 301 height 28
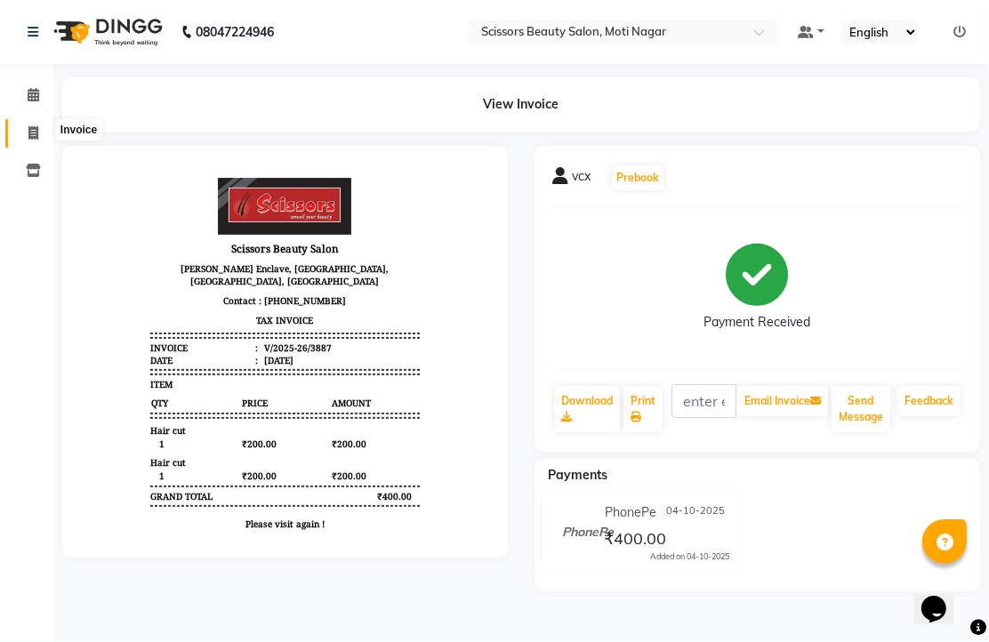
click at [36, 132] on icon at bounding box center [33, 132] width 10 height 13
select select "service"
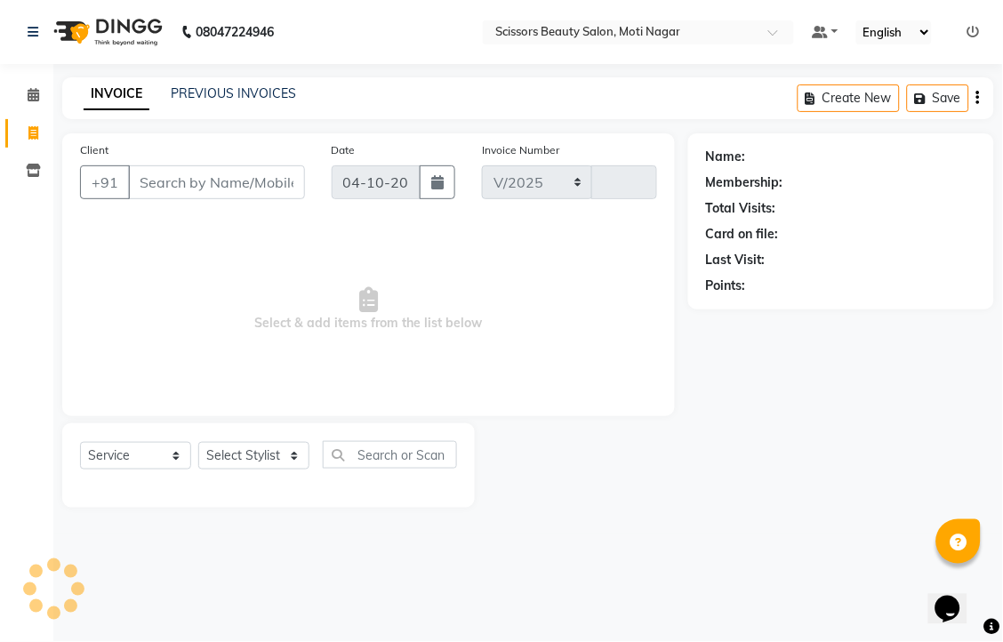
select select "7057"
type input "3888"
click at [259, 199] on input "Client" at bounding box center [216, 182] width 177 height 34
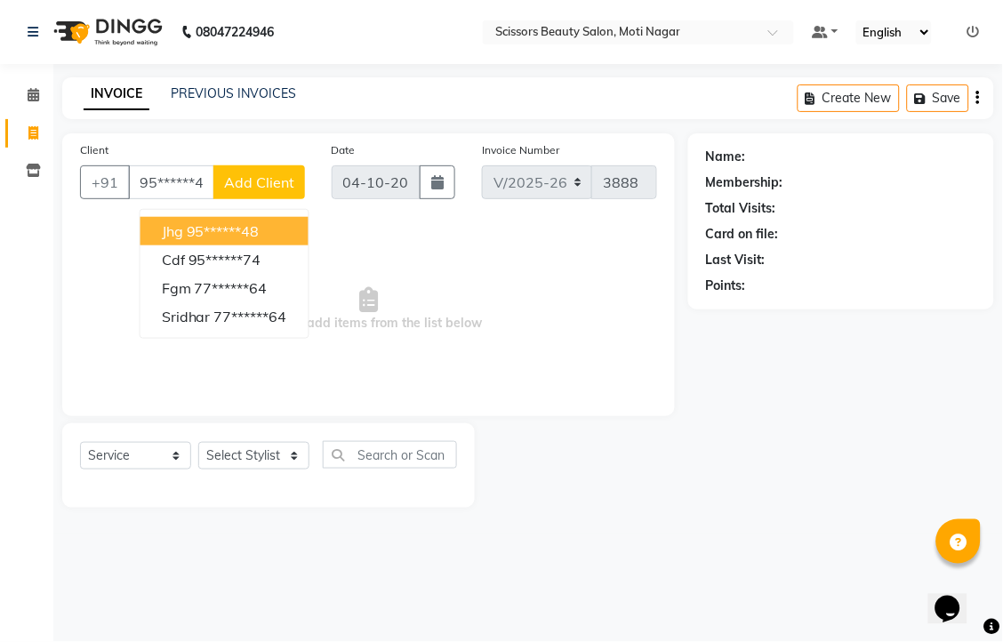
type input "95******48"
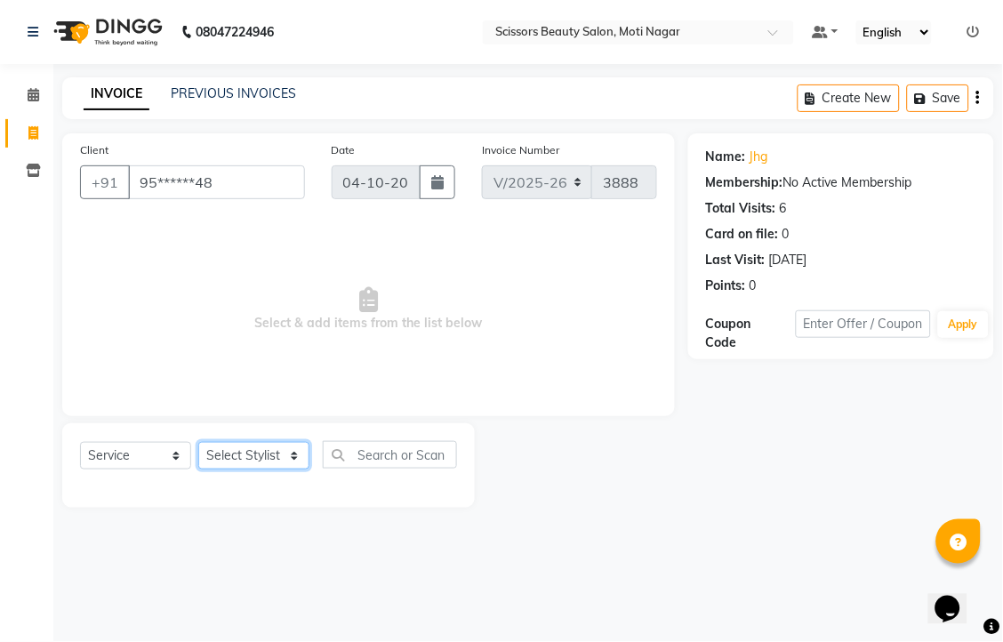
drag, startPoint x: 241, startPoint y: 514, endPoint x: 236, endPoint y: 501, distance: 13.5
click at [241, 469] on select "Select Stylist Arman [PERSON_NAME] [PERSON_NAME] [PERSON_NAME] Sir Staff" at bounding box center [253, 456] width 111 height 28
select select "58456"
click at [204, 469] on select "Select Stylist Arman [PERSON_NAME] [PERSON_NAME] [PERSON_NAME] Sir Staff" at bounding box center [253, 456] width 111 height 28
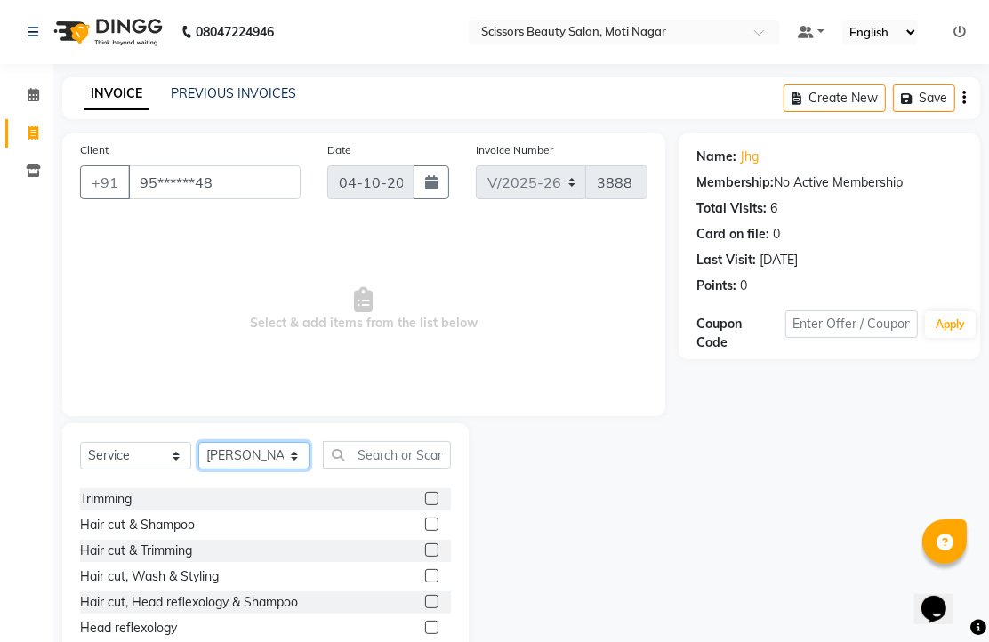
scroll to position [99, 0]
click at [425, 556] on label at bounding box center [431, 548] width 13 height 13
click at [425, 556] on input "checkbox" at bounding box center [431, 550] width 12 height 12
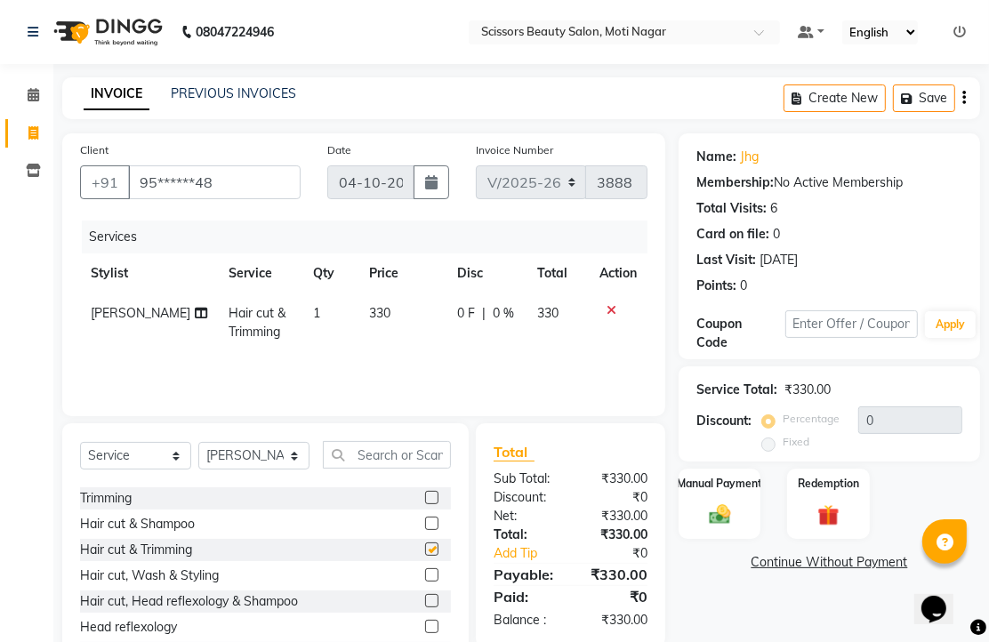
checkbox input "false"
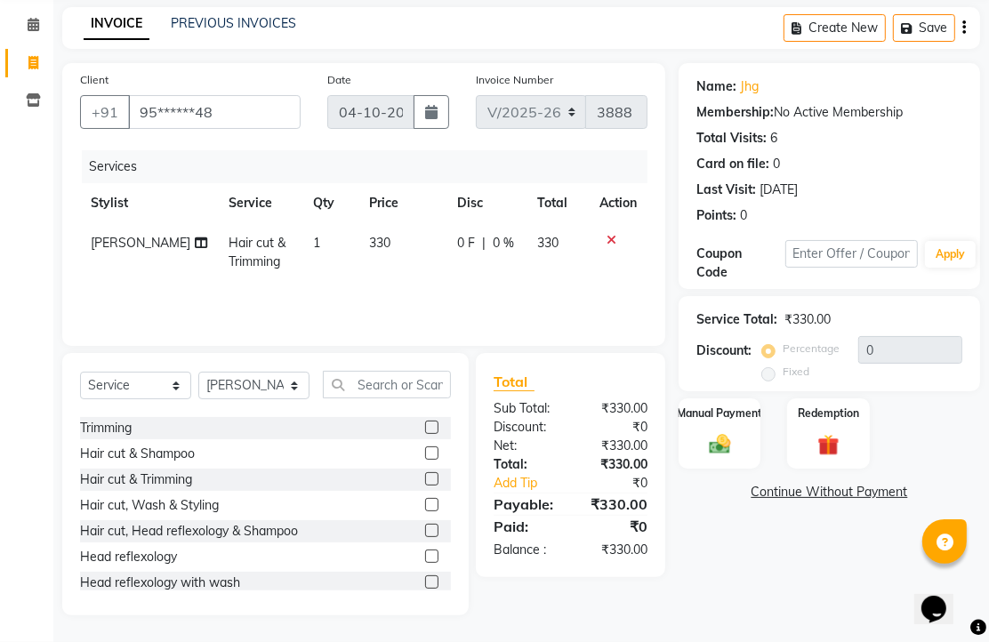
scroll to position [140, 0]
click at [715, 439] on img at bounding box center [719, 444] width 36 height 26
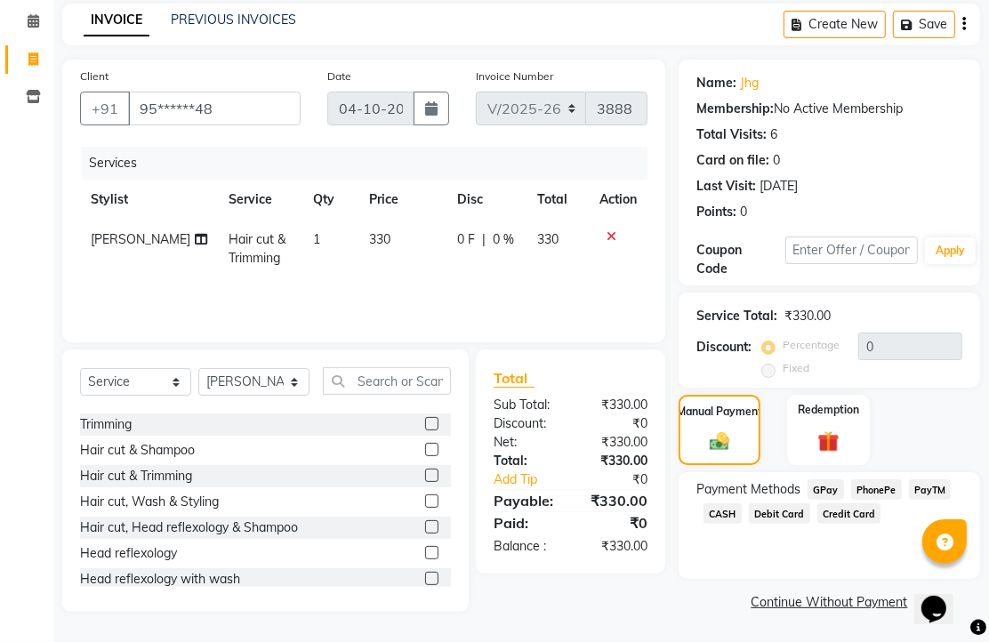
click at [877, 490] on span "PhonePe" at bounding box center [876, 489] width 51 height 20
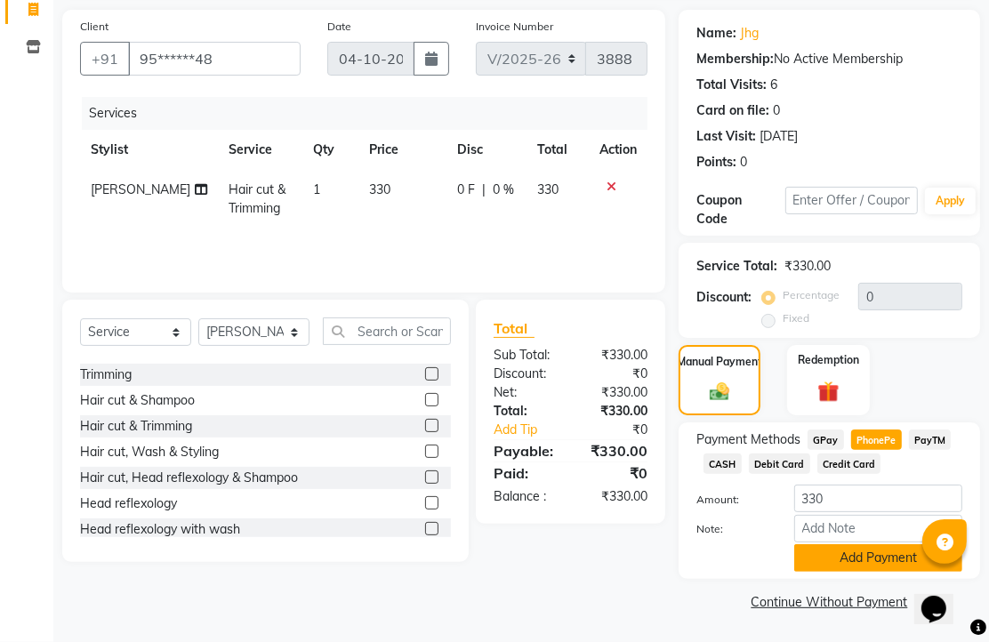
click at [877, 547] on button "Add Payment" at bounding box center [878, 558] width 168 height 28
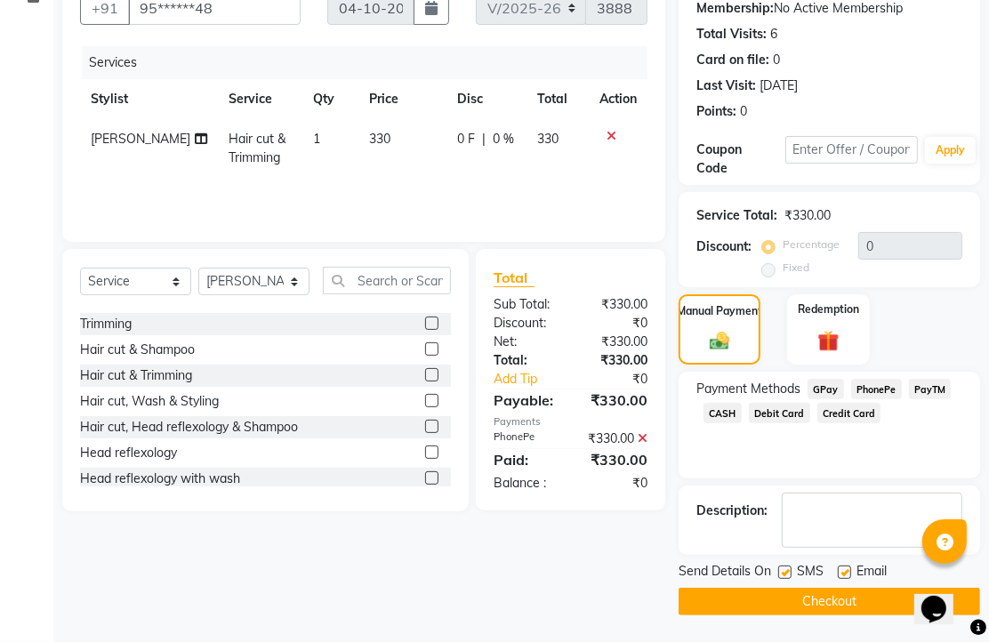
scroll to position [270, 0]
click at [851, 566] on label at bounding box center [843, 571] width 13 height 13
click at [849, 567] on input "checkbox" at bounding box center [843, 573] width 12 height 12
checkbox input "false"
click at [845, 588] on button "Checkout" at bounding box center [828, 602] width 301 height 28
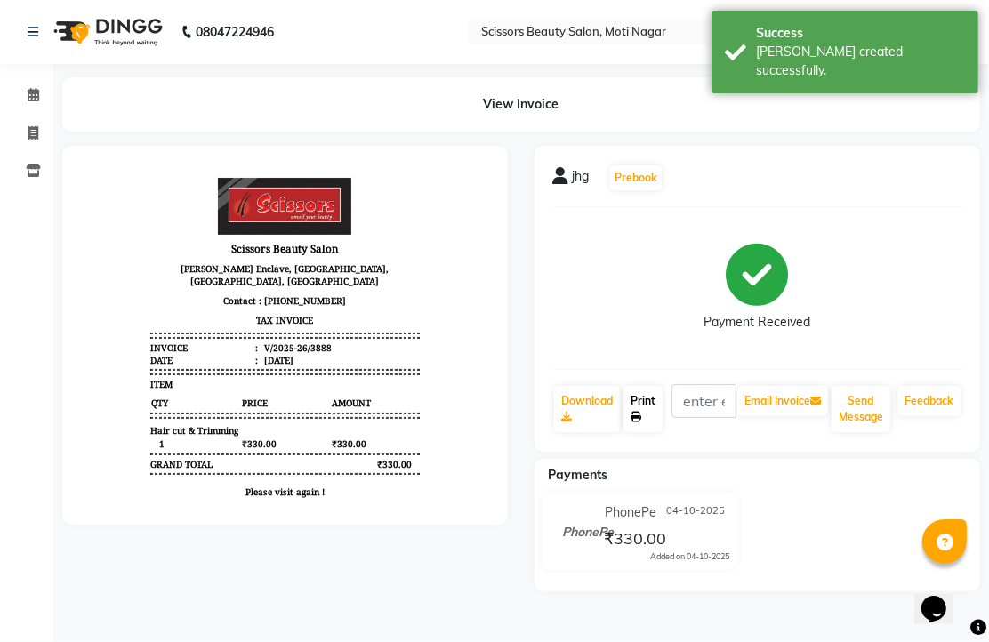
click at [654, 432] on link "Print" at bounding box center [642, 409] width 39 height 46
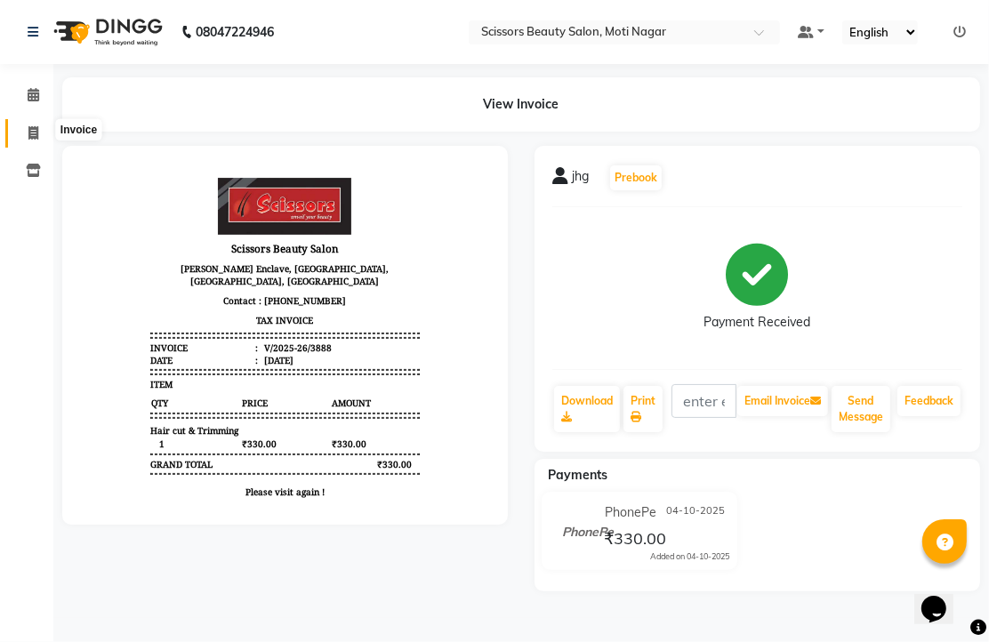
click at [33, 129] on icon at bounding box center [33, 132] width 10 height 13
select select "service"
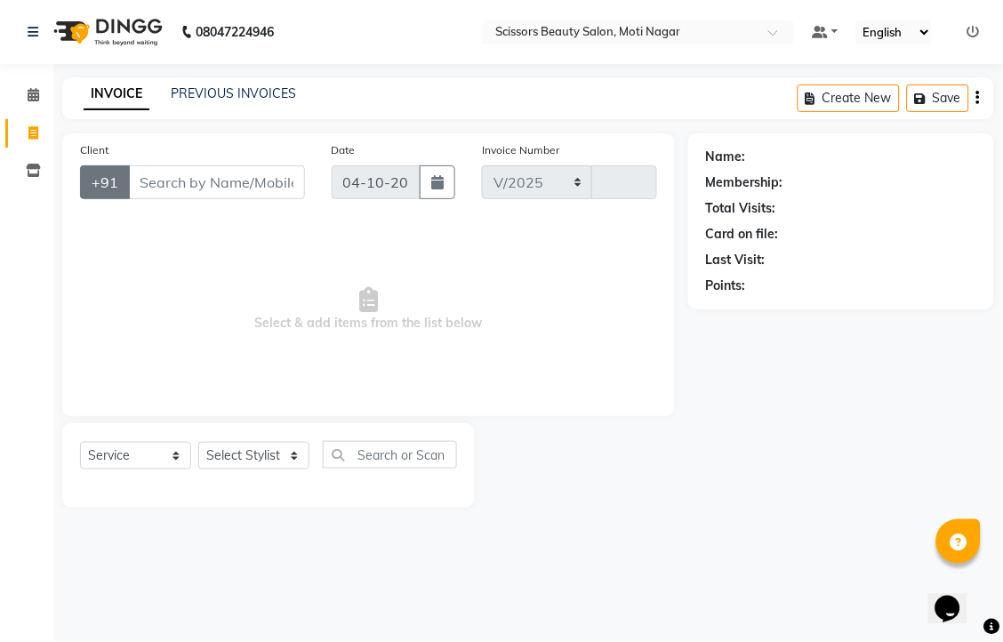
select select "7057"
type input "3889"
click at [163, 199] on input "Client" at bounding box center [216, 182] width 177 height 34
click at [501, 324] on span "Select & add items from the list below" at bounding box center [368, 309] width 577 height 178
click at [183, 199] on input "Client" at bounding box center [216, 182] width 177 height 34
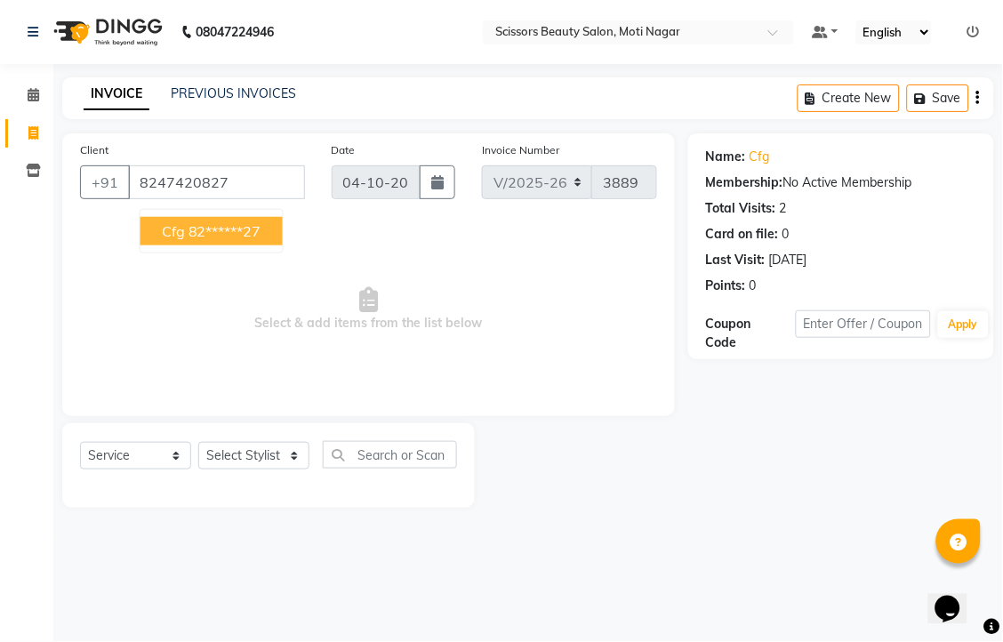
click at [261, 240] on ngb-highlight "82******27" at bounding box center [224, 231] width 73 height 18
type input "82******27"
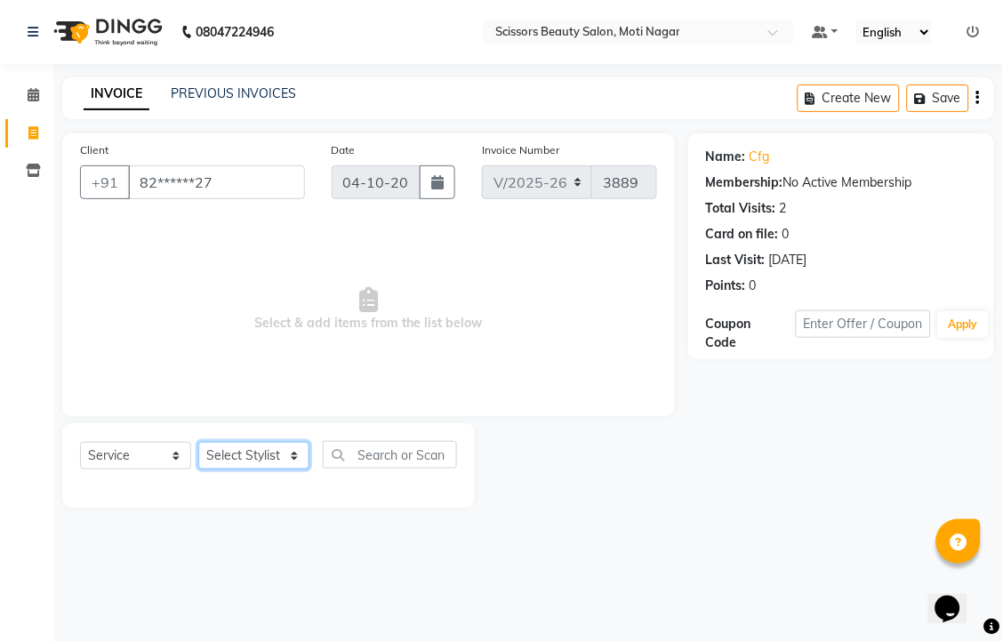
click at [276, 469] on select "Select Stylist Arman [PERSON_NAME] [PERSON_NAME] [PERSON_NAME] Sir Staff" at bounding box center [253, 456] width 111 height 28
select select "81450"
click at [204, 469] on select "Select Stylist Arman [PERSON_NAME] [PERSON_NAME] [PERSON_NAME] Sir Staff" at bounding box center [253, 456] width 111 height 28
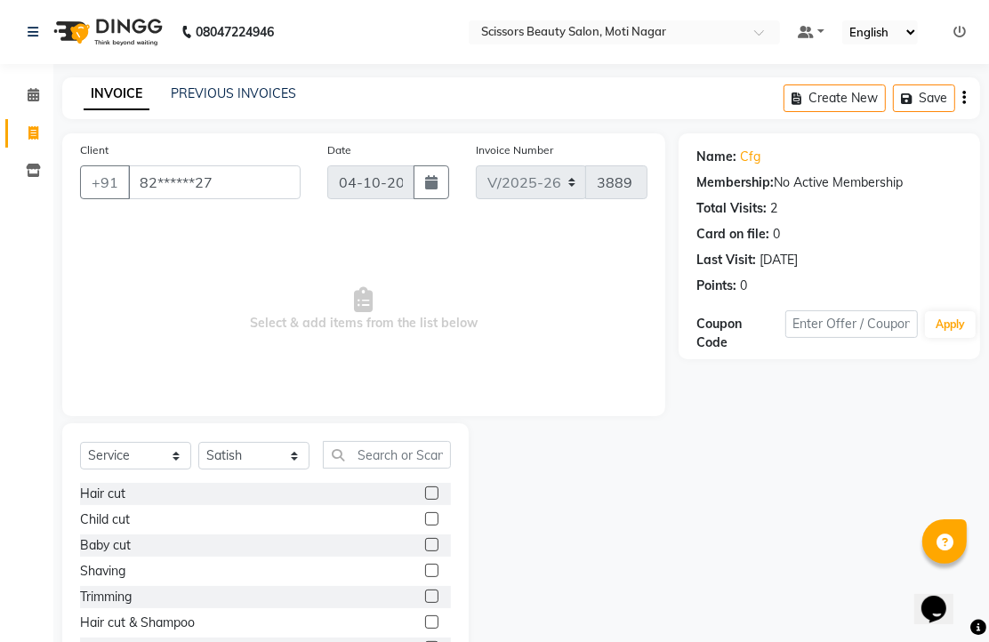
click at [425, 500] on label at bounding box center [431, 492] width 13 height 13
click at [425, 500] on input "checkbox" at bounding box center [431, 494] width 12 height 12
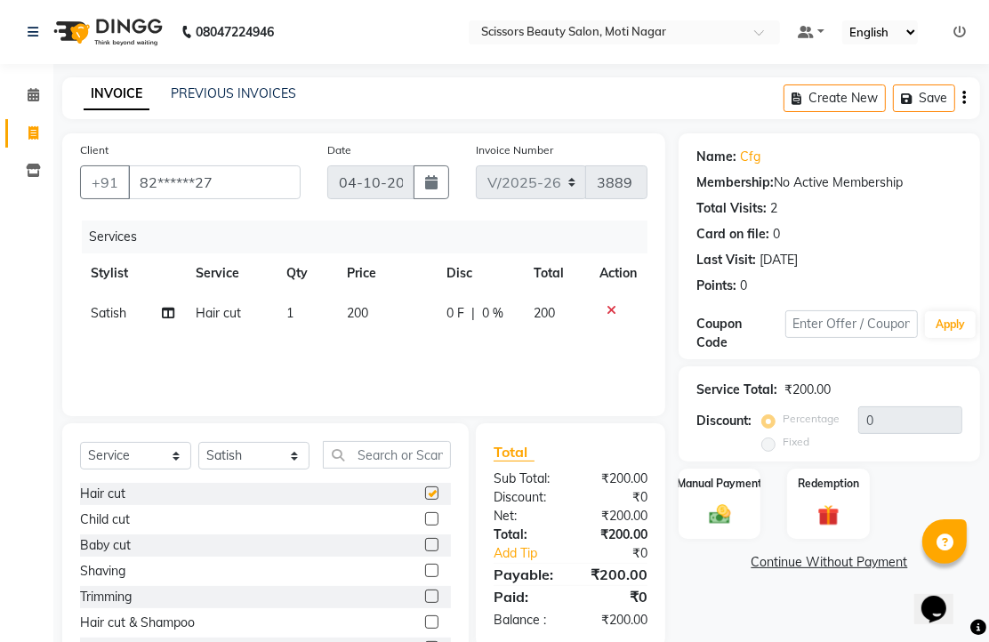
checkbox input "false"
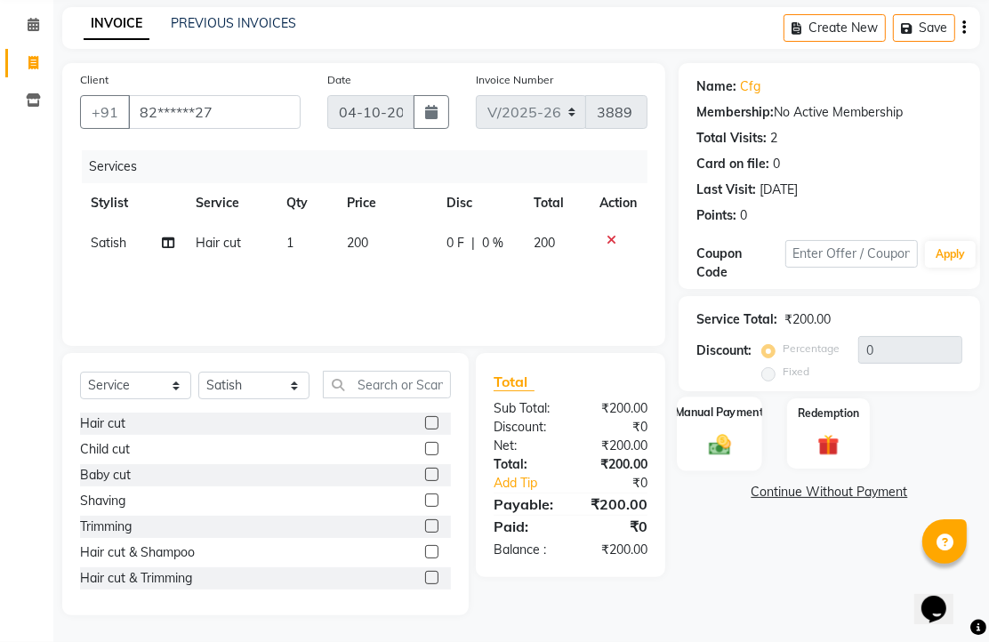
click at [722, 431] on img at bounding box center [719, 444] width 36 height 26
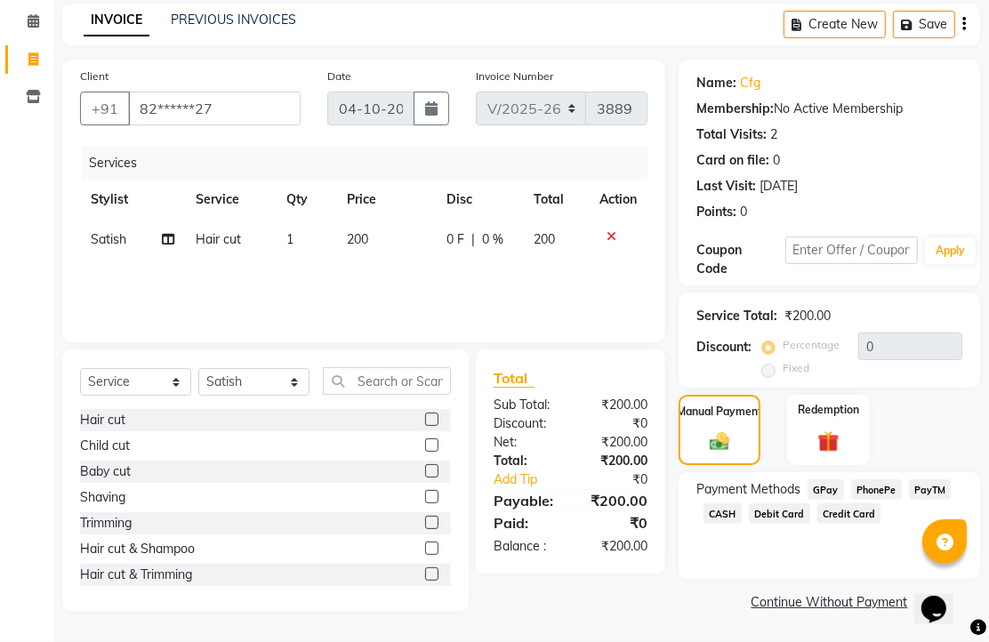
scroll to position [145, 0]
click at [741, 512] on span "CASH" at bounding box center [722, 513] width 38 height 20
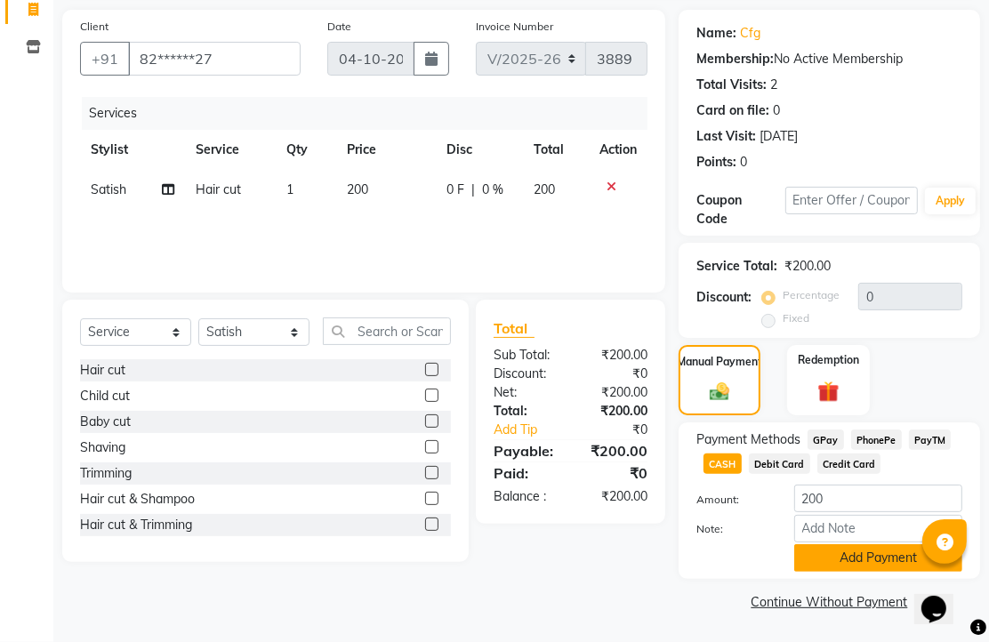
scroll to position [220, 0]
click at [885, 544] on button "Add Payment" at bounding box center [878, 558] width 168 height 28
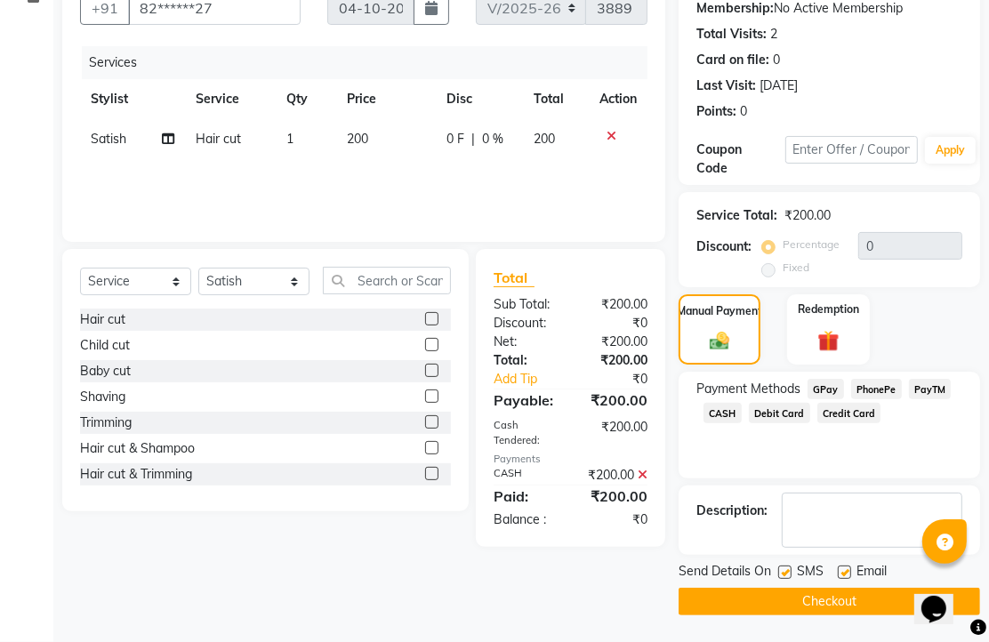
scroll to position [270, 0]
drag, startPoint x: 850, startPoint y: 563, endPoint x: 852, endPoint y: 622, distance: 59.6
click at [850, 565] on label at bounding box center [843, 571] width 13 height 13
click at [849, 567] on input "checkbox" at bounding box center [843, 573] width 12 height 12
checkbox input "false"
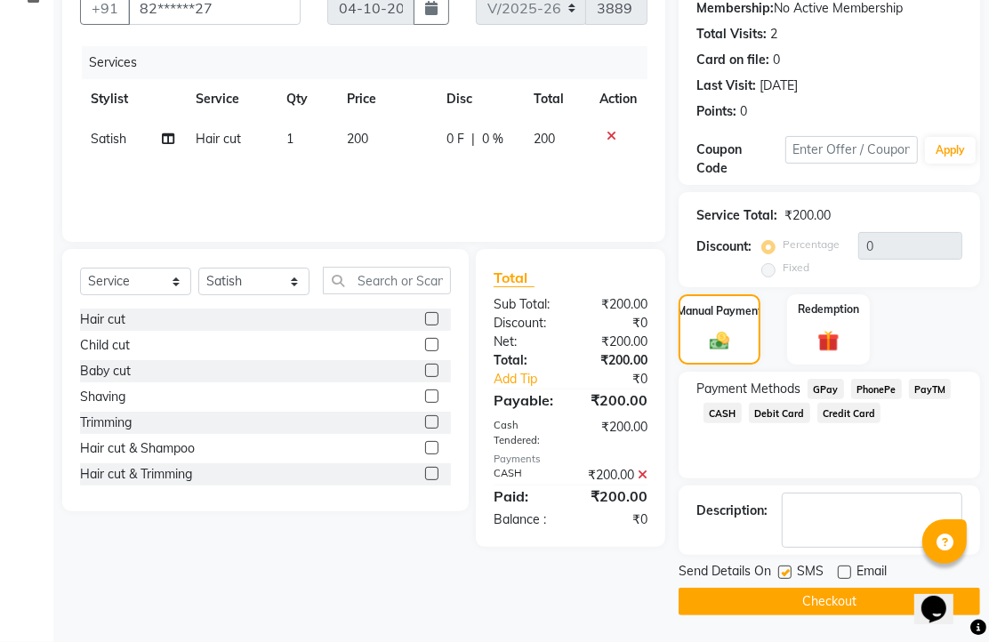
click at [849, 597] on button "Checkout" at bounding box center [828, 602] width 301 height 28
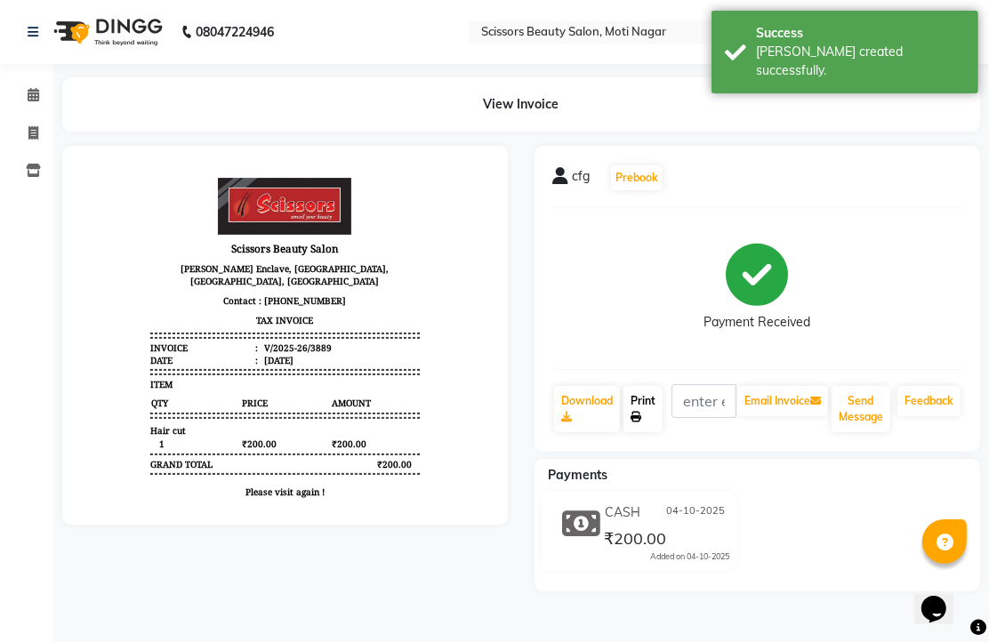
click at [654, 432] on link "Print" at bounding box center [642, 409] width 39 height 46
